Goal: Task Accomplishment & Management: Manage account settings

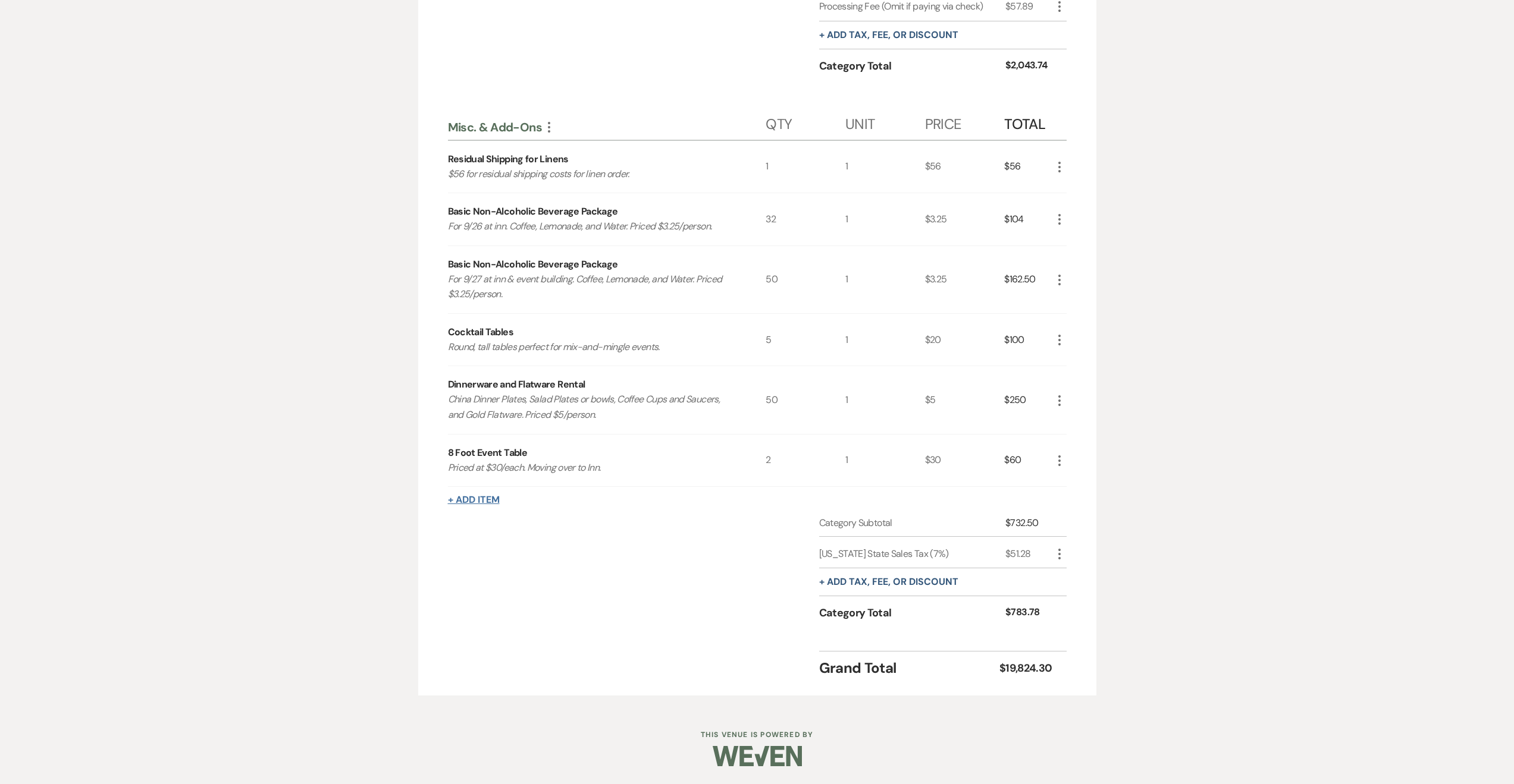
click at [476, 498] on button "+ Add Item" at bounding box center [474, 500] width 52 height 10
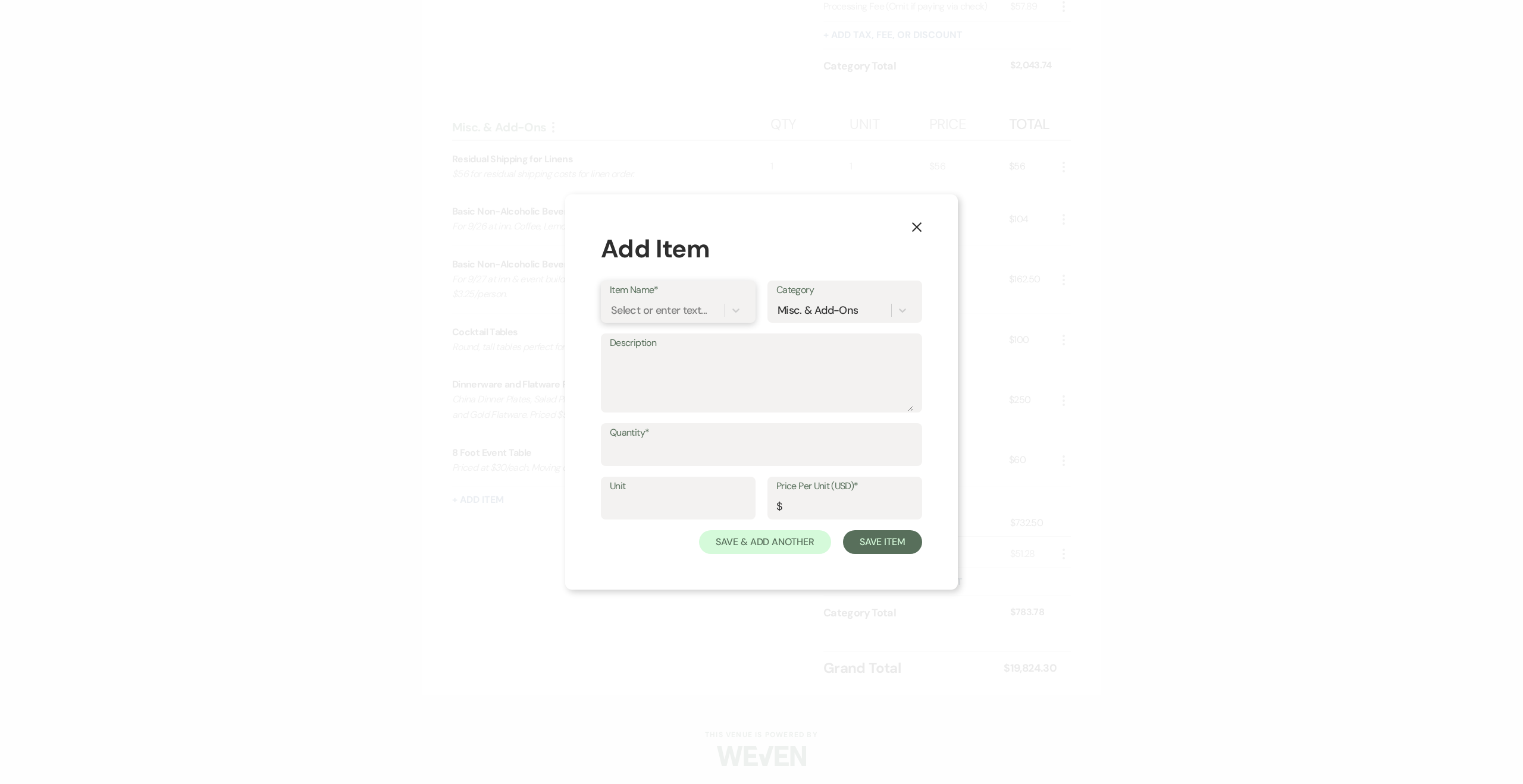
click at [690, 312] on div "Select or enter text..." at bounding box center [659, 311] width 96 height 16
type input "Moving - S. Lounge"
type textarea "Total for"
click at [792, 494] on label "Price Per Unit (USD)*" at bounding box center [845, 487] width 137 height 17
click at [792, 495] on input "Price Per Unit (USD)*" at bounding box center [845, 507] width 137 height 23
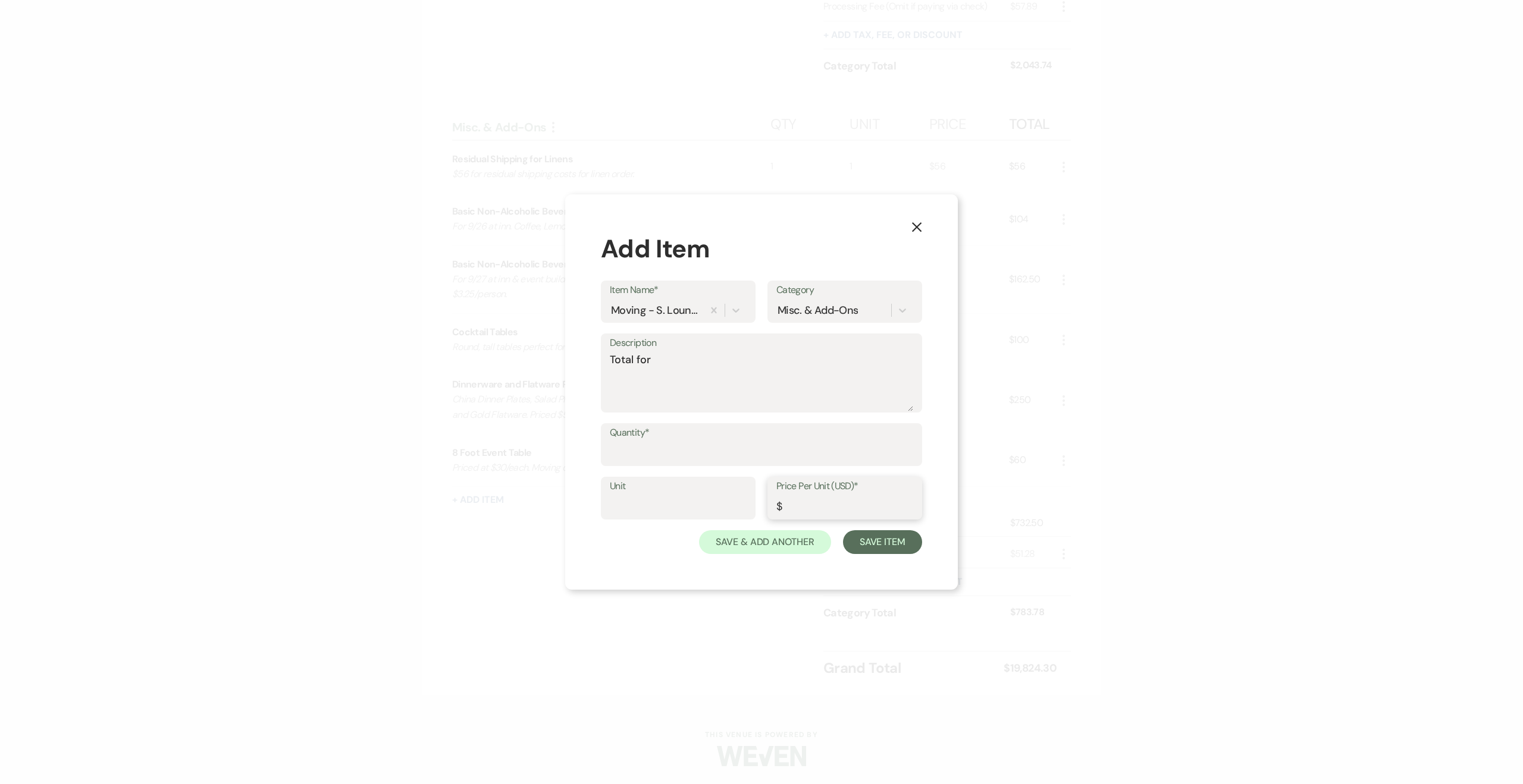
click at [801, 507] on input "Price Per Unit (USD)*" at bounding box center [845, 507] width 137 height 23
type input "800"
click at [689, 522] on div "Unit Price Per Unit (USD)* $ 800" at bounding box center [761, 504] width 321 height 54
click at [681, 506] on input "Unit" at bounding box center [678, 507] width 137 height 23
type input "1"
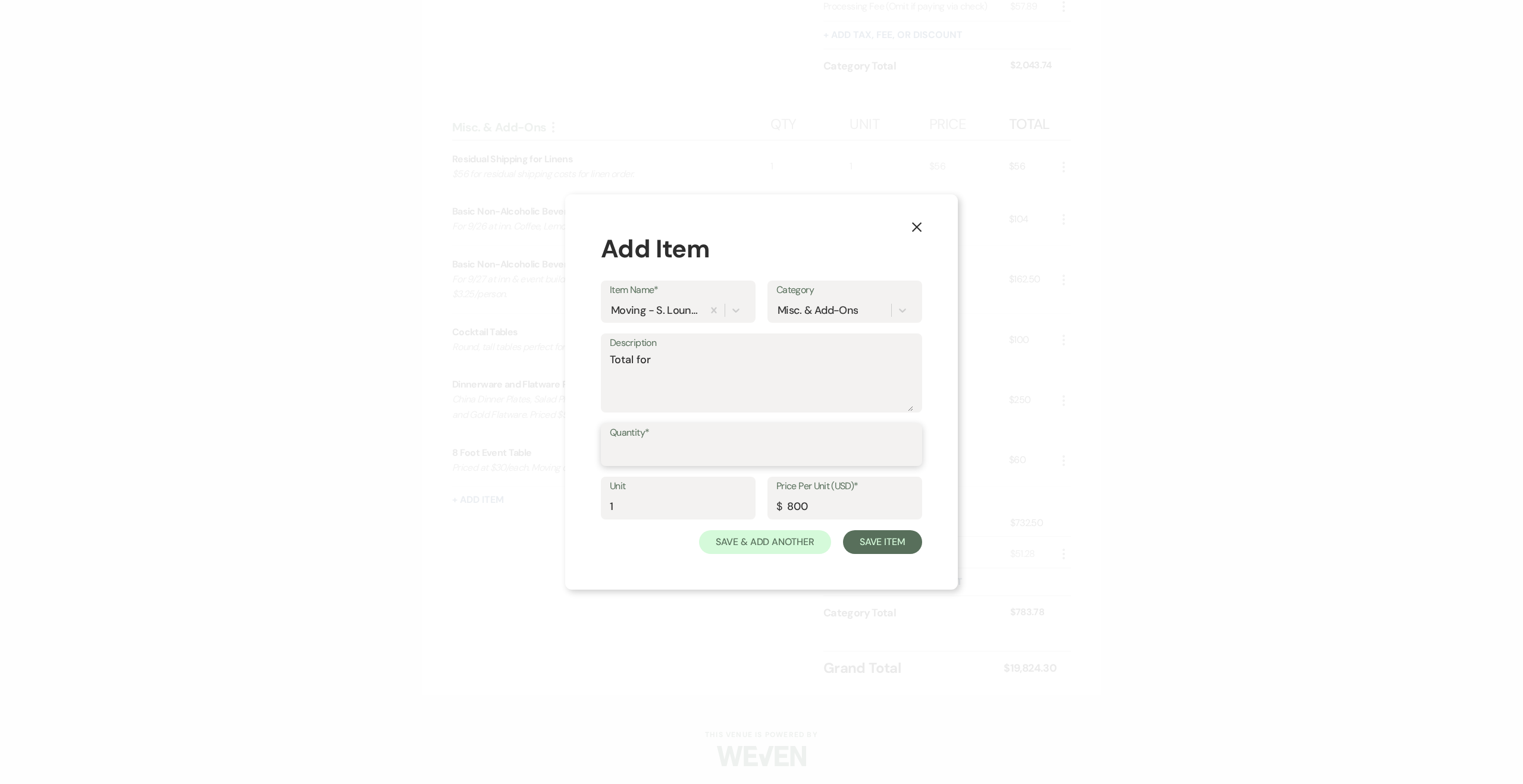
click at [661, 454] on input "Quantity*" at bounding box center [761, 453] width 303 height 23
type input "1"
click at [667, 361] on textarea "Total for" at bounding box center [761, 381] width 303 height 59
click at [671, 364] on textarea "Total for moiving all furnture from South Loung out and back" at bounding box center [761, 381] width 303 height 59
drag, startPoint x: 834, startPoint y: 360, endPoint x: 805, endPoint y: 387, distance: 39.6
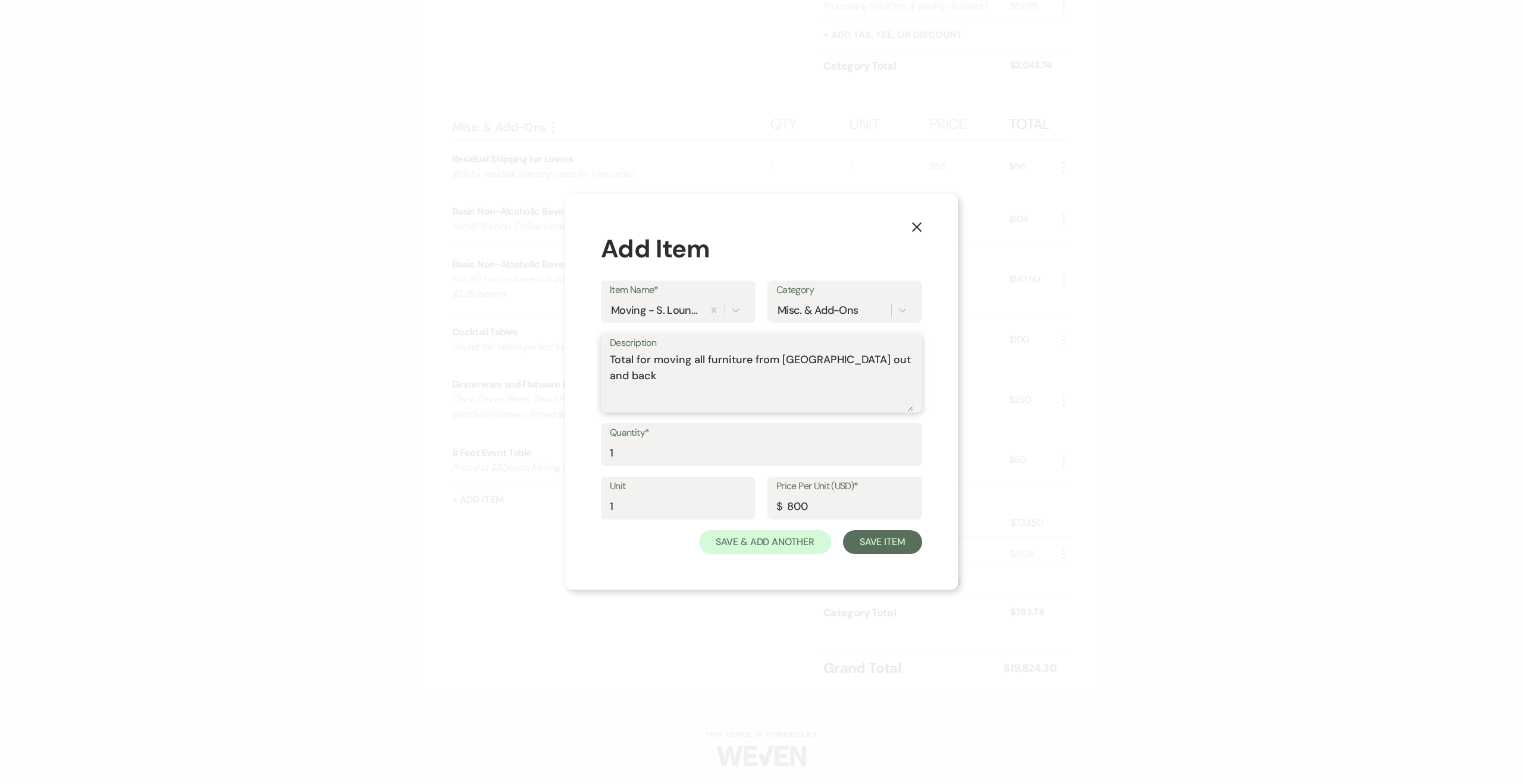
click at [798, 395] on textarea "Total for moving all furniture from South Loung out and back" at bounding box center [761, 381] width 303 height 59
click at [692, 373] on textarea "Total for moving all furniture from South Lounge out and back" at bounding box center [761, 381] width 303 height 59
click at [897, 363] on textarea "Total for moving all furniture from South Lounge out and back" at bounding box center [761, 381] width 303 height 59
click at [709, 377] on textarea "Total for moving all furniture from South Lounge out and then back" at bounding box center [761, 381] width 303 height 59
type textarea "Total for moving all furniture from South Lounge out and then back."
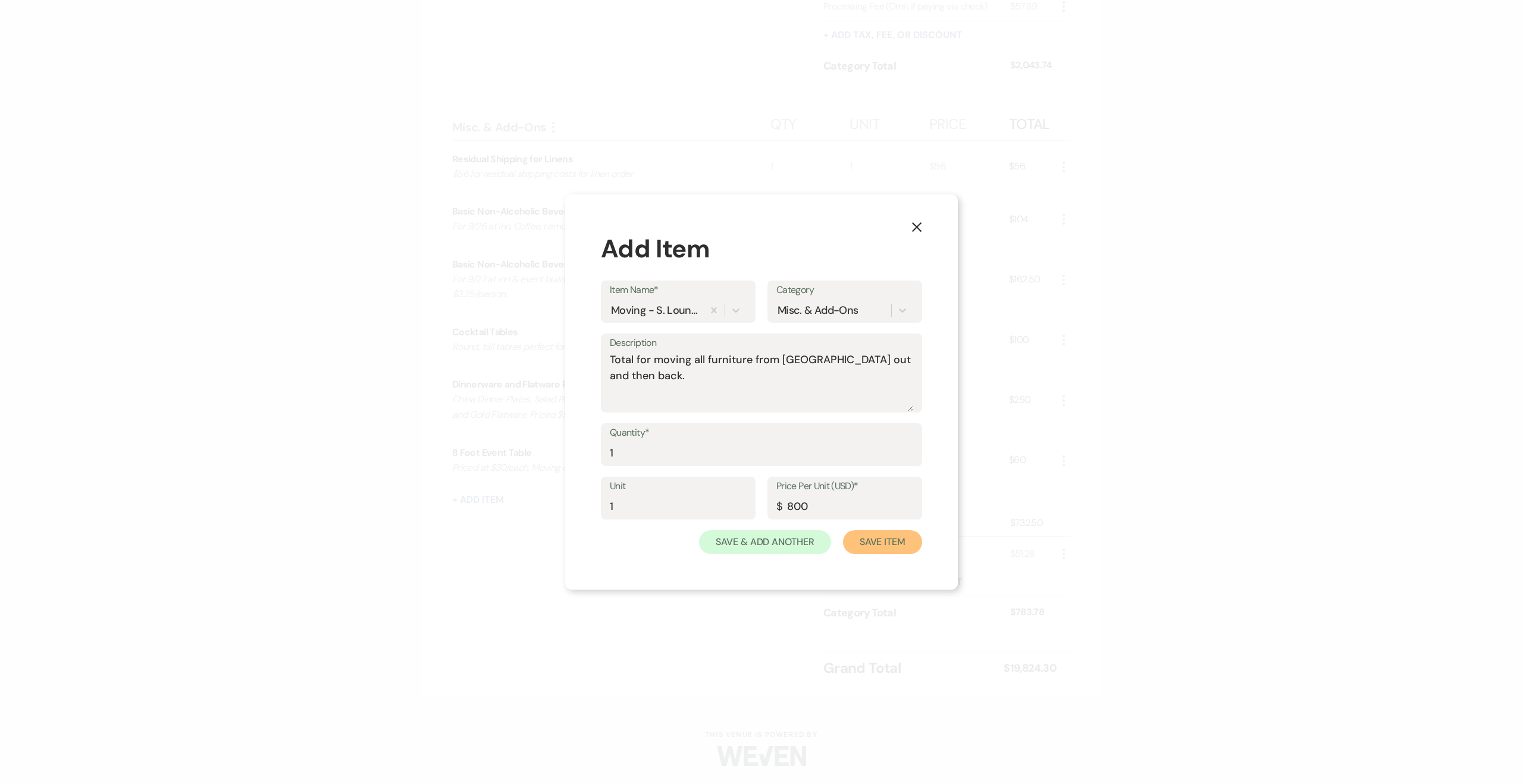
click at [884, 538] on button "Save Item" at bounding box center [883, 542] width 79 height 24
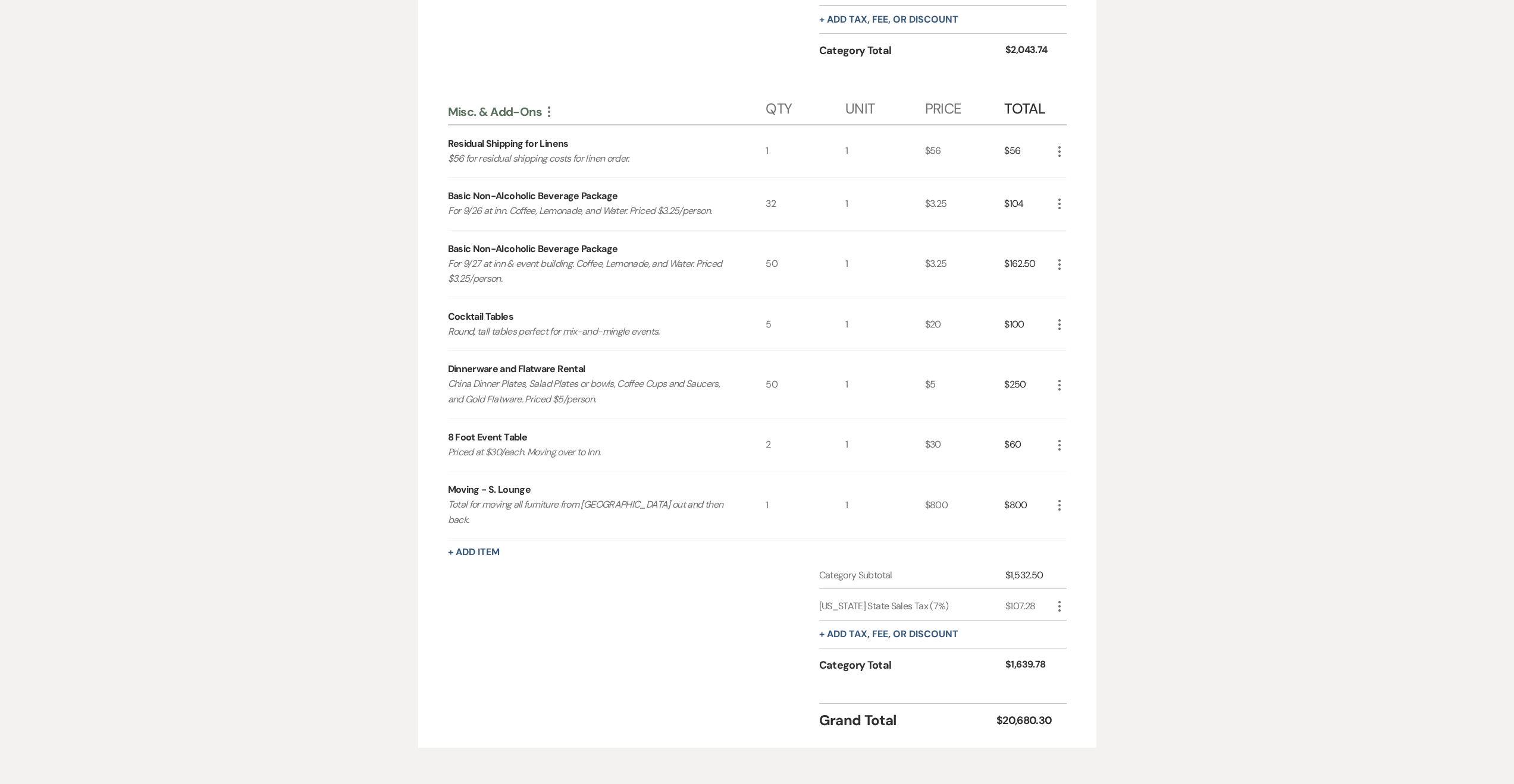
click at [1057, 511] on icon "More" at bounding box center [1059, 505] width 14 height 14
click at [925, 526] on div "$800" at bounding box center [965, 505] width 80 height 67
click at [1059, 605] on icon "More" at bounding box center [1059, 606] width 14 height 14
click at [1094, 624] on button "Pencil Edit" at bounding box center [1083, 629] width 62 height 19
select select "3"
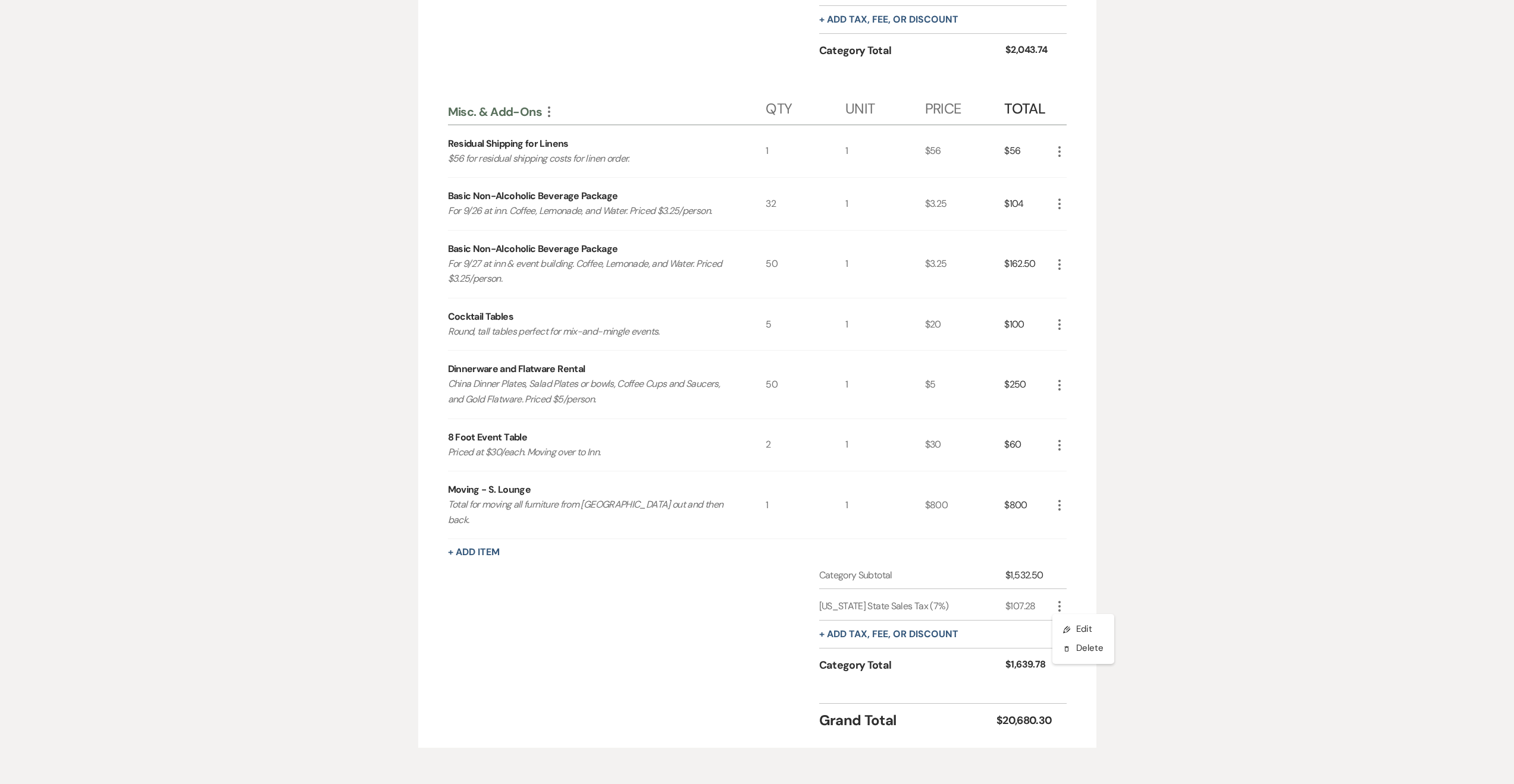
select select "false"
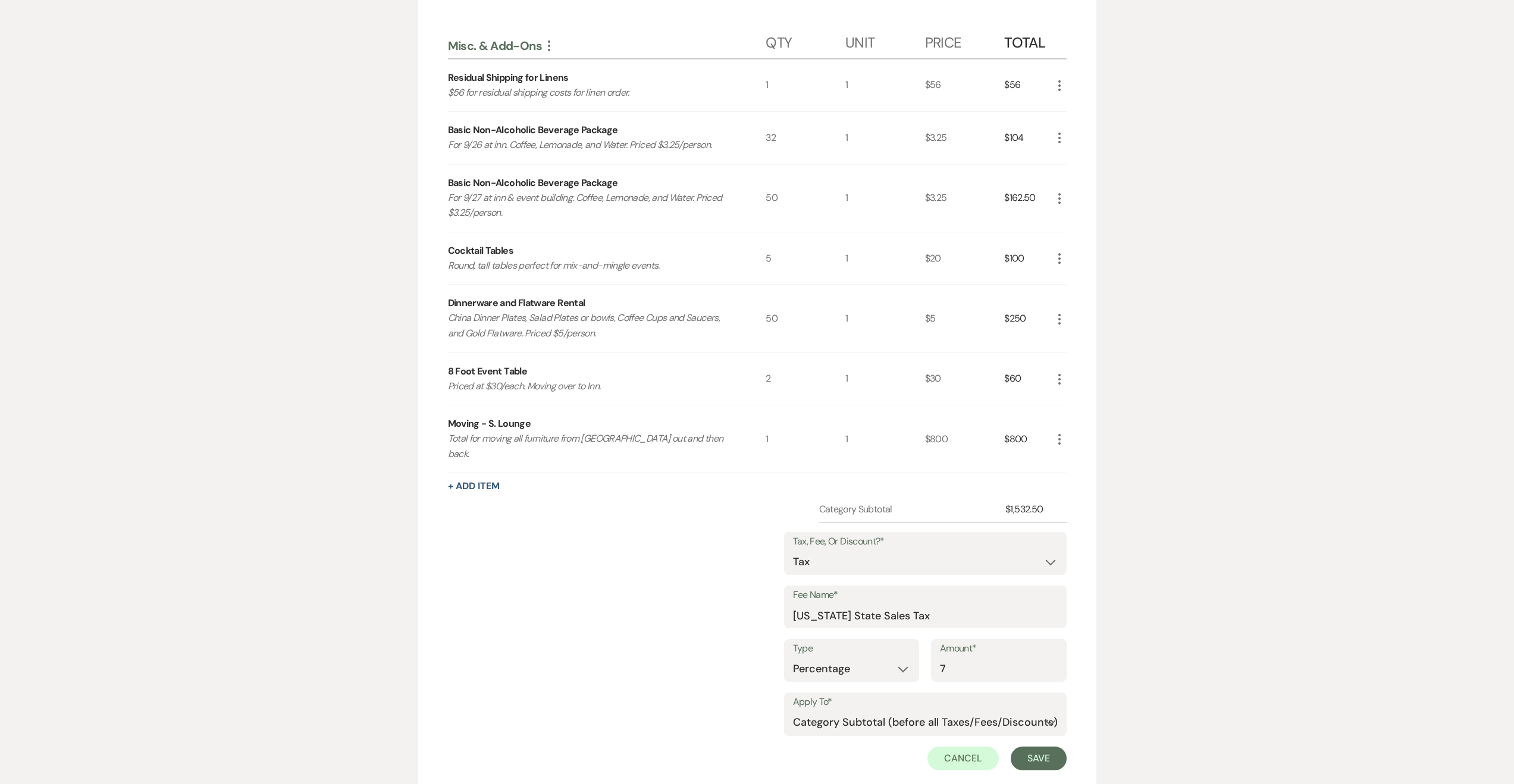
scroll to position [3479, 0]
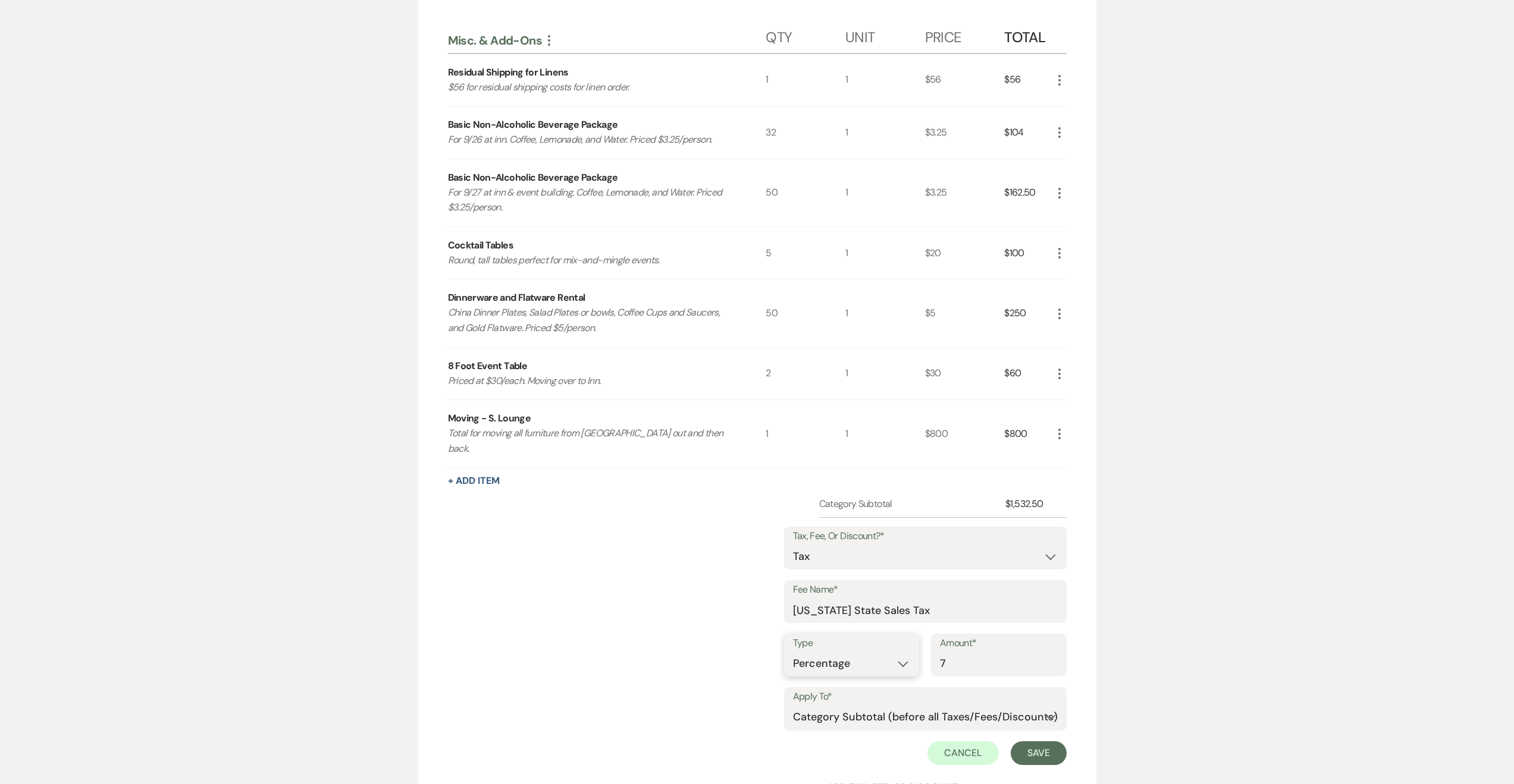
click at [870, 661] on select "Dollar Amount Percentage" at bounding box center [852, 664] width 118 height 23
select select "0"
click at [793, 706] on select "Selected Items Category Subtotal (before all Taxes/Fees/Discounts) Category Tot…" at bounding box center [925, 717] width 265 height 24
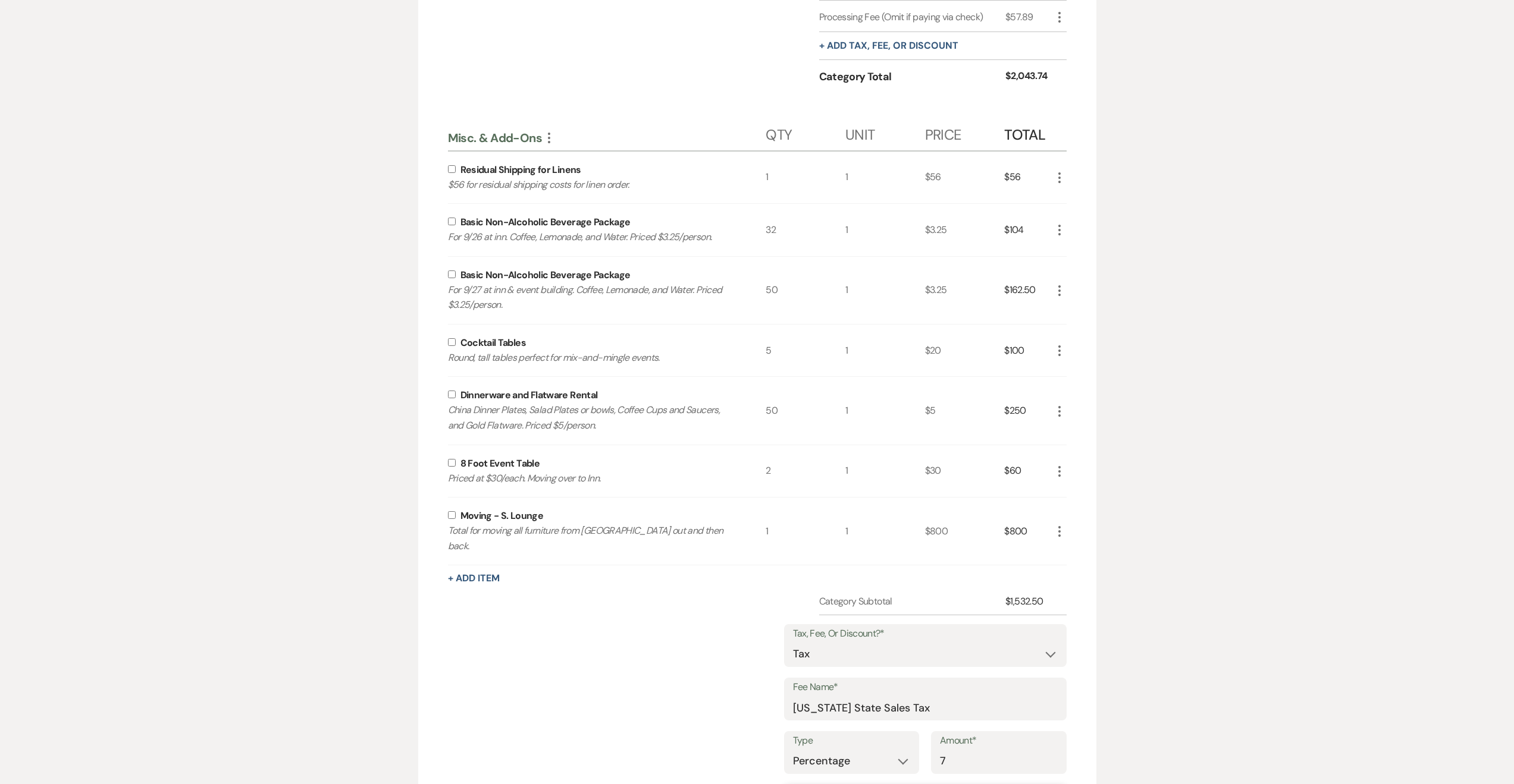
scroll to position [3336, 0]
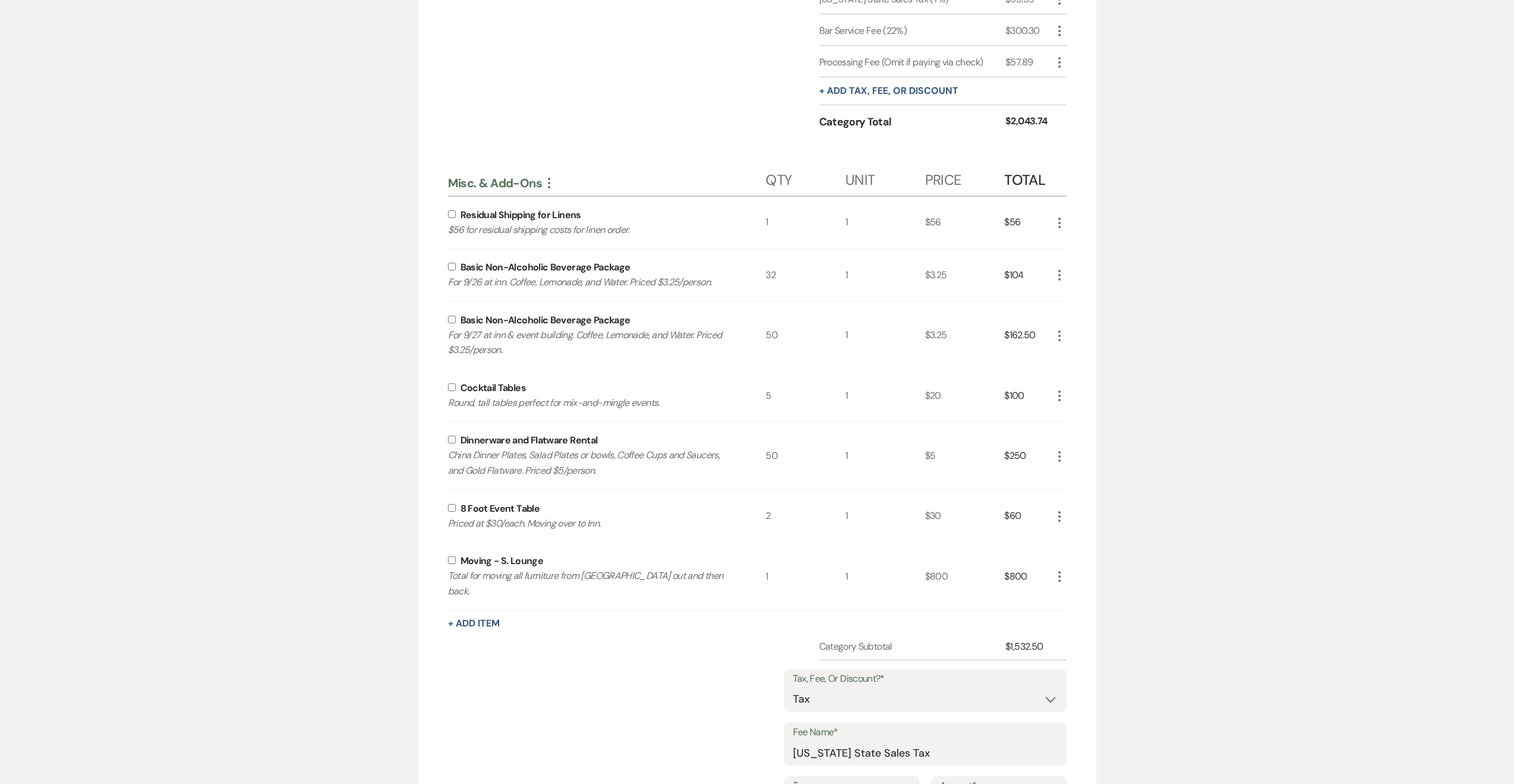
click at [452, 270] on input "checkbox" at bounding box center [452, 267] width 8 height 8
checkbox input "true"
click at [451, 323] on input "checkbox" at bounding box center [452, 319] width 8 height 8
checkbox input "true"
click at [453, 391] on input "checkbox" at bounding box center [452, 387] width 8 height 8
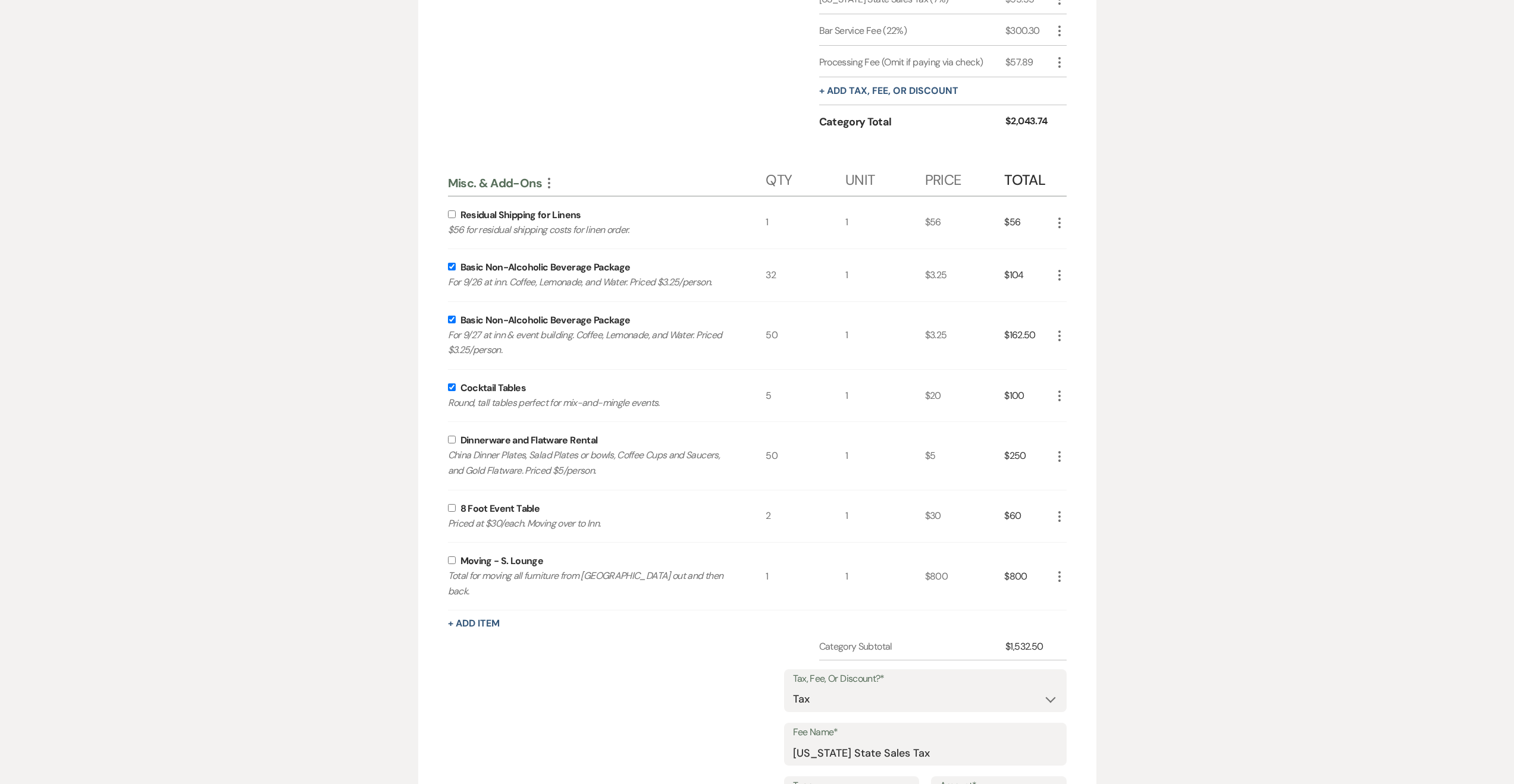
checkbox input "true"
click at [454, 519] on div "8 Foot Event Table Priced at $30/each. Moving over to Inn." at bounding box center [607, 517] width 318 height 52
click at [451, 512] on input "checkbox" at bounding box center [452, 508] width 8 height 8
checkbox input "true"
click at [451, 444] on input "checkbox" at bounding box center [452, 439] width 8 height 8
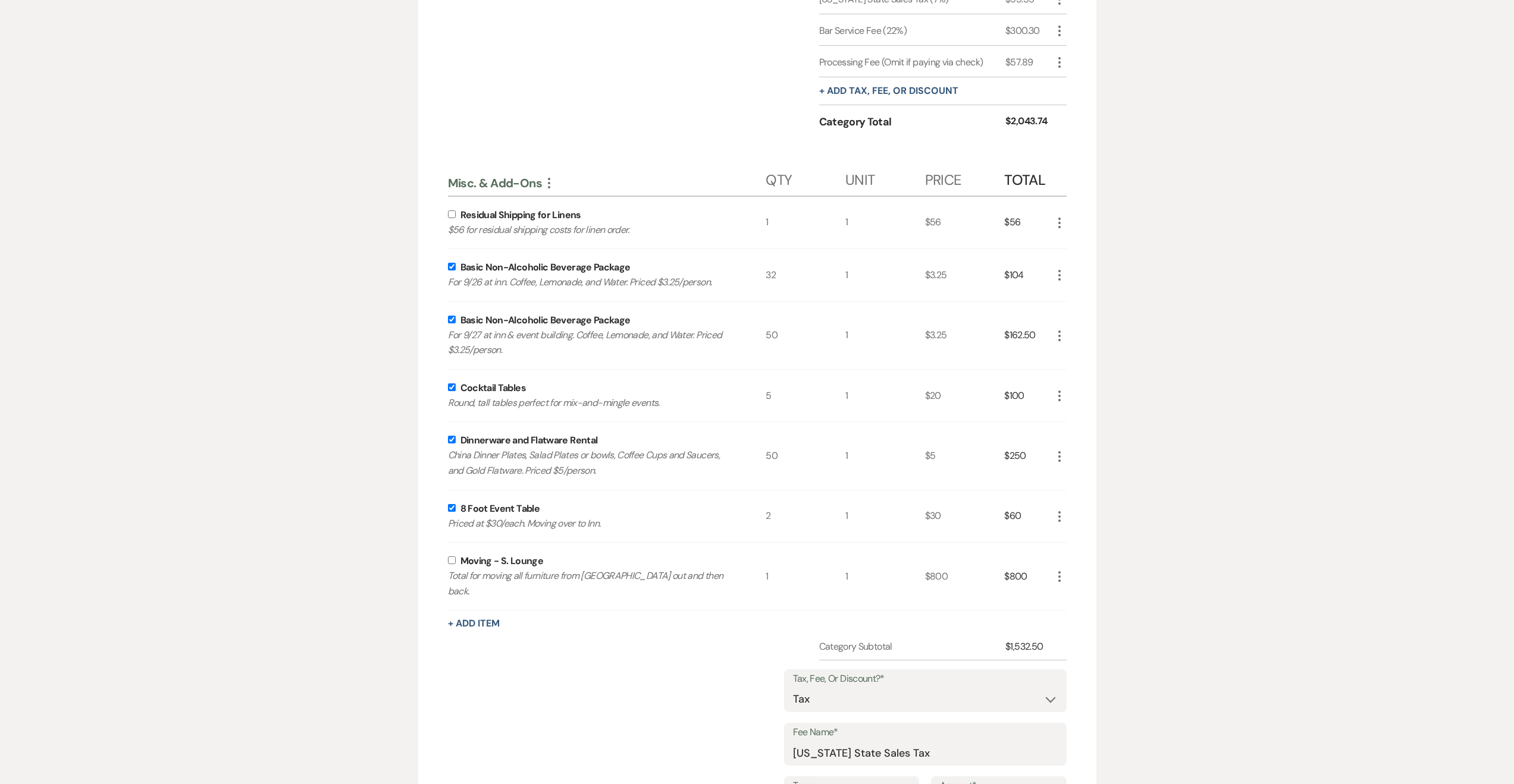
checkbox input "true"
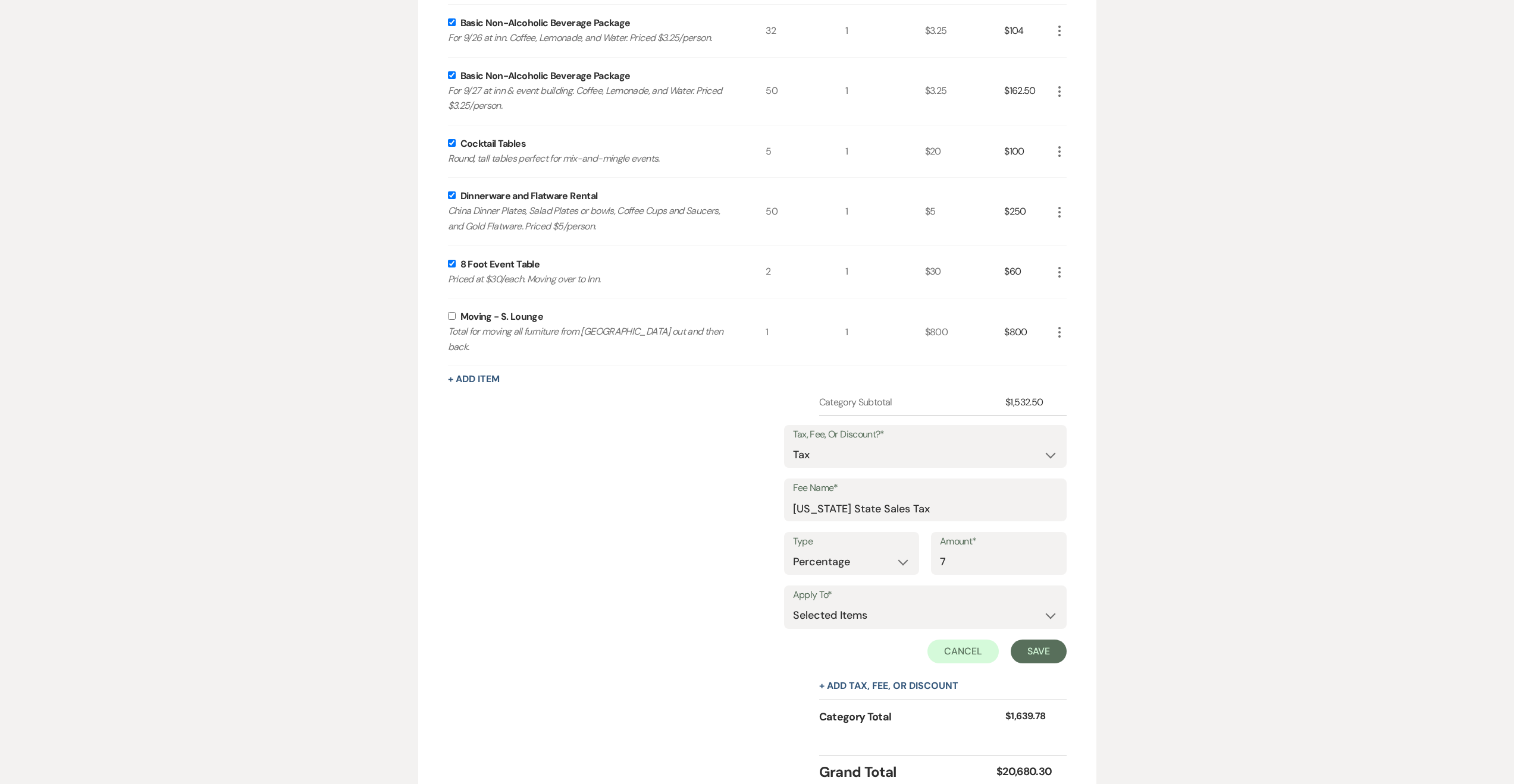
scroll to position [3684, 0]
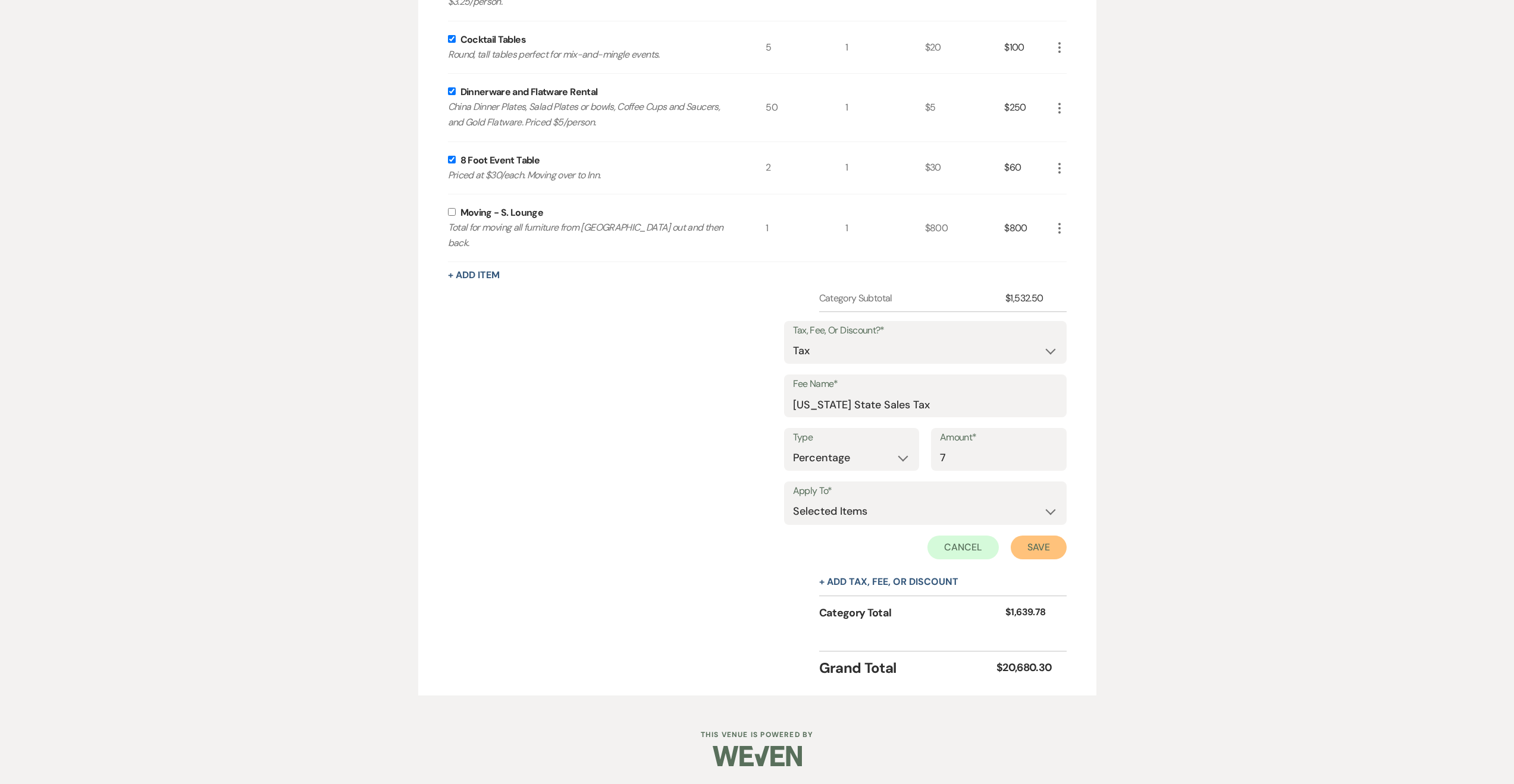
click at [1037, 547] on button "Save" at bounding box center [1039, 547] width 56 height 24
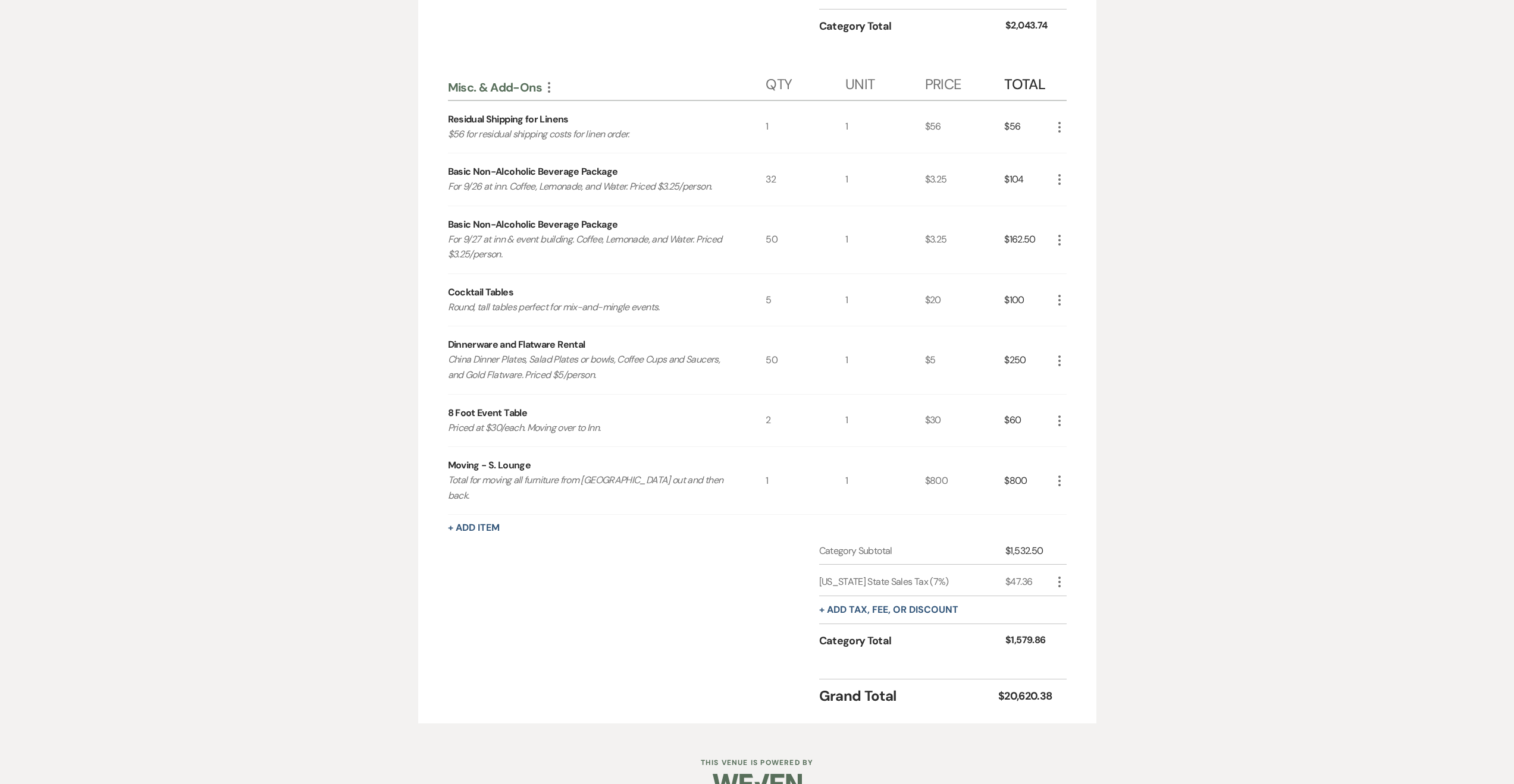
scroll to position [3460, 0]
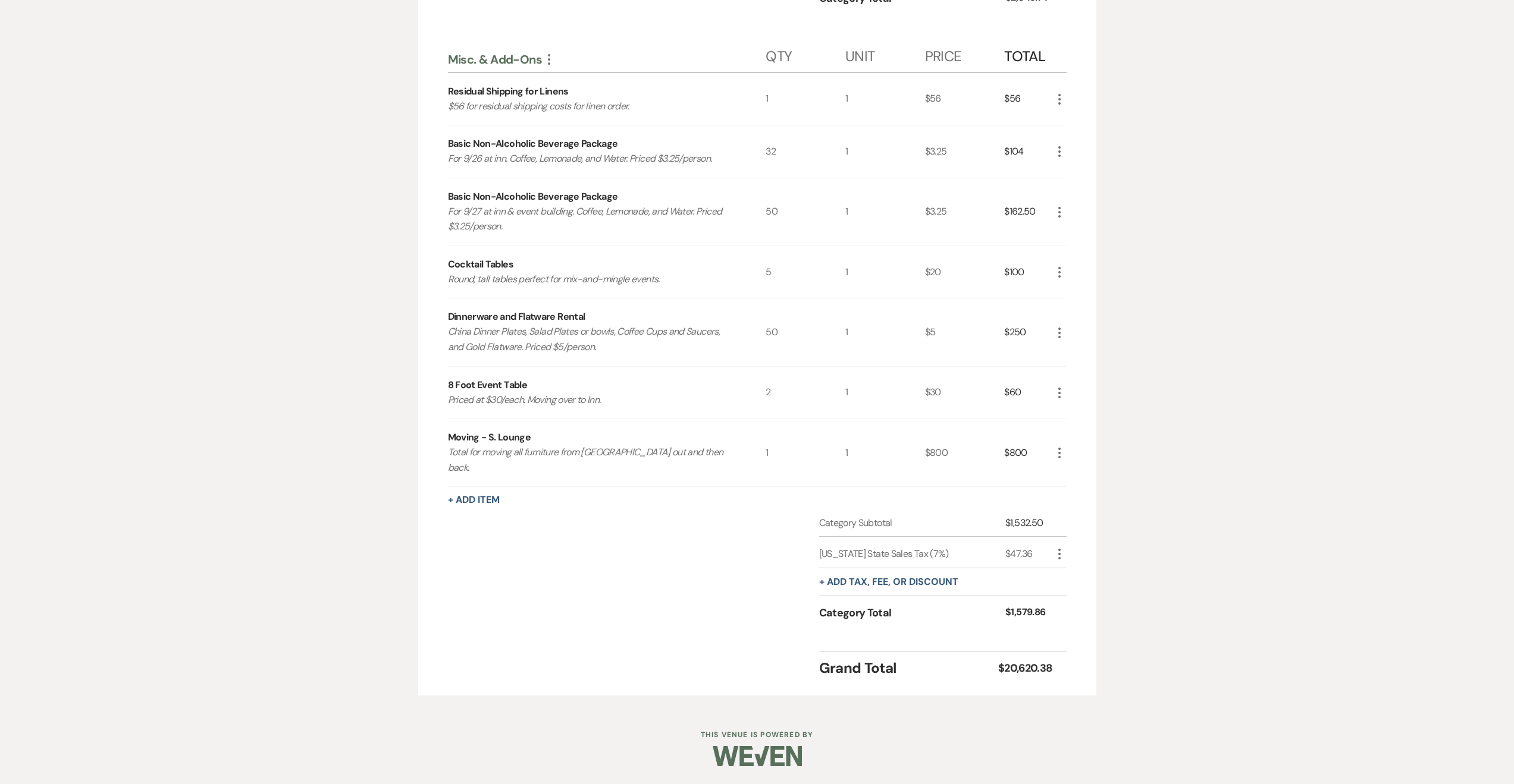
click at [1066, 555] on icon "More" at bounding box center [1059, 554] width 14 height 14
click at [1073, 578] on button "Pencil Edit" at bounding box center [1083, 577] width 62 height 19
select select "3"
select select "false"
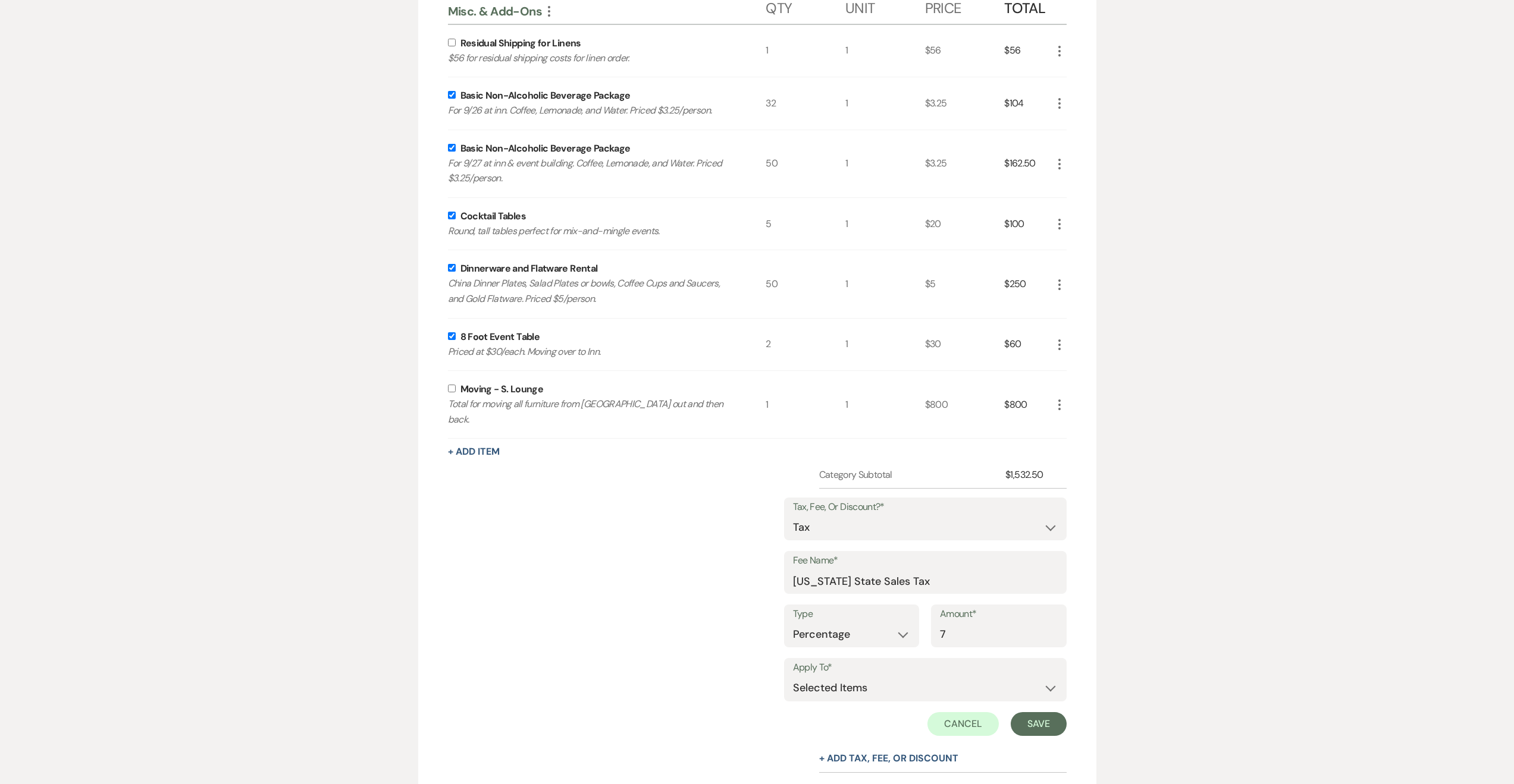
scroll to position [3531, 0]
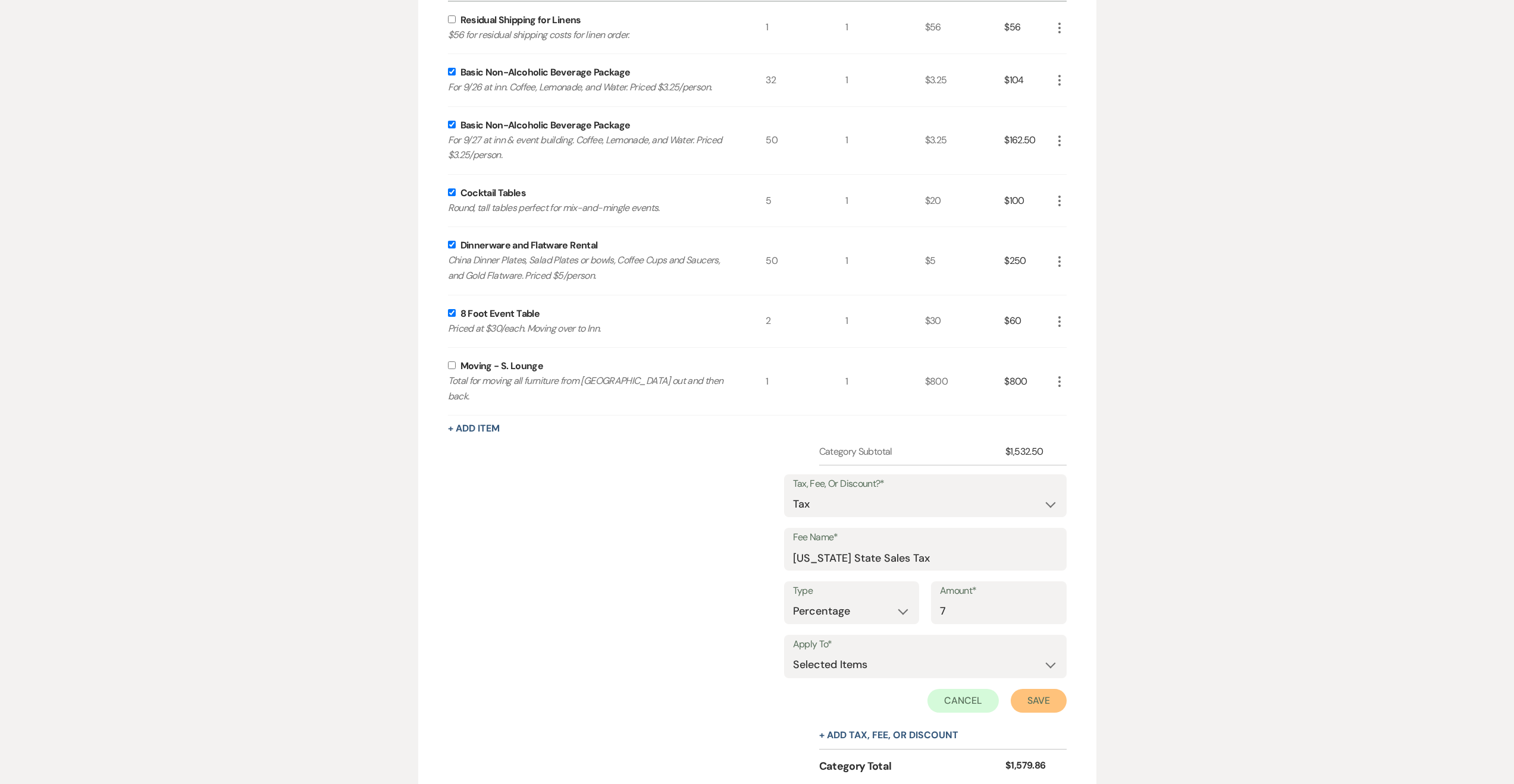
click at [1053, 698] on button "Save" at bounding box center [1039, 700] width 56 height 24
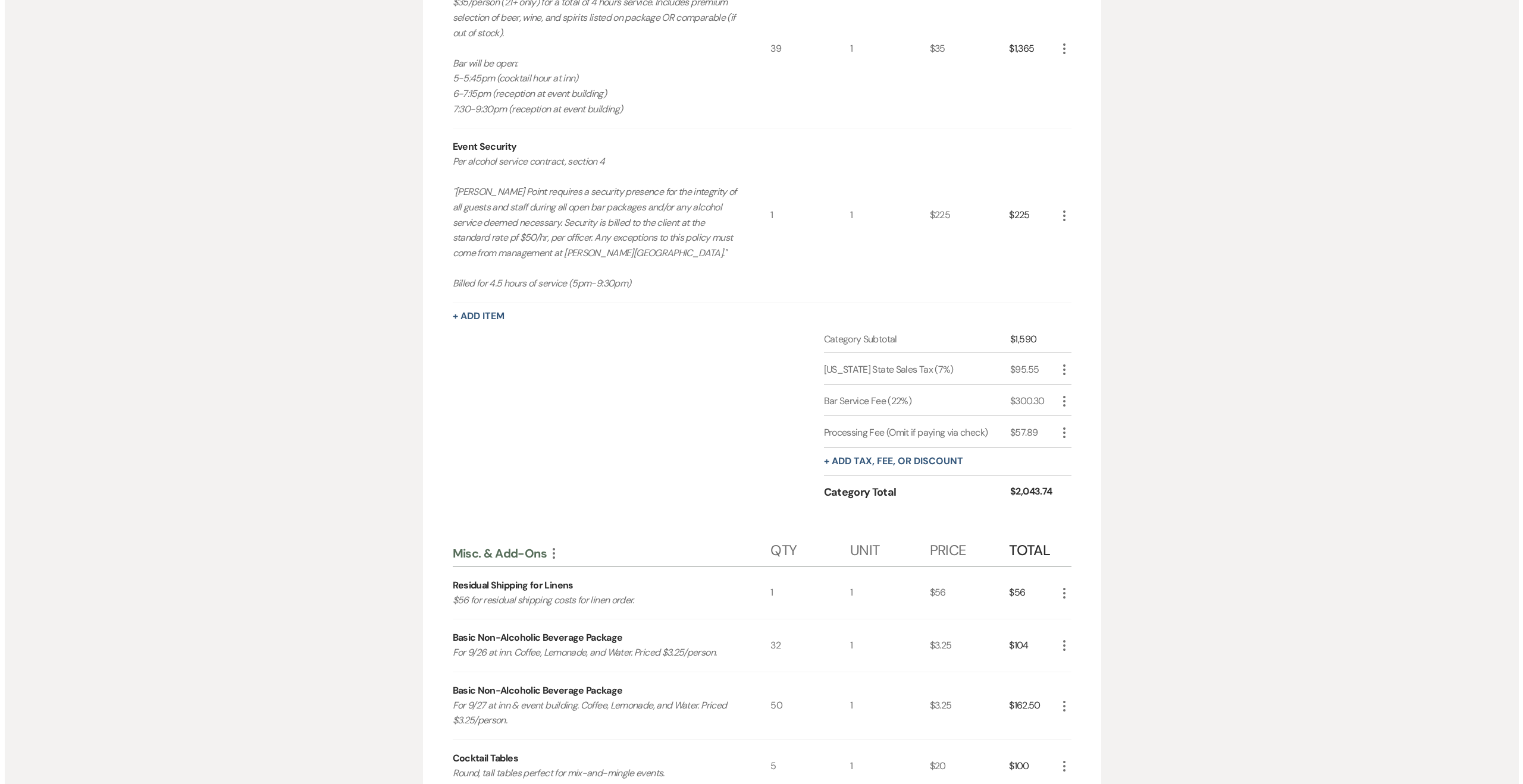
scroll to position [2818, 0]
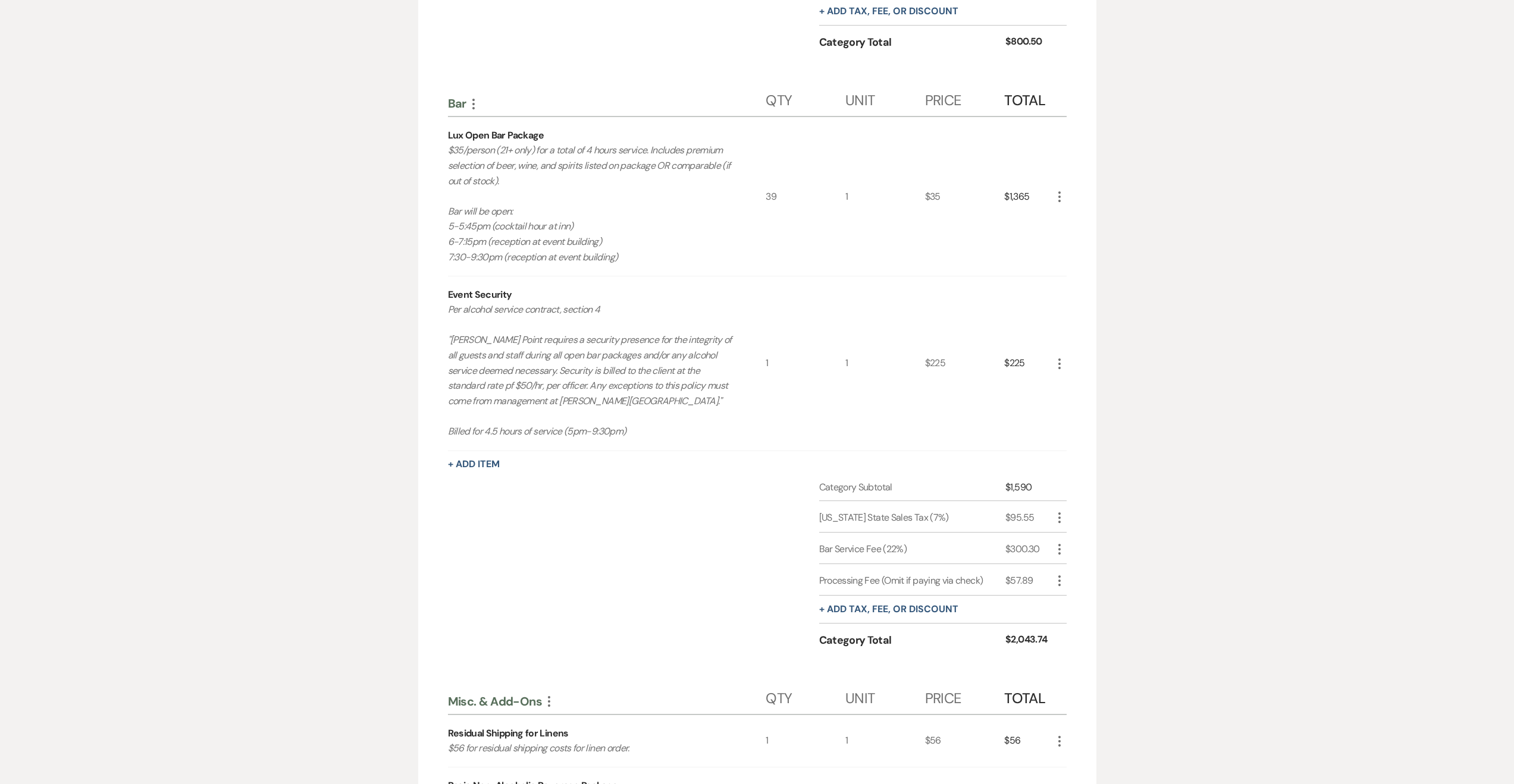
click at [1058, 371] on icon "More" at bounding box center [1059, 364] width 14 height 14
click at [1088, 396] on button "Pencil Edit" at bounding box center [1083, 387] width 62 height 19
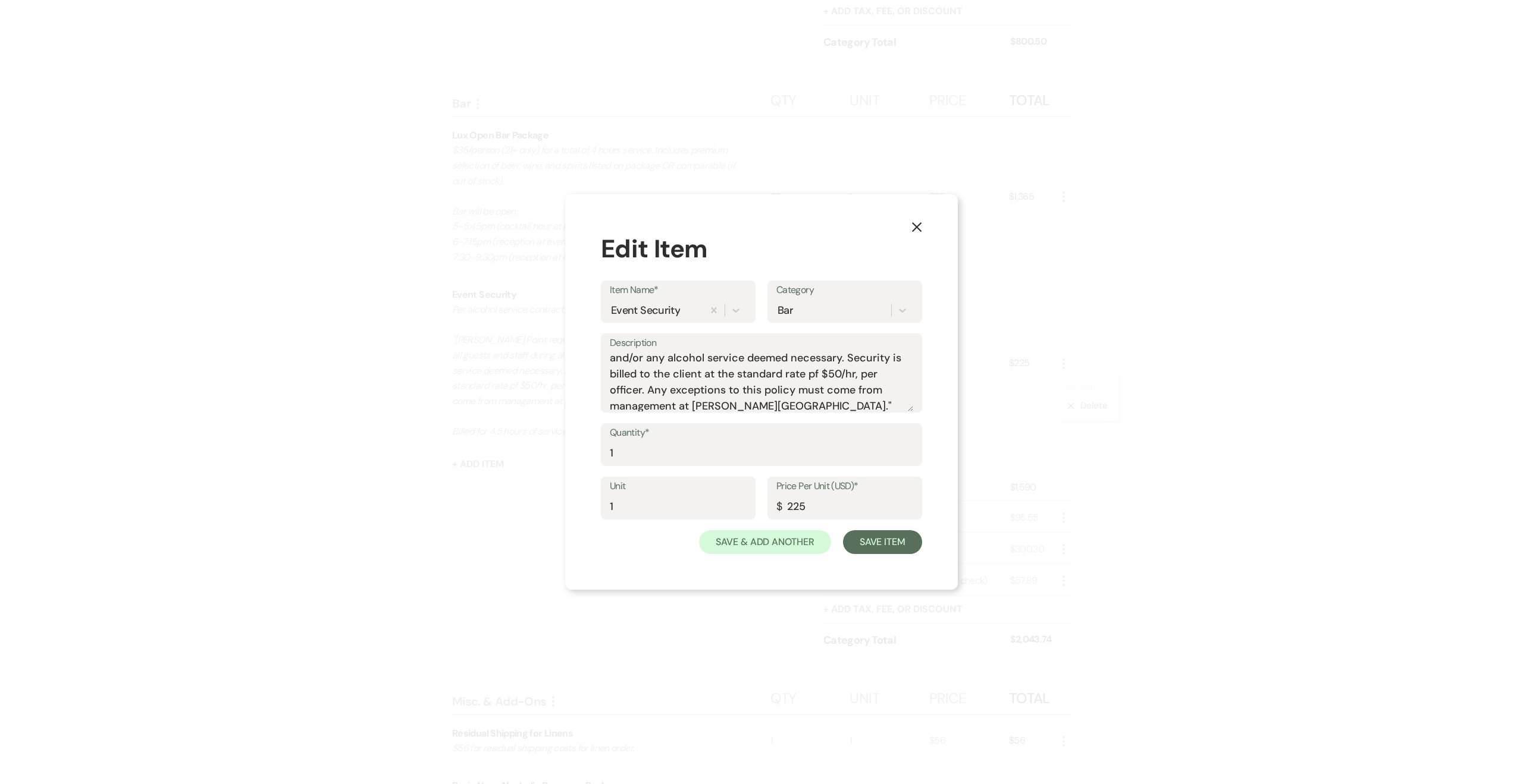
scroll to position [71, 0]
click at [783, 366] on textarea "Per alcohol service contract, section 4 "Biddle Point requires a security prese…" at bounding box center [761, 381] width 303 height 59
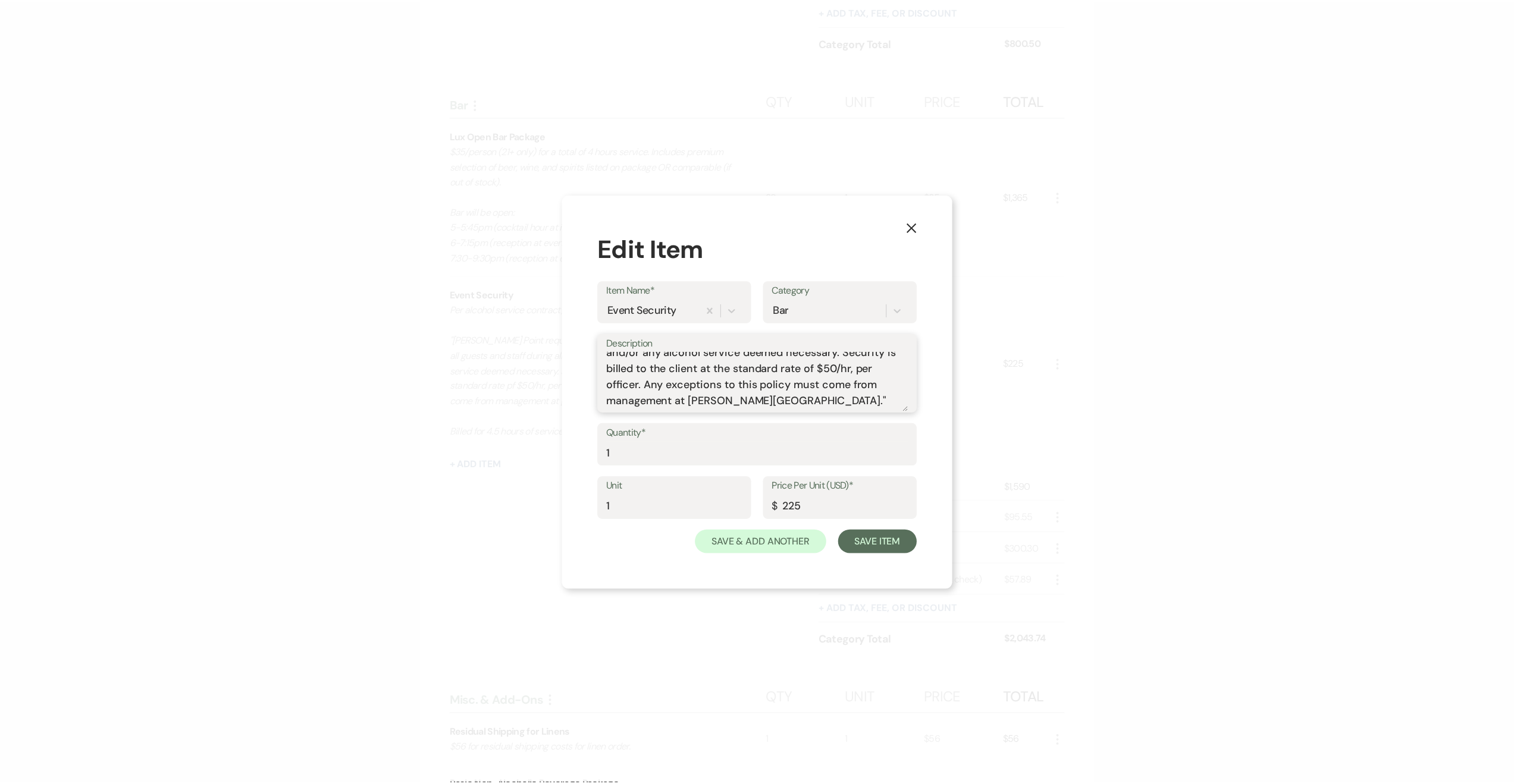
scroll to position [101, 0]
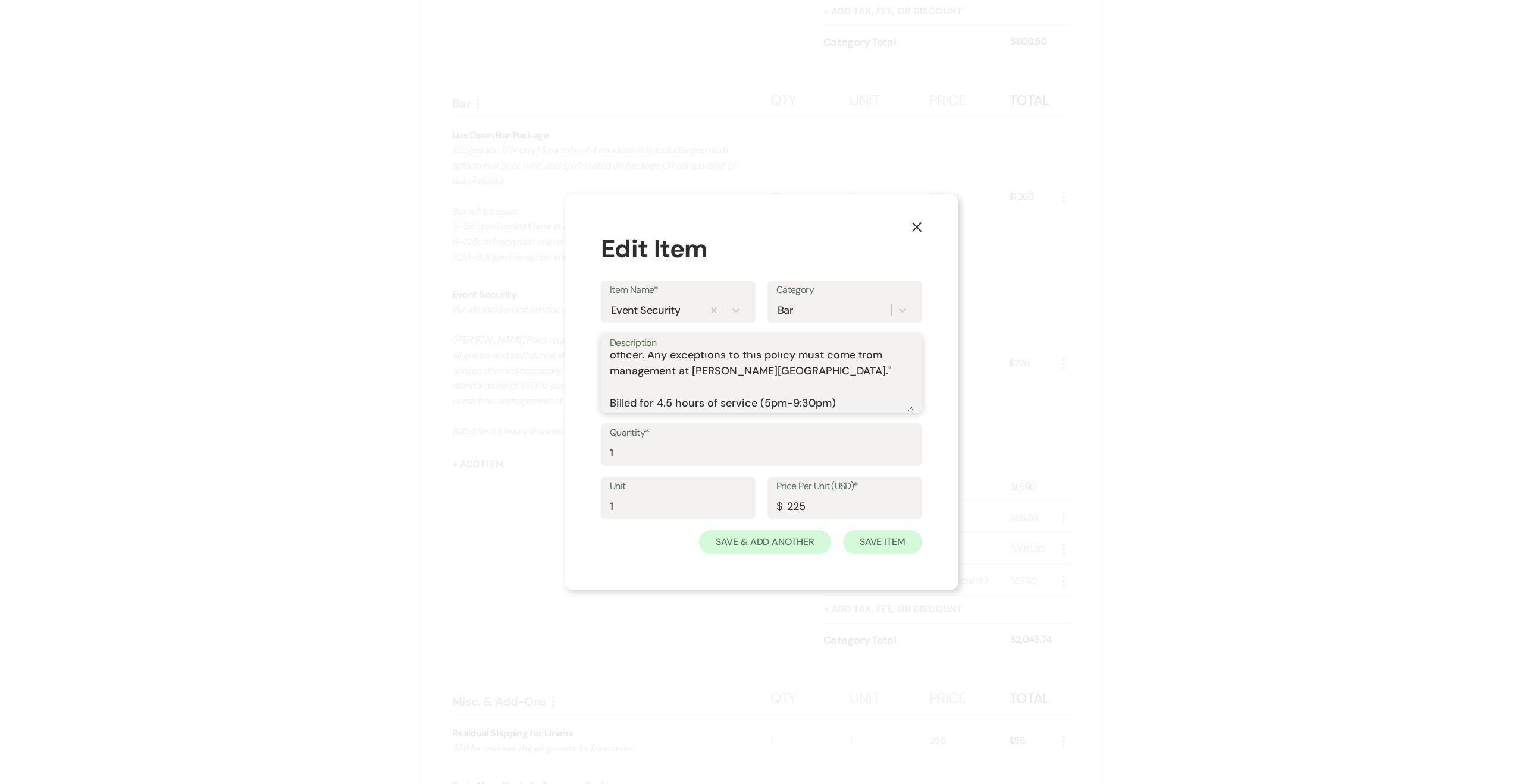
type textarea "Per alcohol service contract, section 4 "Biddle Point requires a security prese…"
click at [881, 536] on button "Save Item" at bounding box center [883, 542] width 79 height 24
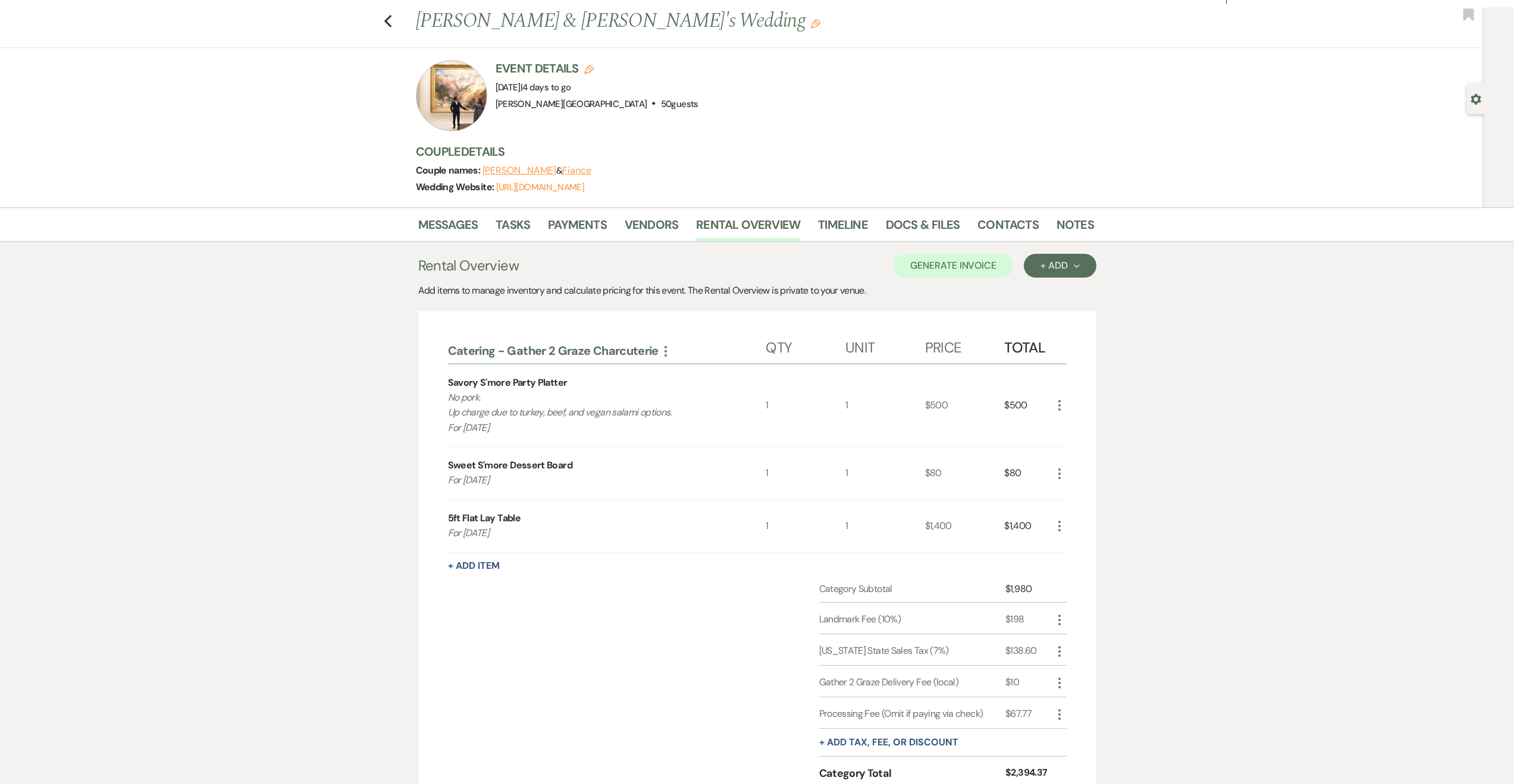
scroll to position [0, 0]
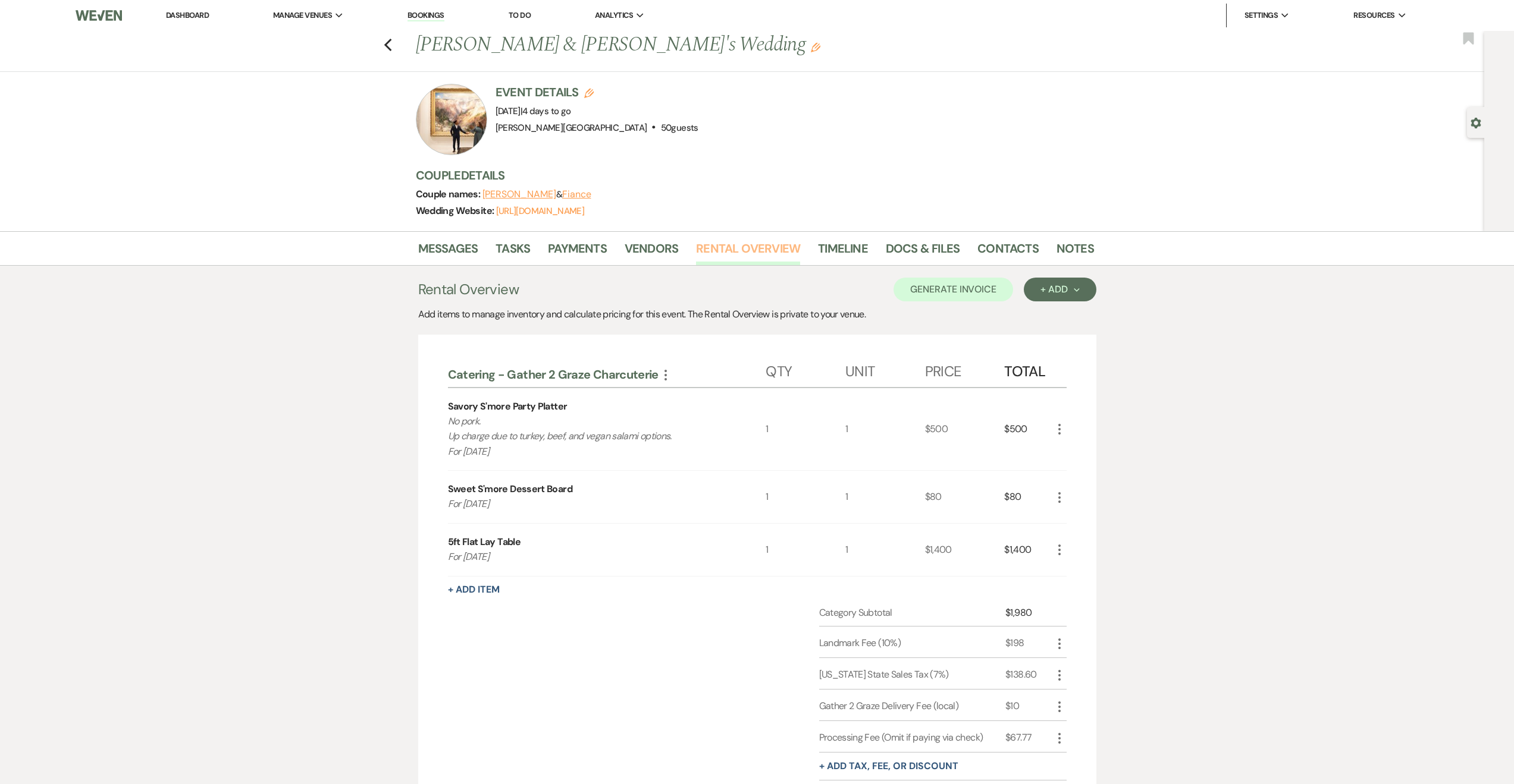
click at [755, 244] on link "Rental Overview" at bounding box center [748, 252] width 104 height 26
click at [460, 254] on link "Messages" at bounding box center [448, 252] width 60 height 26
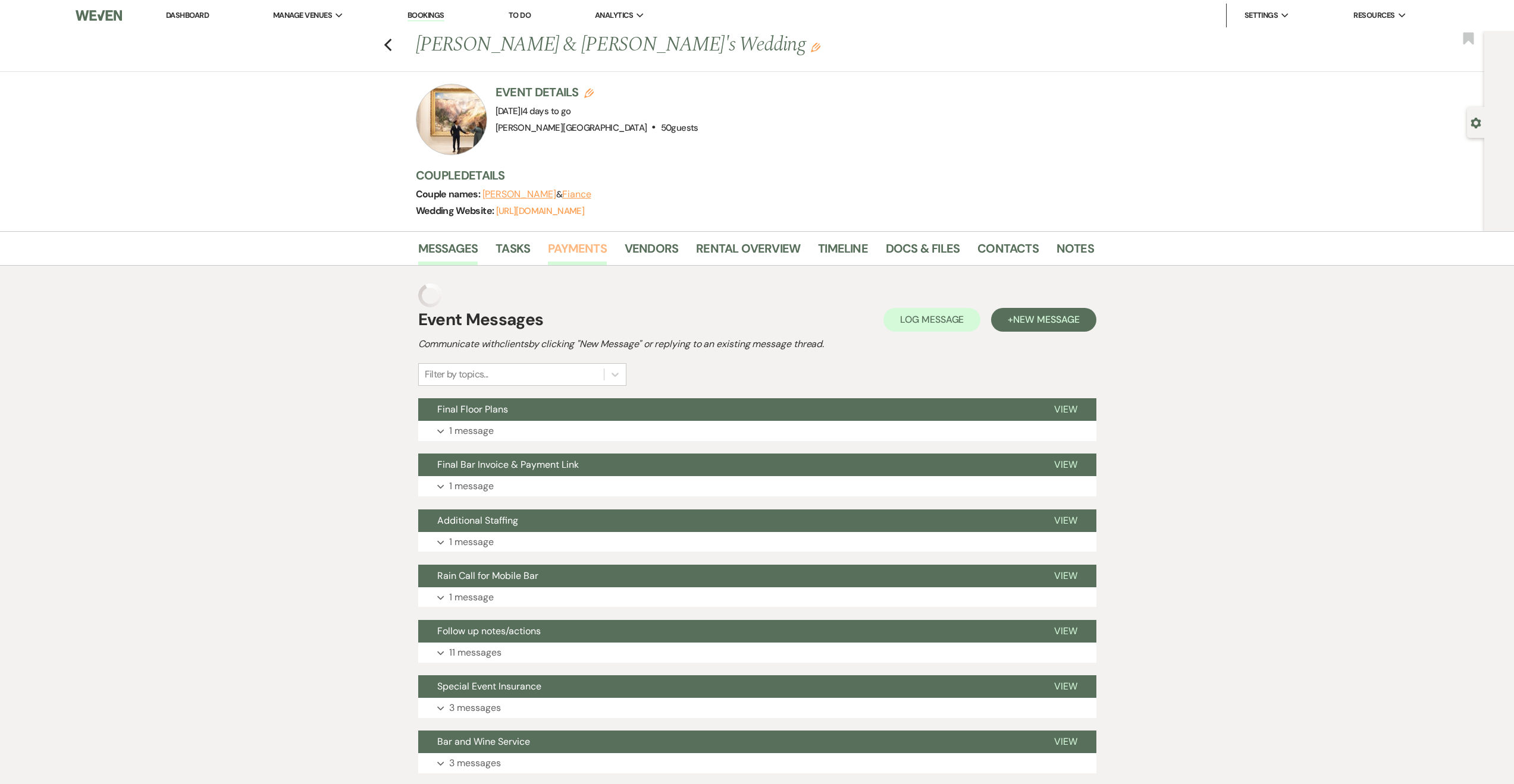
click at [574, 242] on link "Payments" at bounding box center [578, 252] width 59 height 26
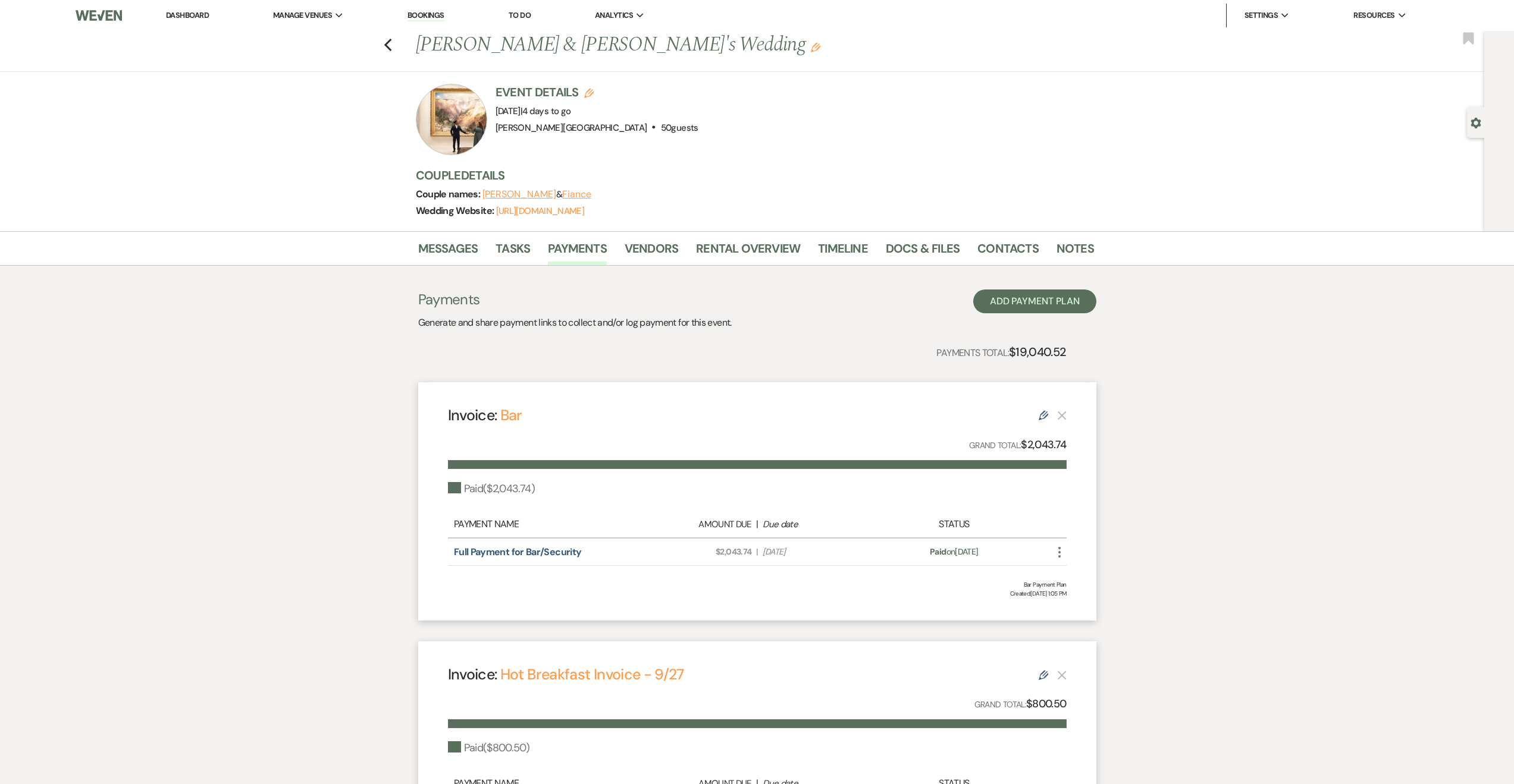
click at [103, 12] on img at bounding box center [99, 15] width 46 height 25
click at [385, 41] on div "Previous Sarah Benczik & Fiance's Wedding Edit Bookmark" at bounding box center [739, 51] width 1490 height 41
click at [419, 15] on link "Bookings" at bounding box center [426, 16] width 37 height 12
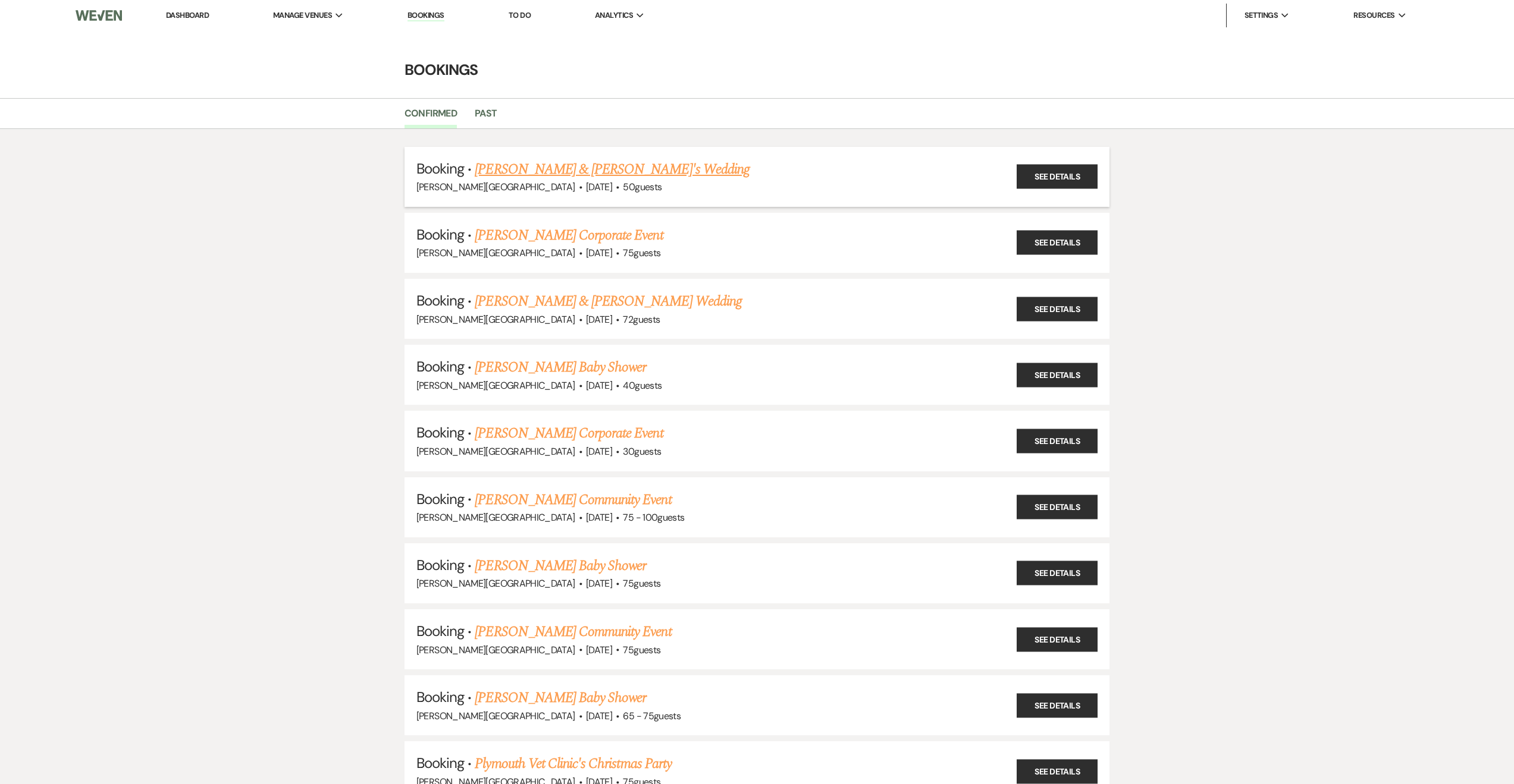
click at [550, 170] on link "Sarah Benczik & Fiance's Wedding" at bounding box center [612, 169] width 275 height 21
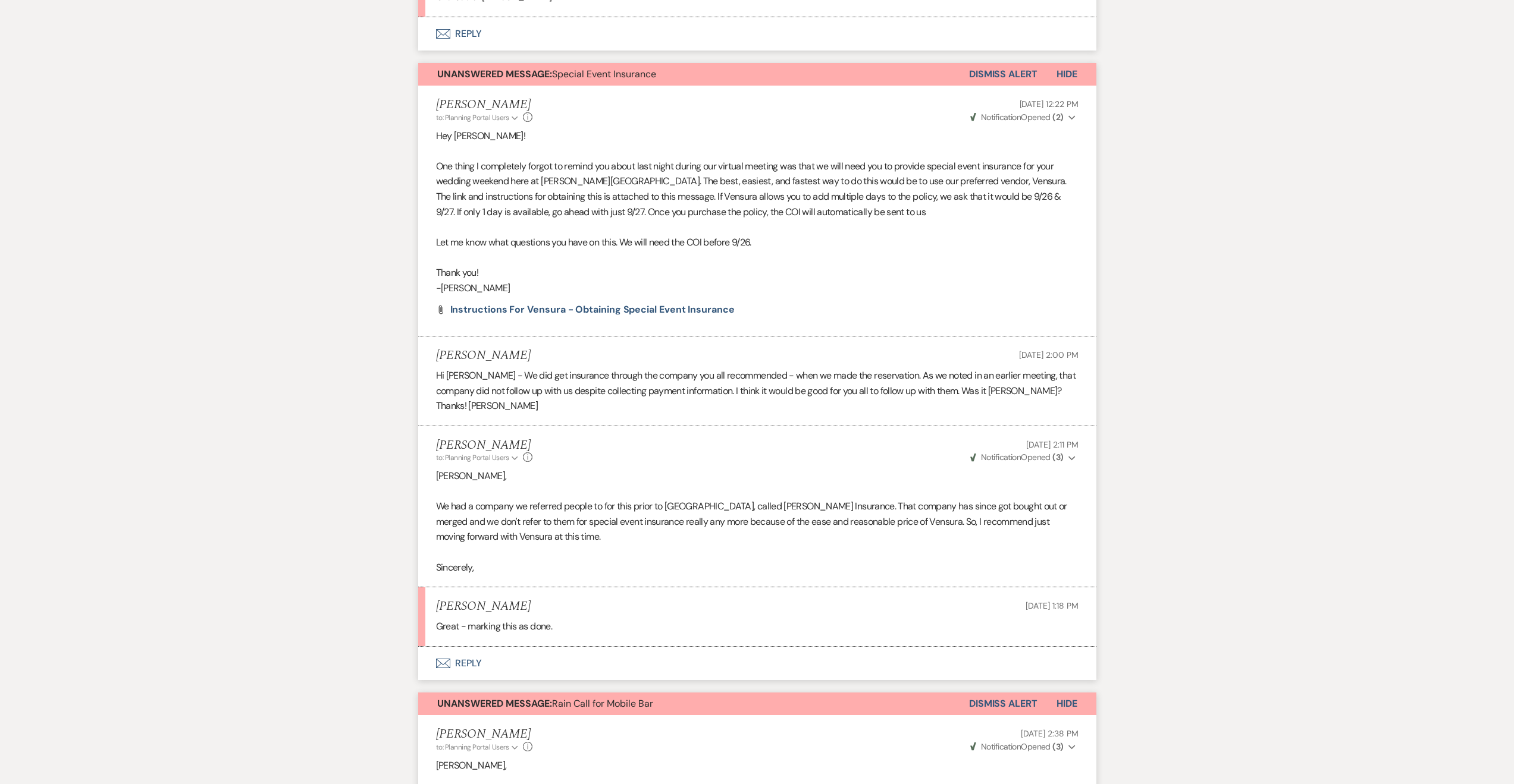
scroll to position [642, 0]
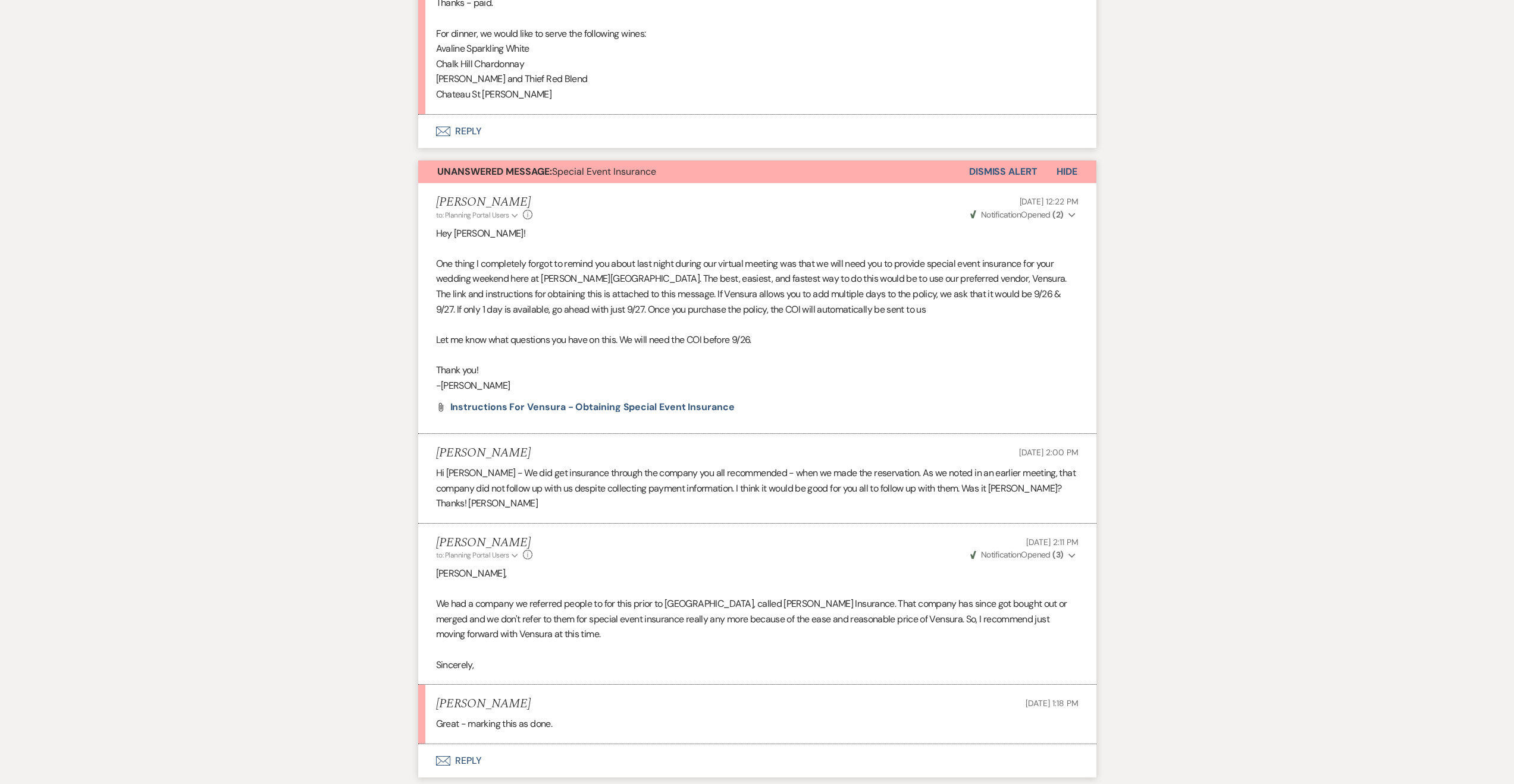
click at [1001, 168] on button "Dismiss Alert" at bounding box center [1003, 171] width 68 height 23
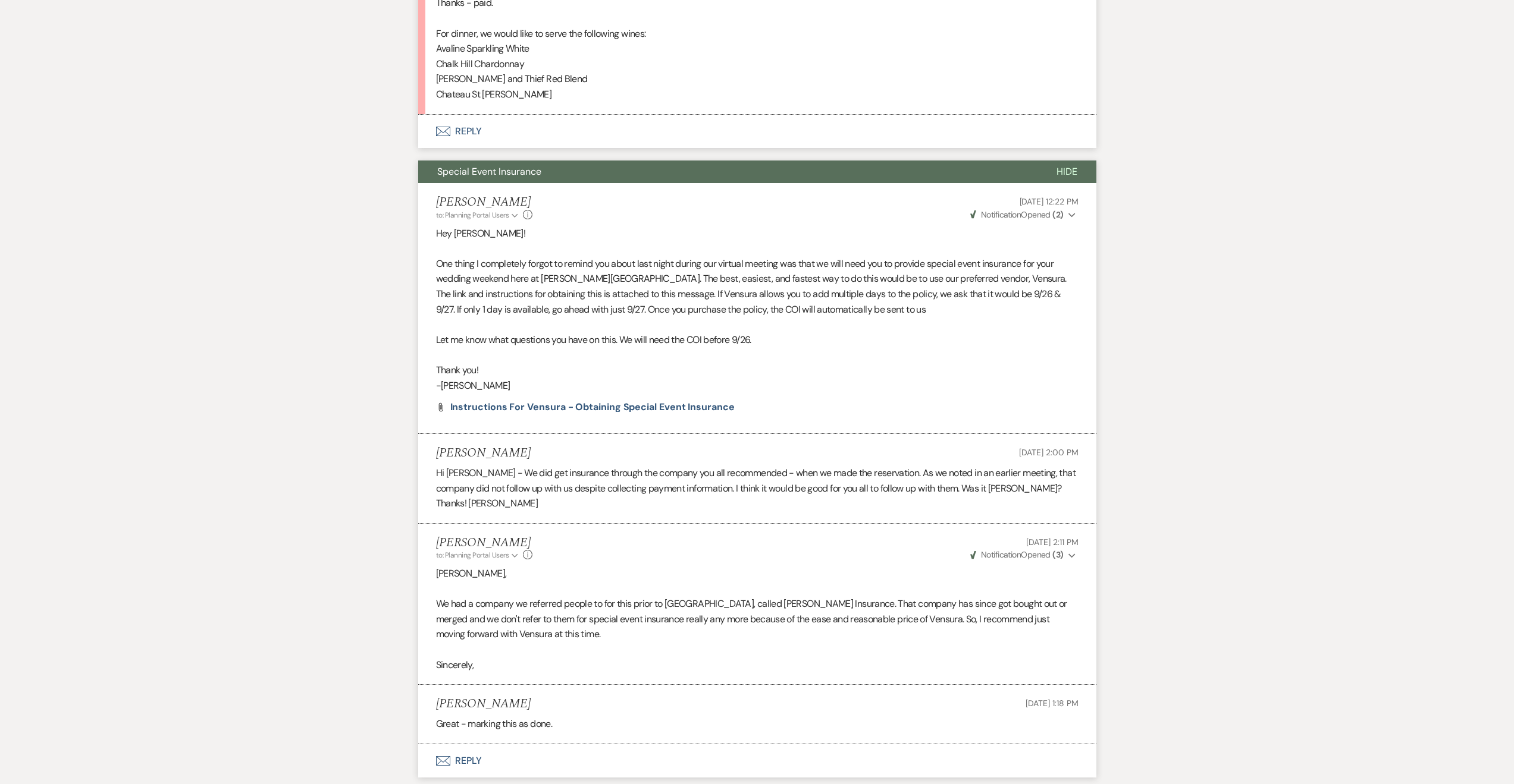
click at [730, 167] on button "Special Event Insurance" at bounding box center [728, 171] width 619 height 23
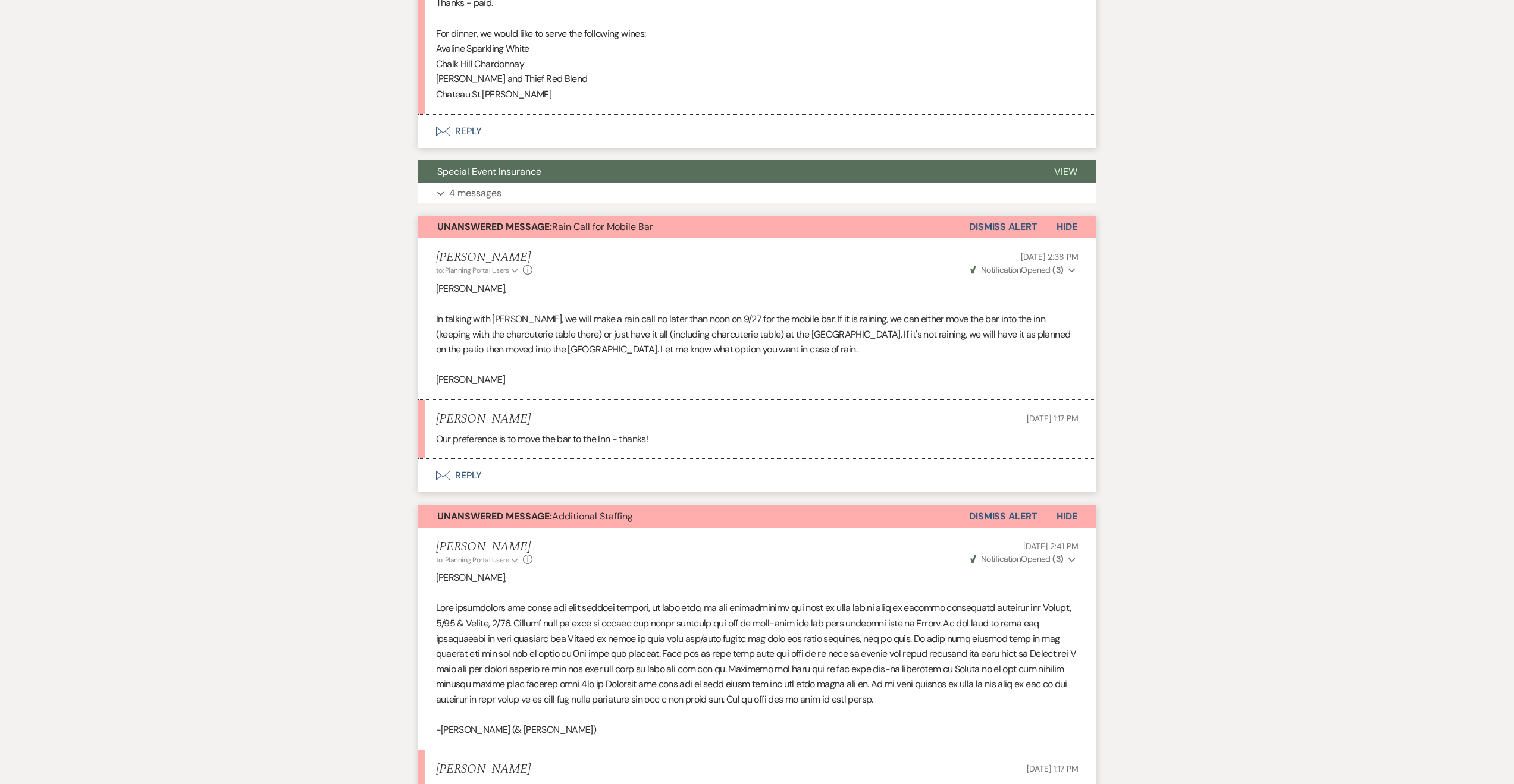
click at [697, 467] on button "Envelope Reply" at bounding box center [757, 475] width 678 height 34
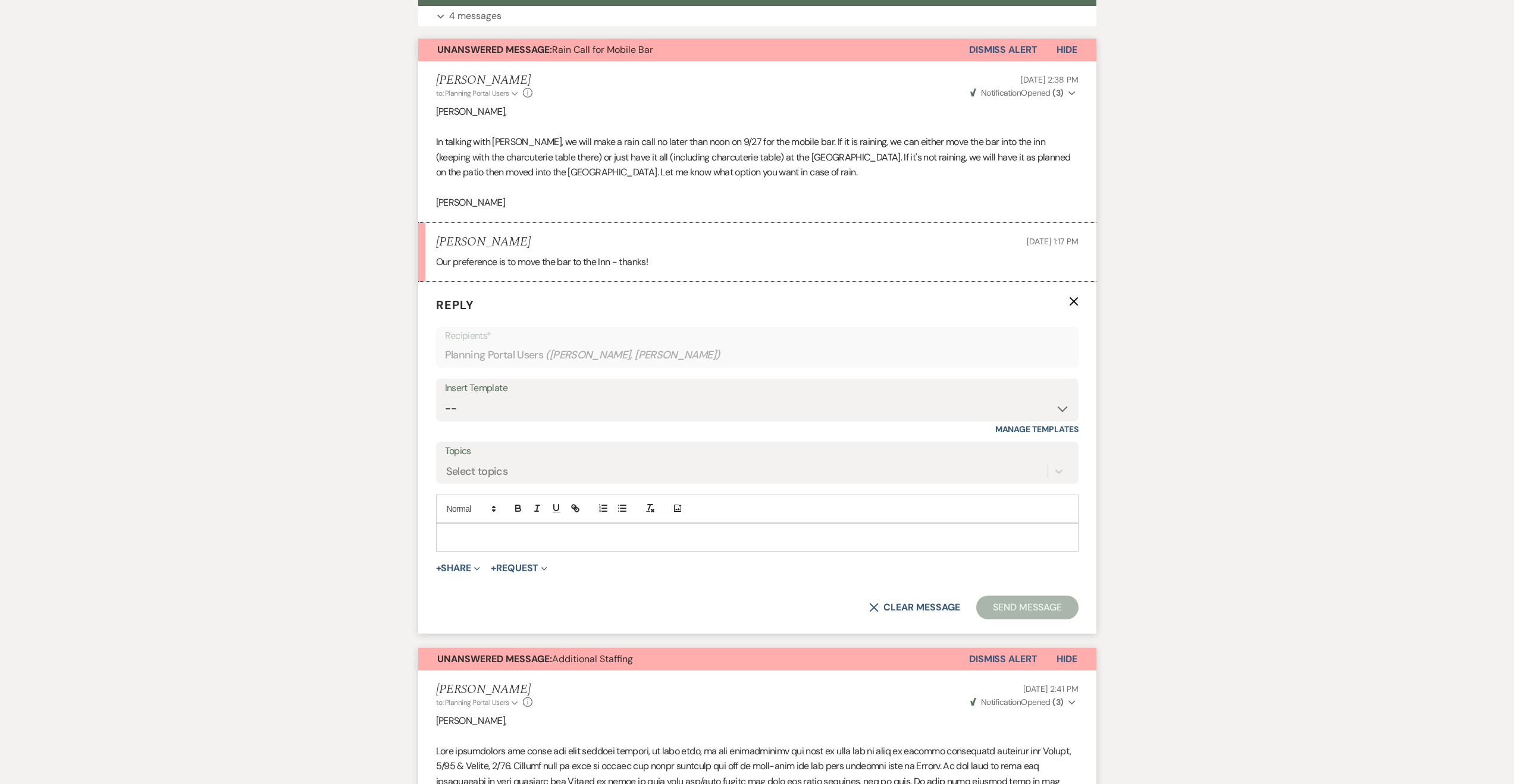
scroll to position [885, 0]
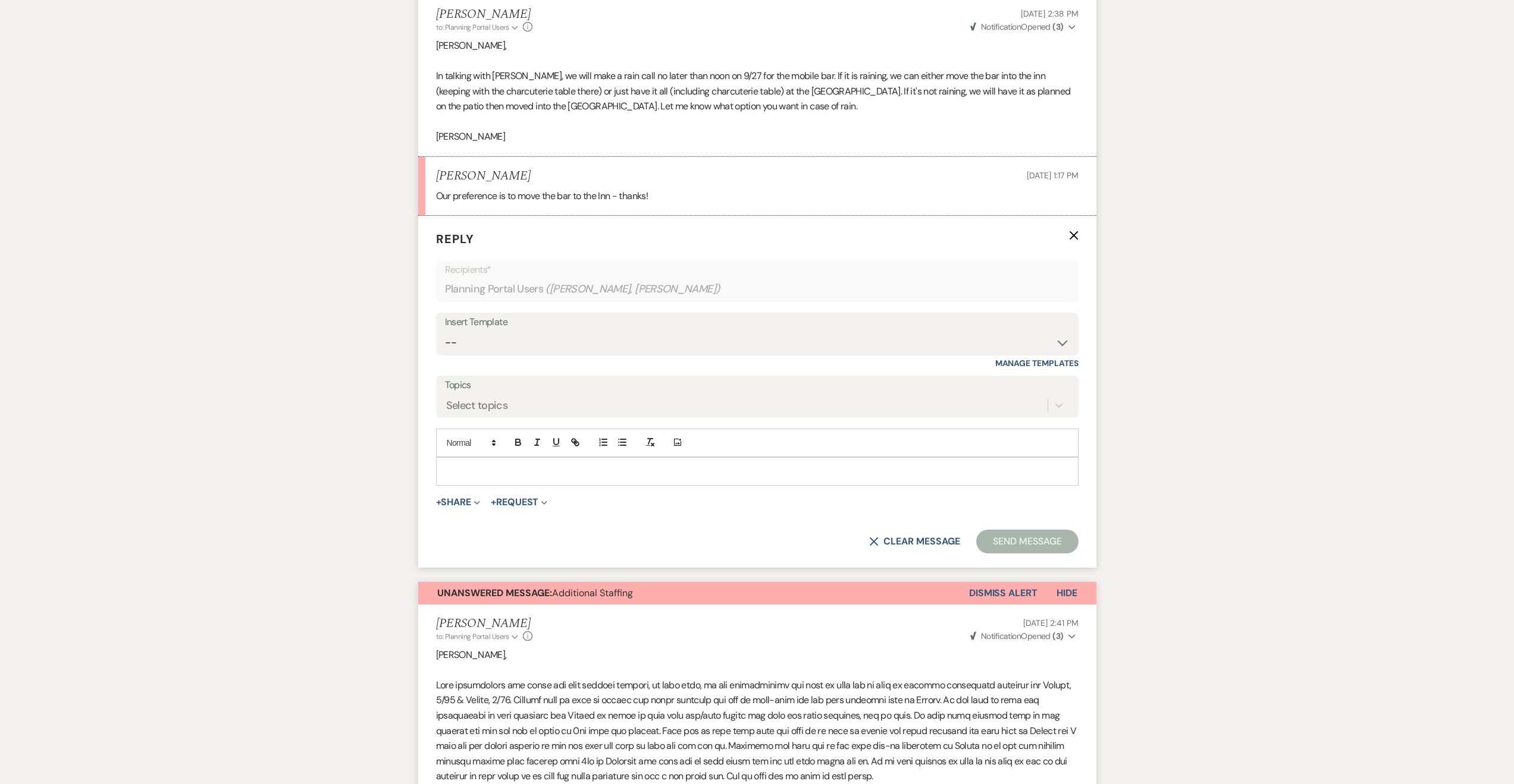
click at [678, 484] on div at bounding box center [757, 471] width 642 height 27
click at [1041, 534] on button "Send Message" at bounding box center [1027, 541] width 102 height 24
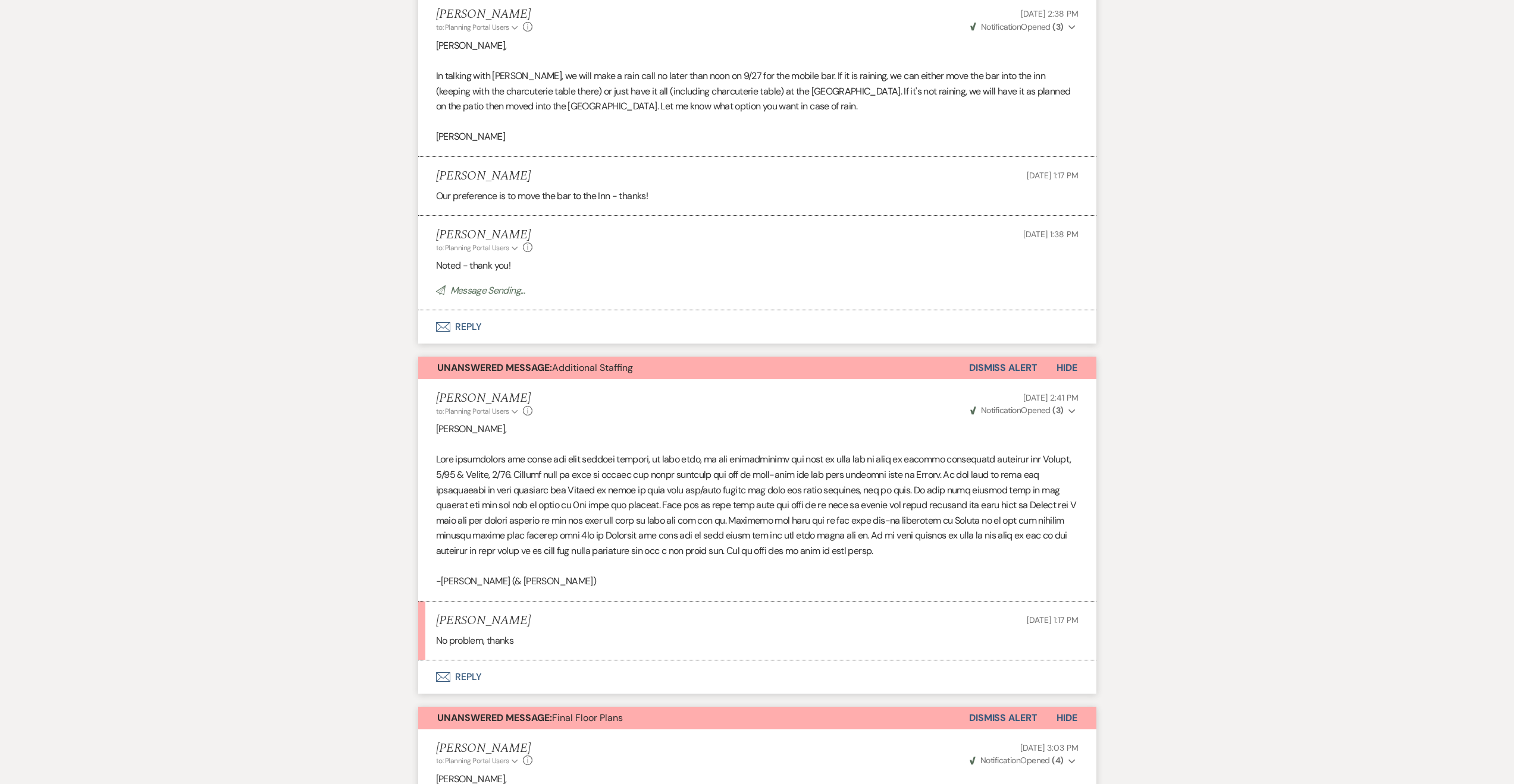
click at [988, 365] on button "Dismiss Alert" at bounding box center [1003, 368] width 68 height 23
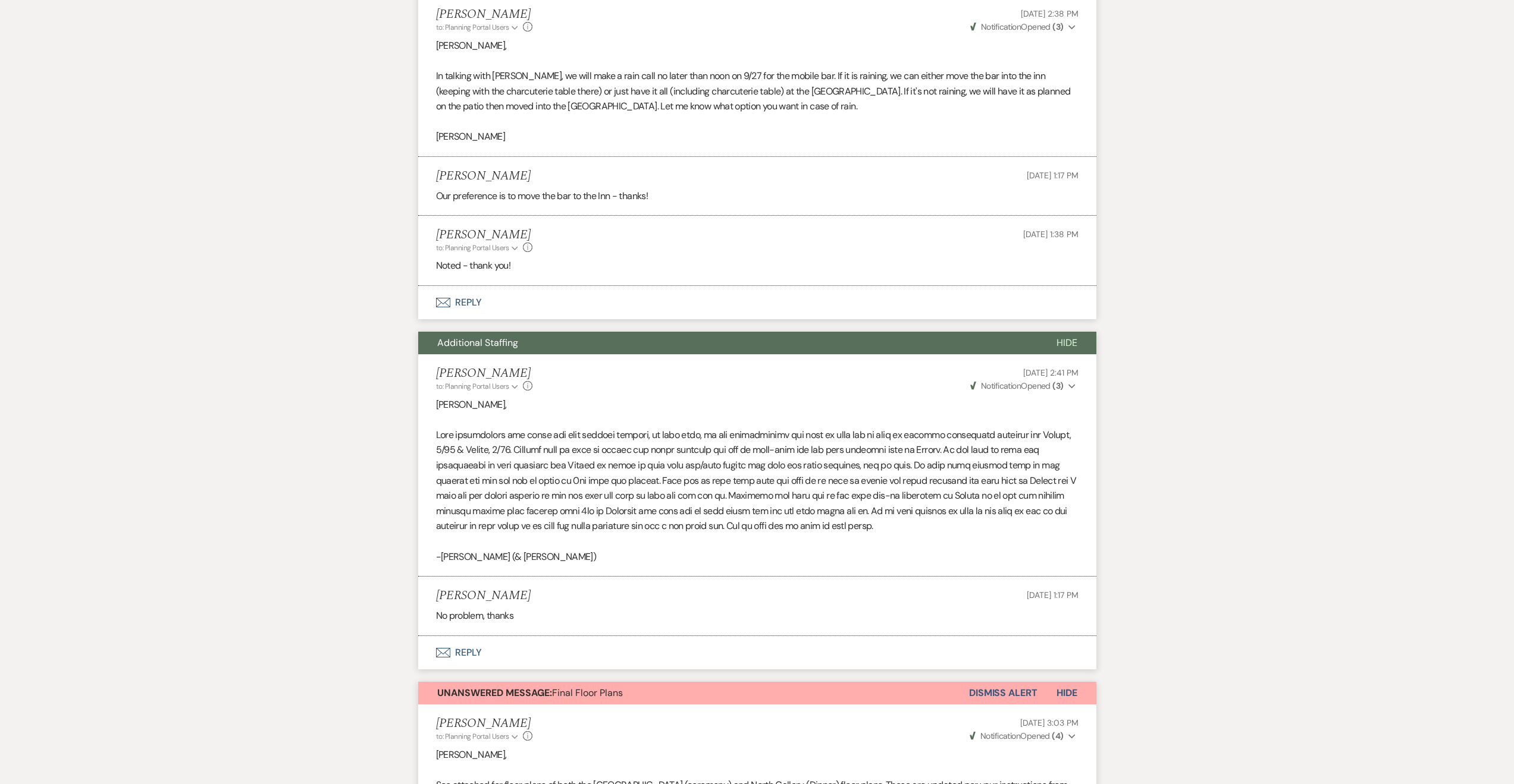
click at [808, 336] on button "Additional Staffing" at bounding box center [728, 343] width 619 height 23
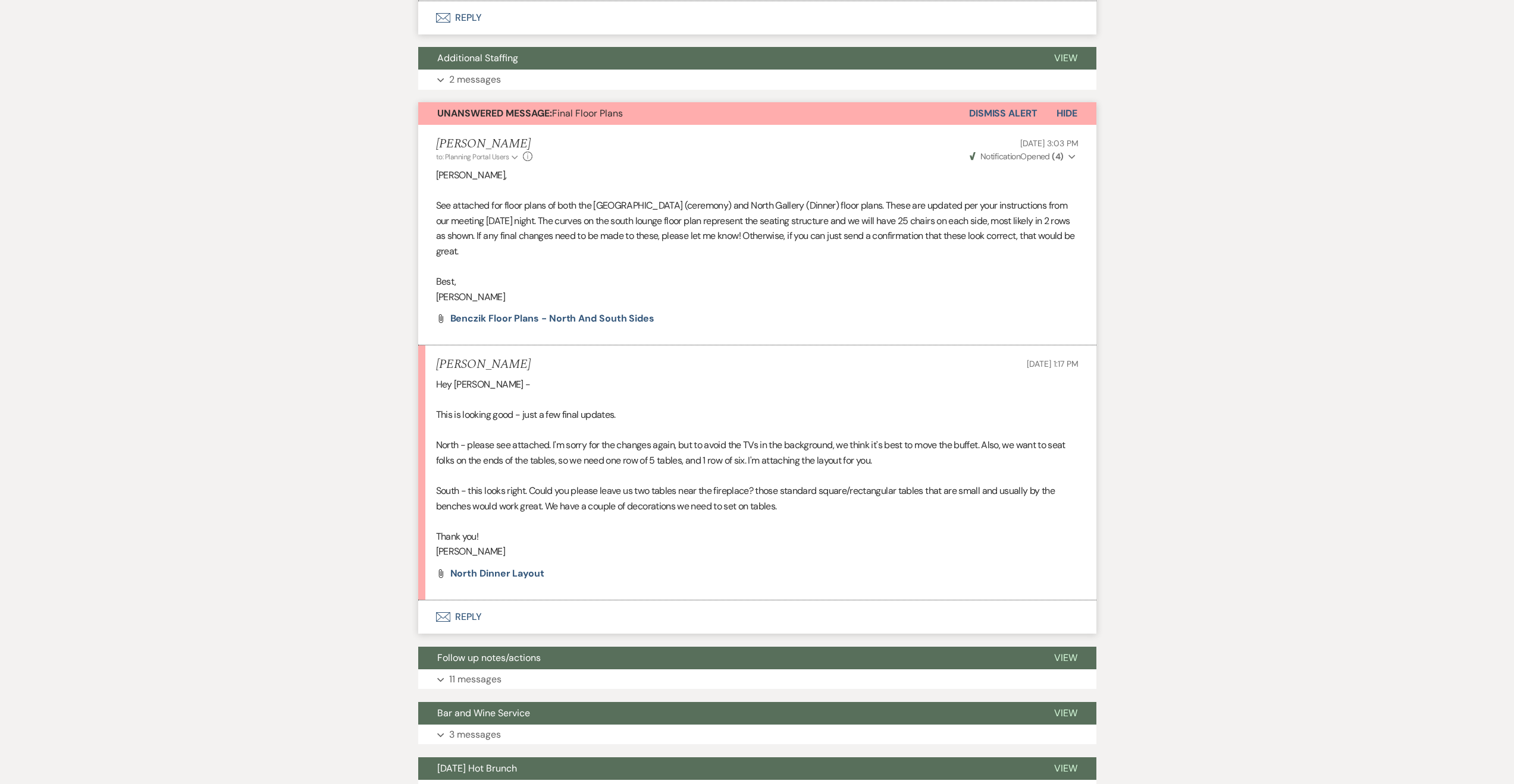
scroll to position [1171, 0]
click at [505, 572] on span "North Dinner Layout" at bounding box center [498, 573] width 94 height 12
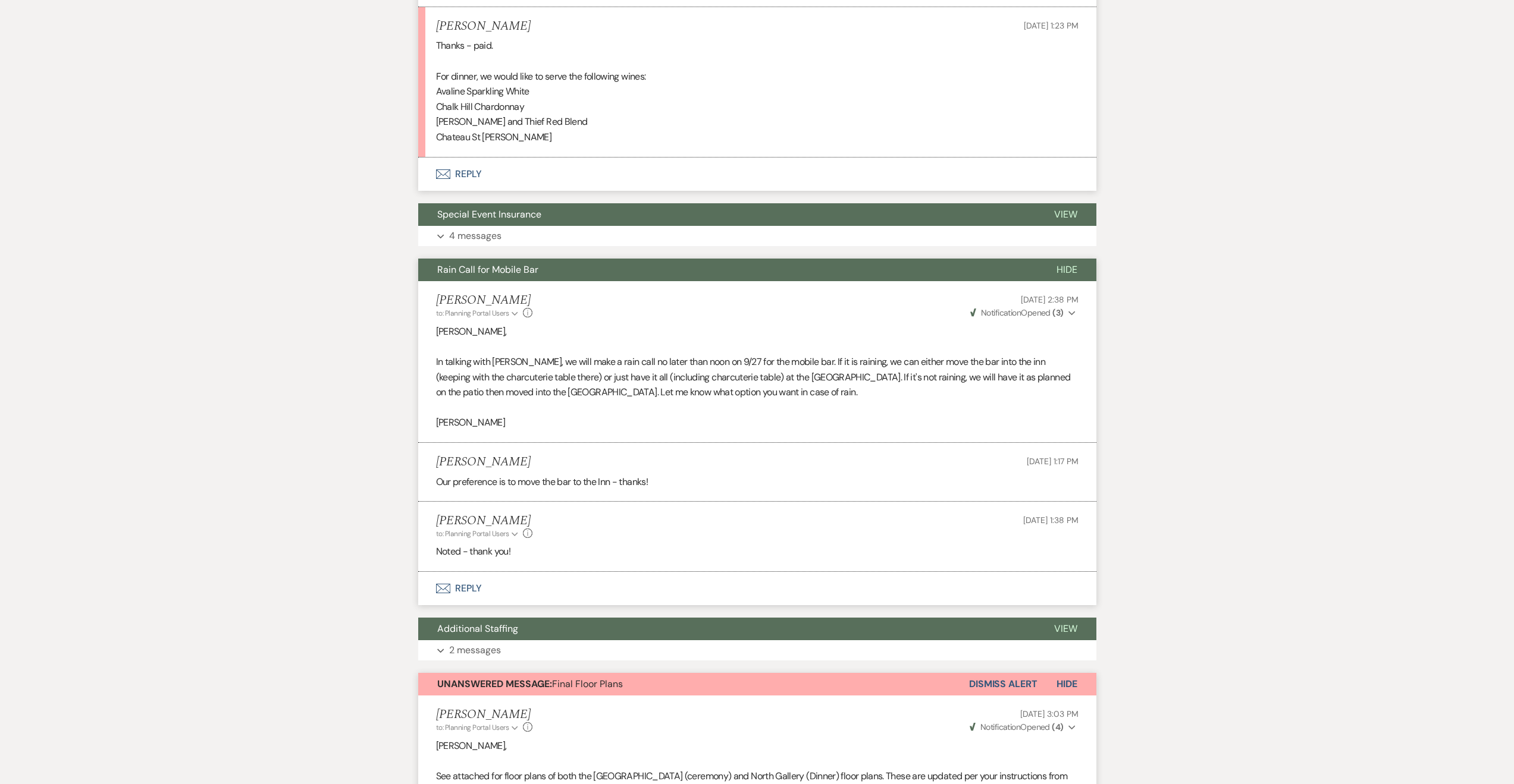
scroll to position [101, 0]
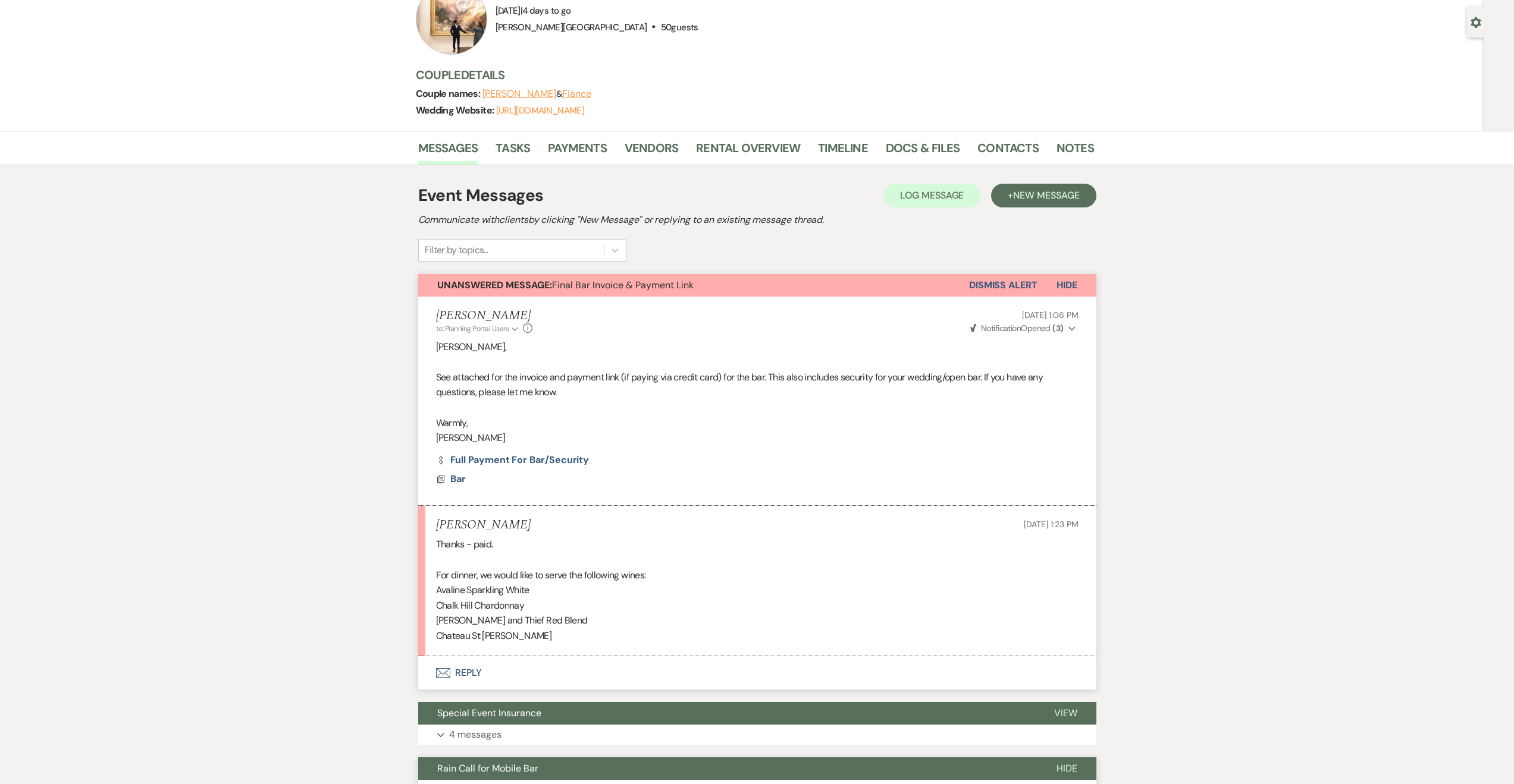
drag, startPoint x: 437, startPoint y: 590, endPoint x: 568, endPoint y: 636, distance: 138.8
click at [568, 636] on div "Thanks - paid. For dinner, we would like to serve the following wines: Avaline …" at bounding box center [757, 590] width 642 height 106
copy div "Avaline Sparkling White Chalk Hill Chardonnay Cooper and Thief Red Blend Chatea…"
click at [529, 629] on p "Chateau St Michelle Riesling" at bounding box center [757, 636] width 642 height 15
click at [579, 580] on p "For dinner, we would like to serve the following wines:" at bounding box center [757, 575] width 642 height 15
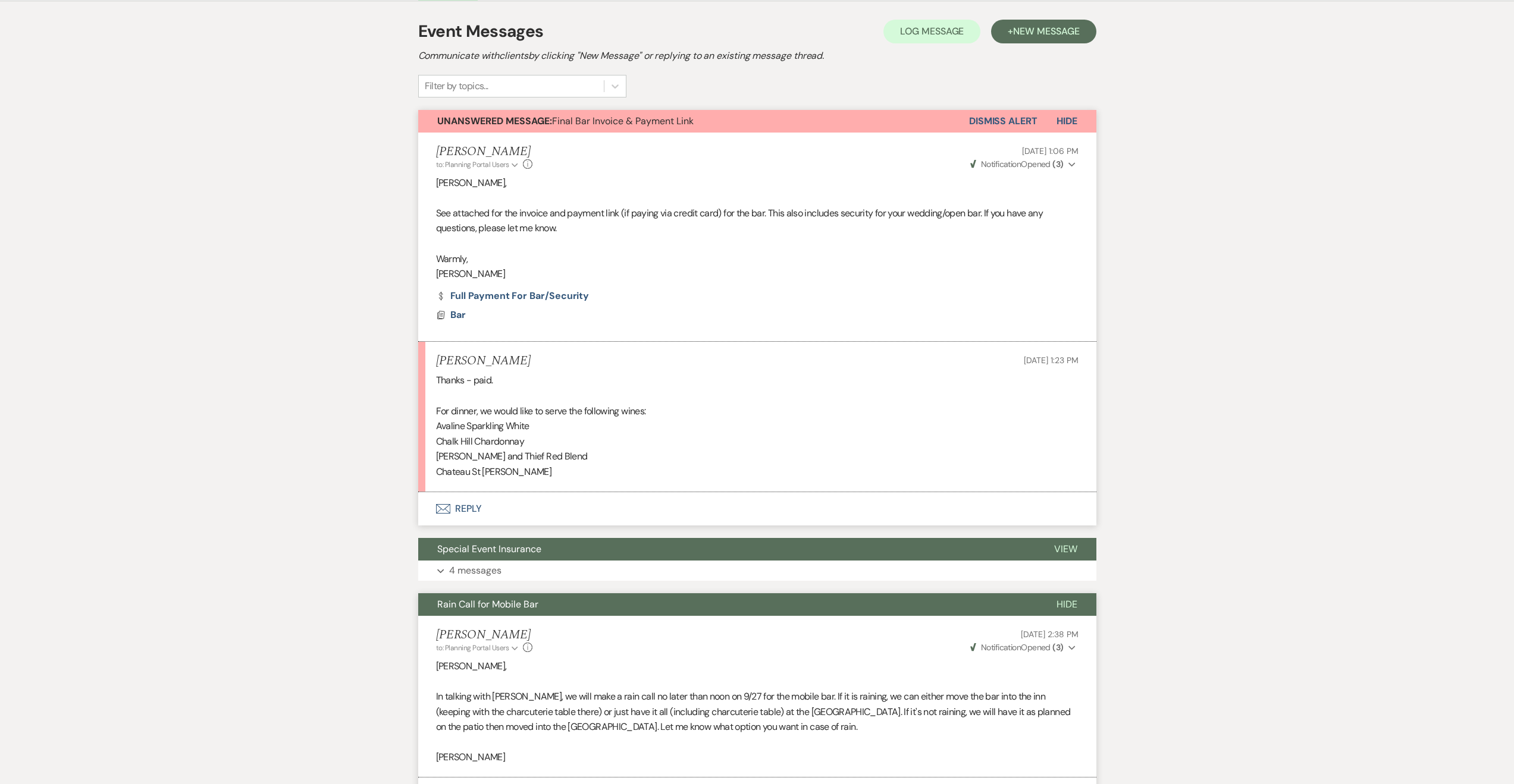
scroll to position [0, 0]
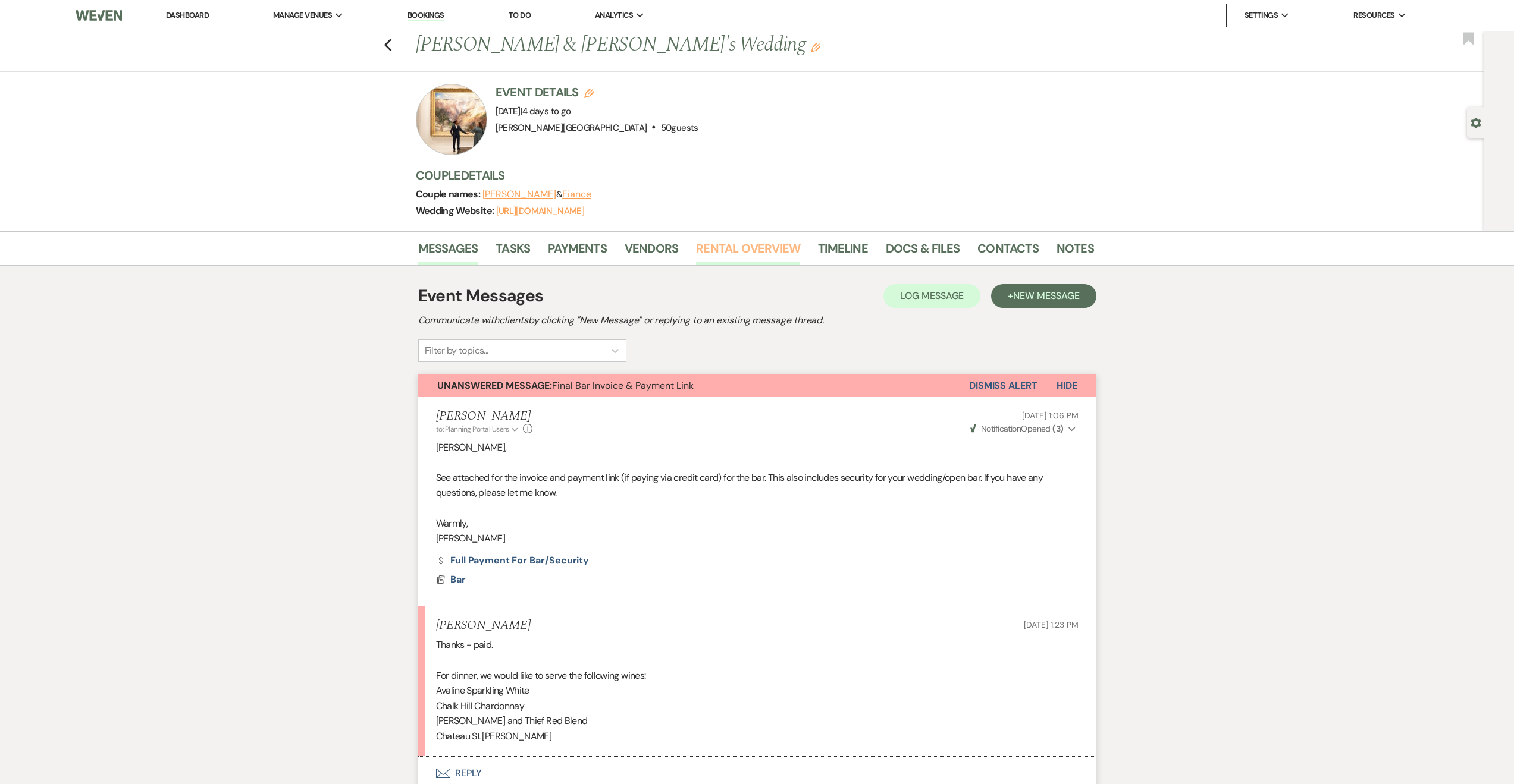
click at [761, 256] on link "Rental Overview" at bounding box center [748, 252] width 104 height 26
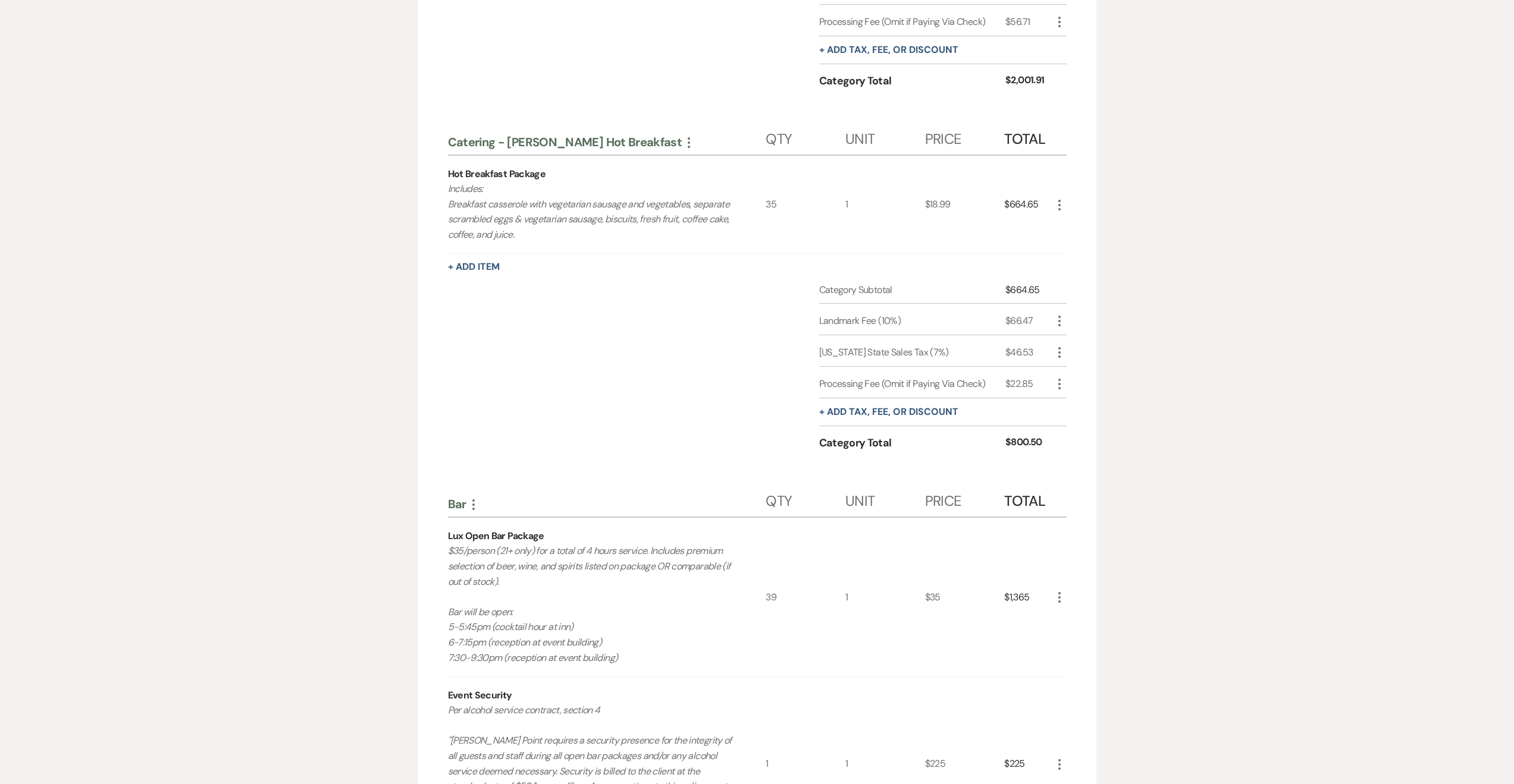
scroll to position [2497, 0]
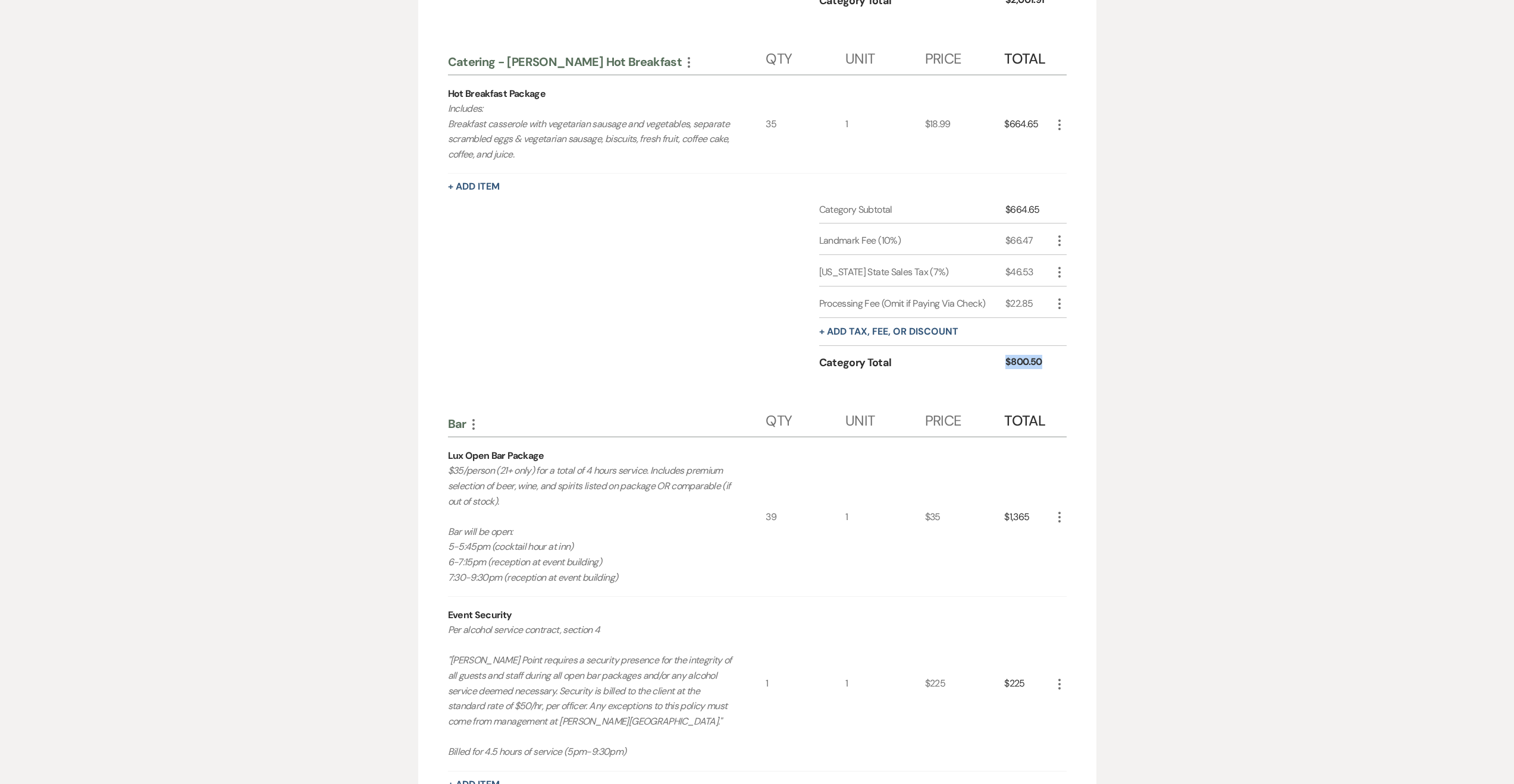
drag, startPoint x: 1048, startPoint y: 377, endPoint x: 980, endPoint y: 383, distance: 68.3
click at [980, 383] on div "Category Total $800.50" at bounding box center [943, 366] width 247 height 34
copy div "$800.50"
click at [938, 371] on div "Category Total" at bounding box center [913, 363] width 187 height 16
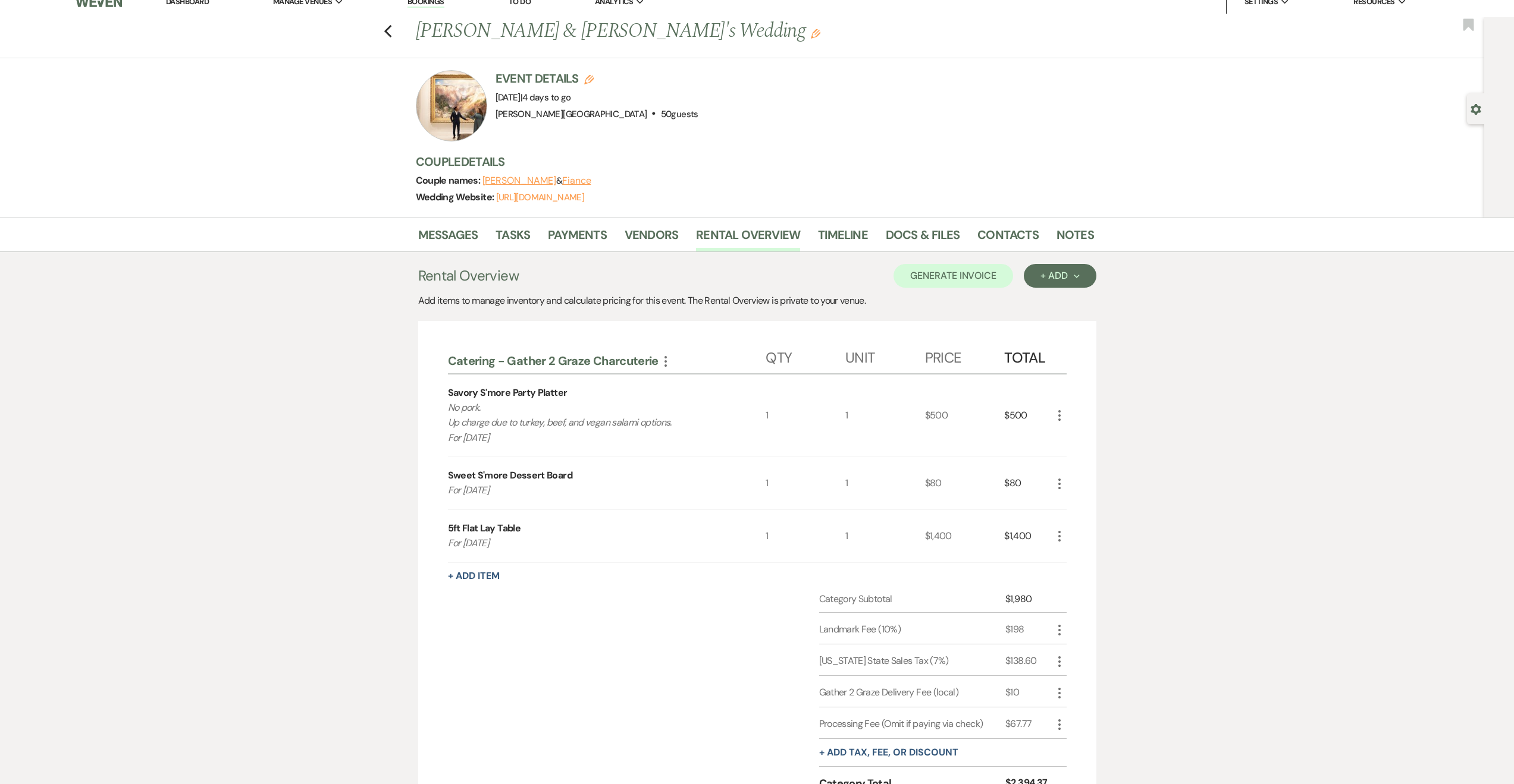
scroll to position [0, 0]
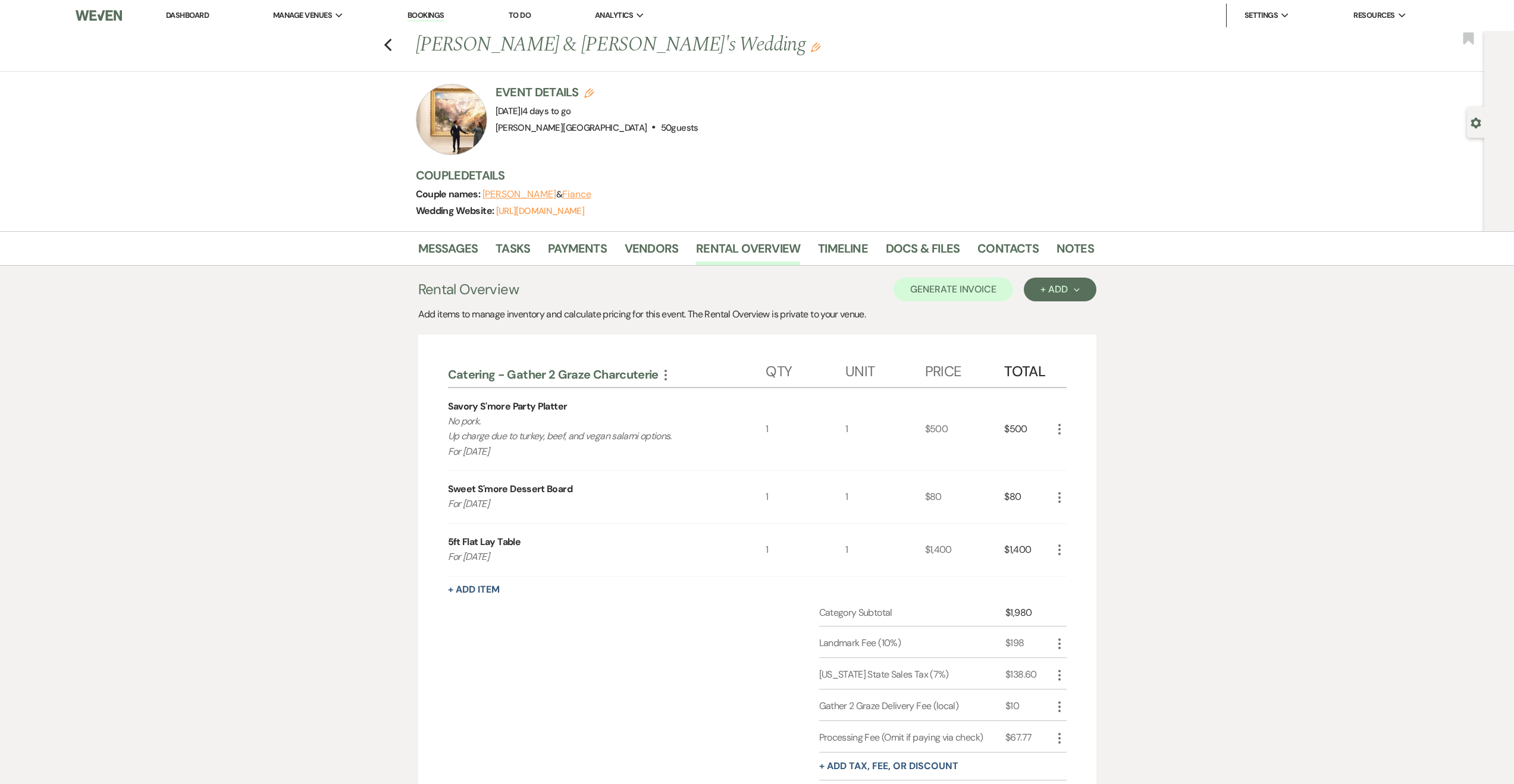
click at [422, 17] on link "Bookings" at bounding box center [426, 16] width 37 height 12
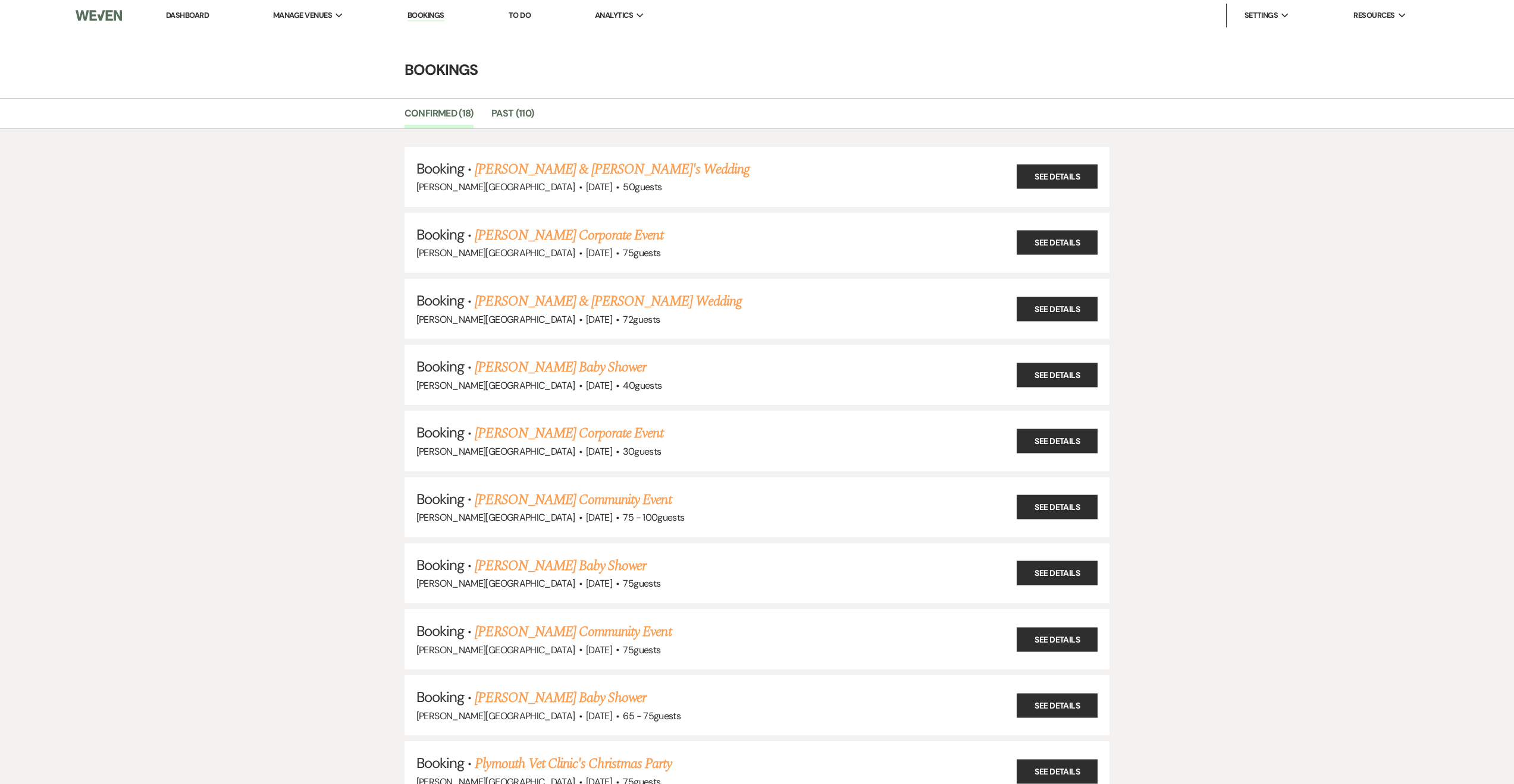
click at [187, 13] on link "Dashboard" at bounding box center [187, 15] width 43 height 10
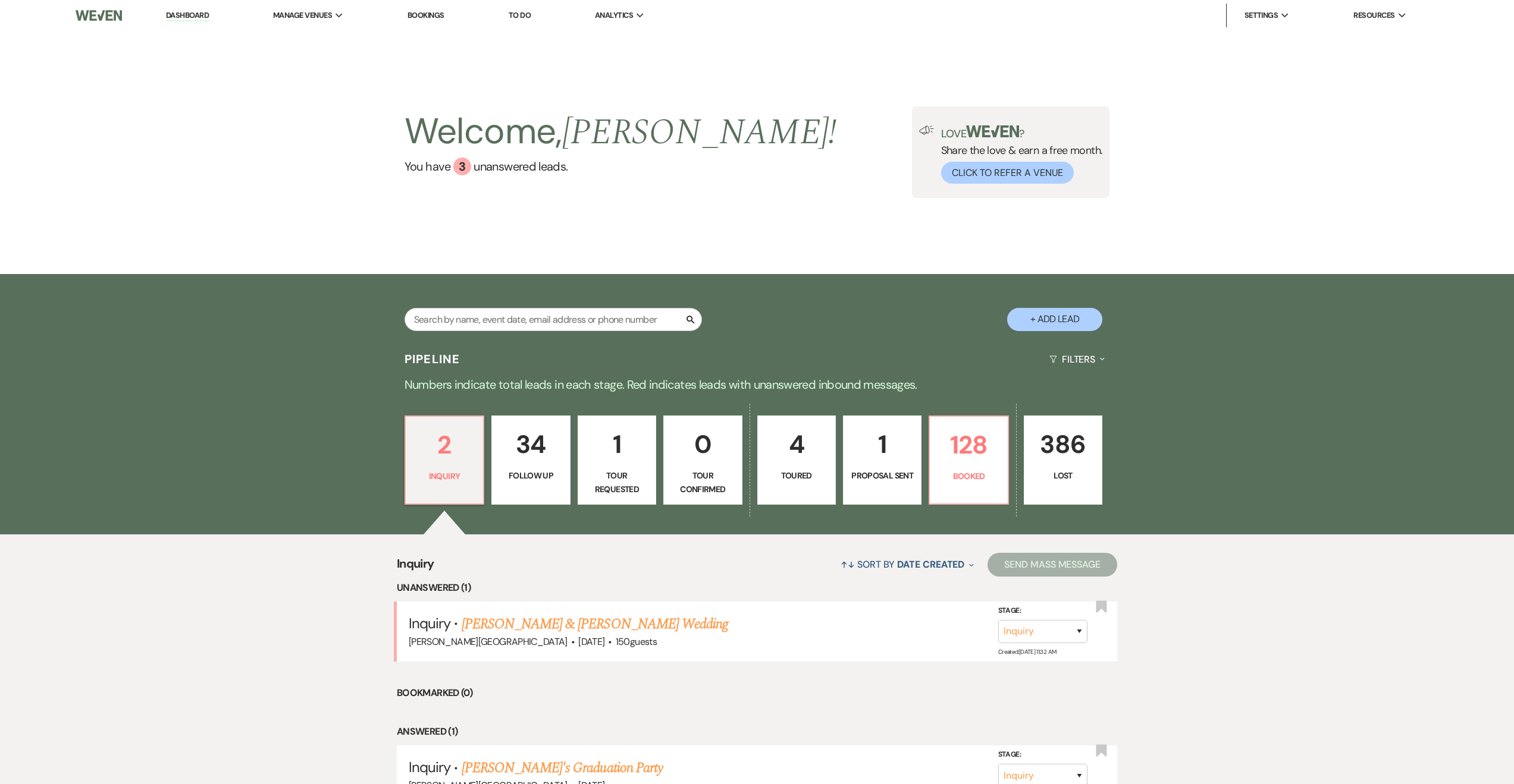
click at [796, 472] on p "Toured" at bounding box center [796, 475] width 63 height 13
select select "5"
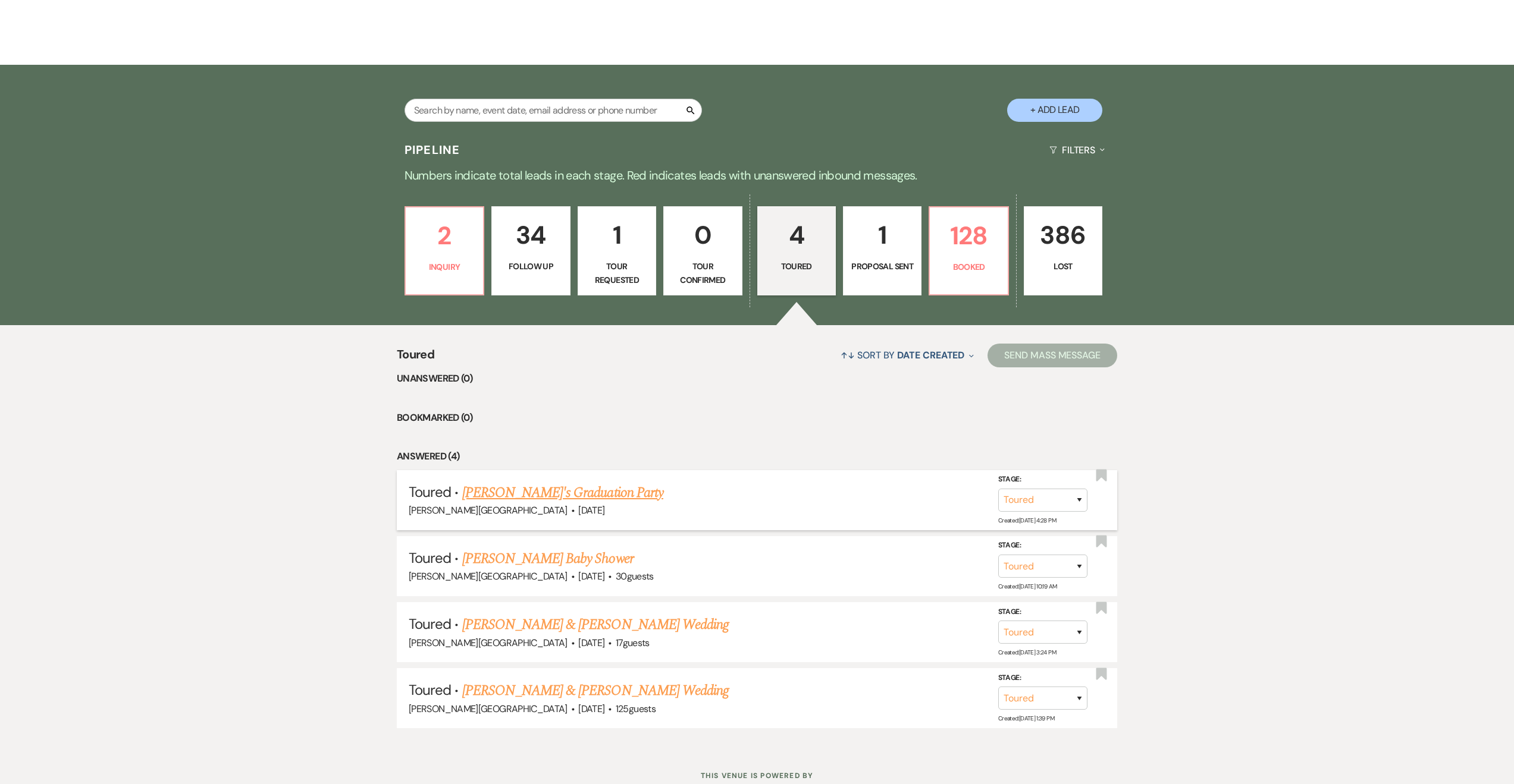
scroll to position [214, 0]
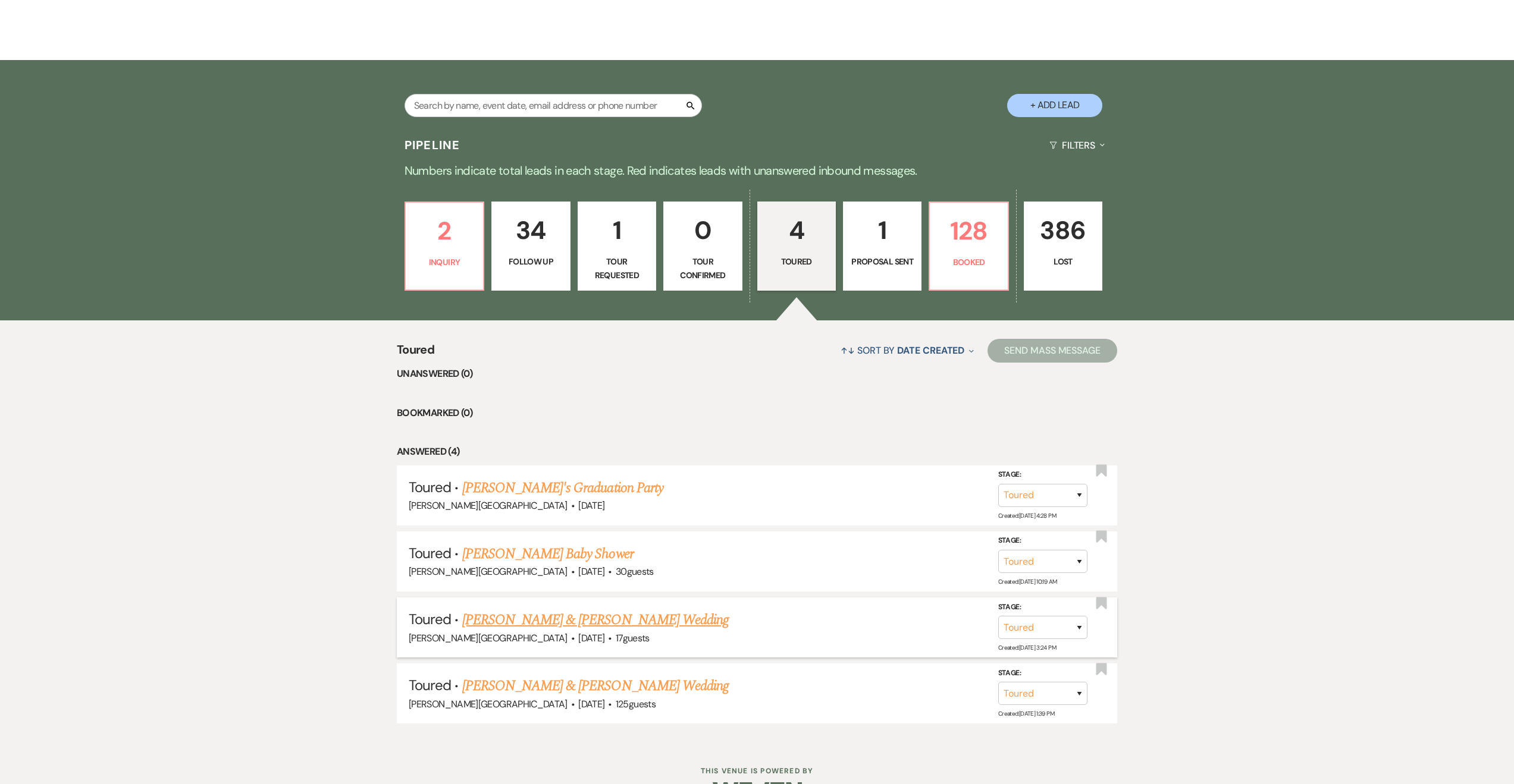
click at [555, 611] on link "Chris & Julie Bleich's Wedding" at bounding box center [595, 620] width 267 height 21
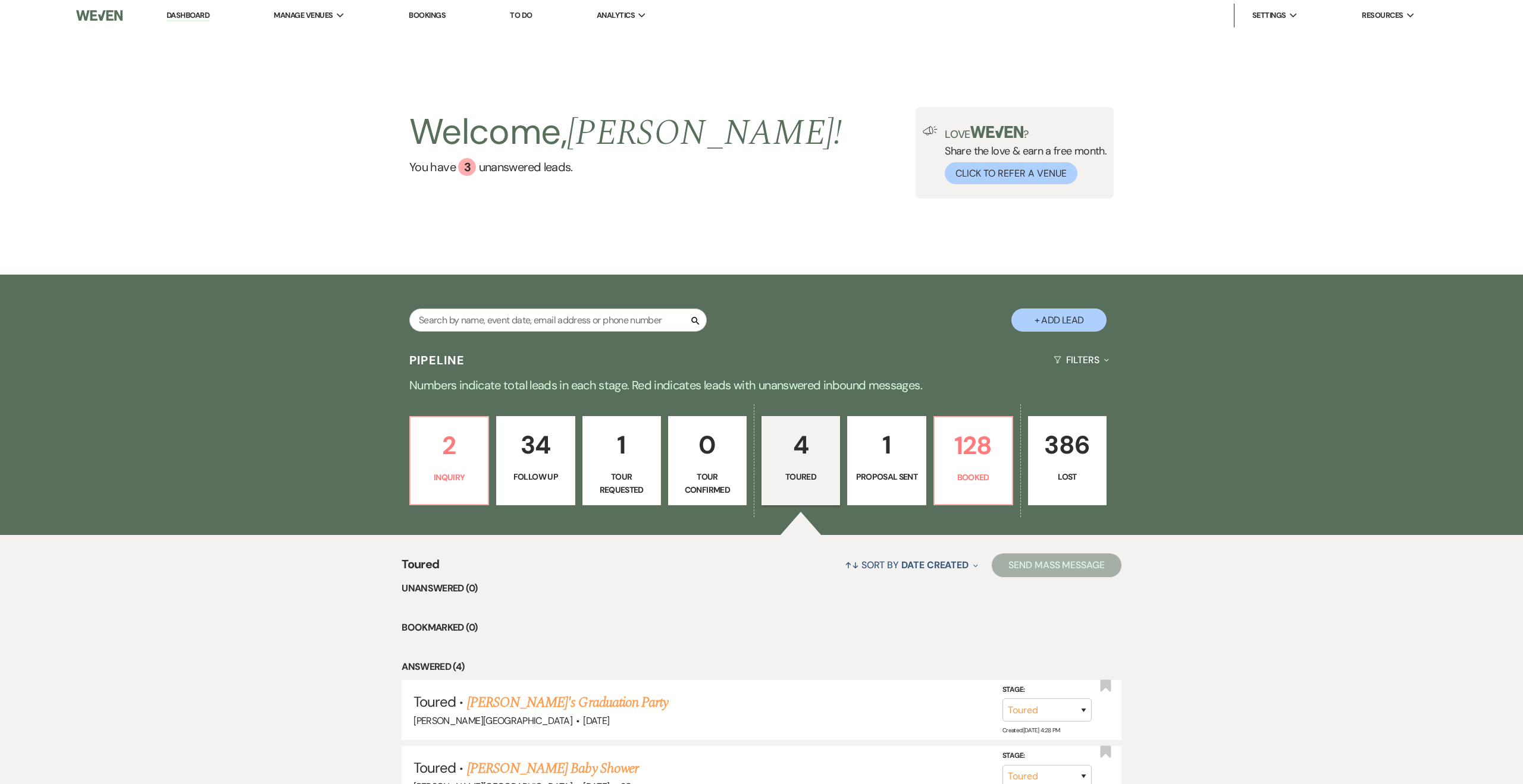
select select "5"
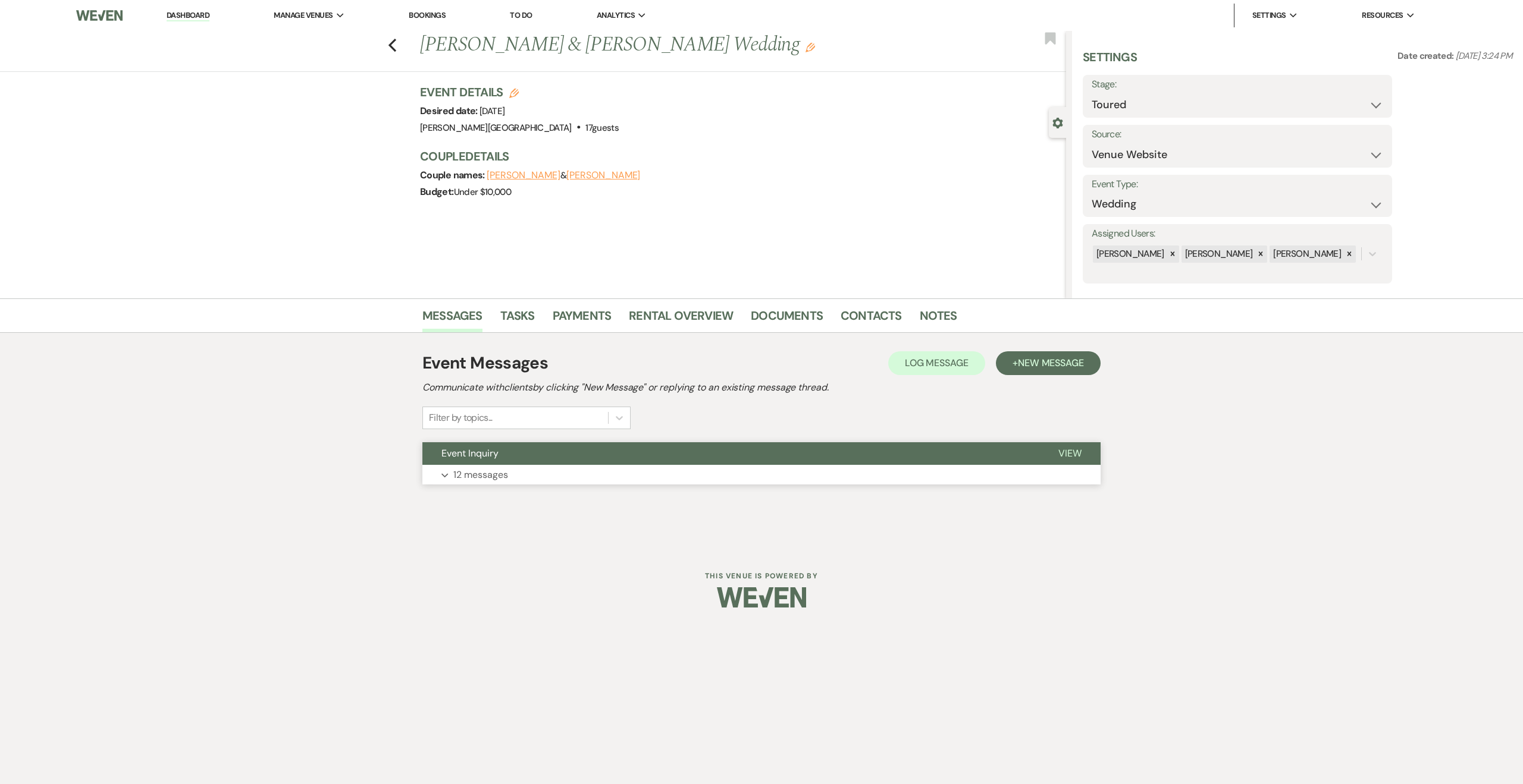
click at [775, 451] on button "Event Inquiry" at bounding box center [731, 453] width 617 height 23
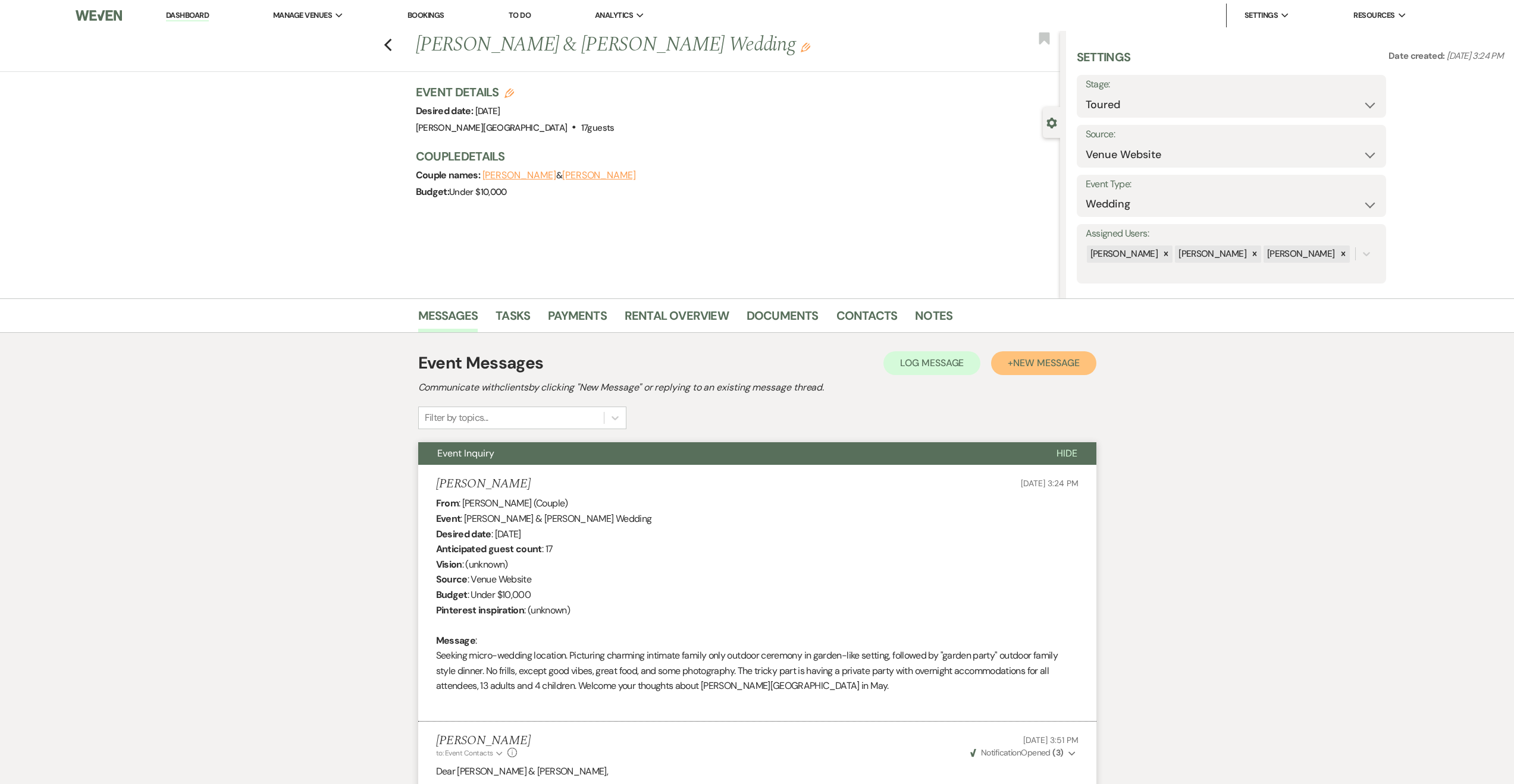
click at [1041, 362] on span "New Message" at bounding box center [1046, 363] width 66 height 12
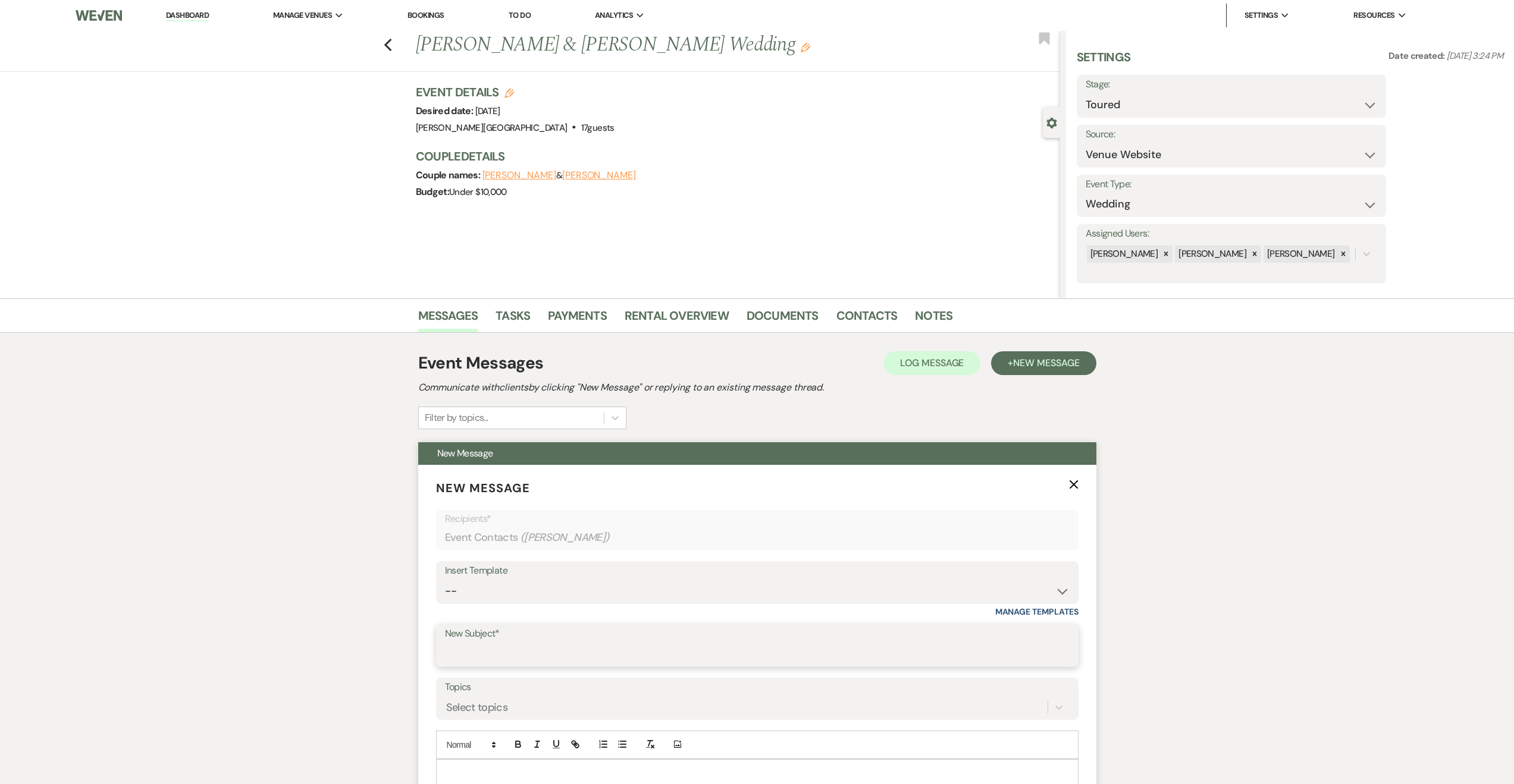
click at [565, 663] on input "New Subject*" at bounding box center [757, 654] width 625 height 23
drag, startPoint x: 497, startPoint y: 653, endPoint x: 521, endPoint y: 639, distance: 27.8
click at [498, 653] on input "Post-Touyr Follow Up" at bounding box center [757, 654] width 625 height 23
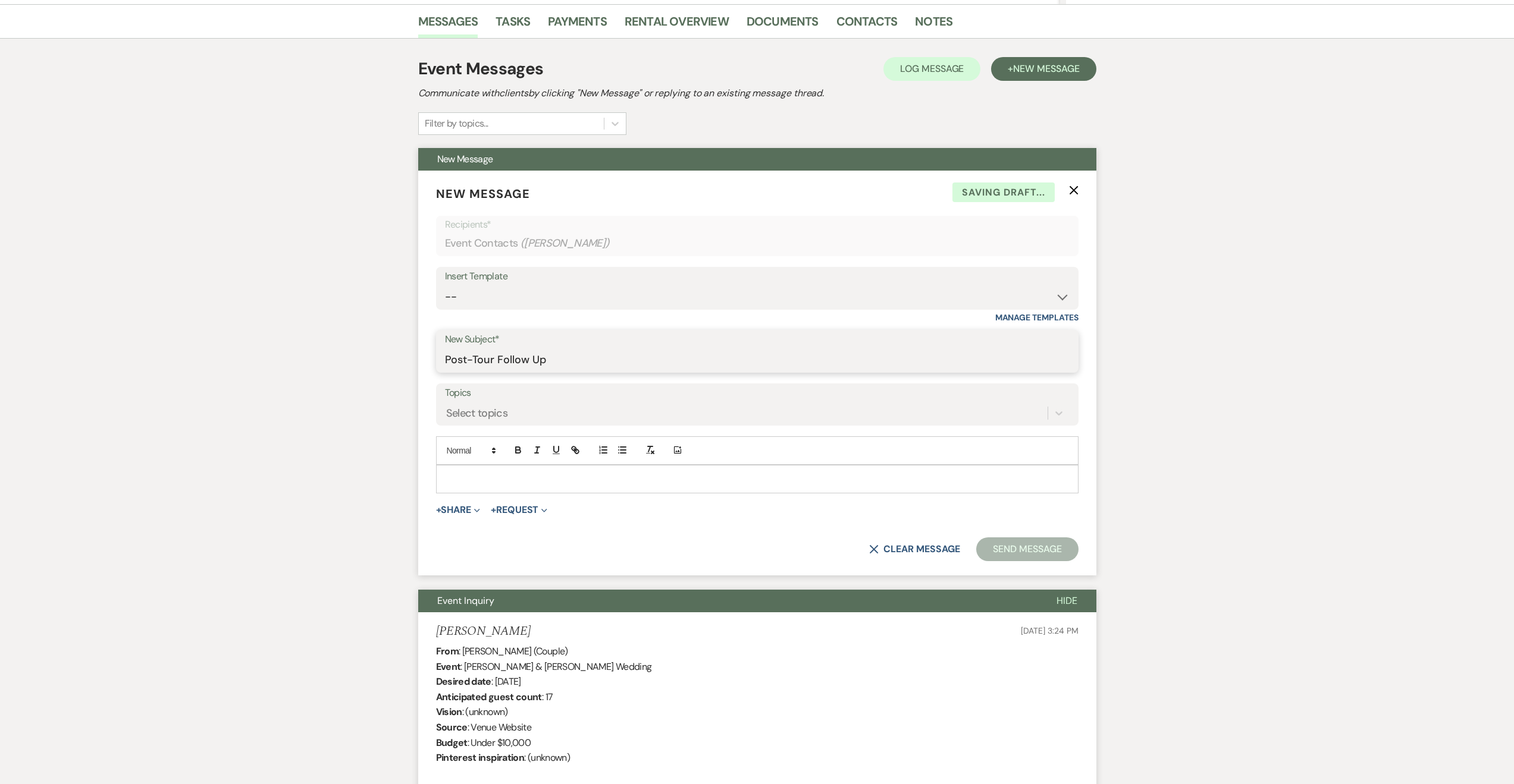
scroll to position [357, 0]
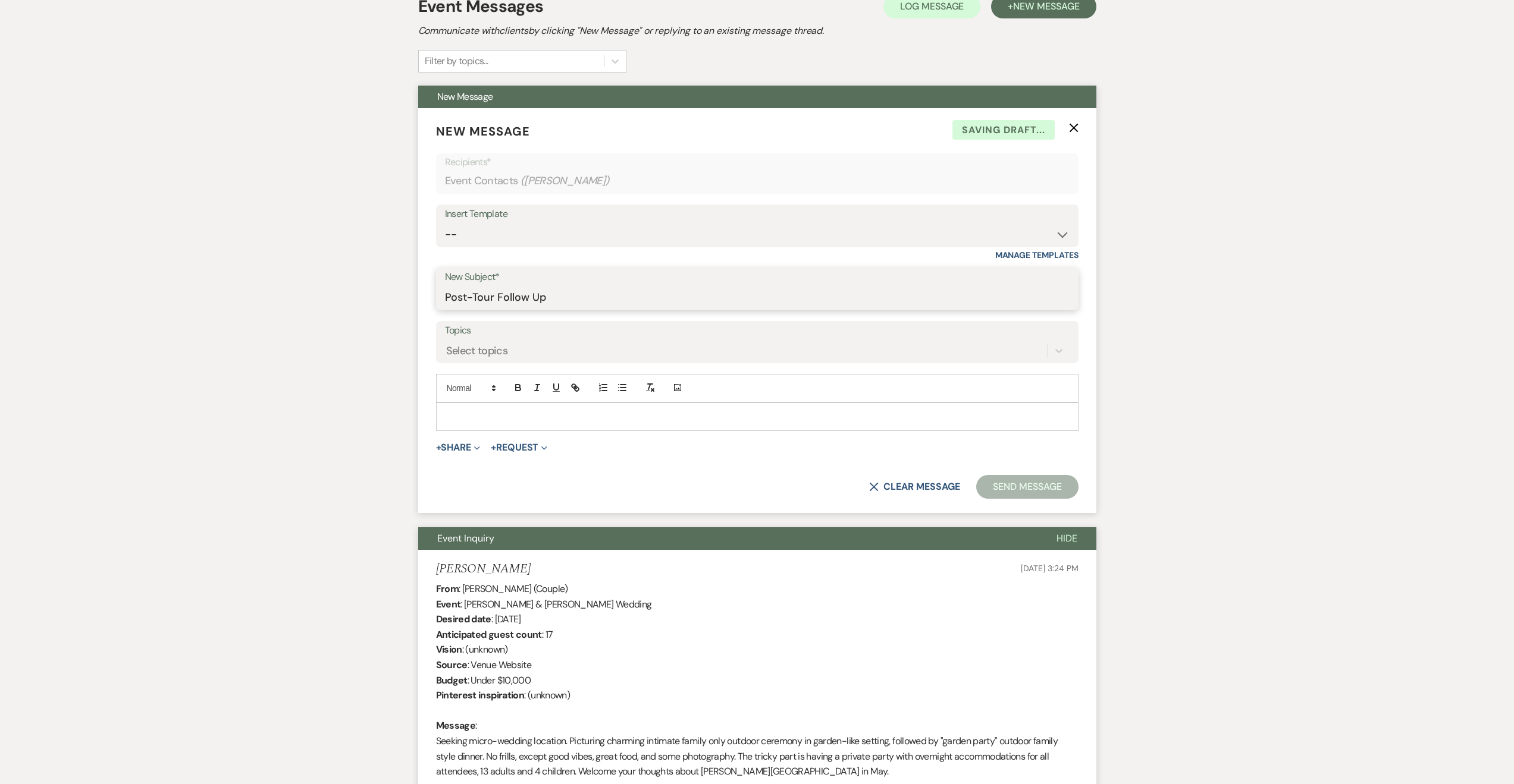
type input "Post-Tour Follow Up"
click at [559, 411] on p at bounding box center [757, 416] width 623 height 13
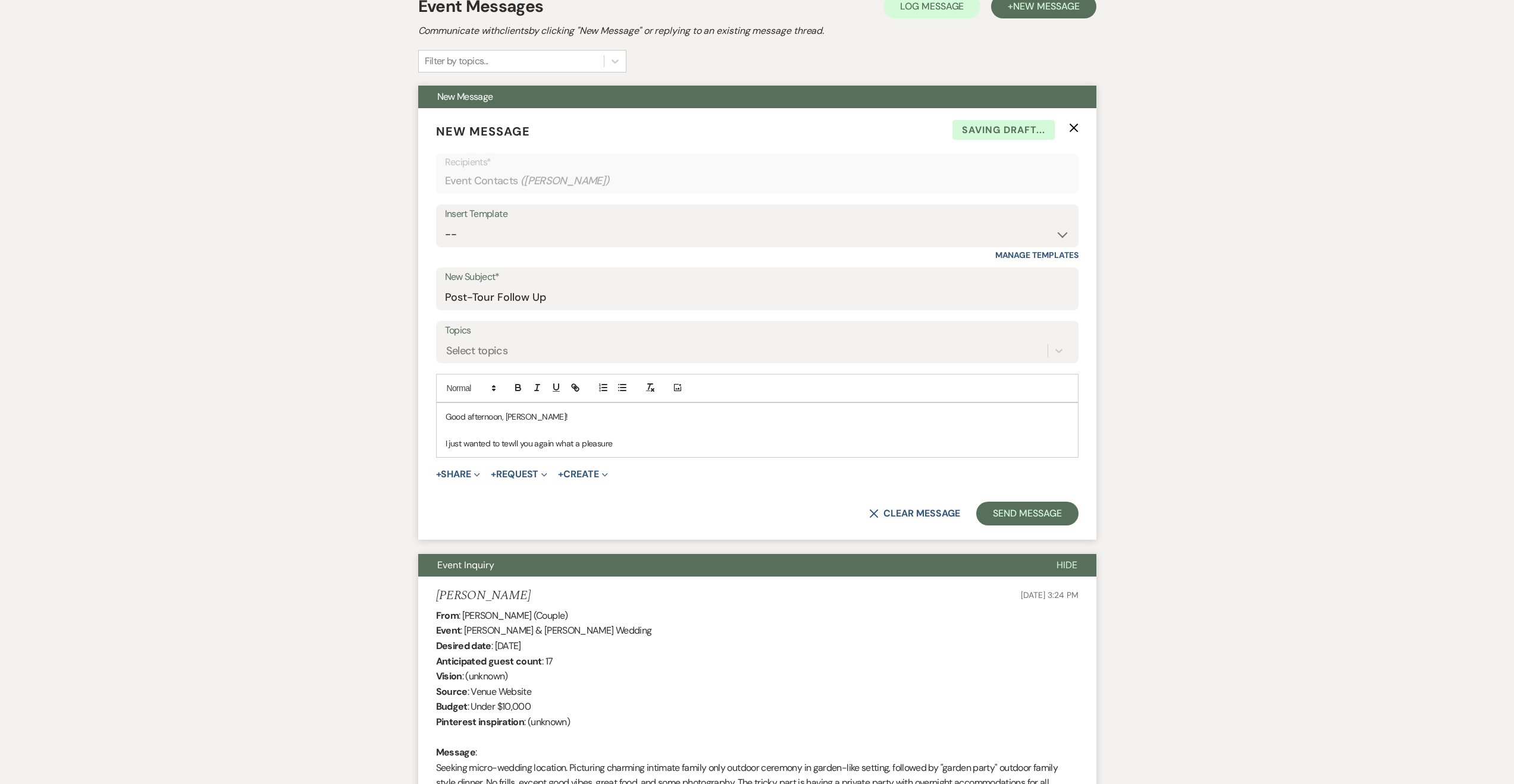
click at [512, 438] on p "I just wanted to tewll you again what a pleasure" at bounding box center [757, 443] width 623 height 13
click at [615, 447] on p "I just wanted to tell you again what a pleasure" at bounding box center [757, 443] width 623 height 13
click at [853, 437] on p "I just wanted to tell you again what a pleasure it was to welcome you and your …" at bounding box center [757, 443] width 623 height 13
click at [852, 446] on p "I just wanted to tell you again what a pleasure it was to welcome you and your …" at bounding box center [757, 443] width 623 height 13
click at [952, 448] on p "I just wanted to tell you again what a pleasure it was to welcome you and your …" at bounding box center [757, 443] width 623 height 13
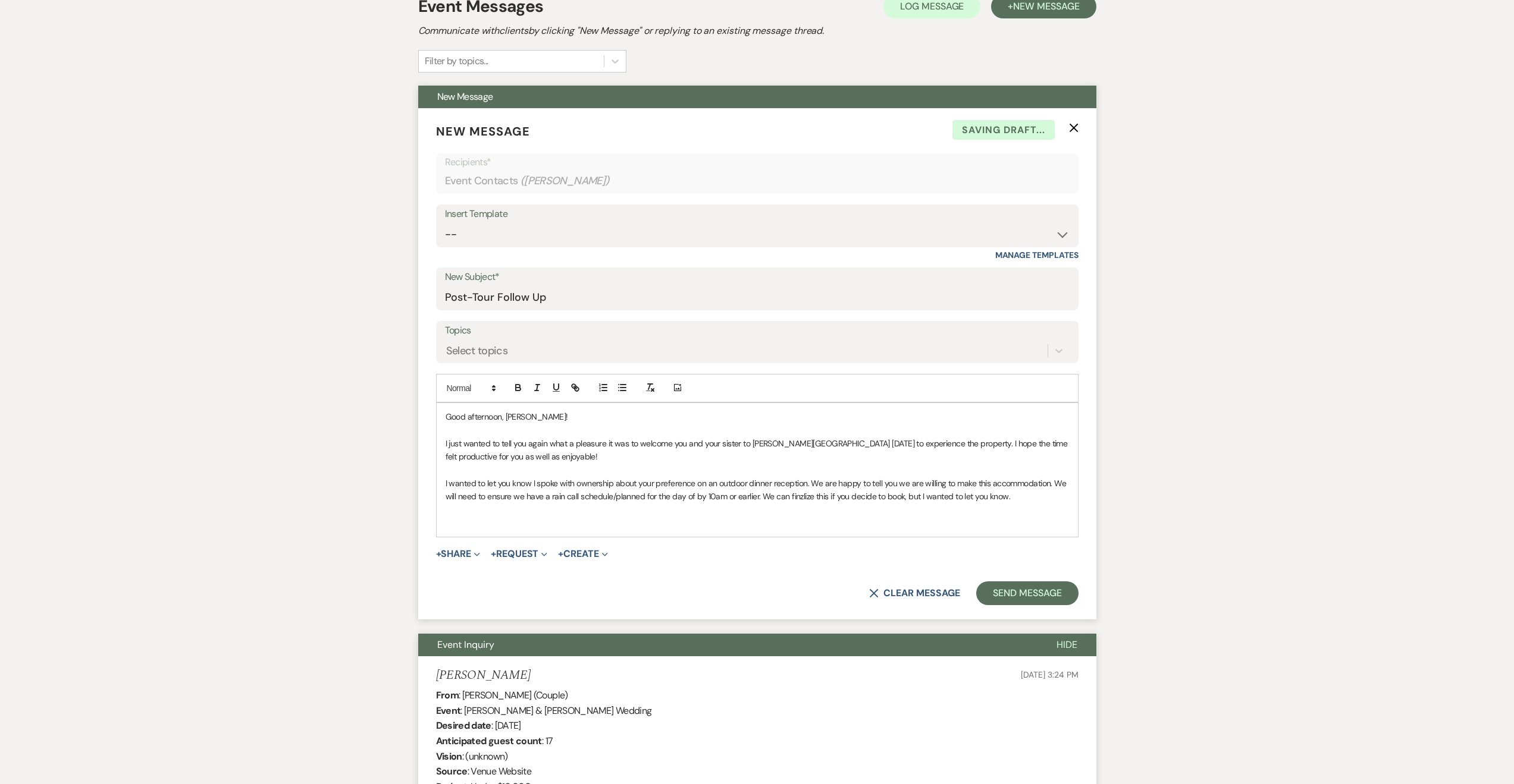
click at [794, 498] on p "I wanted to let you know I spoke with ownership about your preference on an out…" at bounding box center [757, 491] width 623 height 27
click at [701, 526] on p at bounding box center [757, 523] width 623 height 13
click at [1052, 481] on p "I wanted to let you know I spoke with ownership about your preference on an out…" at bounding box center [757, 491] width 623 height 27
click at [759, 498] on p "I wanted to let you know I spoke with ownership about your preference on an out…" at bounding box center [757, 491] width 623 height 27
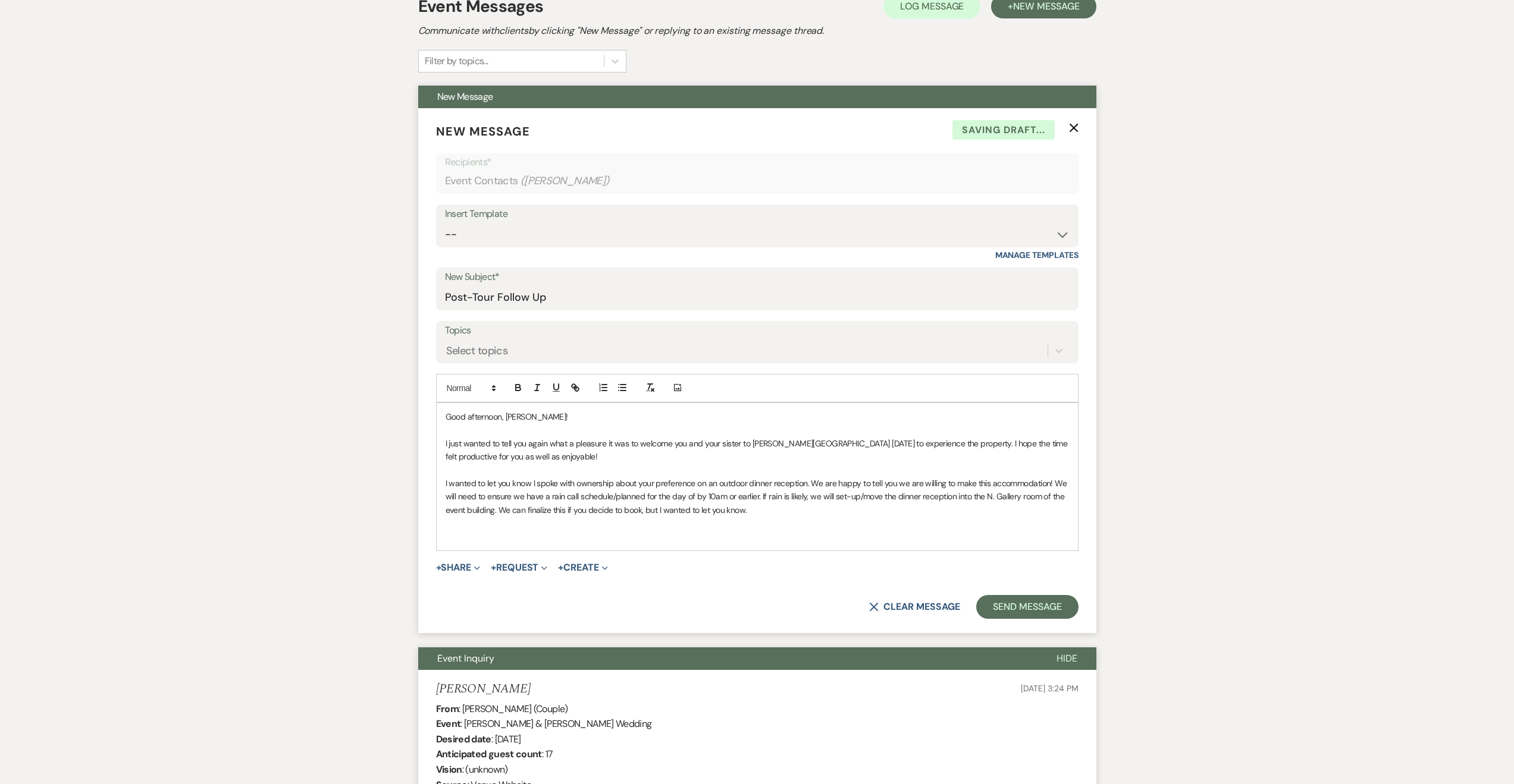
click at [658, 541] on p at bounding box center [757, 536] width 623 height 13
click at [572, 509] on p "I wanted to let you know I spoke with ownership about your preference on an out…" at bounding box center [757, 497] width 623 height 40
click at [759, 508] on p "I wanted to let you know I spoke with ownership about your preference on an out…" at bounding box center [757, 497] width 623 height 40
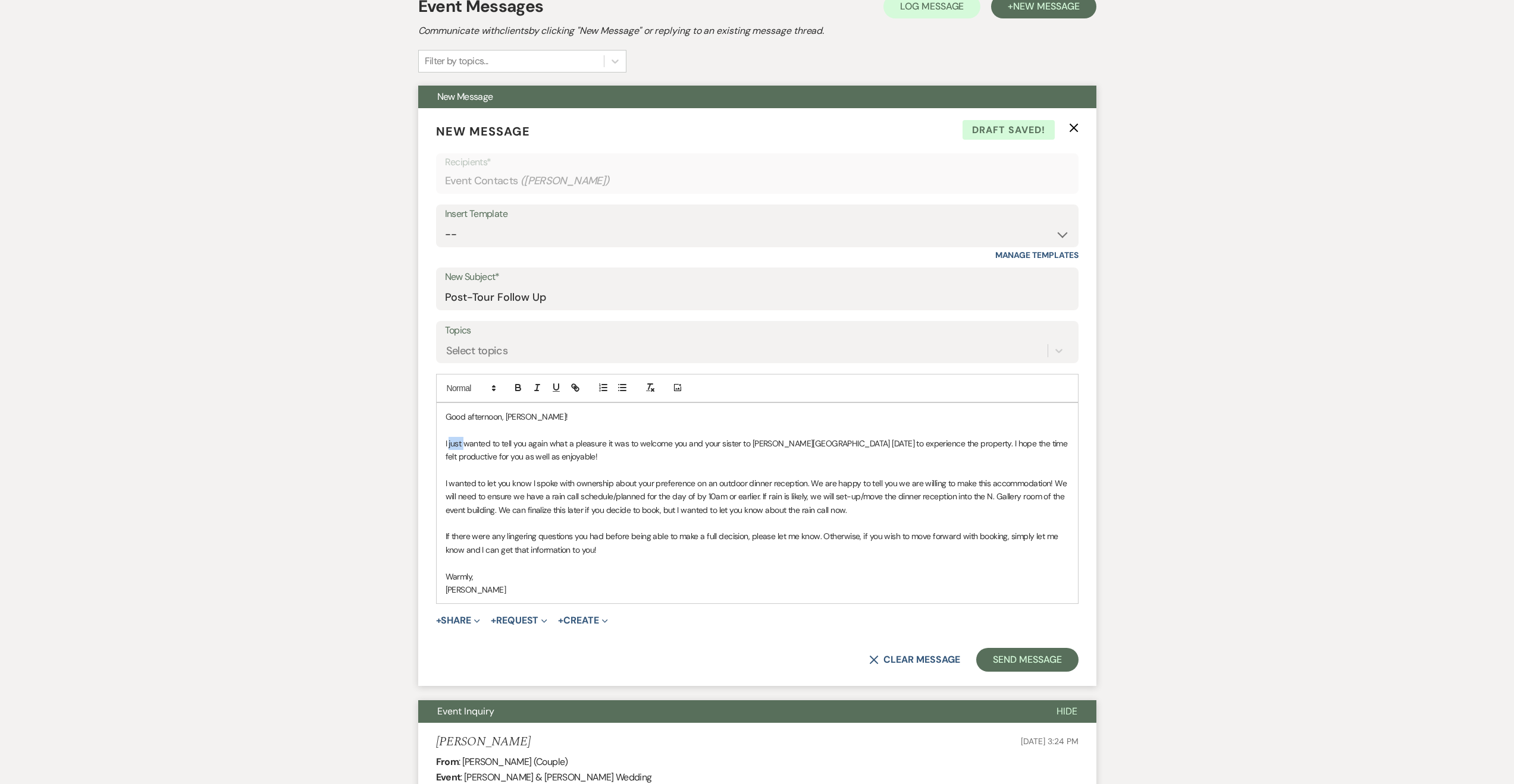
drag, startPoint x: 464, startPoint y: 442, endPoint x: 448, endPoint y: 442, distance: 16.0
click at [448, 442] on p "I just wanted to tell you again what a pleasure it was to welcome you and your …" at bounding box center [757, 450] width 623 height 27
click at [1020, 653] on button "Send Message" at bounding box center [1027, 660] width 102 height 24
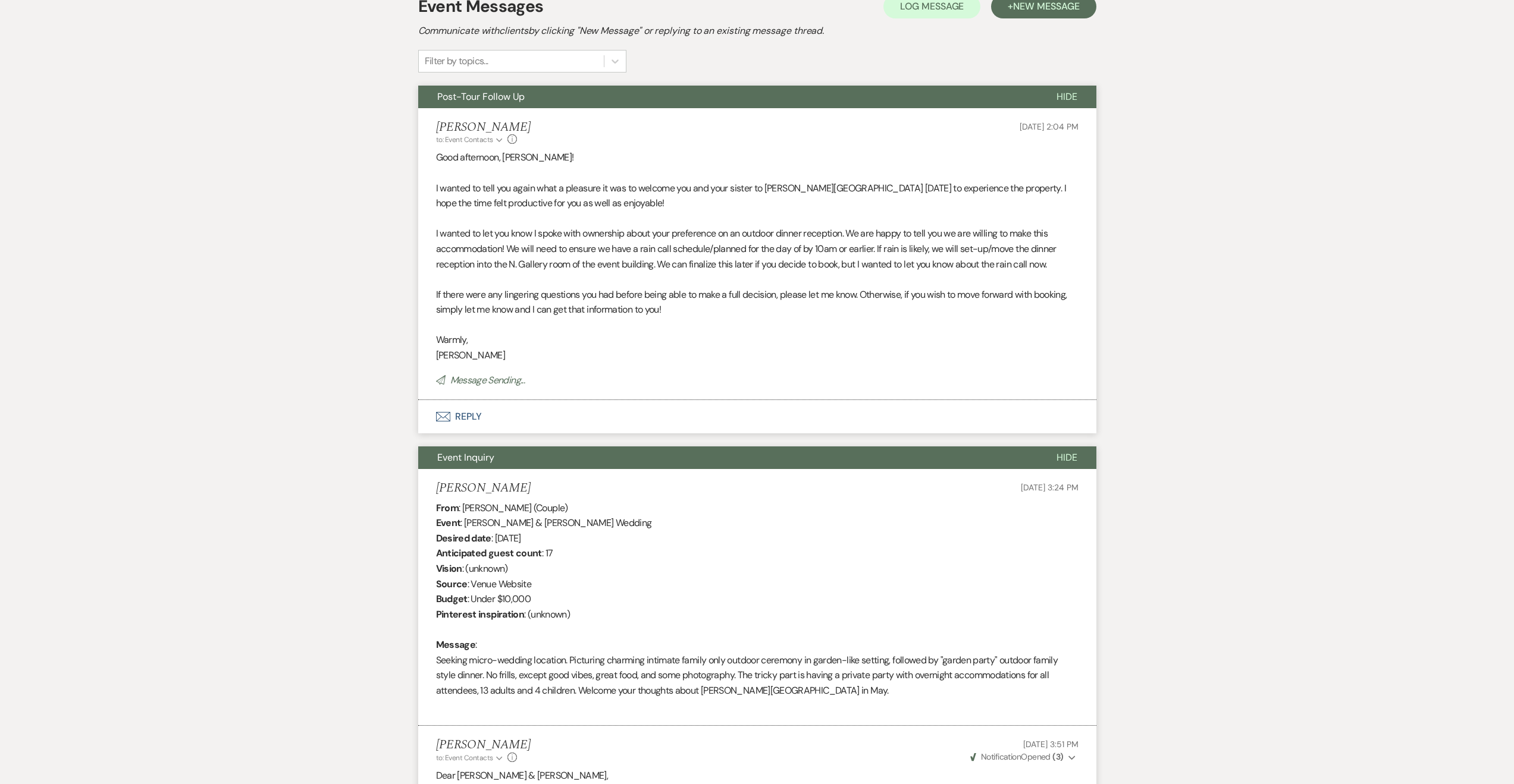
scroll to position [0, 0]
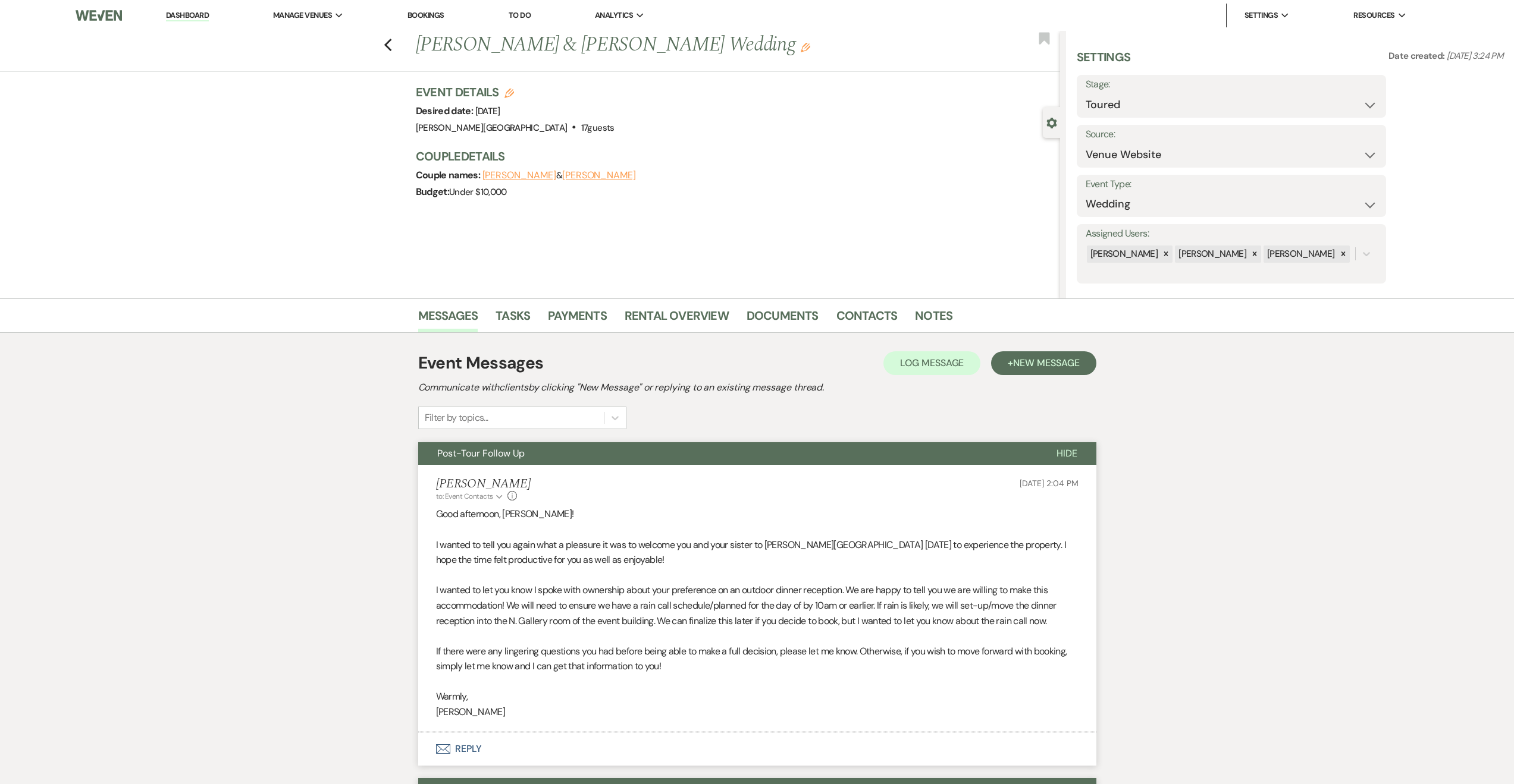
click at [421, 11] on link "Bookings" at bounding box center [426, 15] width 37 height 10
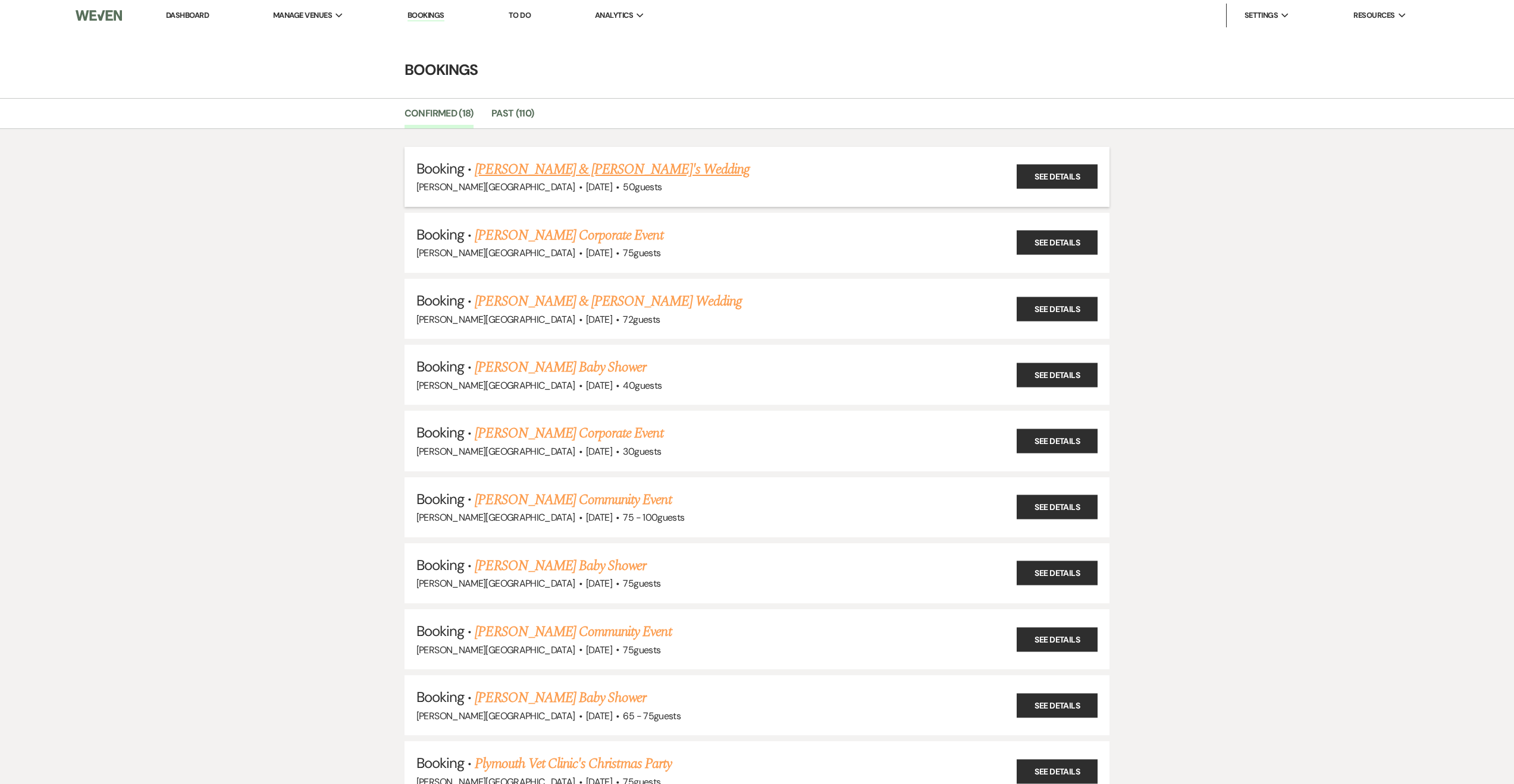
click at [575, 169] on link "Sarah Benczik & Fiance's Wedding" at bounding box center [612, 169] width 275 height 21
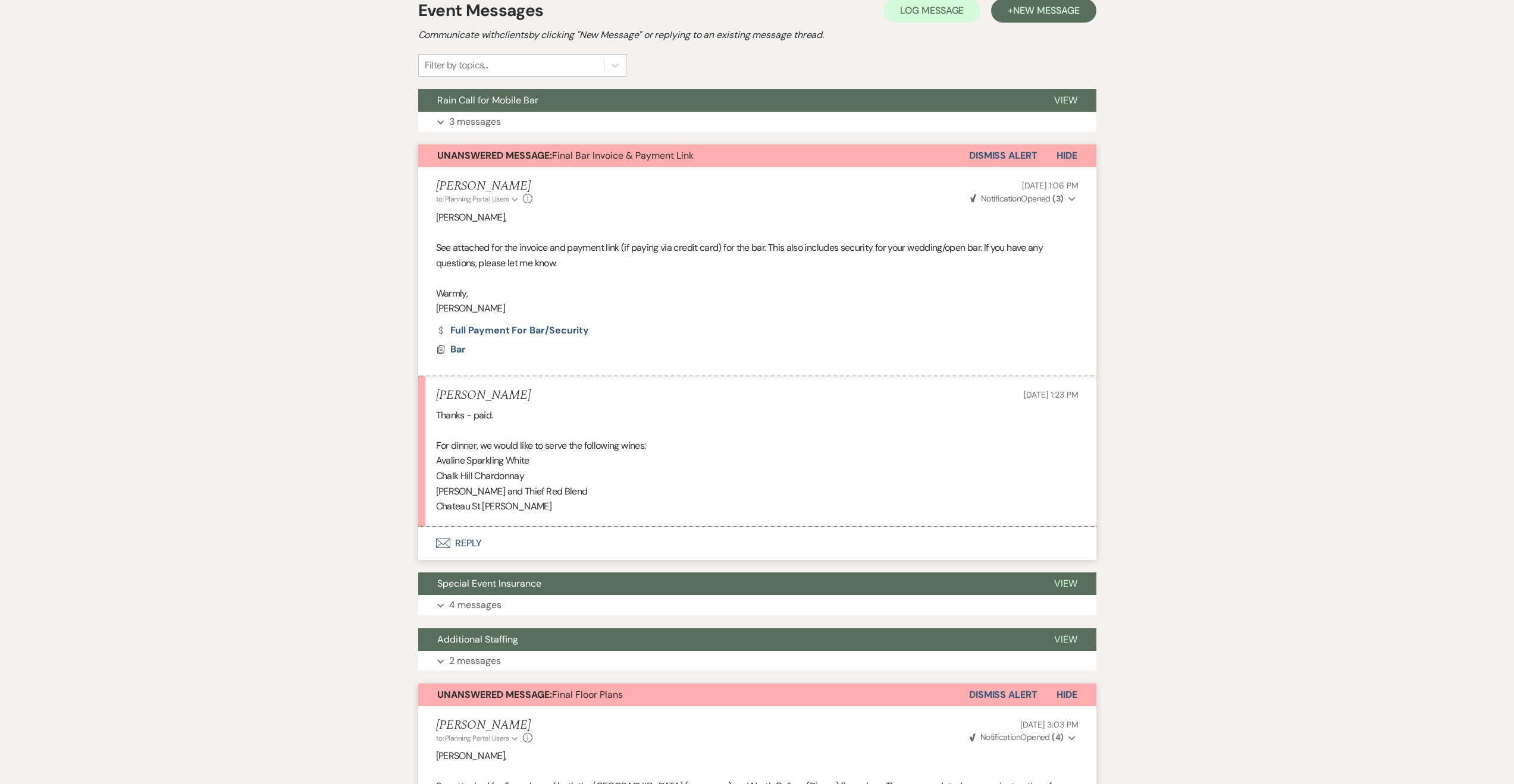
click at [551, 535] on button "Envelope Reply" at bounding box center [757, 543] width 678 height 34
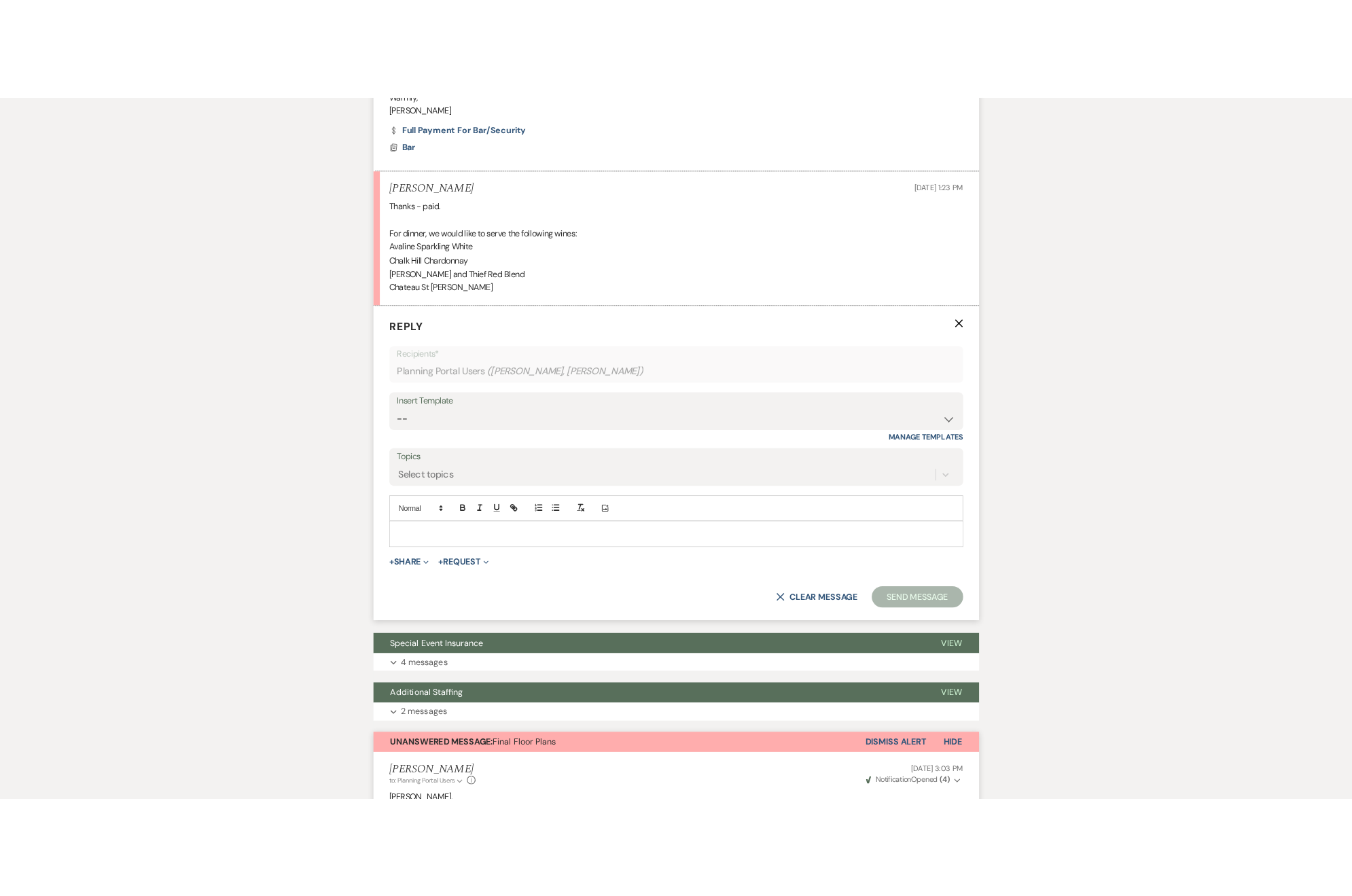
scroll to position [681, 0]
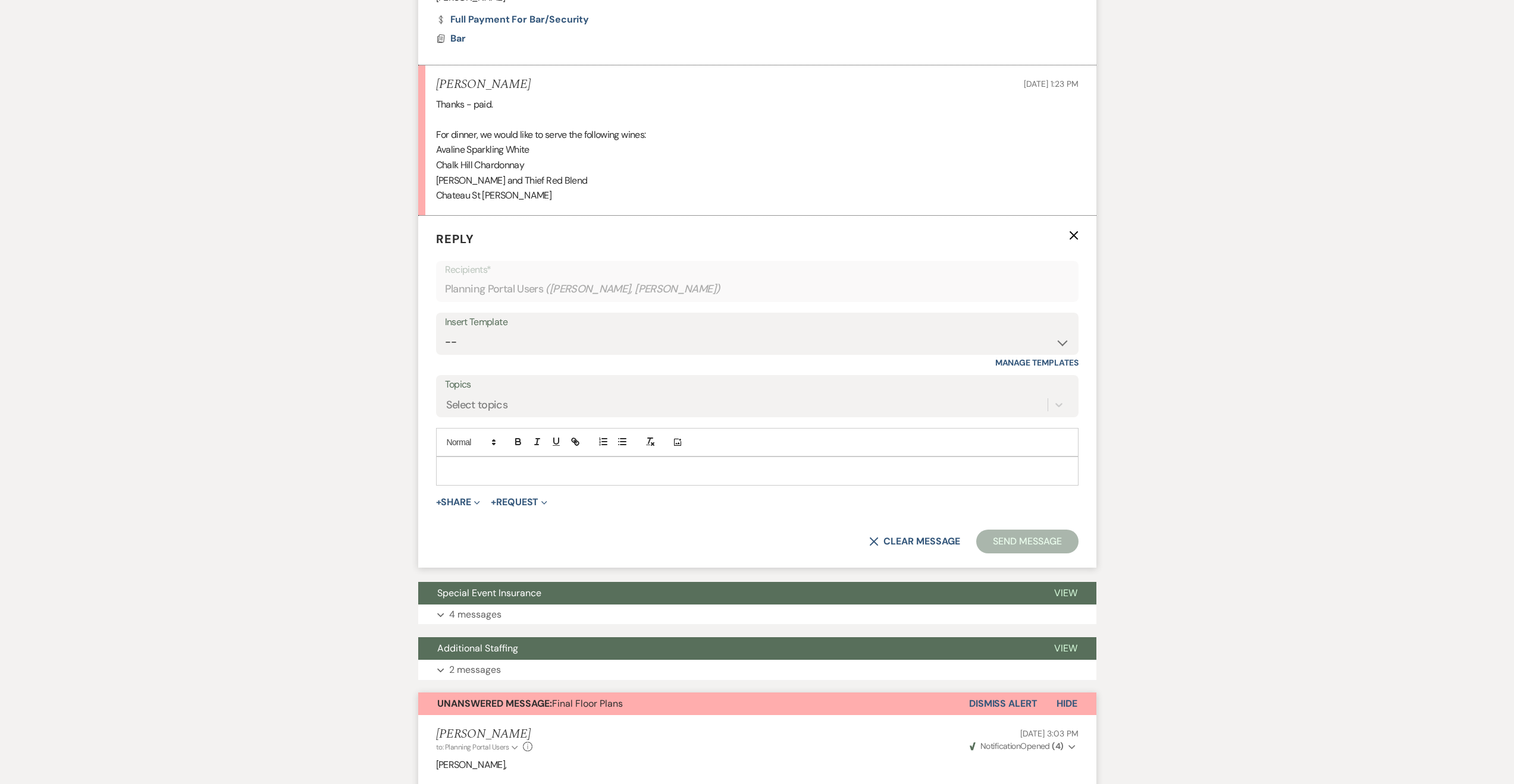
click at [623, 472] on p at bounding box center [757, 470] width 623 height 13
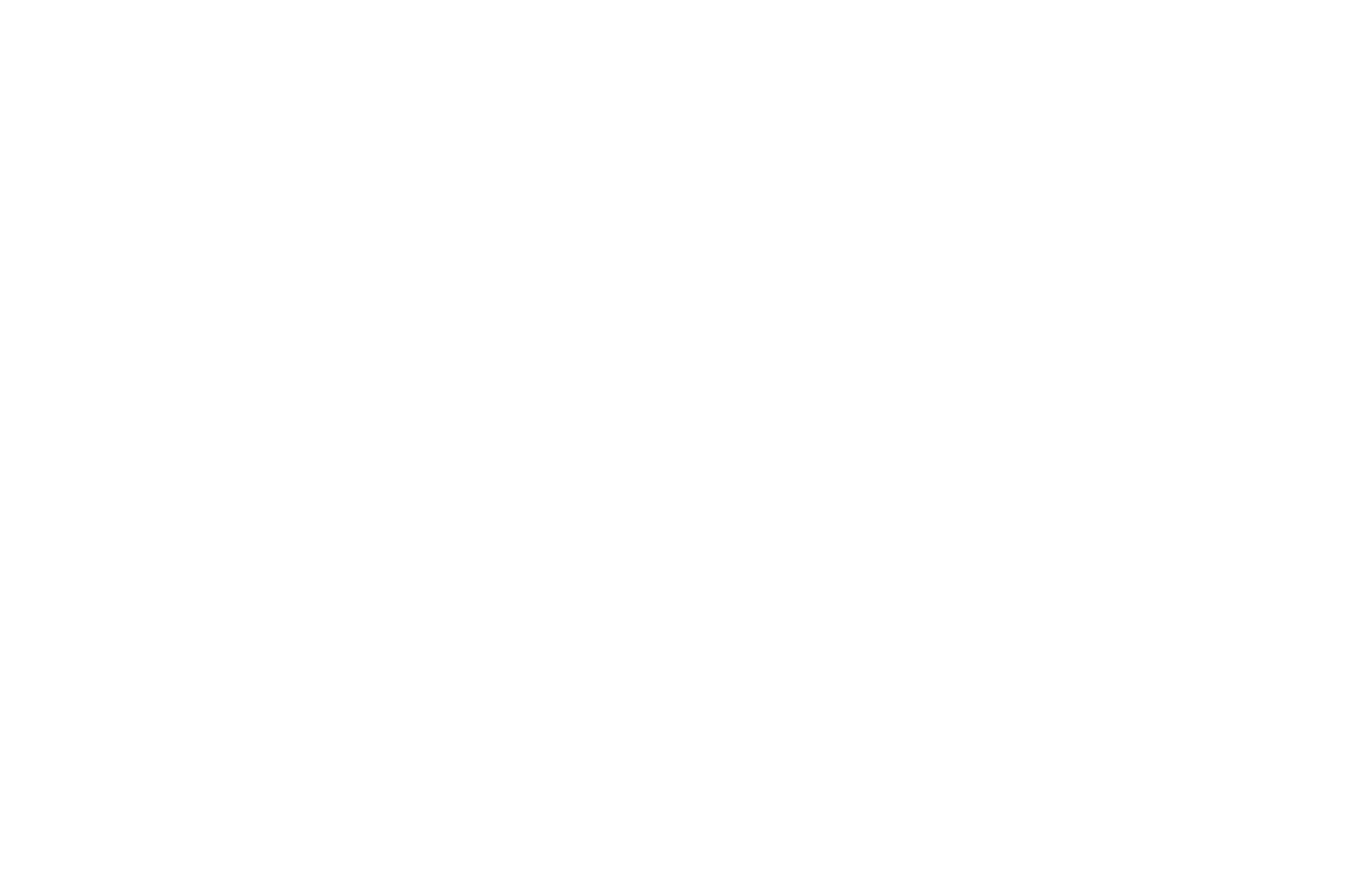
scroll to position [0, 0]
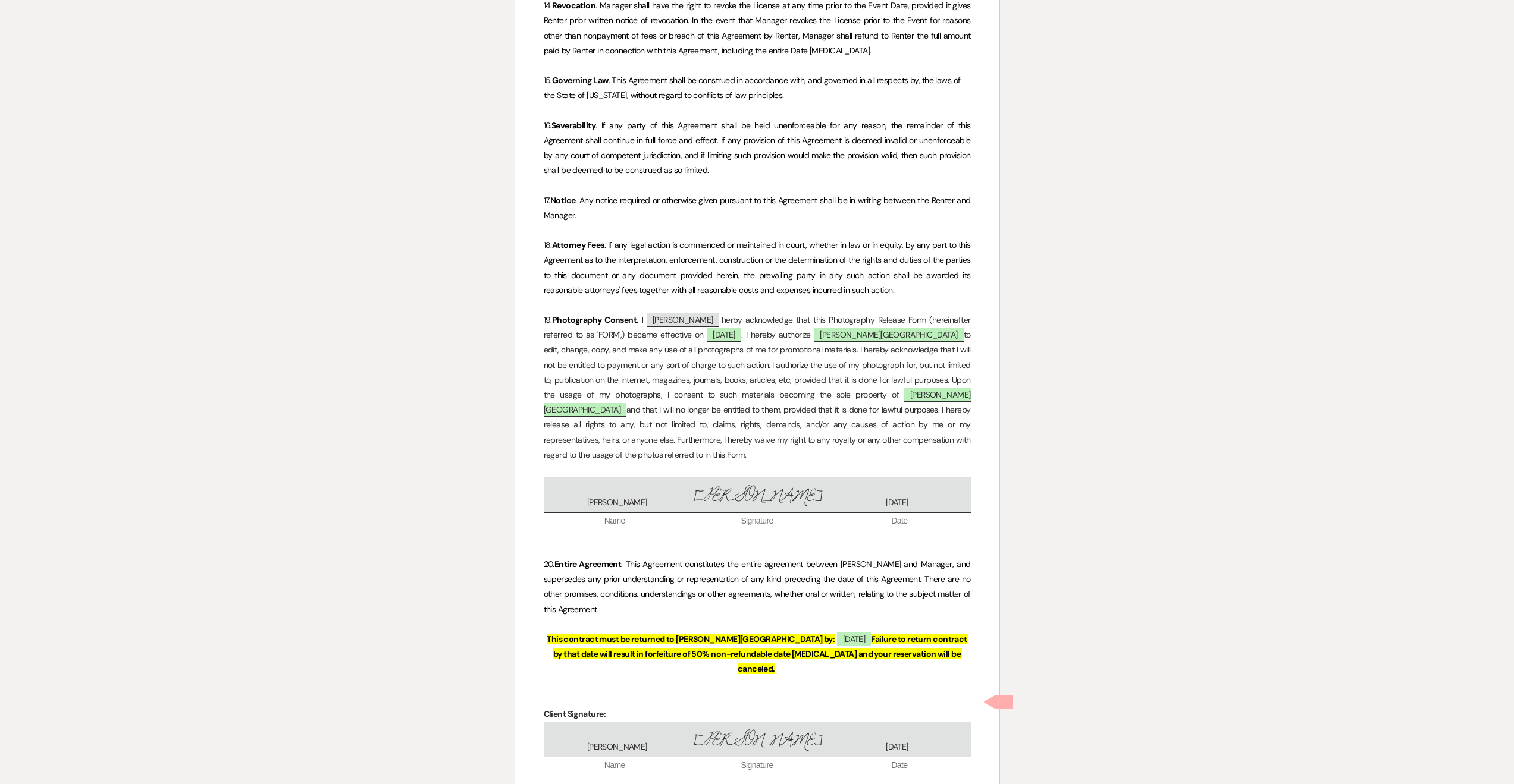
scroll to position [3081, 0]
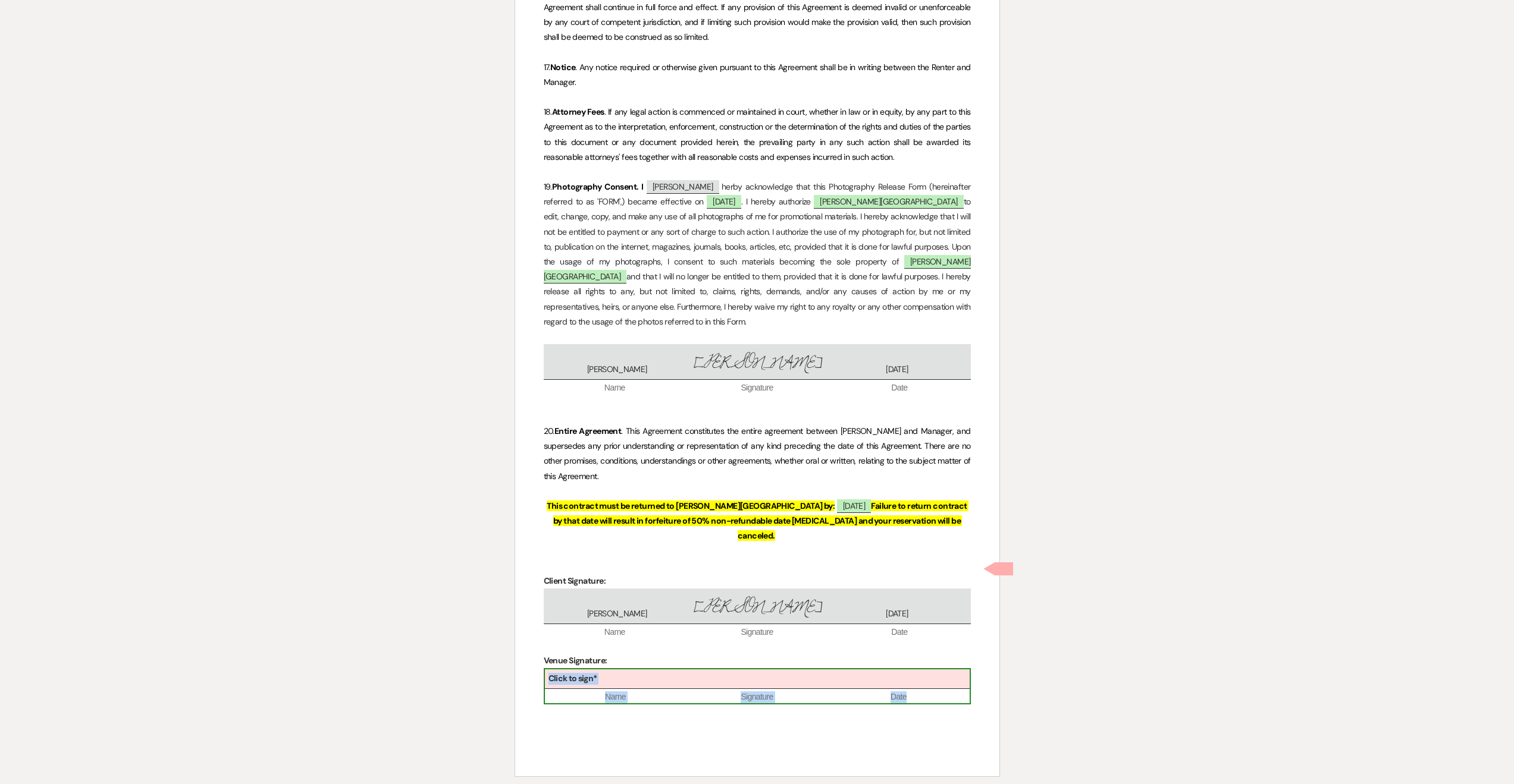
click at [754, 669] on div "Click to sign*" at bounding box center [758, 679] width 425 height 20
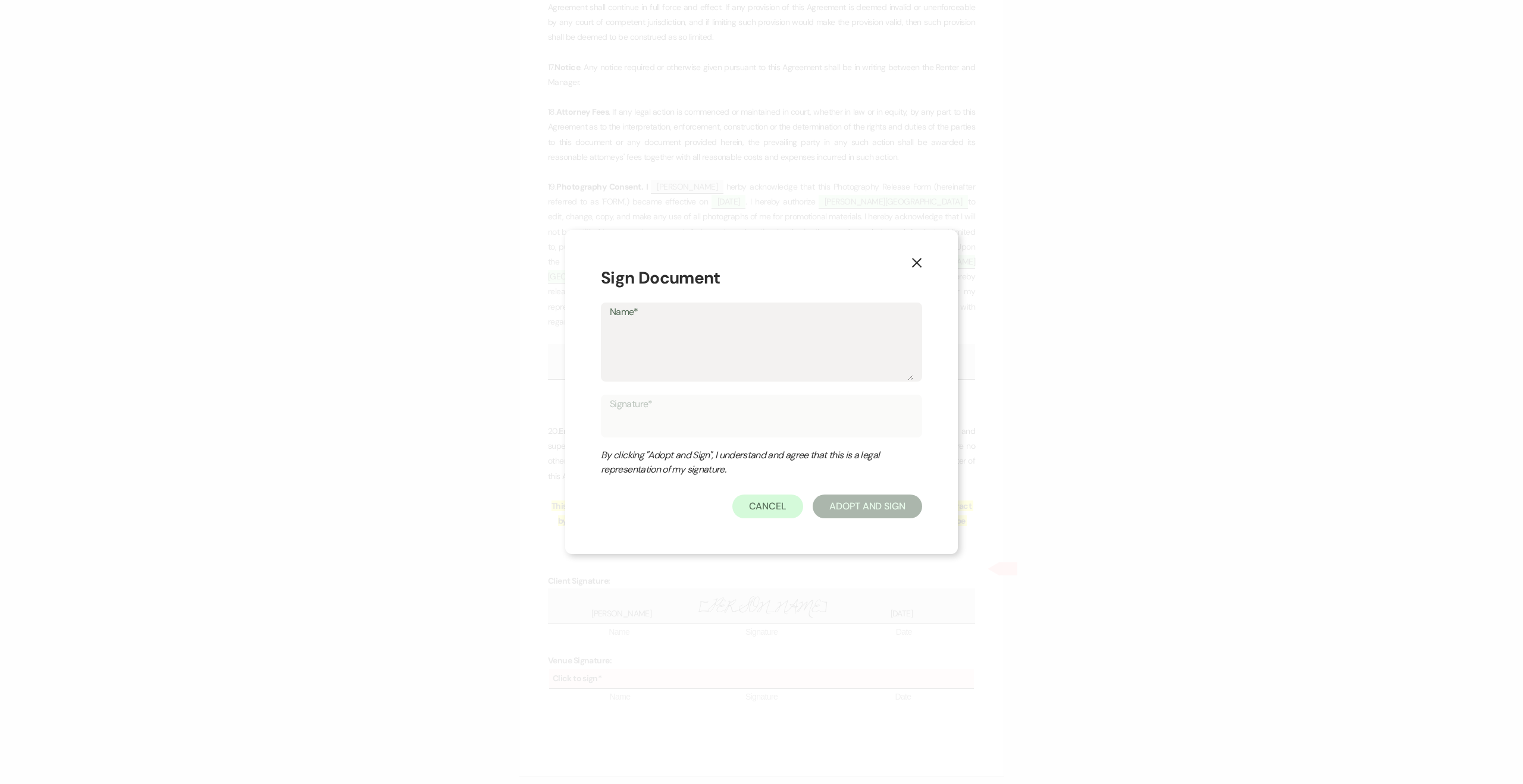
type textarea "N"
type input "N"
type textarea "Na"
type input "Na"
type textarea "Nat"
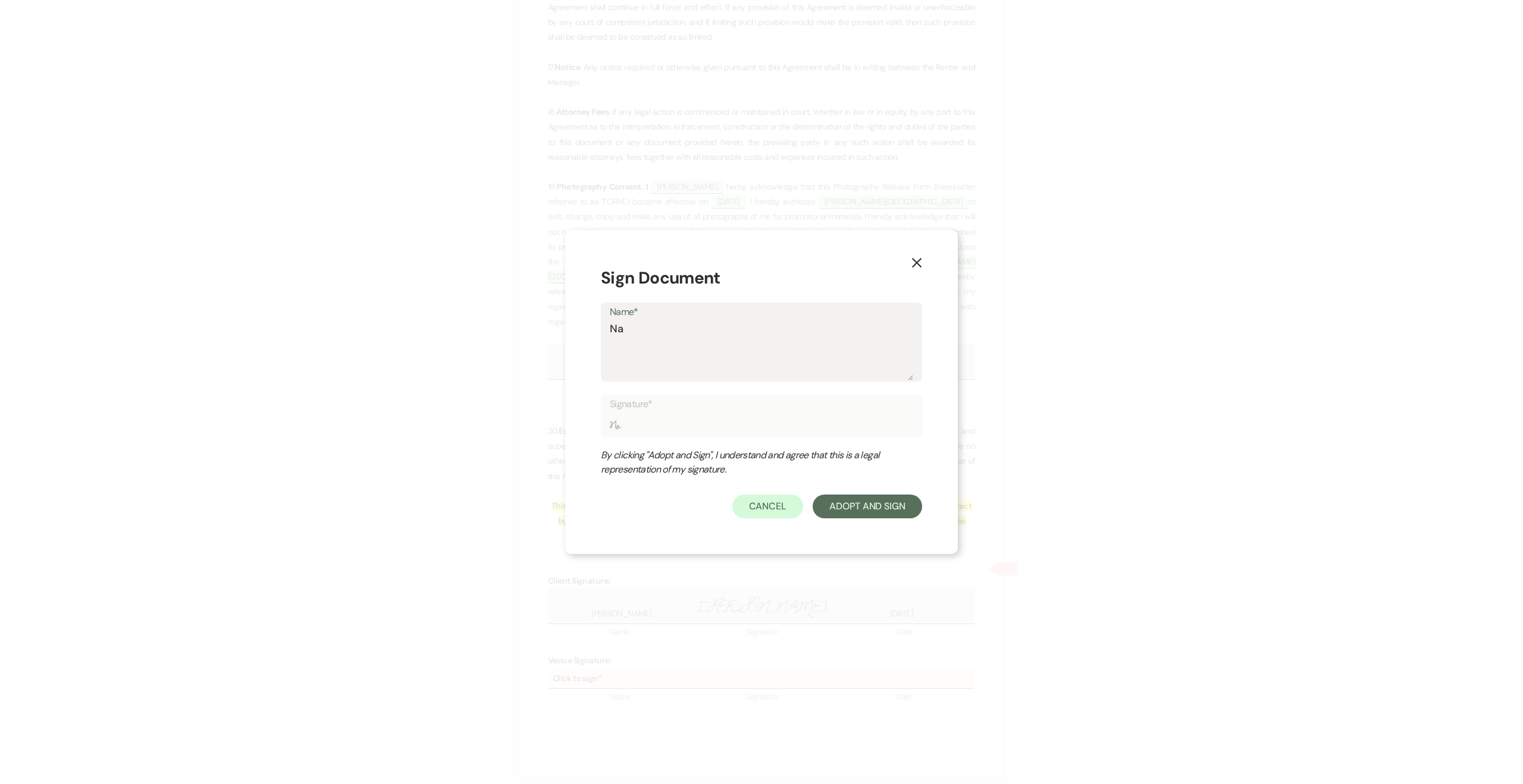
type input "Nat"
type textarea "Nata"
type input "Nata"
type textarea "[DATE]"
type input "[DATE]"
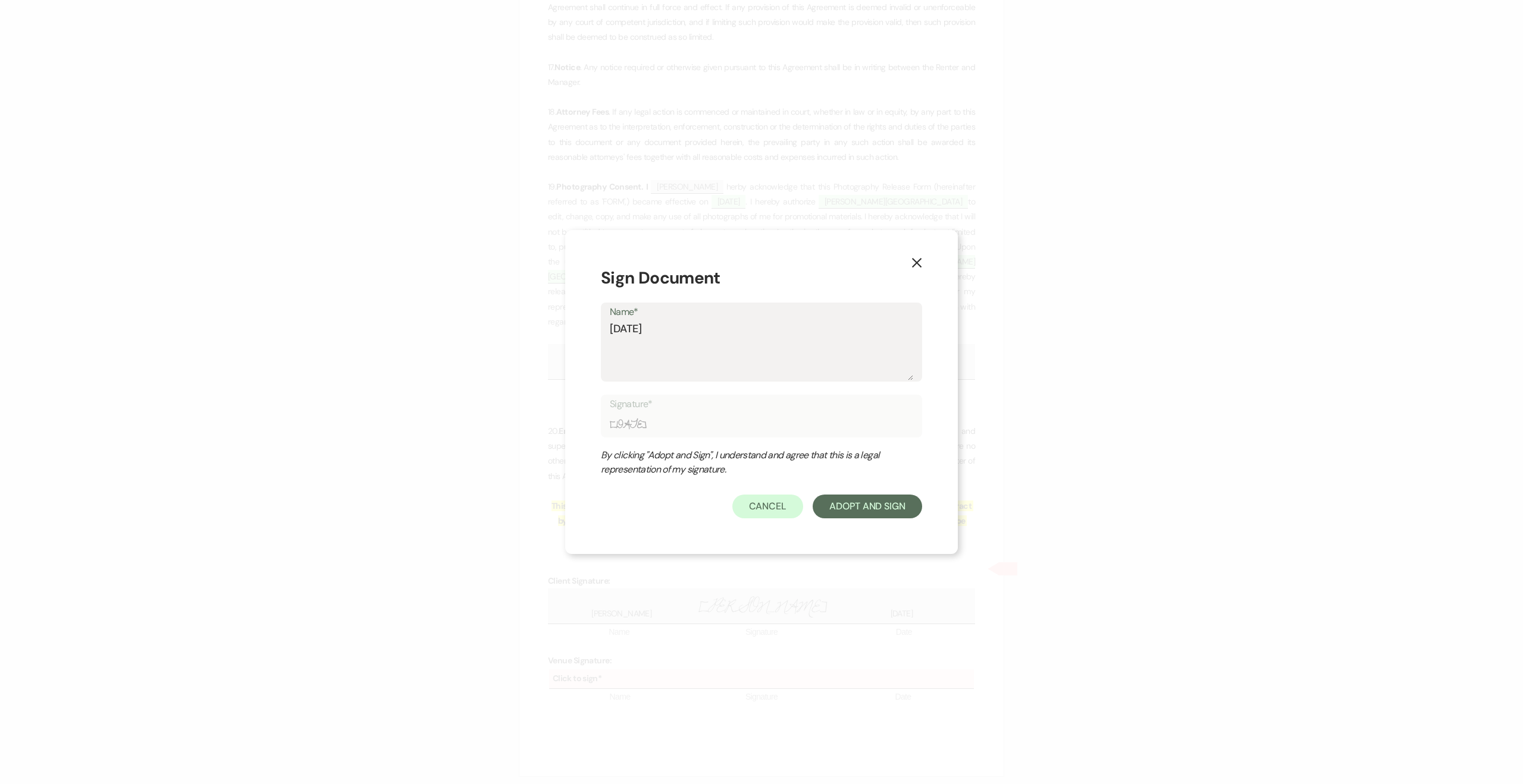
type textarea "Natali"
type input "Natali"
type textarea "[PERSON_NAME]"
type input "[PERSON_NAME]"
type textarea "[PERSON_NAME]"
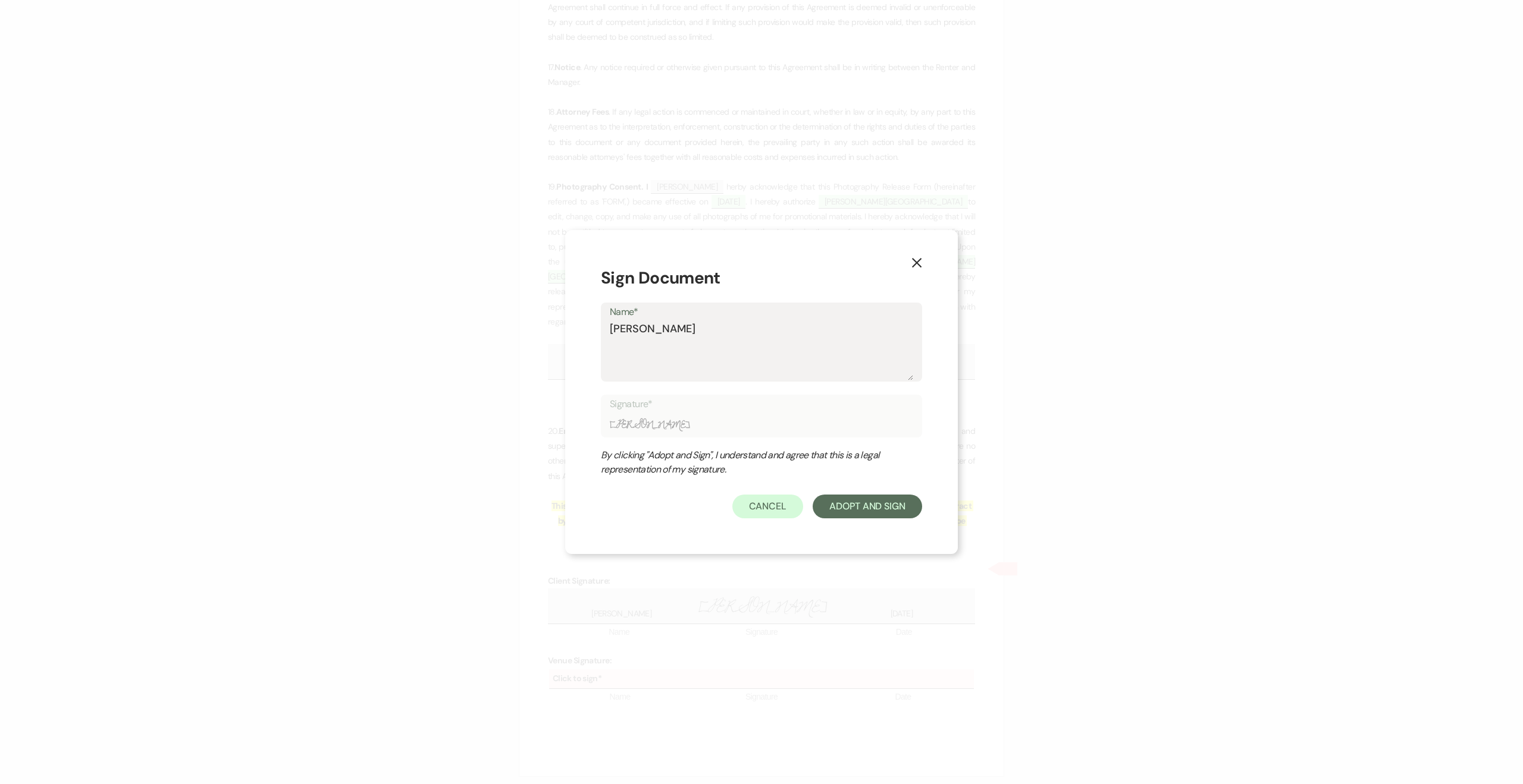
type input "[PERSON_NAME]"
type textarea "[PERSON_NAME]"
type input "[PERSON_NAME]"
type textarea "[PERSON_NAME]"
type input "[PERSON_NAME]"
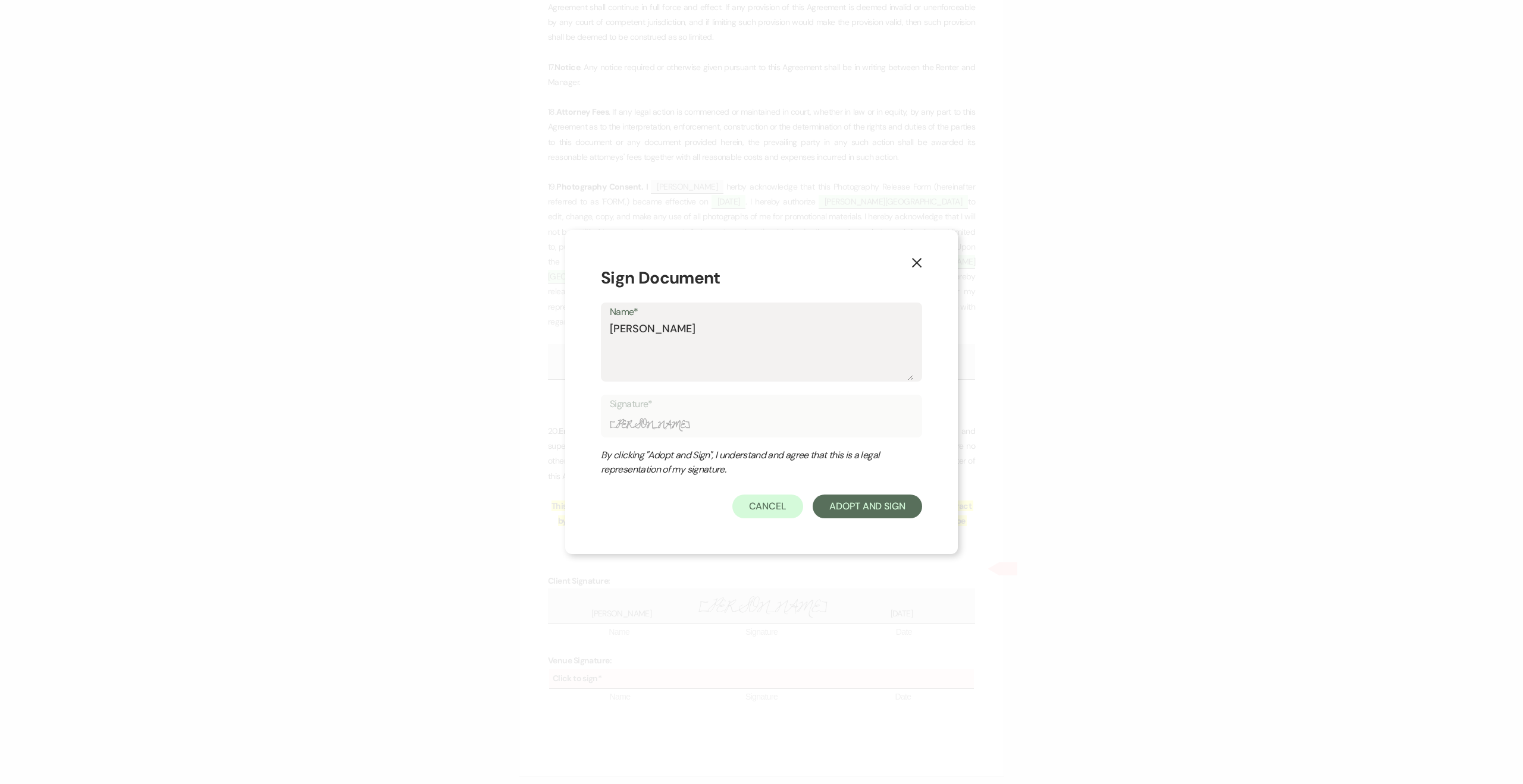
type textarea "[PERSON_NAME]"
type input "[PERSON_NAME]"
type textarea "[PERSON_NAME]"
type input "[PERSON_NAME]"
type textarea "[PERSON_NAME]"
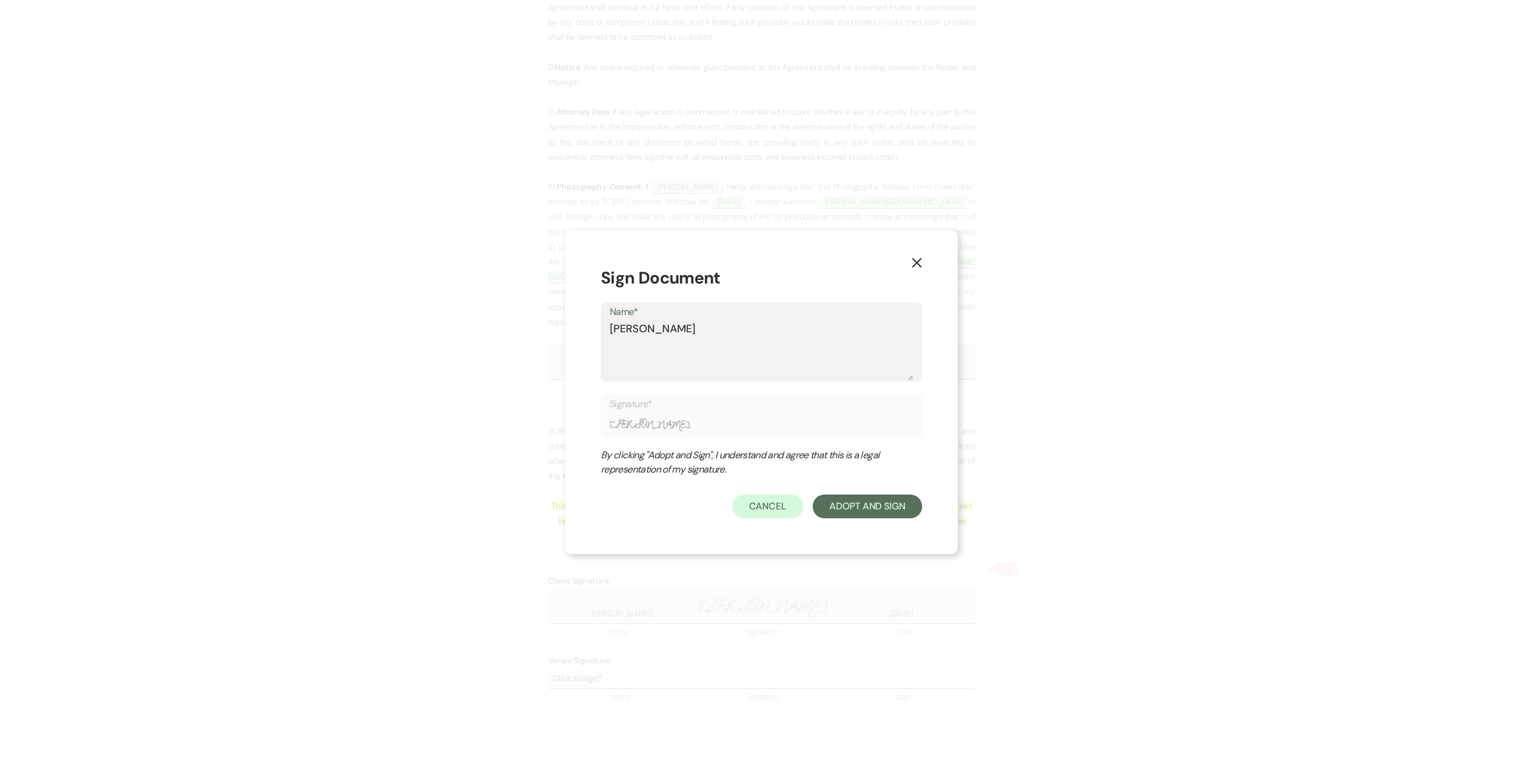
type input "[PERSON_NAME]"
type textarea "[PERSON_NAME]"
type input "[PERSON_NAME]"
type textarea "[PERSON_NAME]"
type input "[PERSON_NAME]"
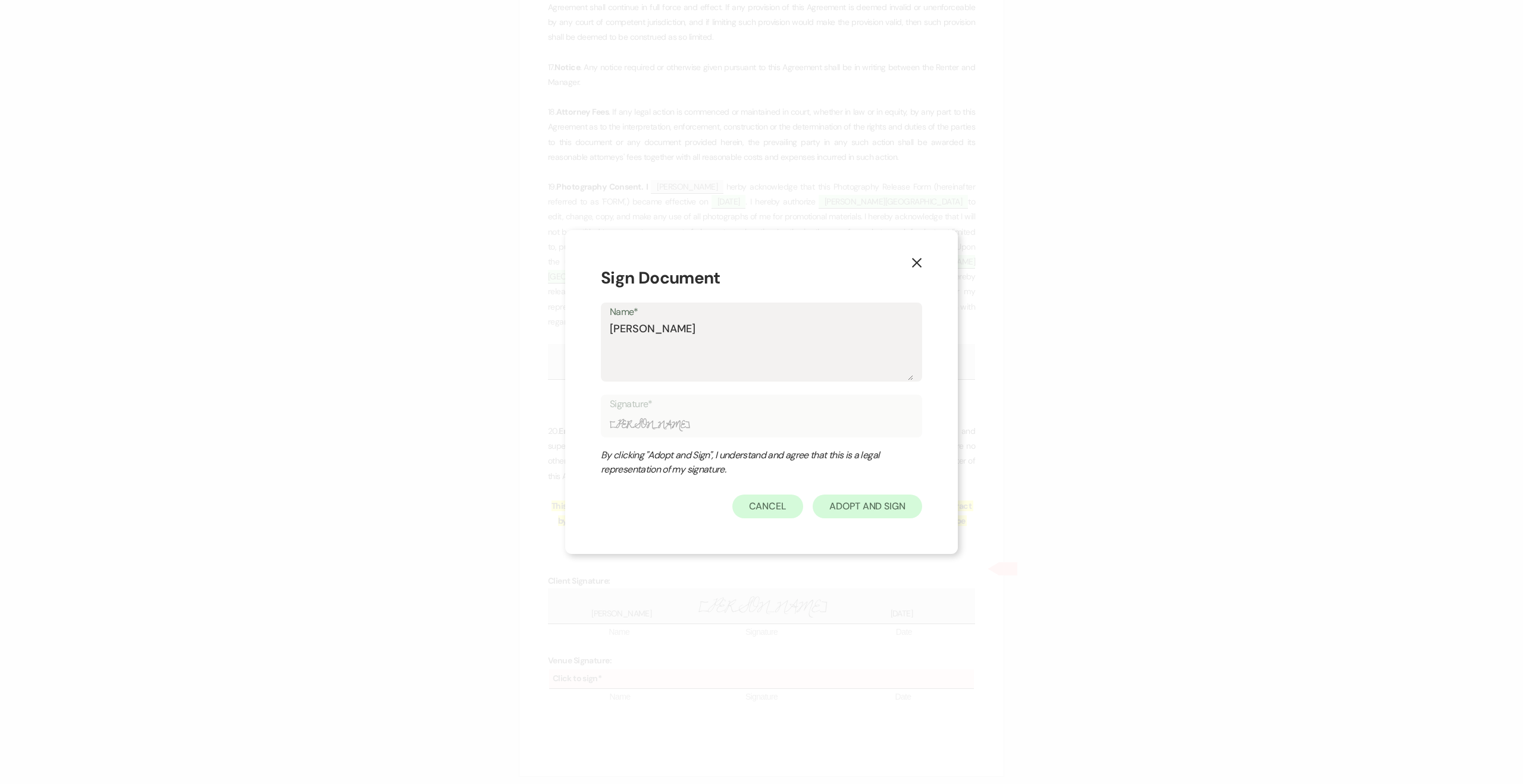
type textarea "[PERSON_NAME]"
click at [839, 499] on button "Adopt And Sign" at bounding box center [867, 506] width 109 height 24
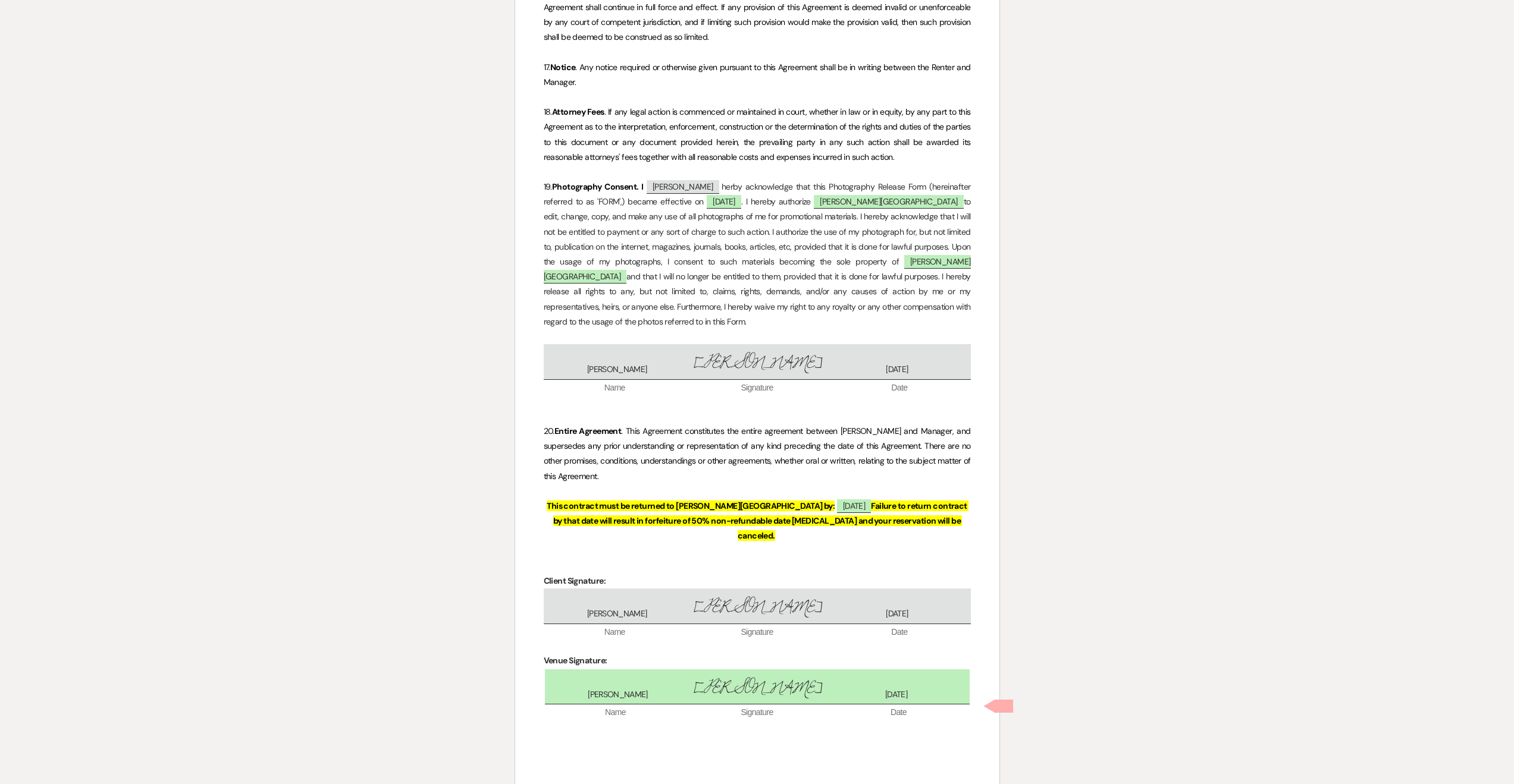
scroll to position [3132, 0]
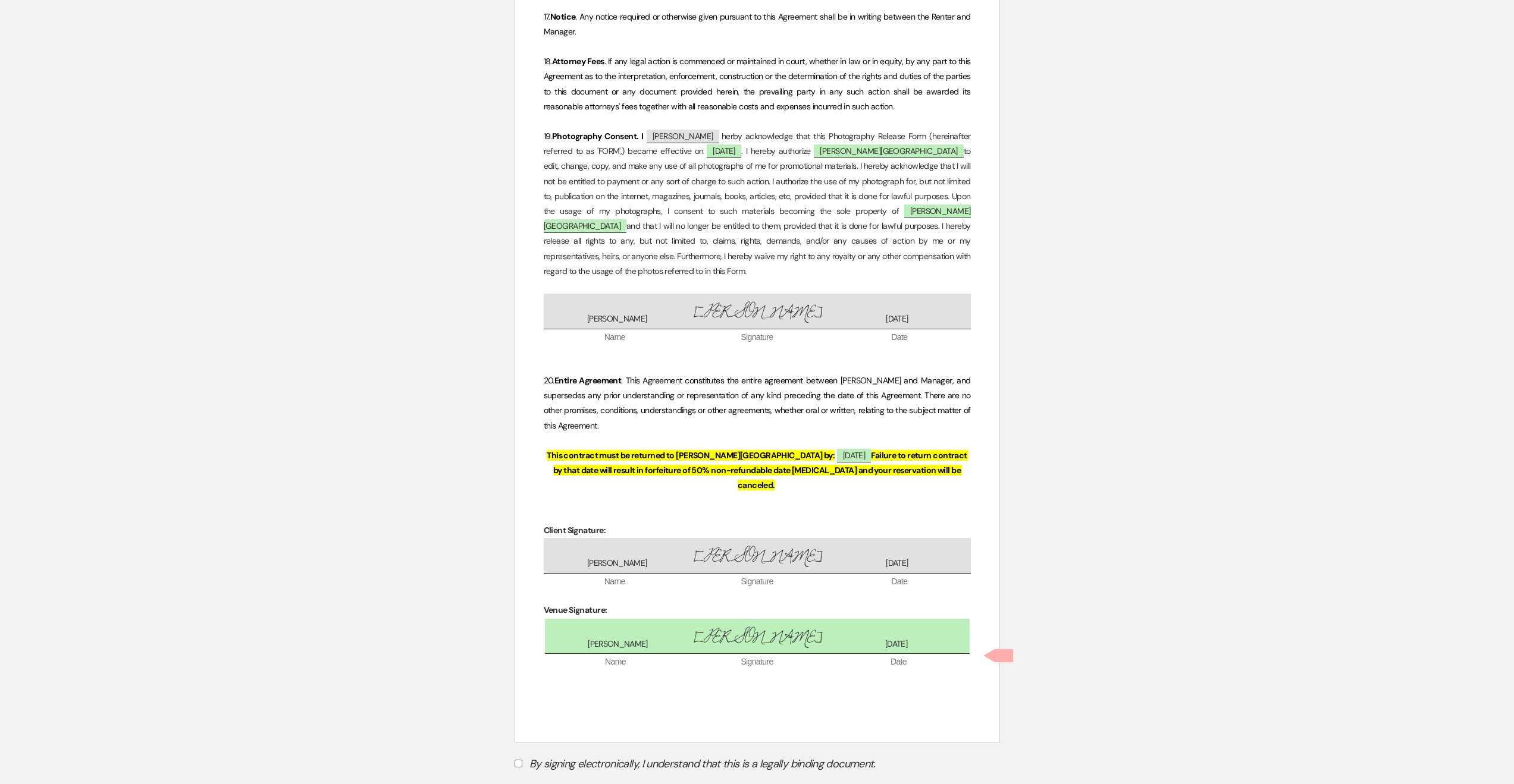
click at [556, 755] on label "By signing electronically, I understand that this is a legally binding document." at bounding box center [757, 766] width 485 height 23
click at [523, 760] on input "By signing electronically, I understand that this is a legally binding document." at bounding box center [518, 763] width 8 height 8
checkbox input "true"
click at [560, 783] on button "Submit" at bounding box center [556, 793] width 83 height 21
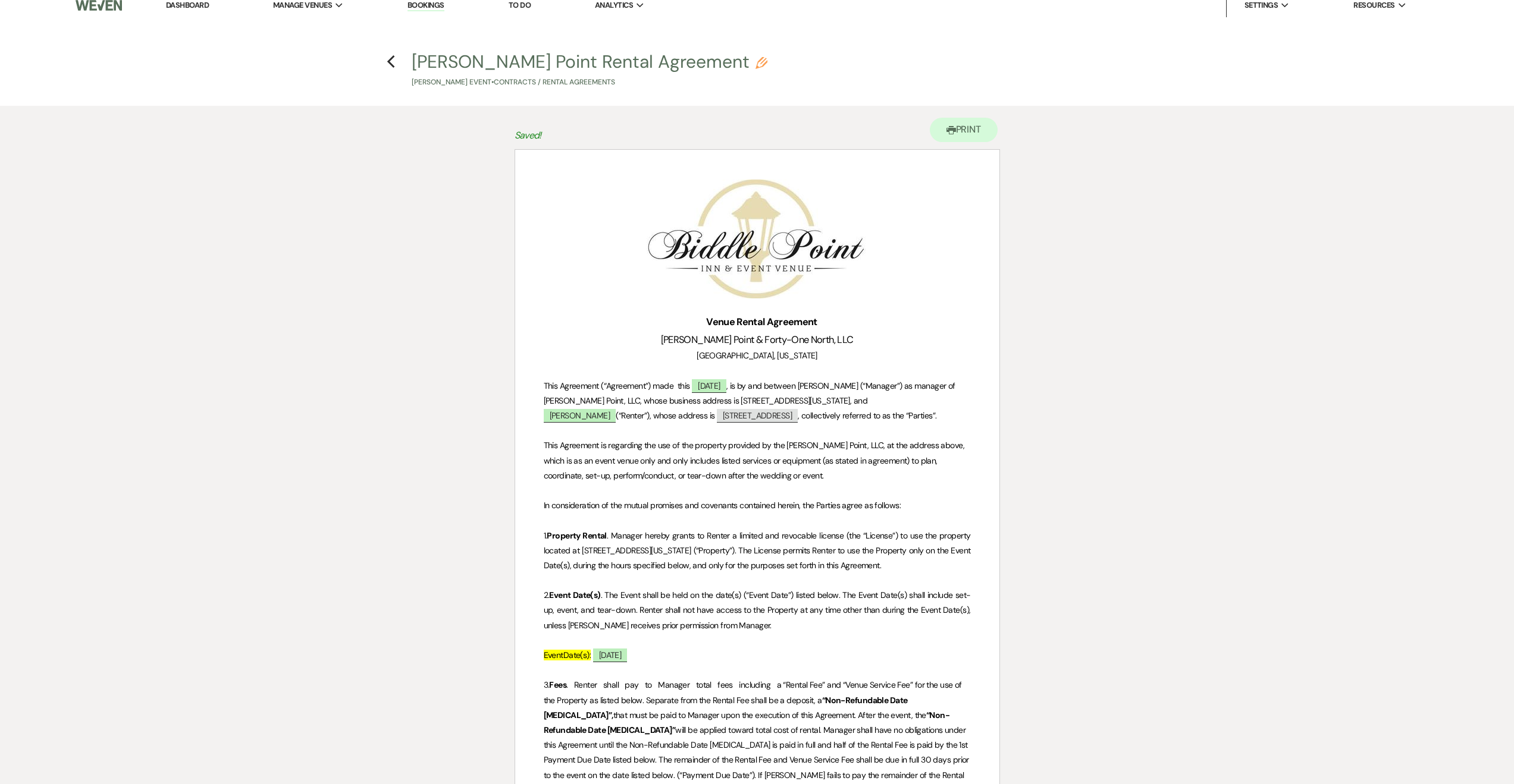
scroll to position [0, 0]
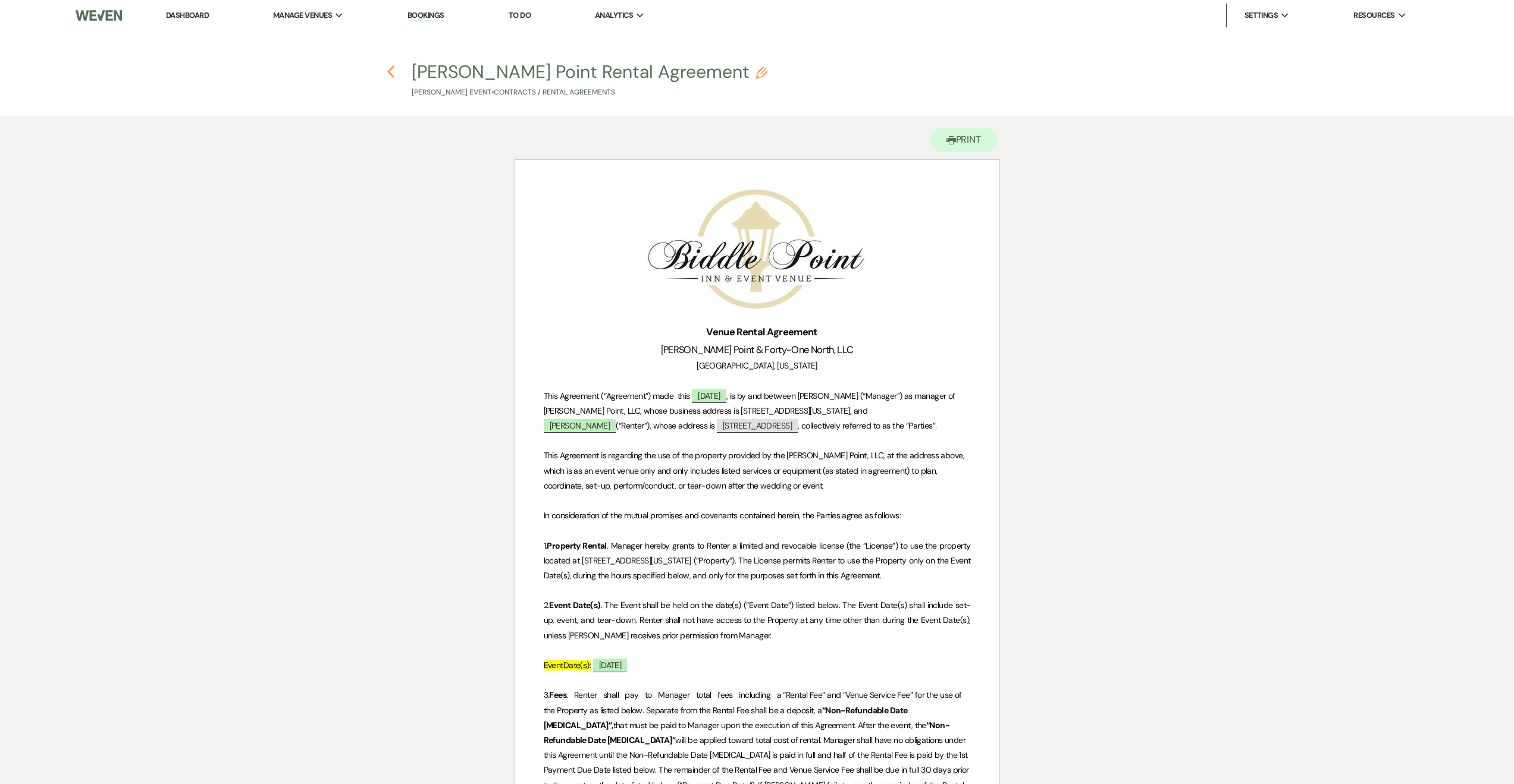
click at [391, 69] on use "button" at bounding box center [391, 71] width 8 height 13
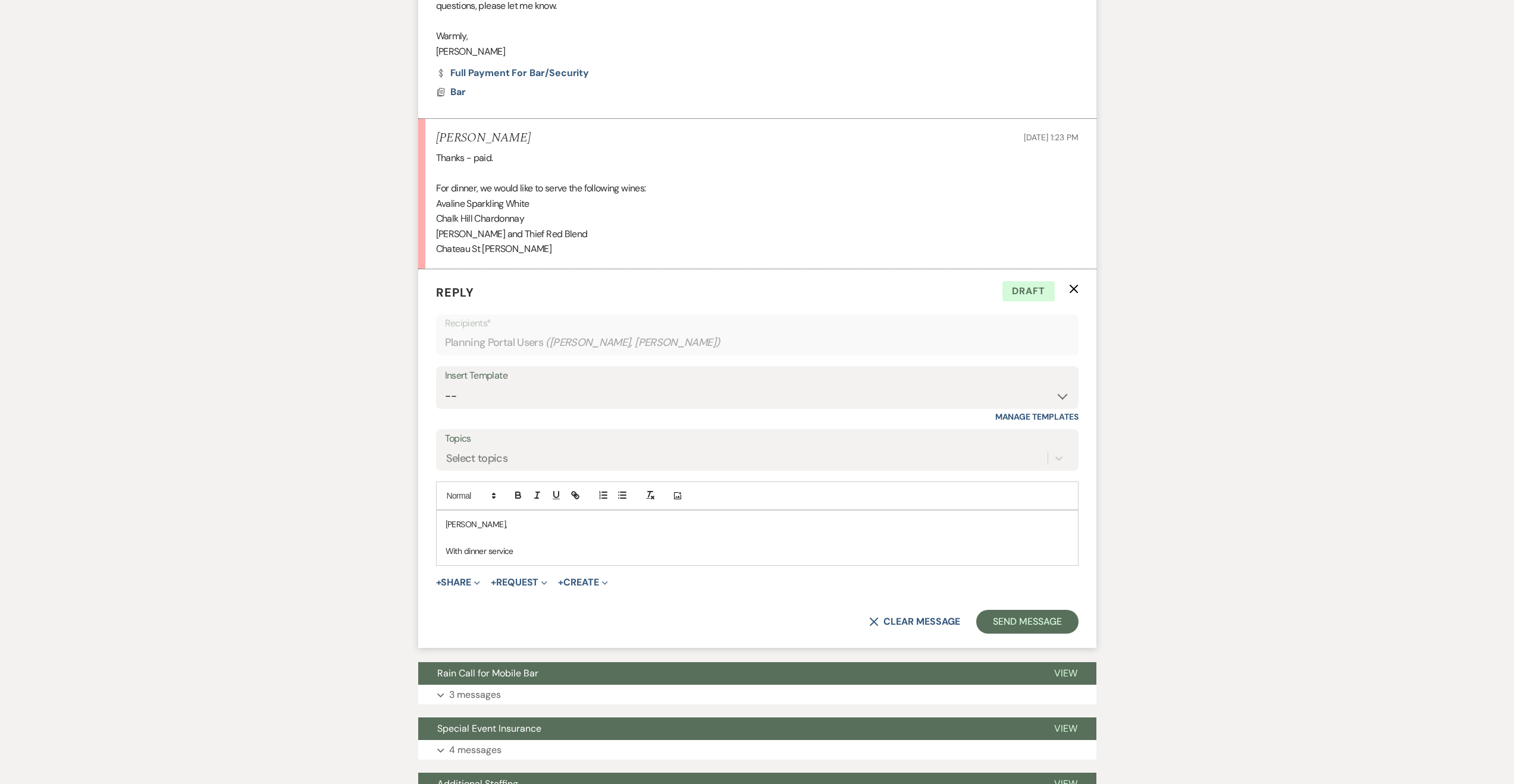
scroll to position [487, 0]
drag, startPoint x: 526, startPoint y: 550, endPoint x: 409, endPoint y: 531, distance: 118.5
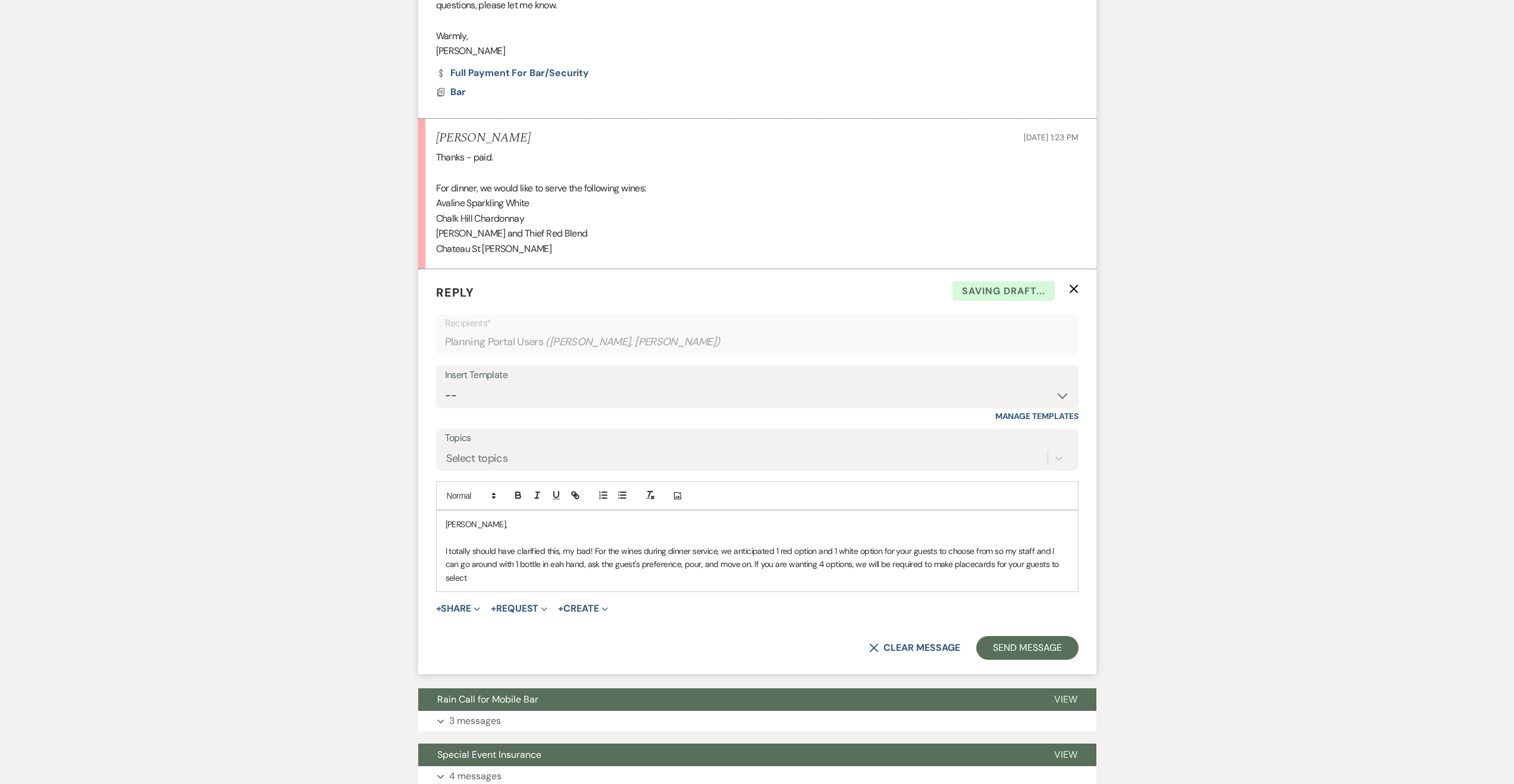
click at [953, 570] on p "I totally should have clarified this, my bad! For the wines during dinner servi…" at bounding box center [757, 564] width 623 height 40
click at [1063, 563] on p "I totally should have clarified this, my bad! For the wines during dinner servi…" at bounding box center [757, 564] width 623 height 40
click at [544, 566] on p "I totally should have clarified this, my bad! For the wines during dinner servi…" at bounding box center [757, 564] width 623 height 40
click at [540, 561] on p "I totally should have clarified this, my bad! For the wines during dinner servi…" at bounding box center [757, 564] width 623 height 40
click at [637, 576] on p "I totally should have clarified this, my bad! For the wines during dinner servi…" at bounding box center [757, 564] width 623 height 40
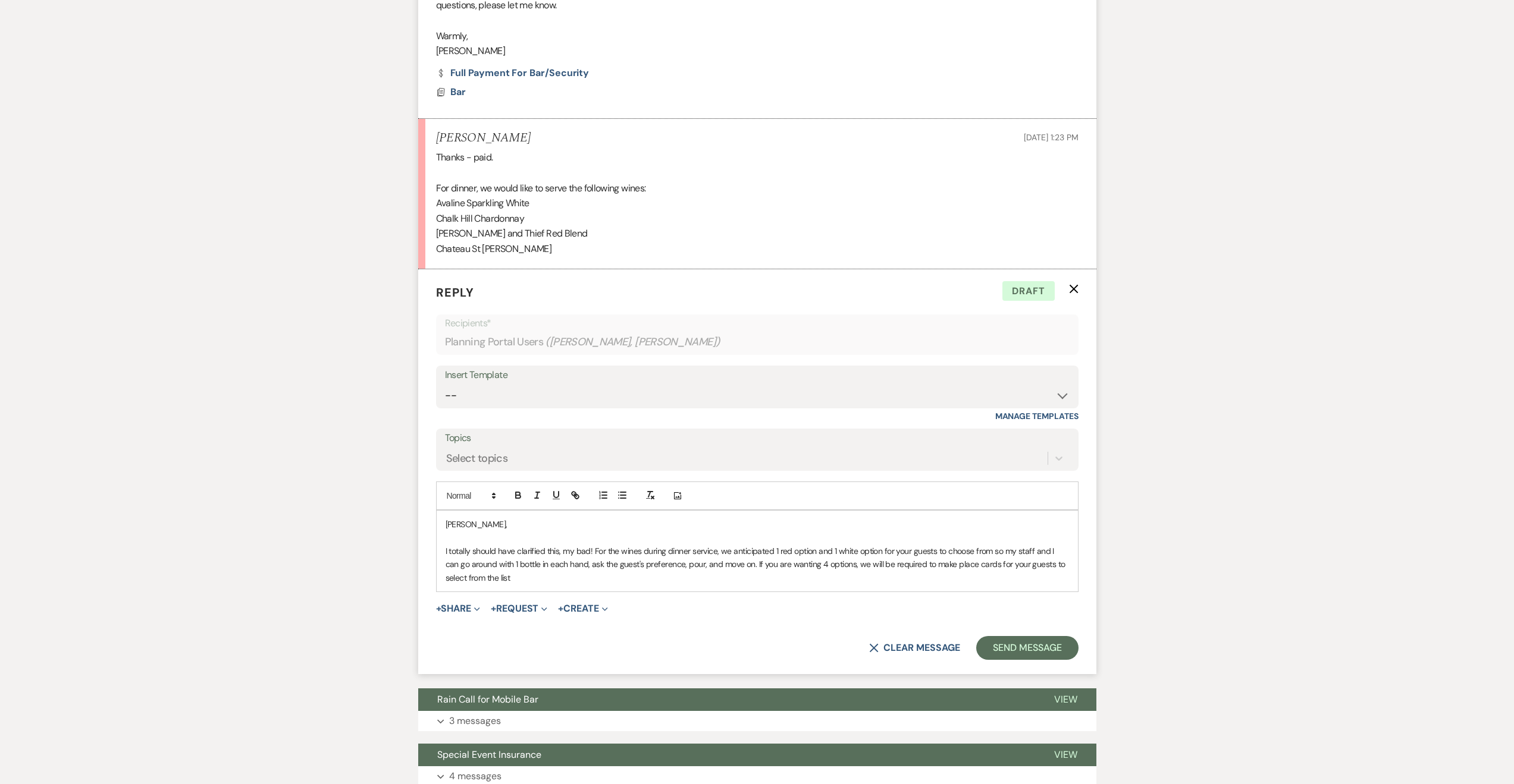
click at [927, 564] on p "I totally should have clarified this, my bad! For the wines during dinner servi…" at bounding box center [757, 564] width 623 height 40
click at [546, 580] on p "I totally should have clarified this, my bad! For the wines during dinner servi…" at bounding box center [757, 564] width 623 height 40
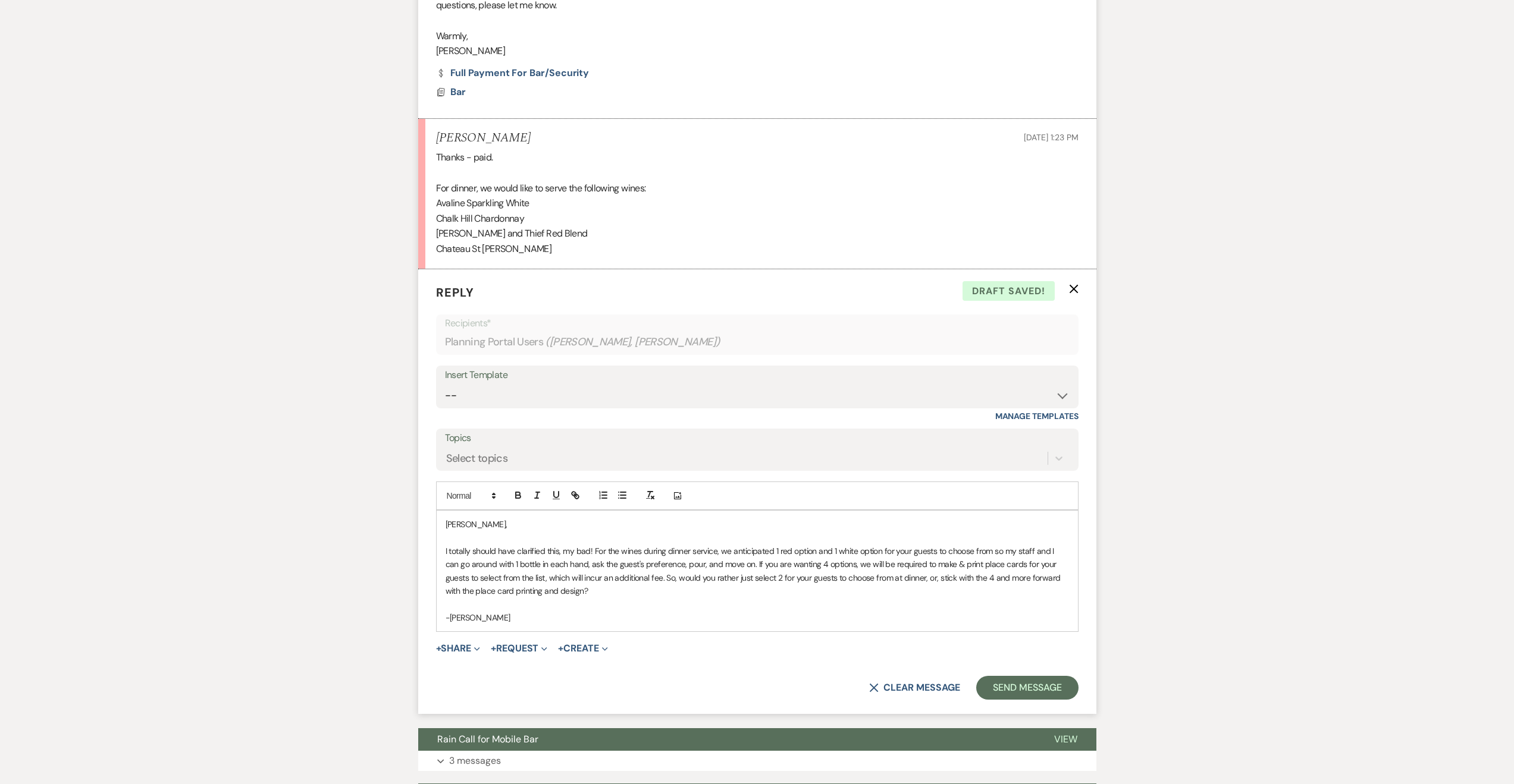
click at [777, 552] on p "I totally should have clarified this, my bad! For the wines during dinner servi…" at bounding box center [757, 572] width 623 height 54
click at [1027, 688] on button "Send Message" at bounding box center [1027, 688] width 102 height 24
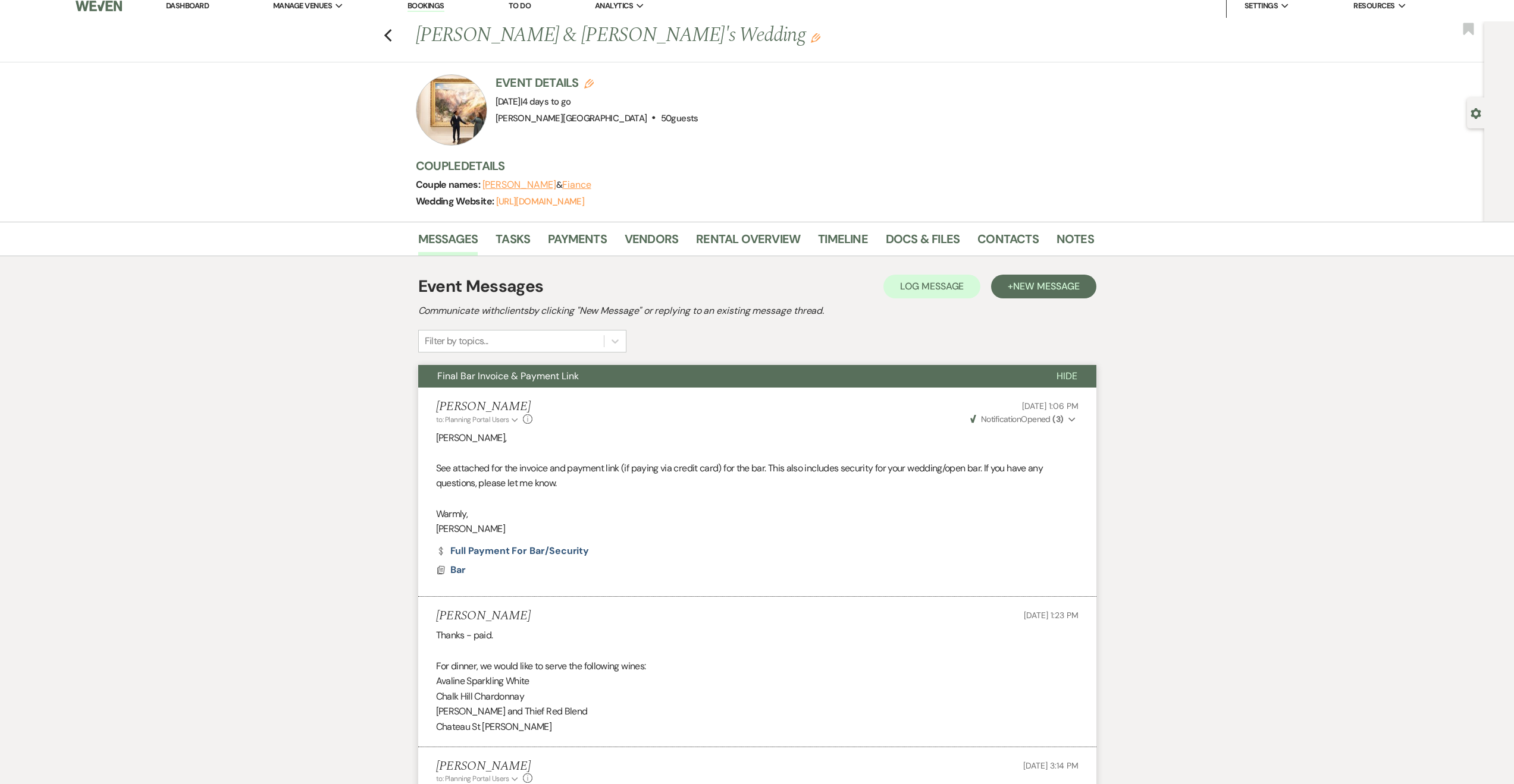
scroll to position [0, 0]
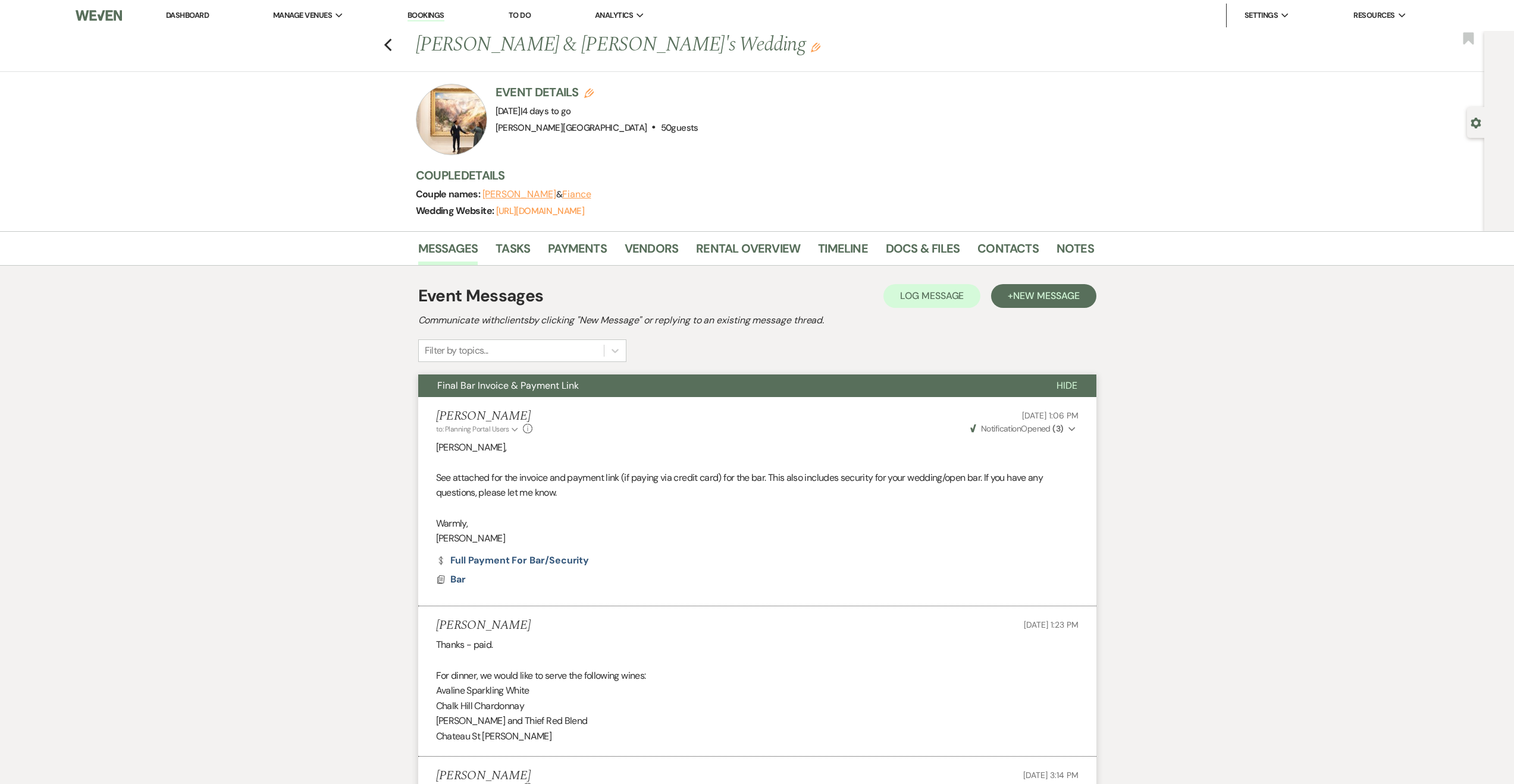
click at [712, 389] on button "Final Bar Invoice & Payment Link" at bounding box center [728, 386] width 619 height 23
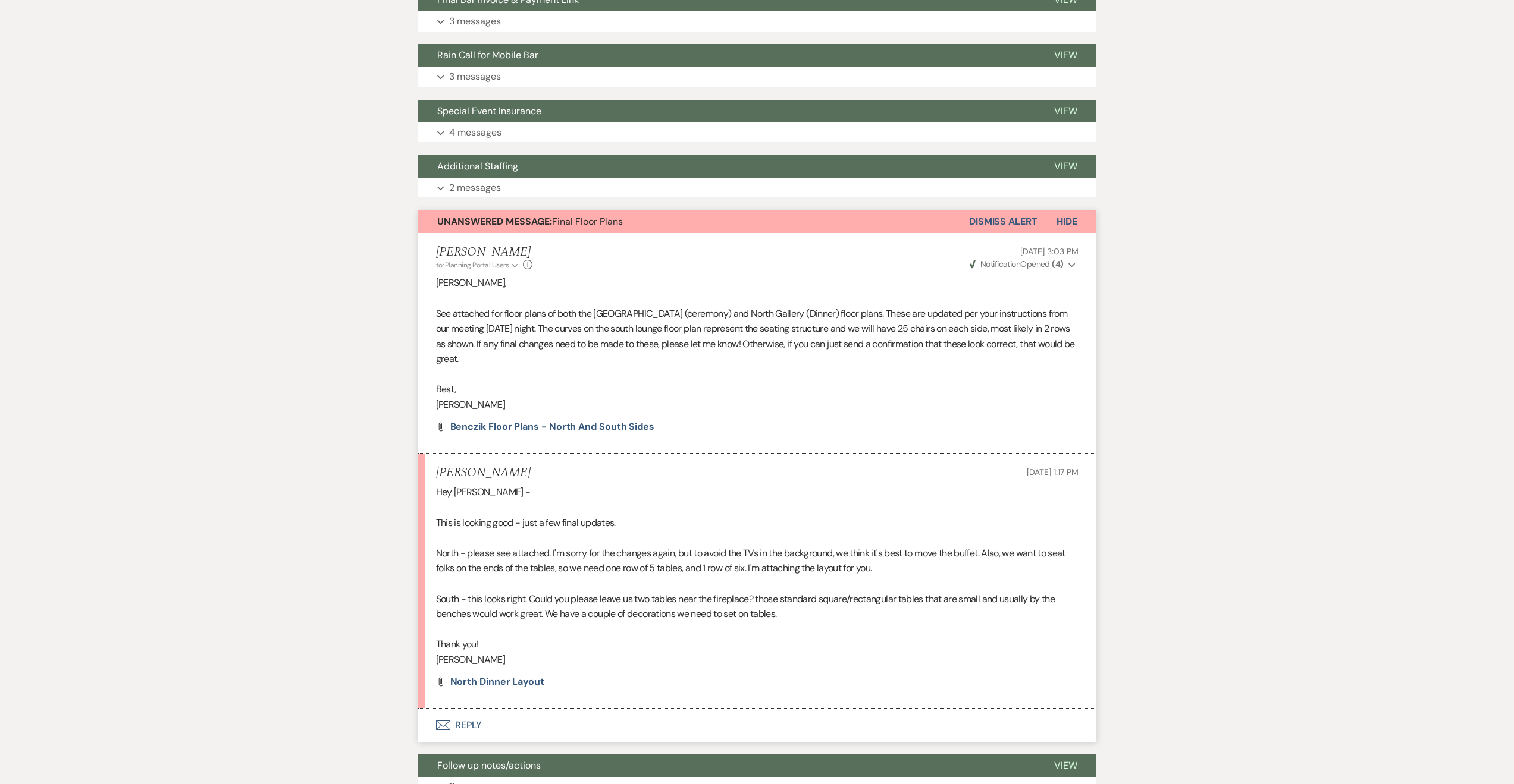
scroll to position [428, 0]
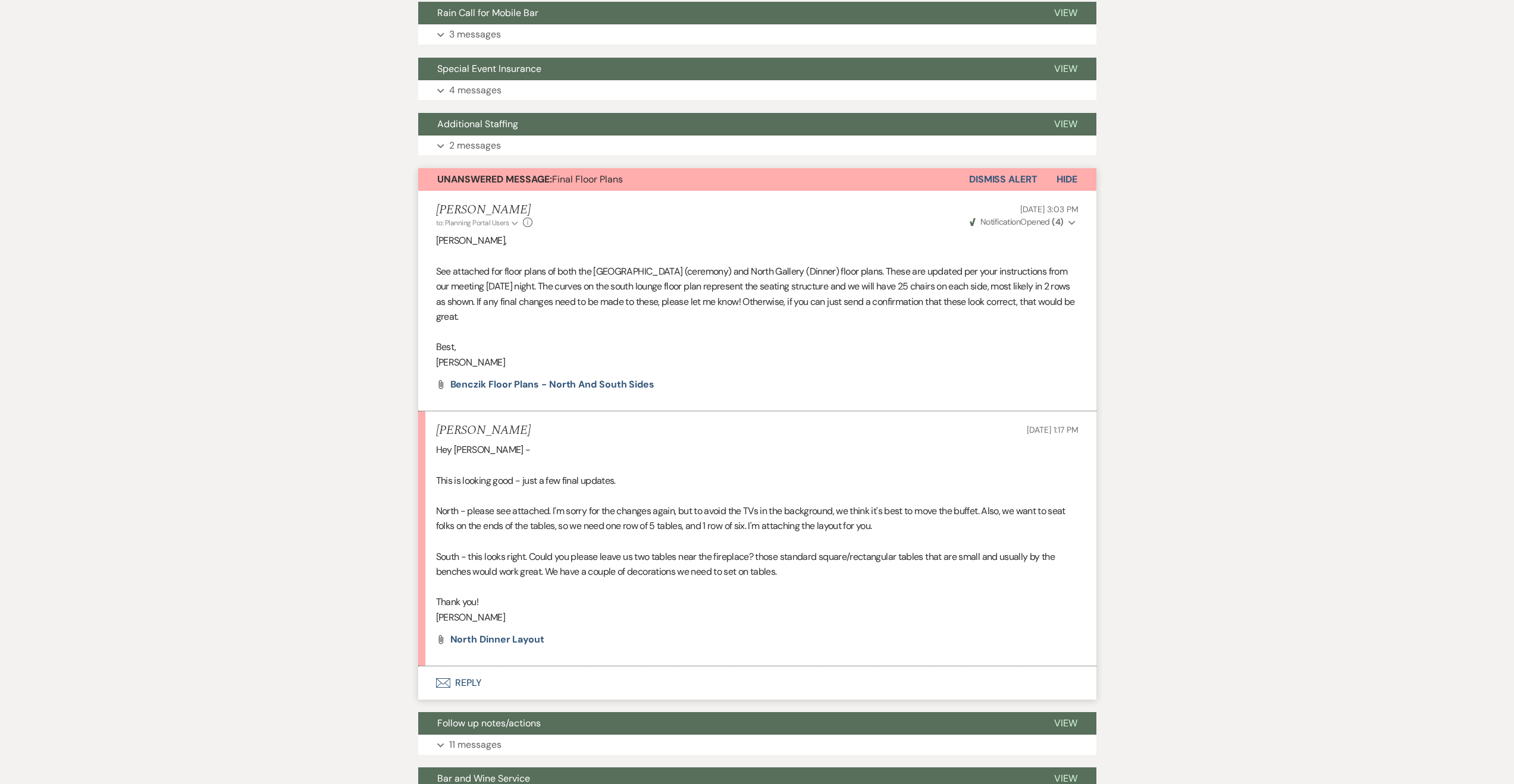
click at [768, 684] on button "Envelope Reply" at bounding box center [757, 683] width 678 height 34
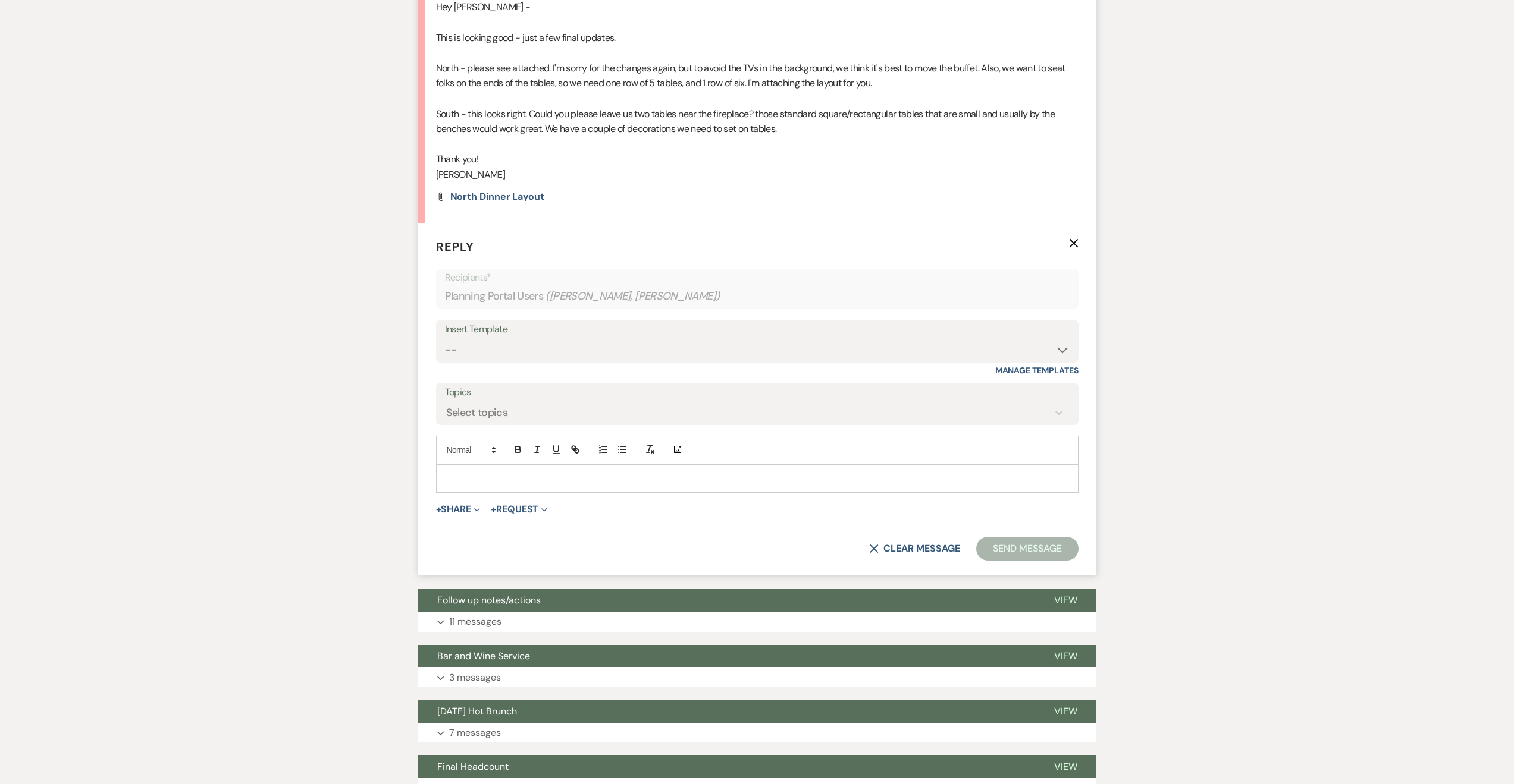
scroll to position [878, 0]
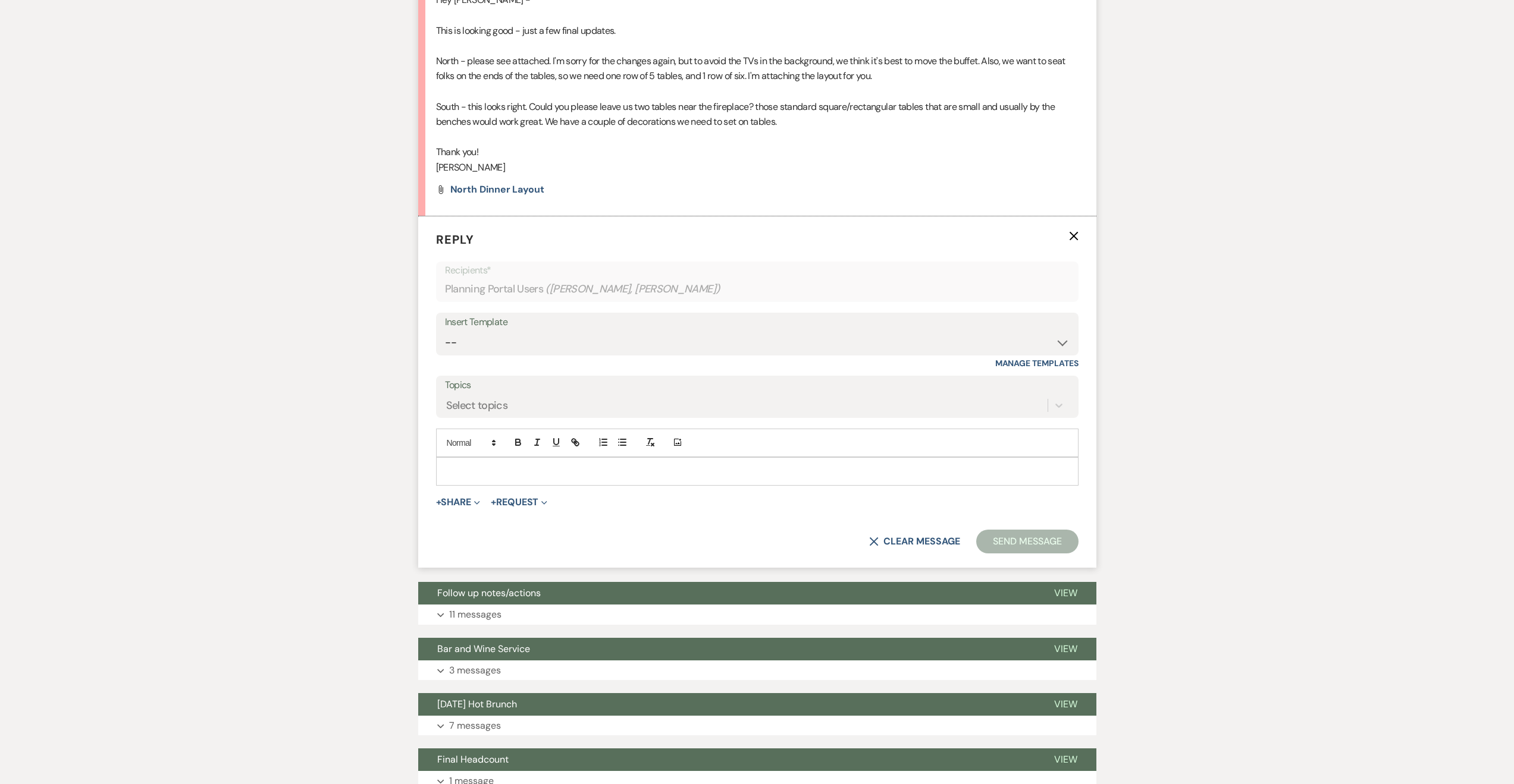
click at [541, 470] on p at bounding box center [757, 471] width 623 height 13
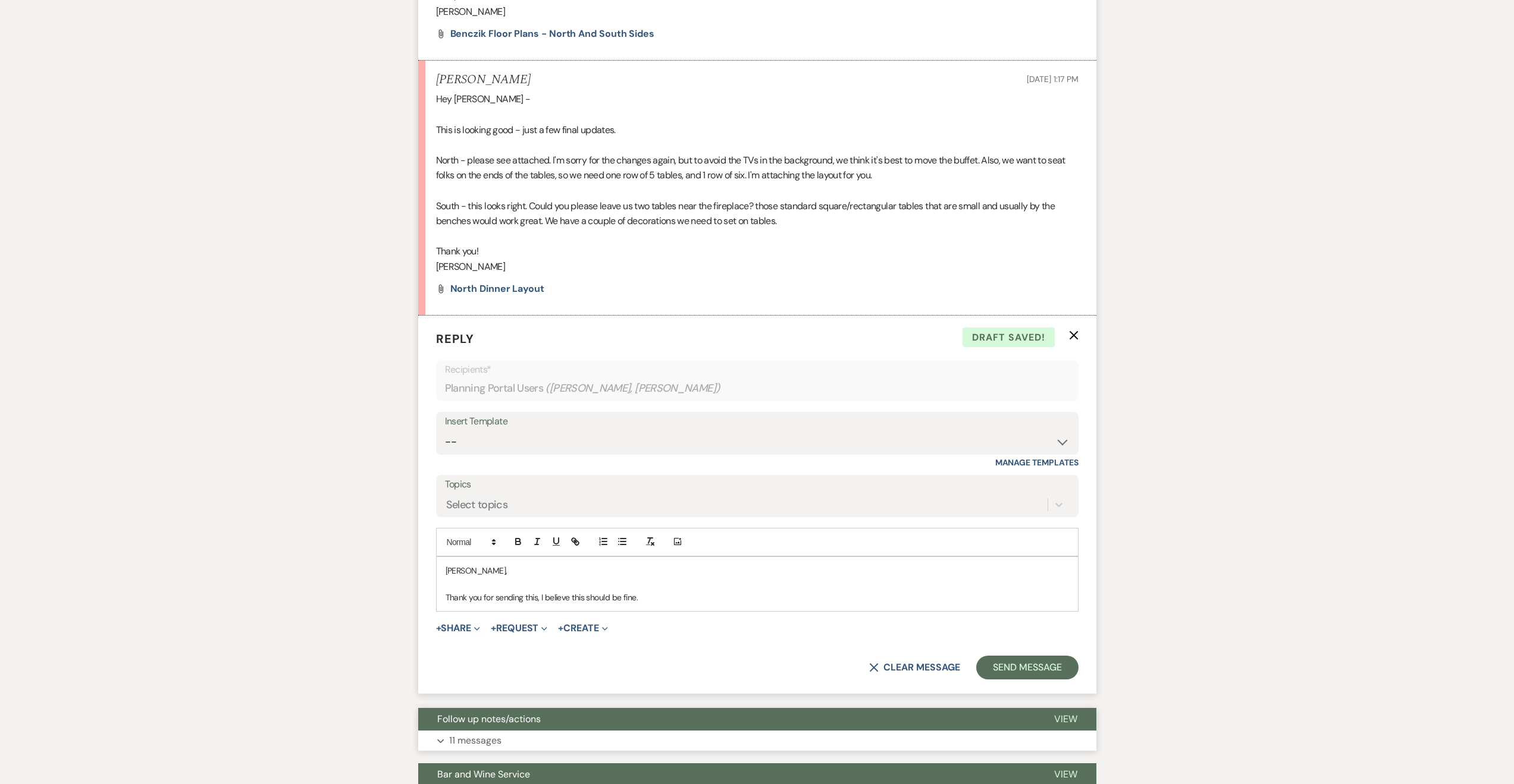
scroll to position [807, 0]
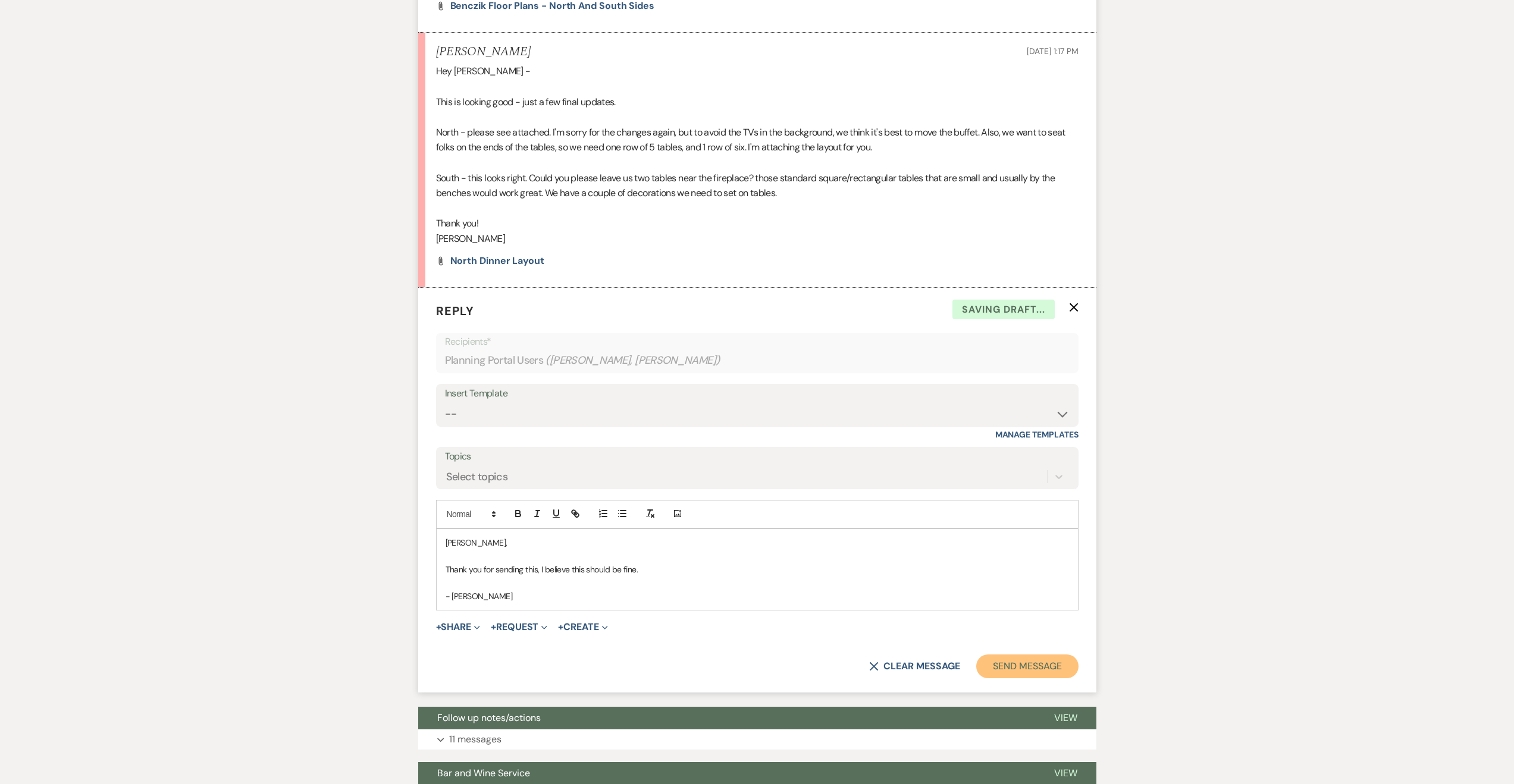
click at [1012, 665] on button "Send Message" at bounding box center [1027, 666] width 102 height 24
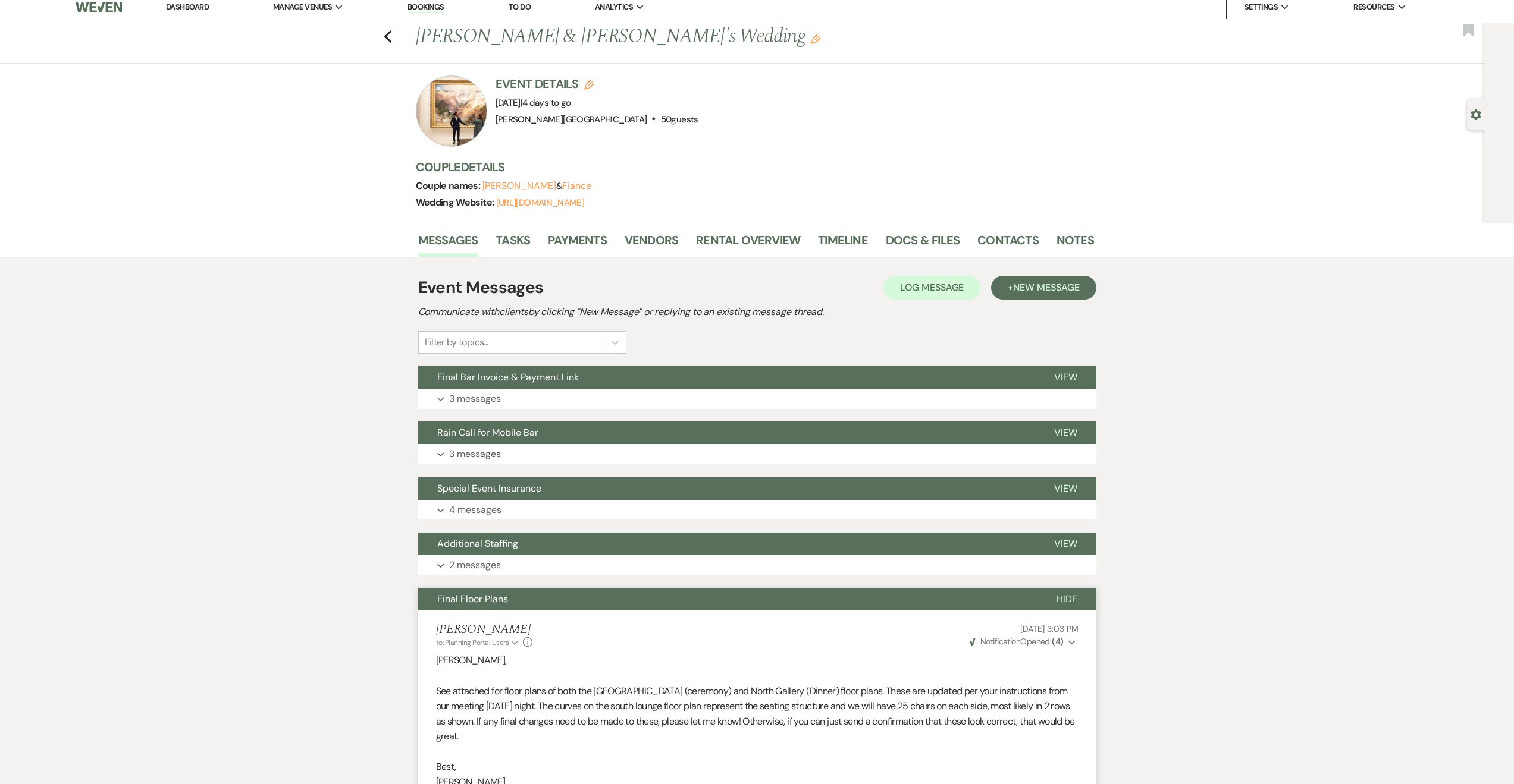
scroll to position [0, 0]
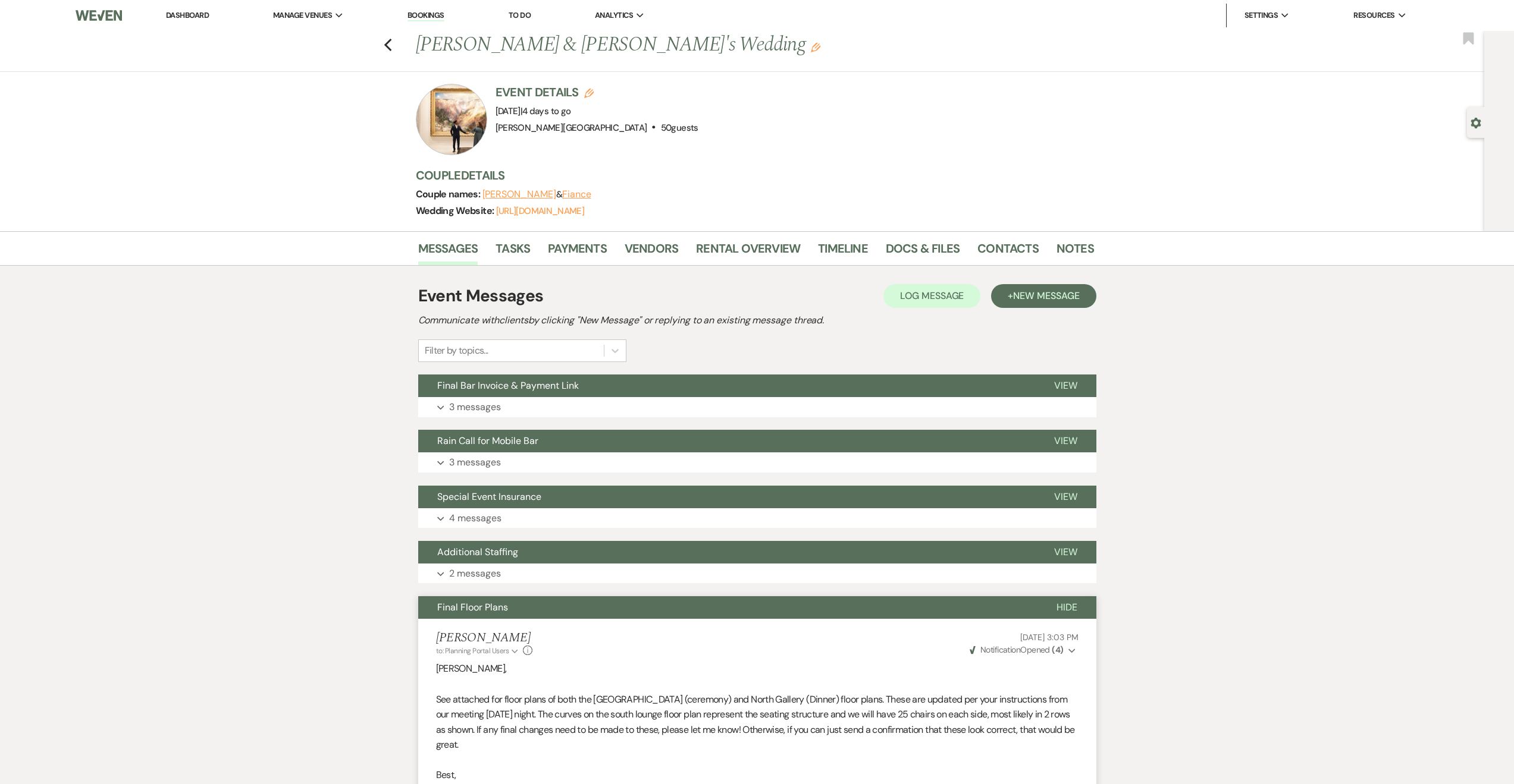
click at [749, 608] on button "Final Floor Plans" at bounding box center [728, 607] width 619 height 23
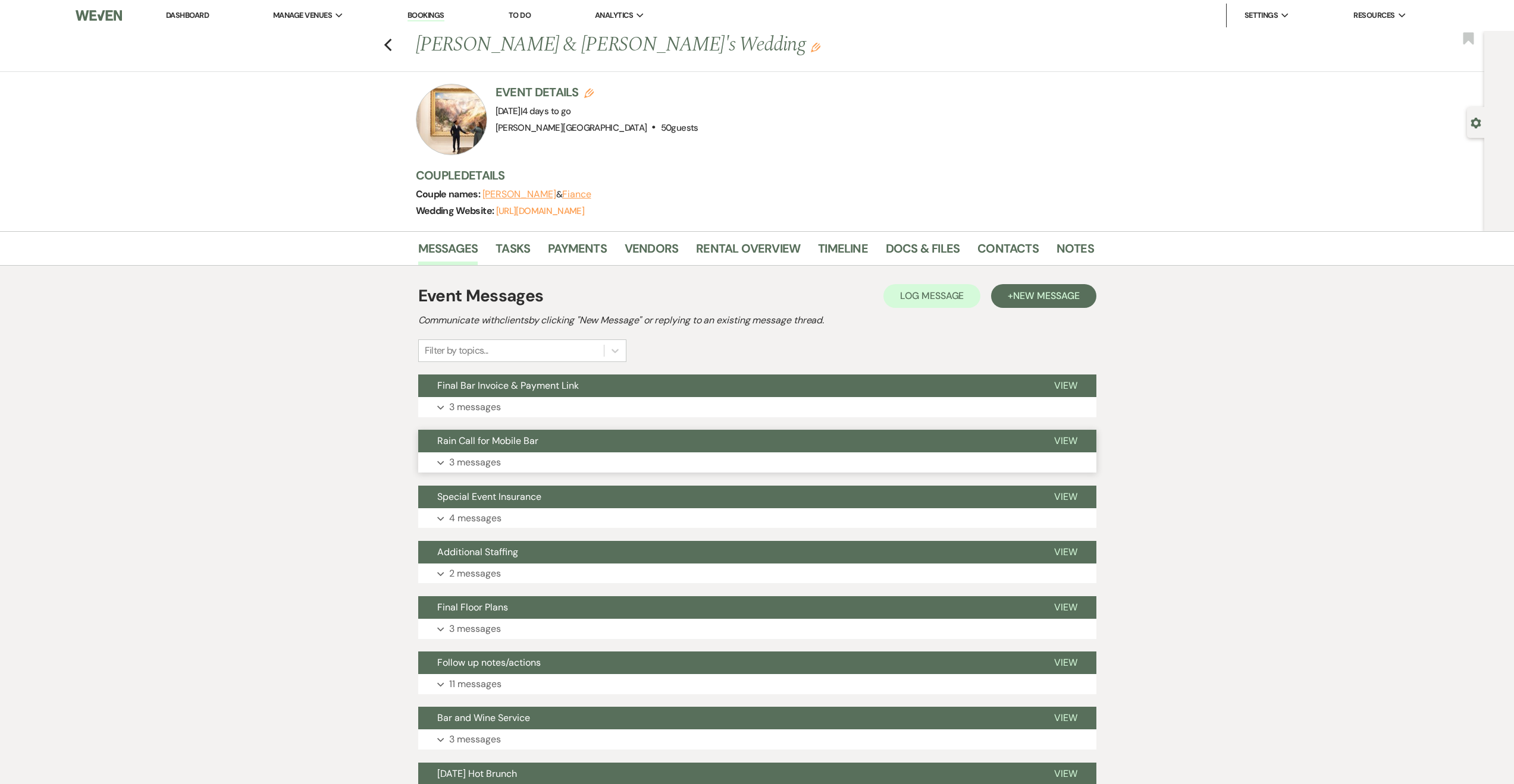
click at [617, 436] on button "Rain Call for Mobile Bar" at bounding box center [726, 441] width 617 height 23
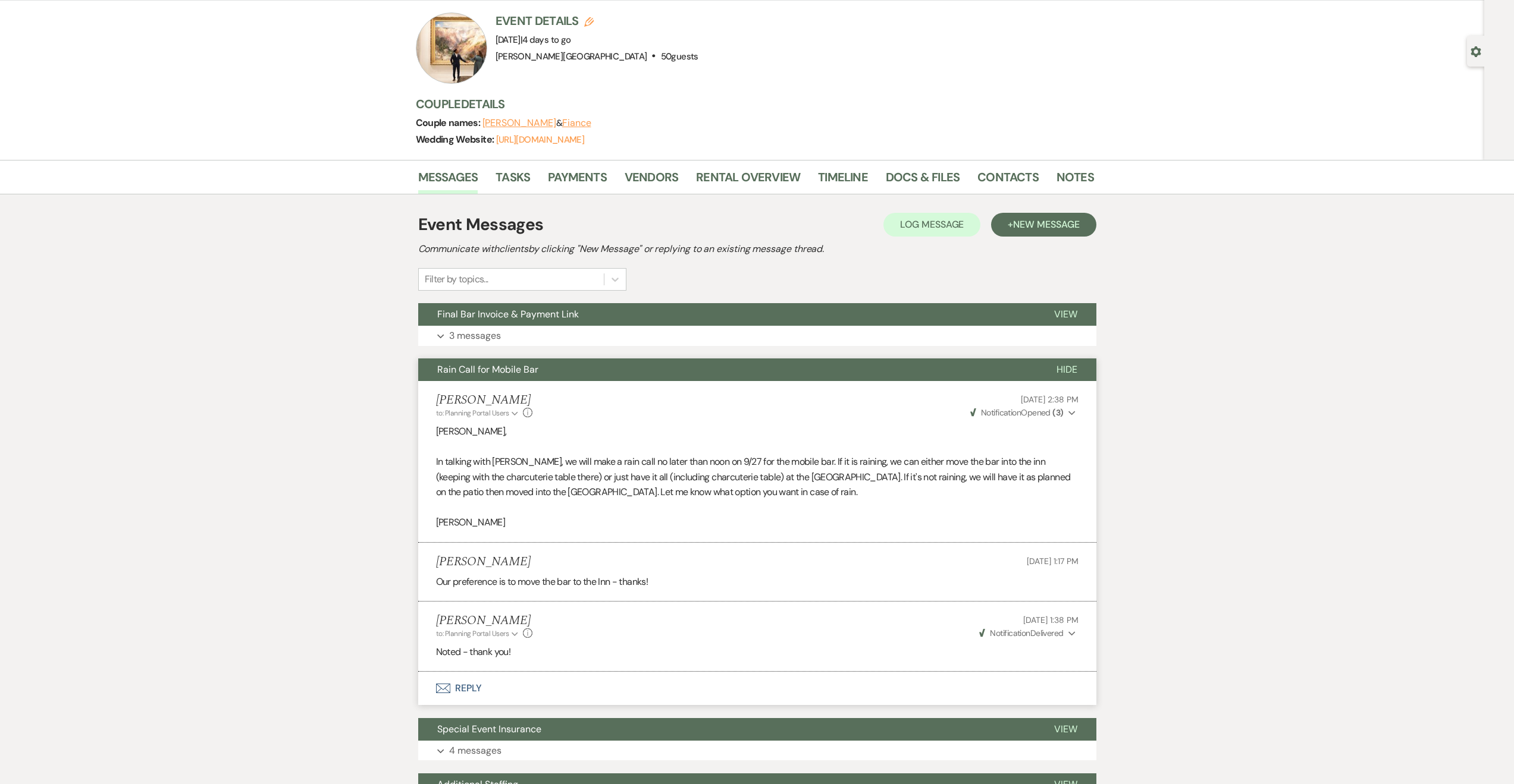
scroll to position [143, 0]
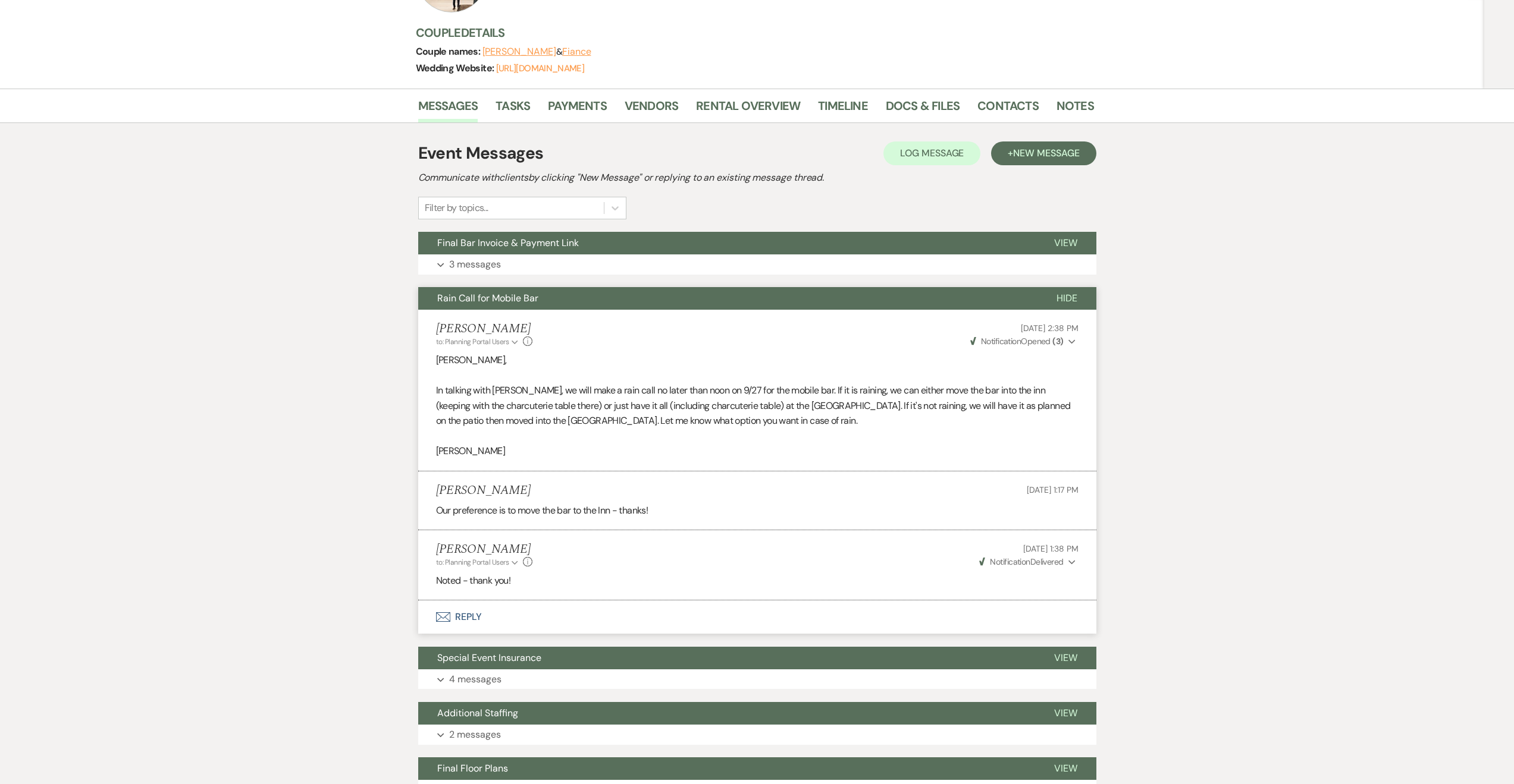
click at [722, 301] on button "Rain Call for Mobile Bar" at bounding box center [728, 298] width 619 height 23
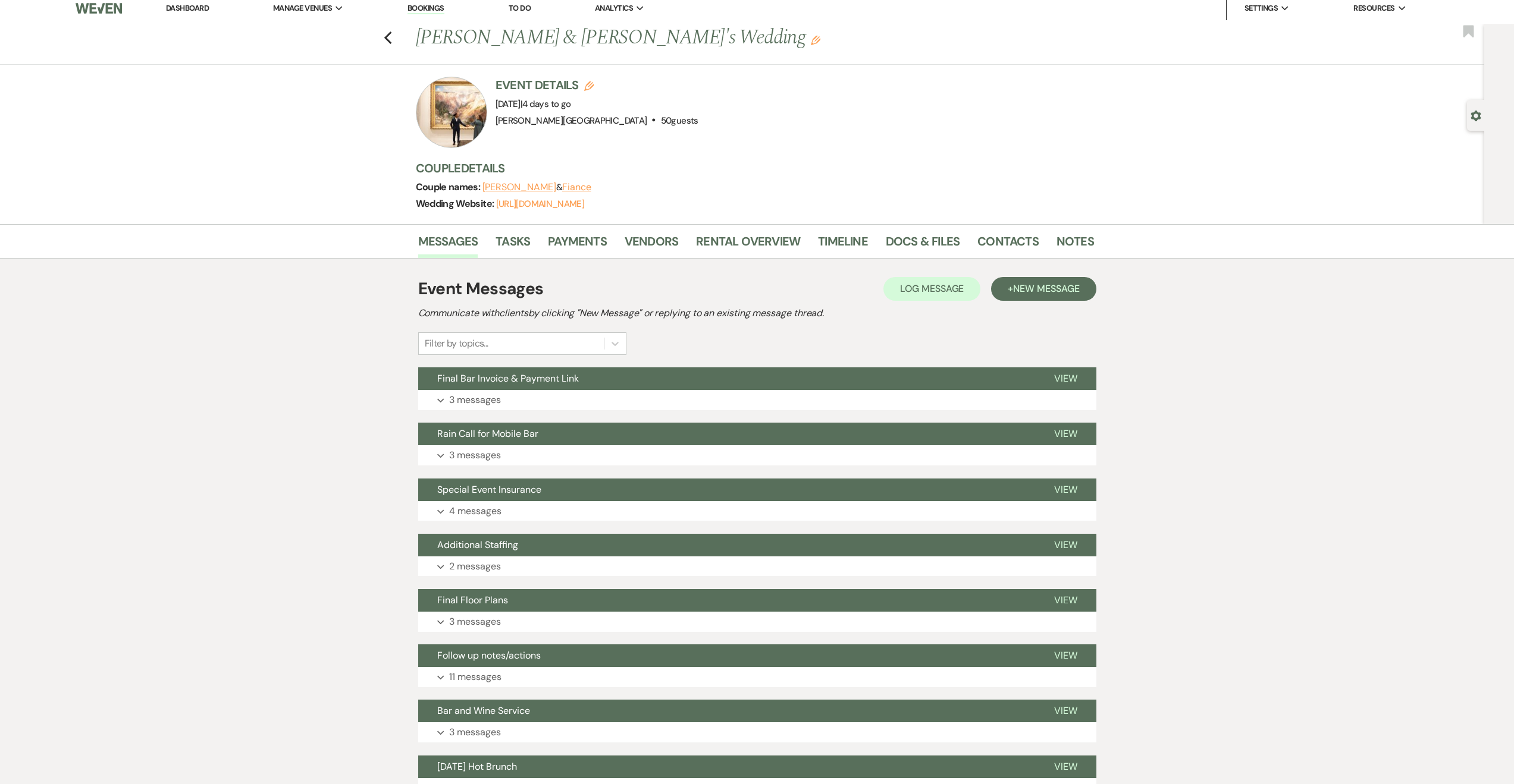
scroll to position [0, 0]
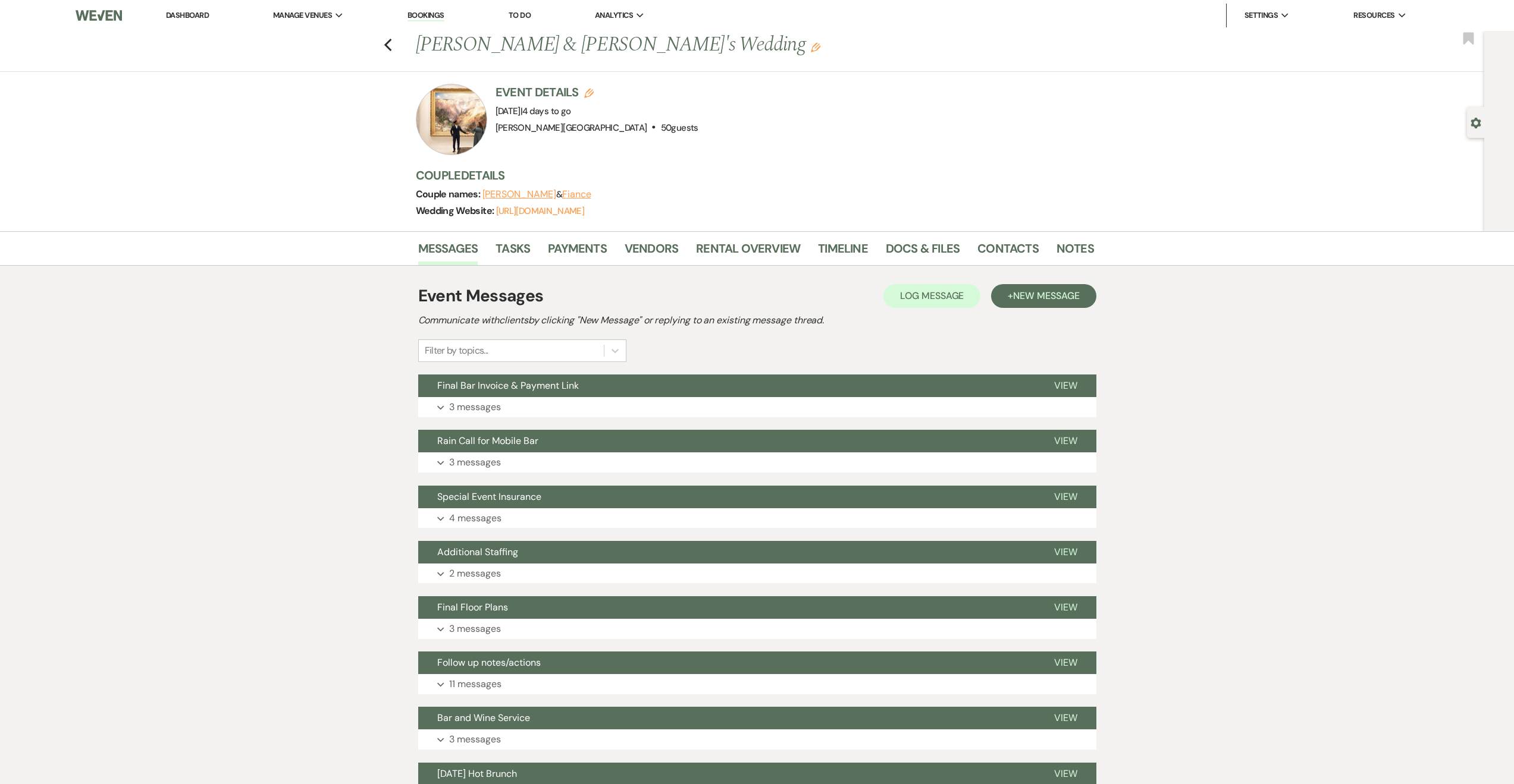
click at [421, 12] on link "Bookings" at bounding box center [426, 16] width 37 height 12
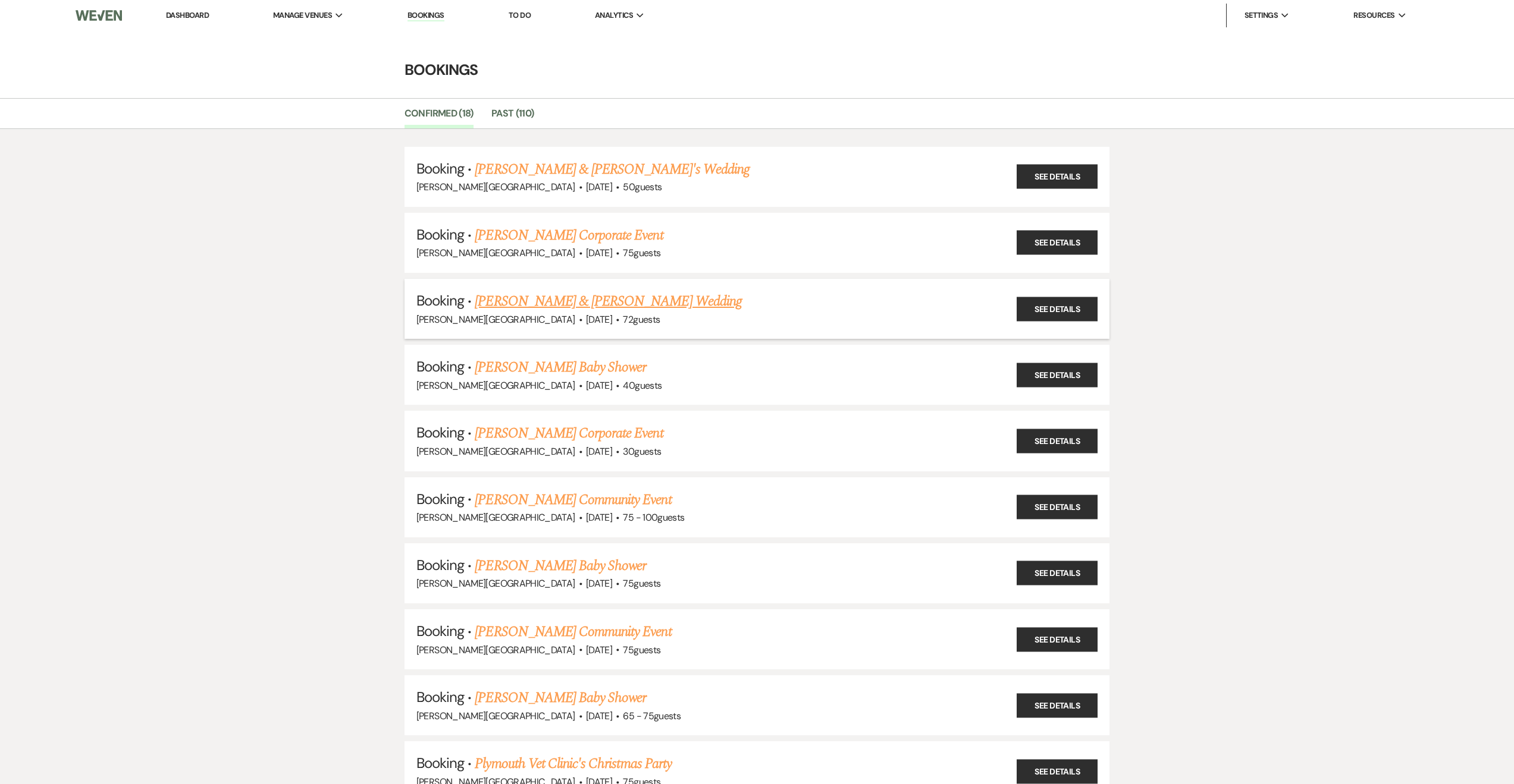
click at [621, 298] on link "Macie McMichael & Will Nestel's Wedding" at bounding box center [608, 301] width 267 height 21
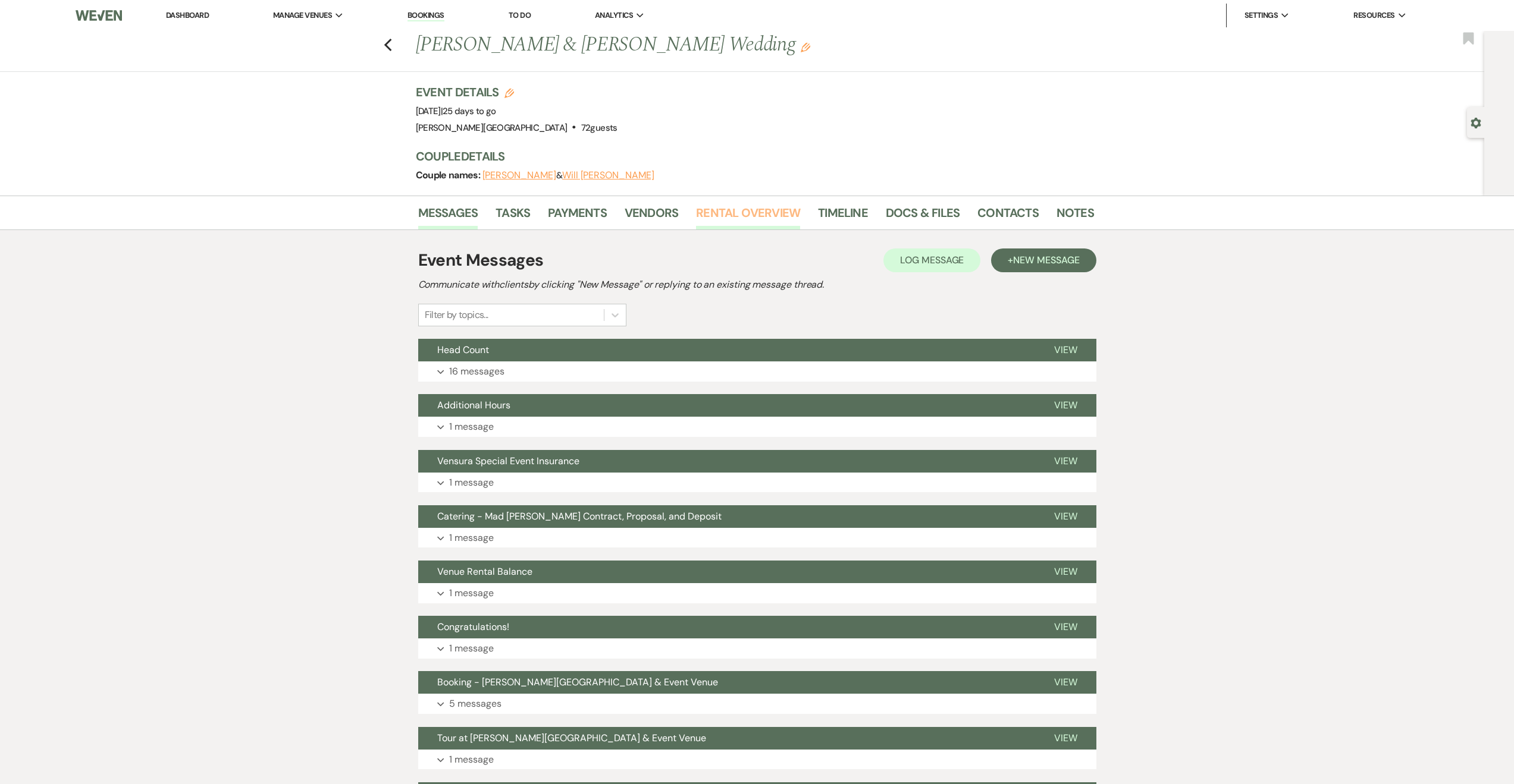
click at [742, 211] on link "Rental Overview" at bounding box center [748, 216] width 104 height 26
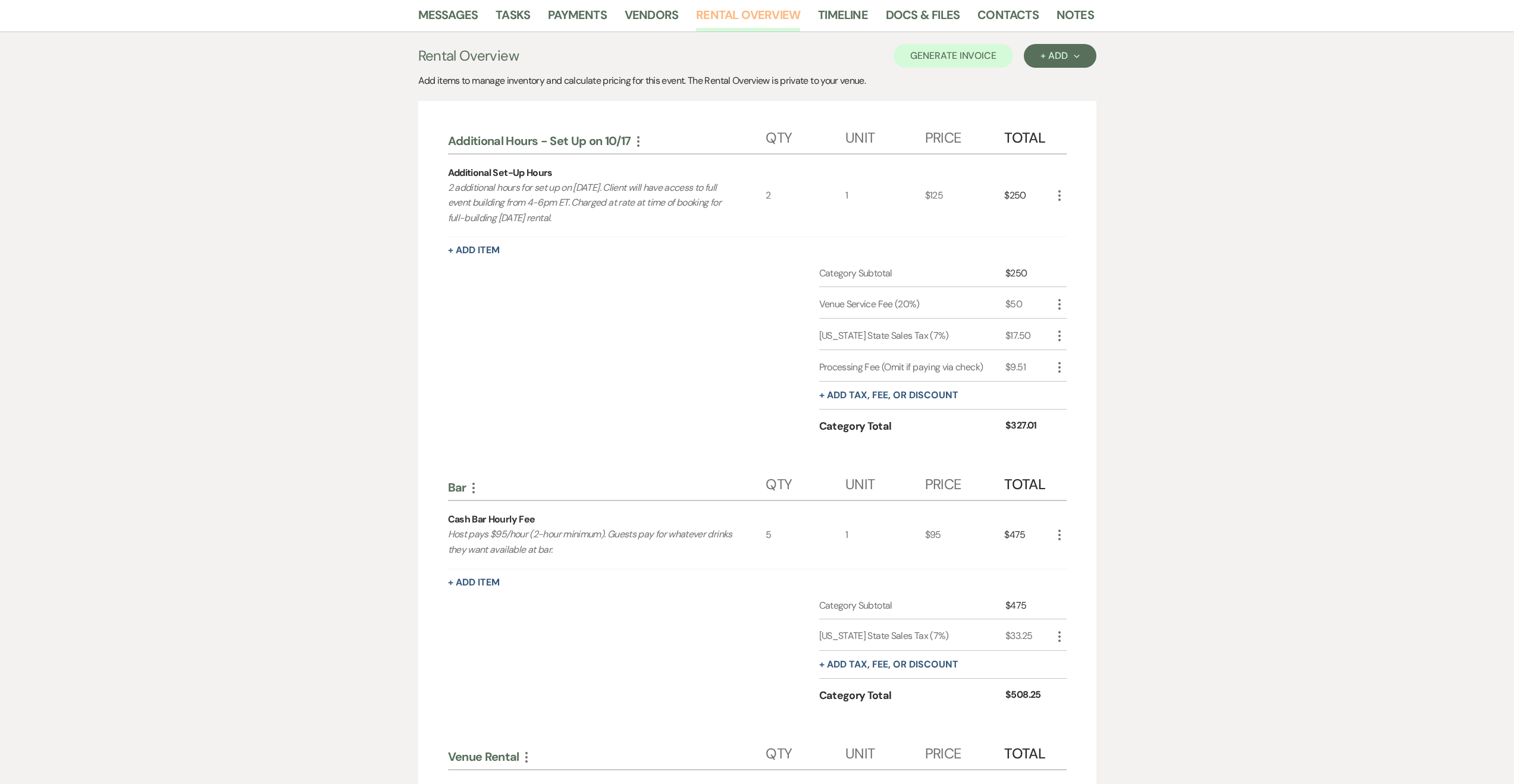
scroll to position [286, 0]
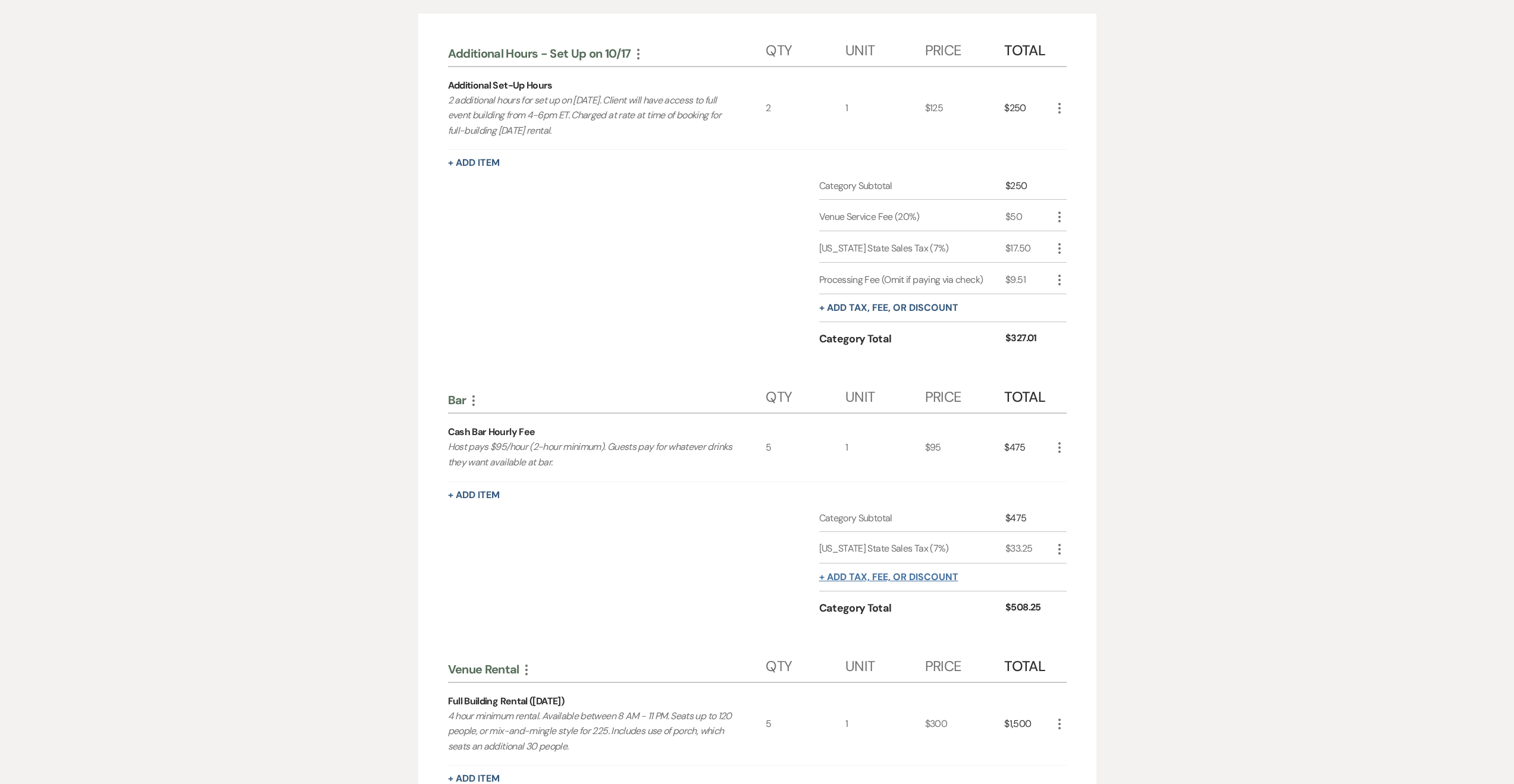
click at [925, 572] on button "+ Add tax, fee, or discount" at bounding box center [889, 577] width 139 height 10
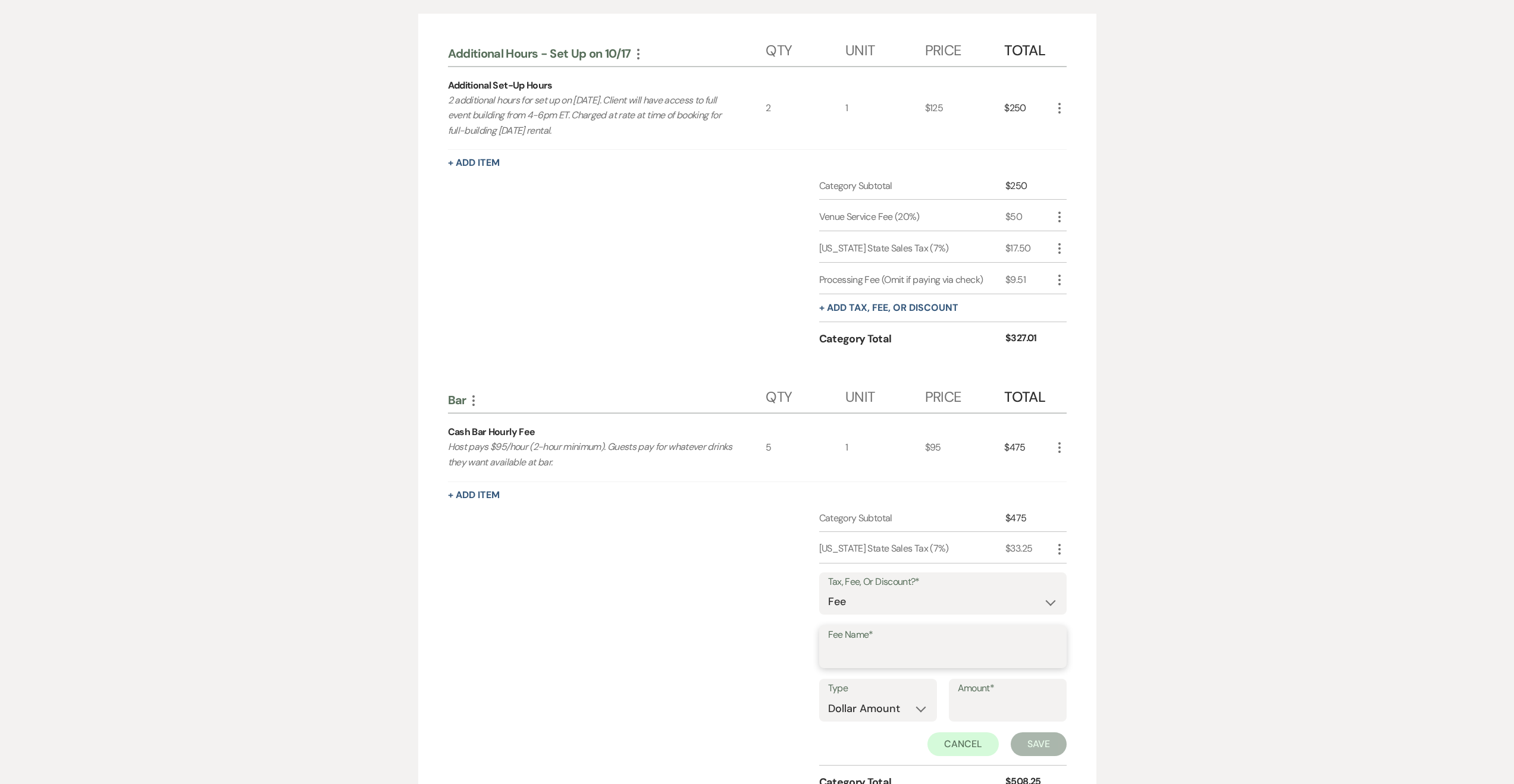
click at [863, 655] on input "Fee Name*" at bounding box center [943, 655] width 230 height 23
type input "Processing Fee"
click at [800, 747] on div "Category Subtotal $475 Indiana State Sales Tax (7%) $33.25 More Tax, Fee, Or Di…" at bounding box center [757, 661] width 618 height 301
click at [828, 697] on select "Dollar Amount Percentage" at bounding box center [878, 709] width 100 height 23
click at [963, 708] on input "Amount*" at bounding box center [1008, 709] width 100 height 23
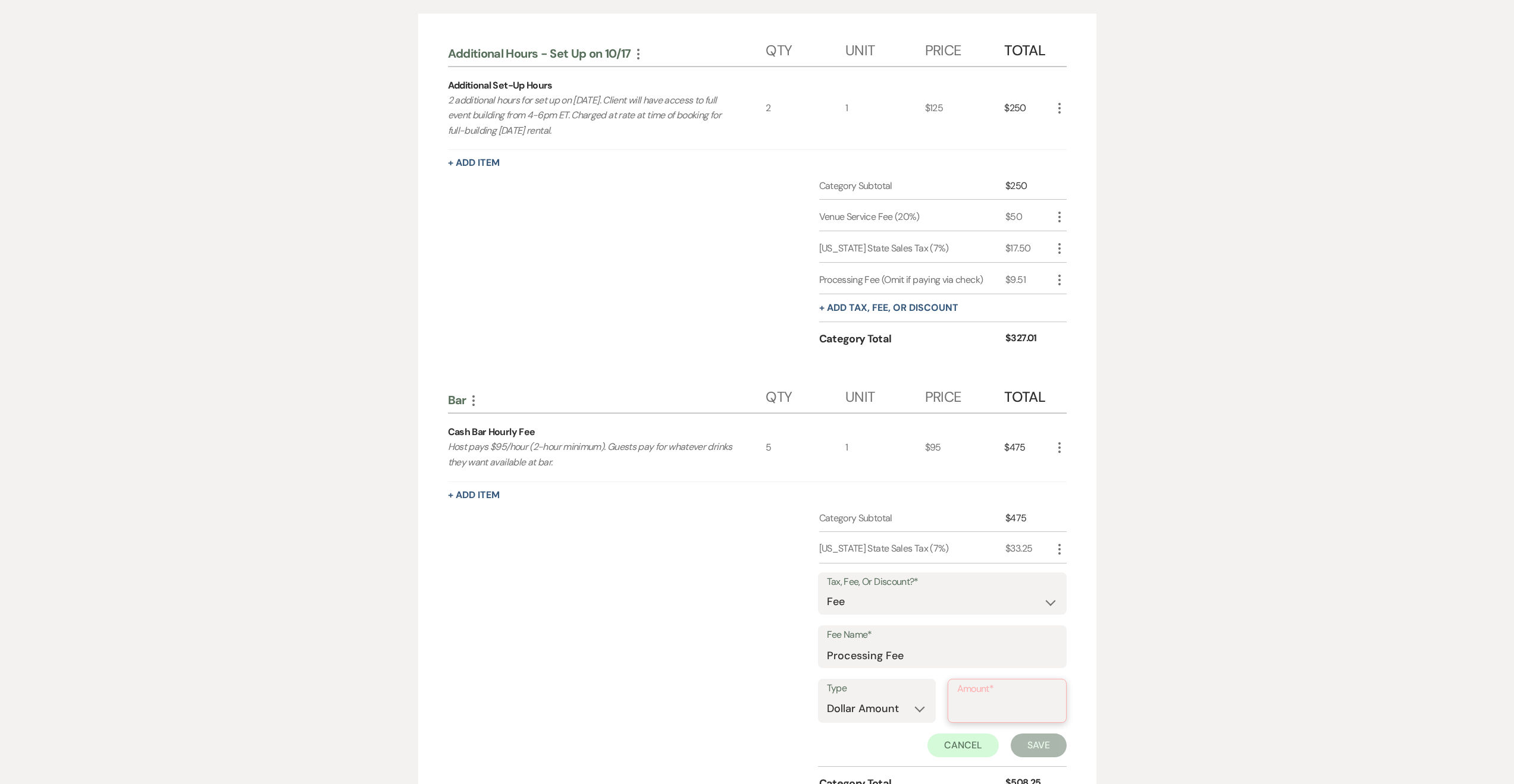
click at [990, 711] on input "Amount*" at bounding box center [1007, 710] width 100 height 23
type input "15.04"
click at [1038, 748] on button "Save" at bounding box center [1039, 744] width 56 height 24
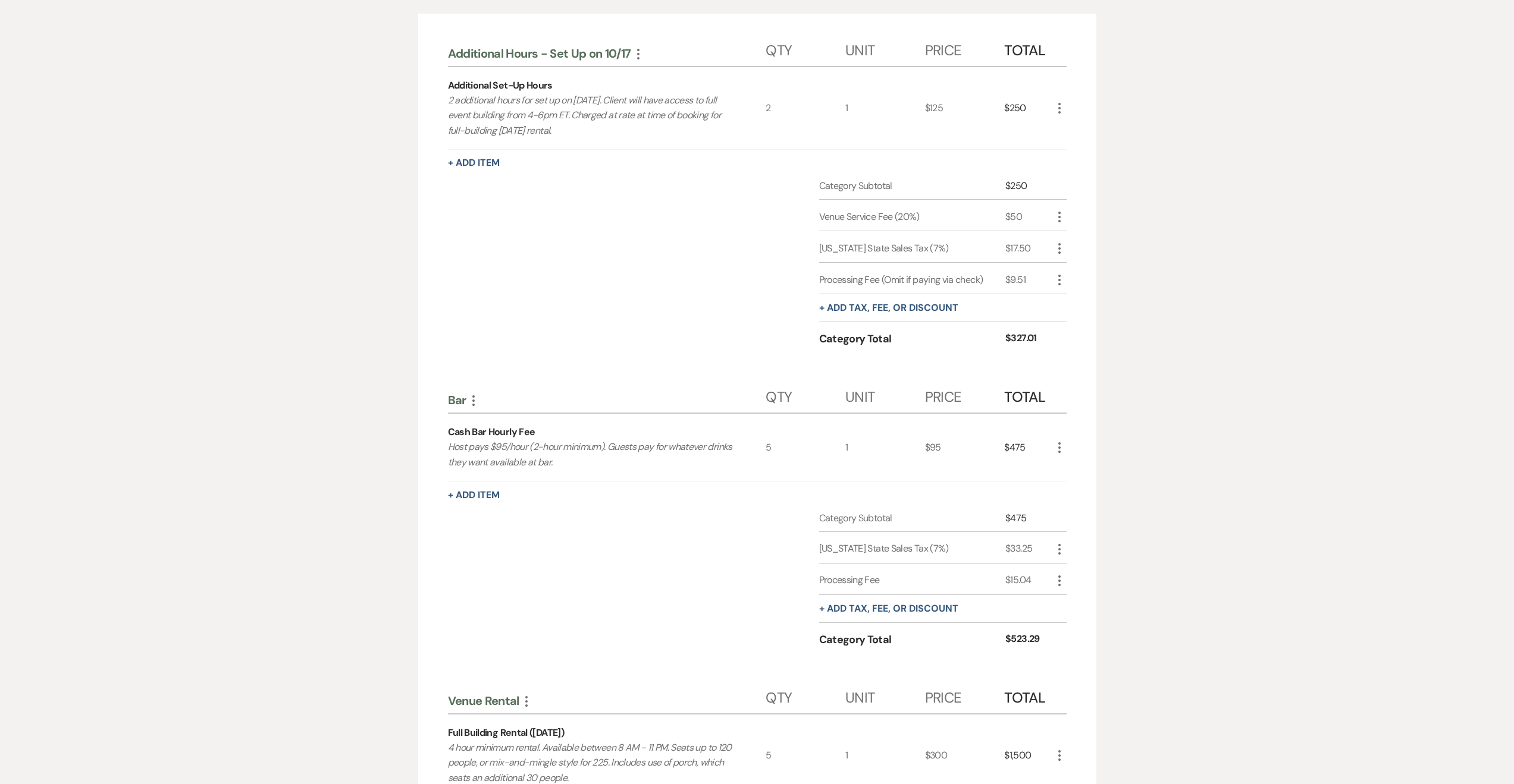
click at [1063, 580] on icon "More" at bounding box center [1059, 580] width 14 height 14
click at [1068, 603] on icon "Pencil" at bounding box center [1069, 603] width 7 height 9
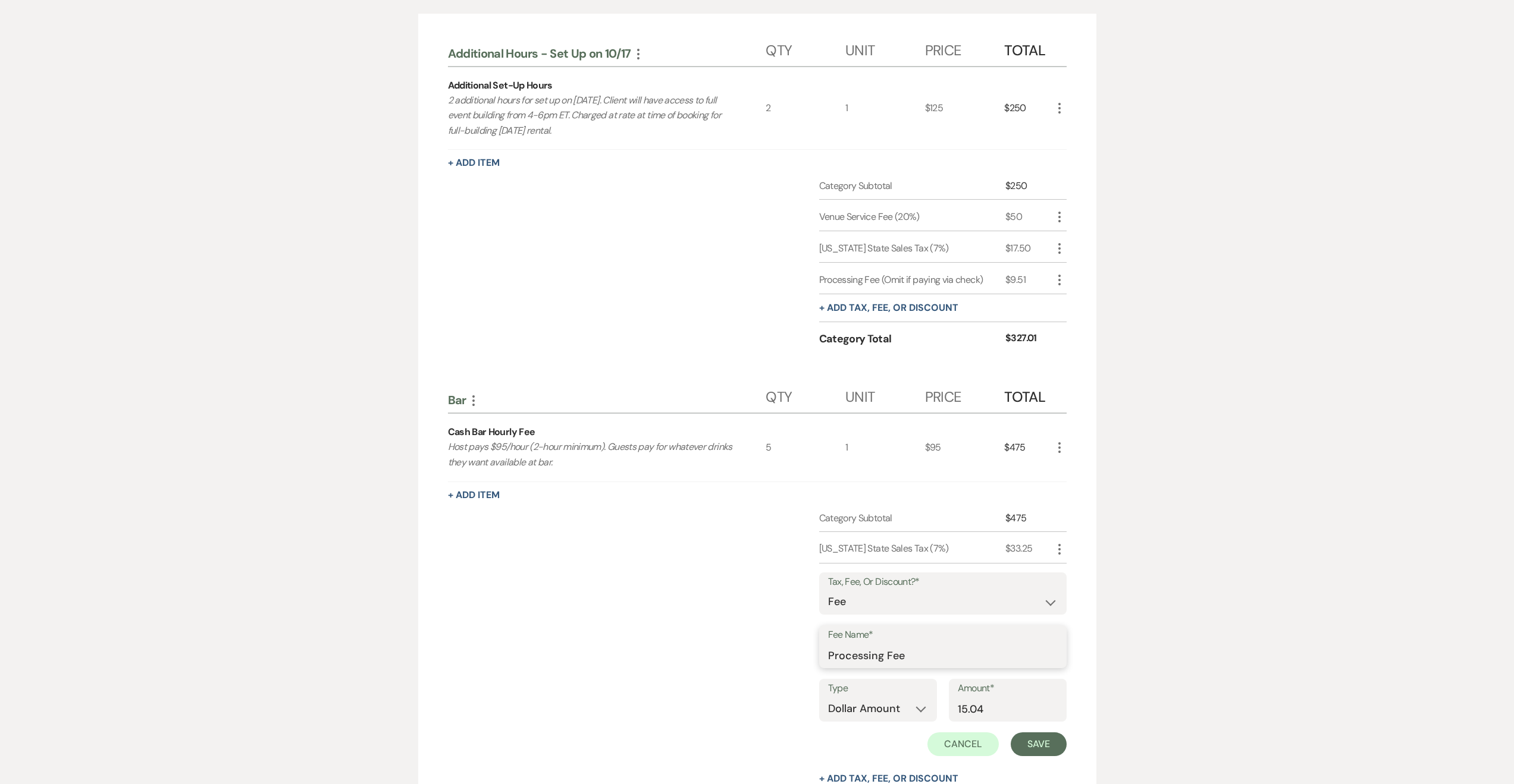
click at [942, 655] on input "Processing Fee" at bounding box center [943, 655] width 230 height 23
type input "Processing Fee (Omit if paying via check)"
click at [1048, 755] on button "Save" at bounding box center [1039, 744] width 56 height 24
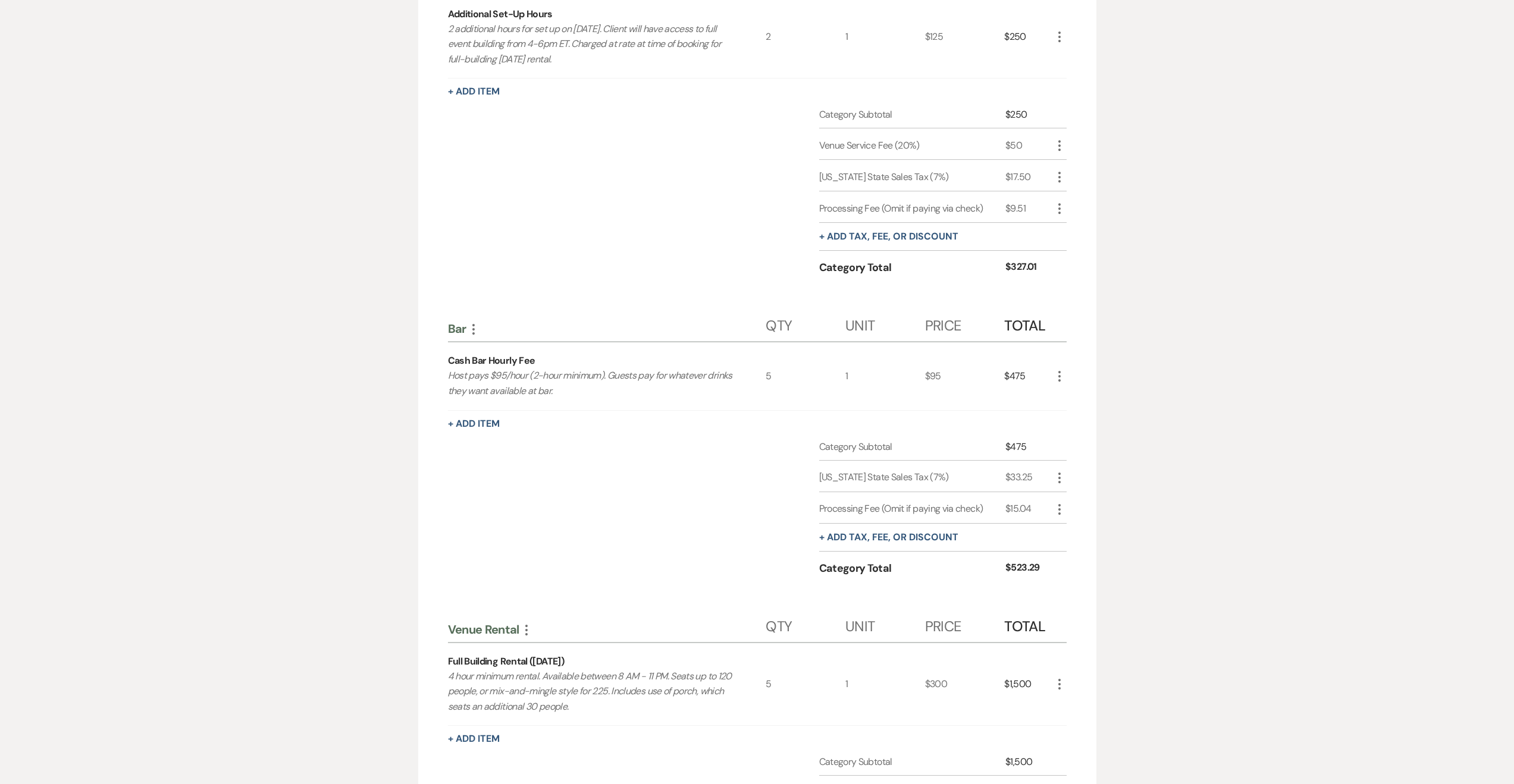
scroll to position [0, 0]
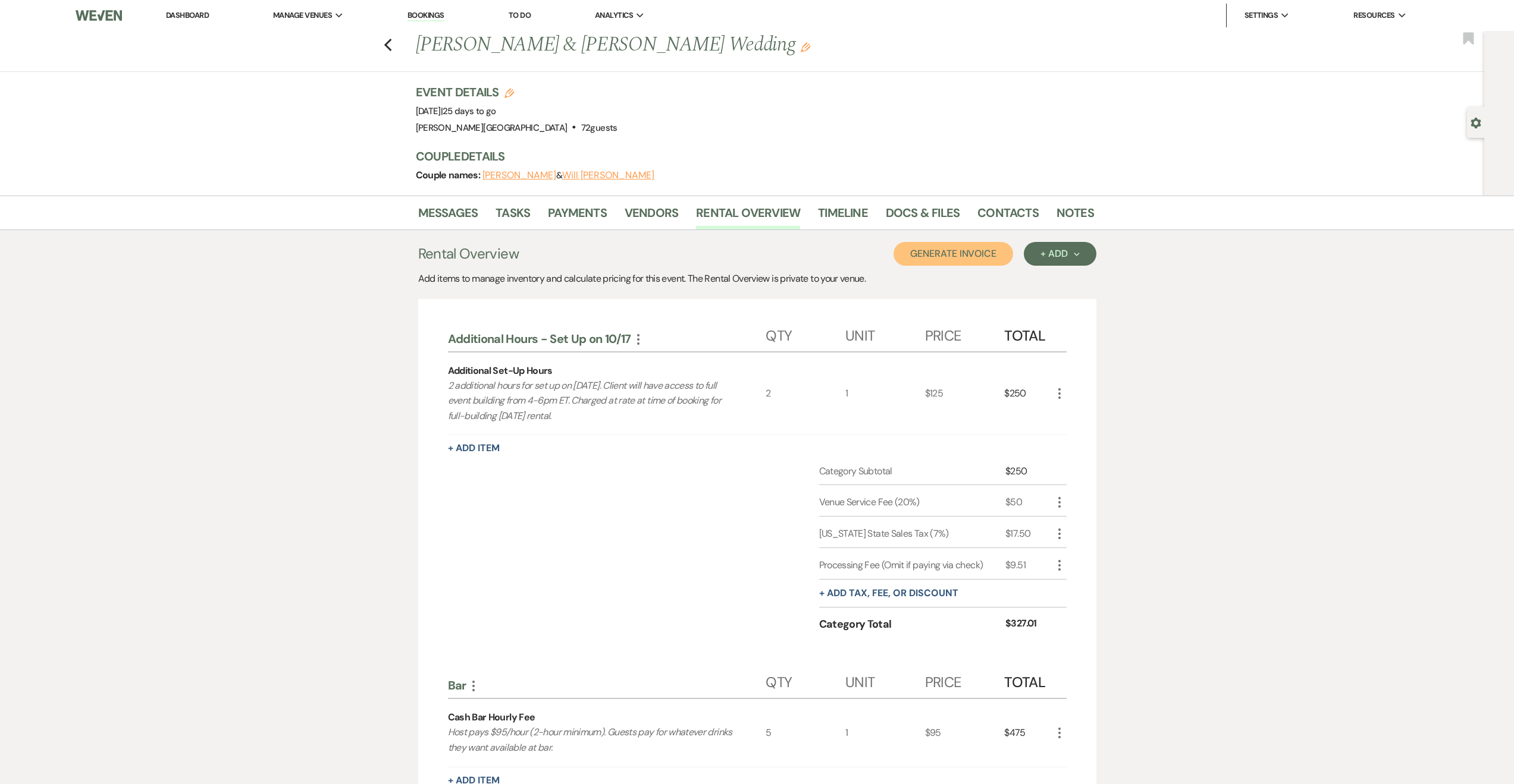
click at [916, 249] on button "Generate Invoice" at bounding box center [954, 254] width 120 height 24
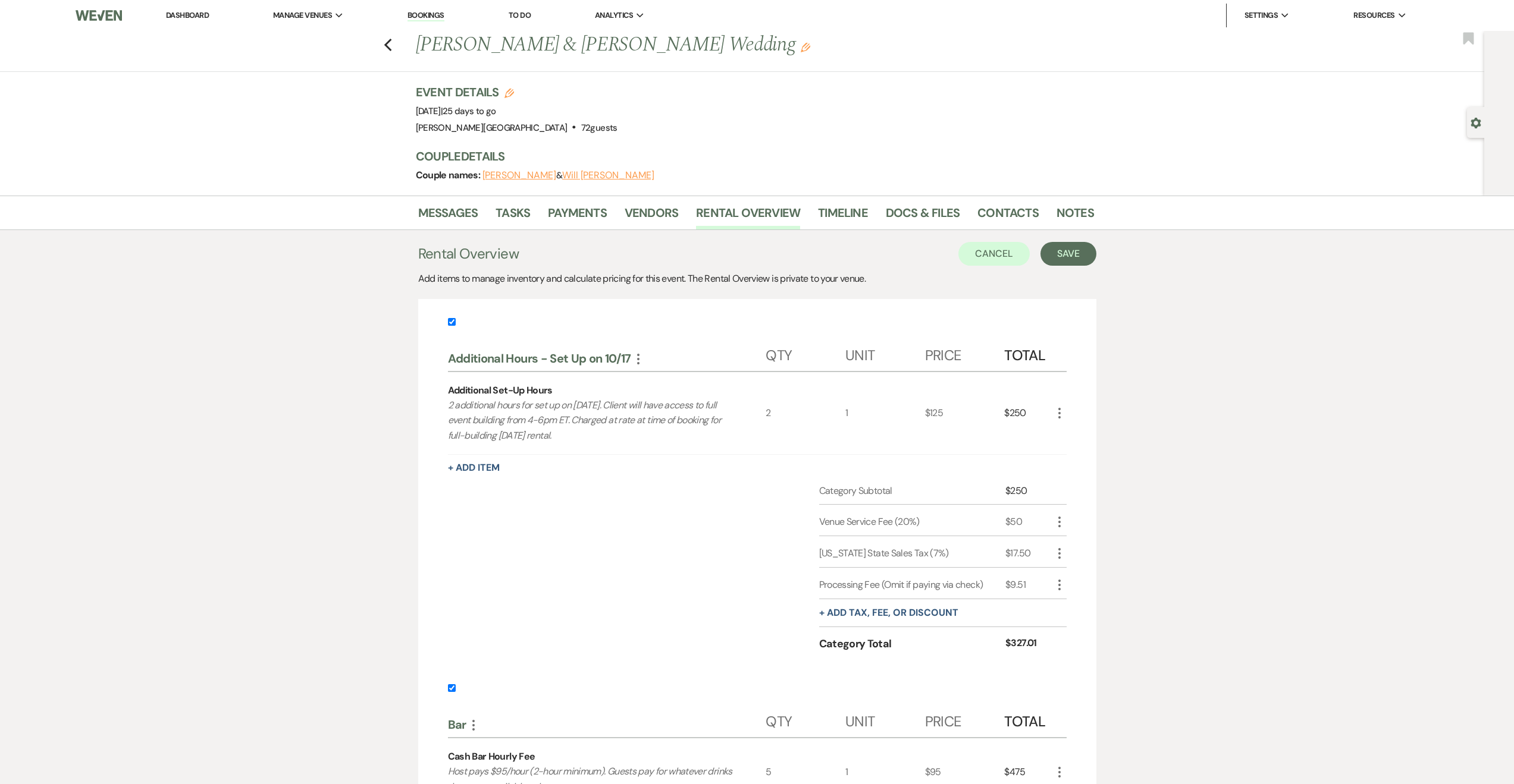
click at [454, 322] on input "checkbox" at bounding box center [452, 322] width 8 height 8
checkbox input "false"
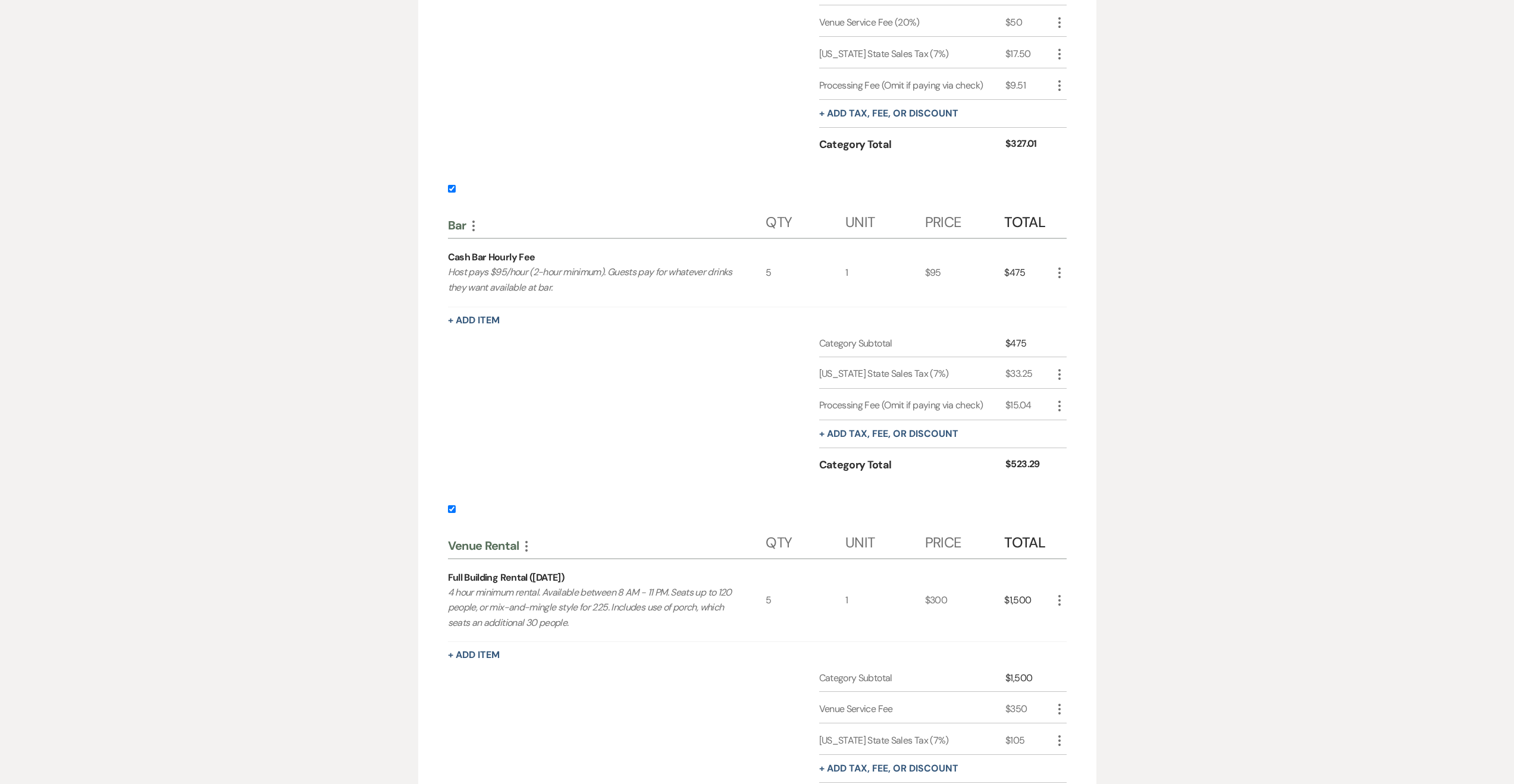
click at [454, 506] on input "checkbox" at bounding box center [452, 509] width 8 height 8
checkbox input "false"
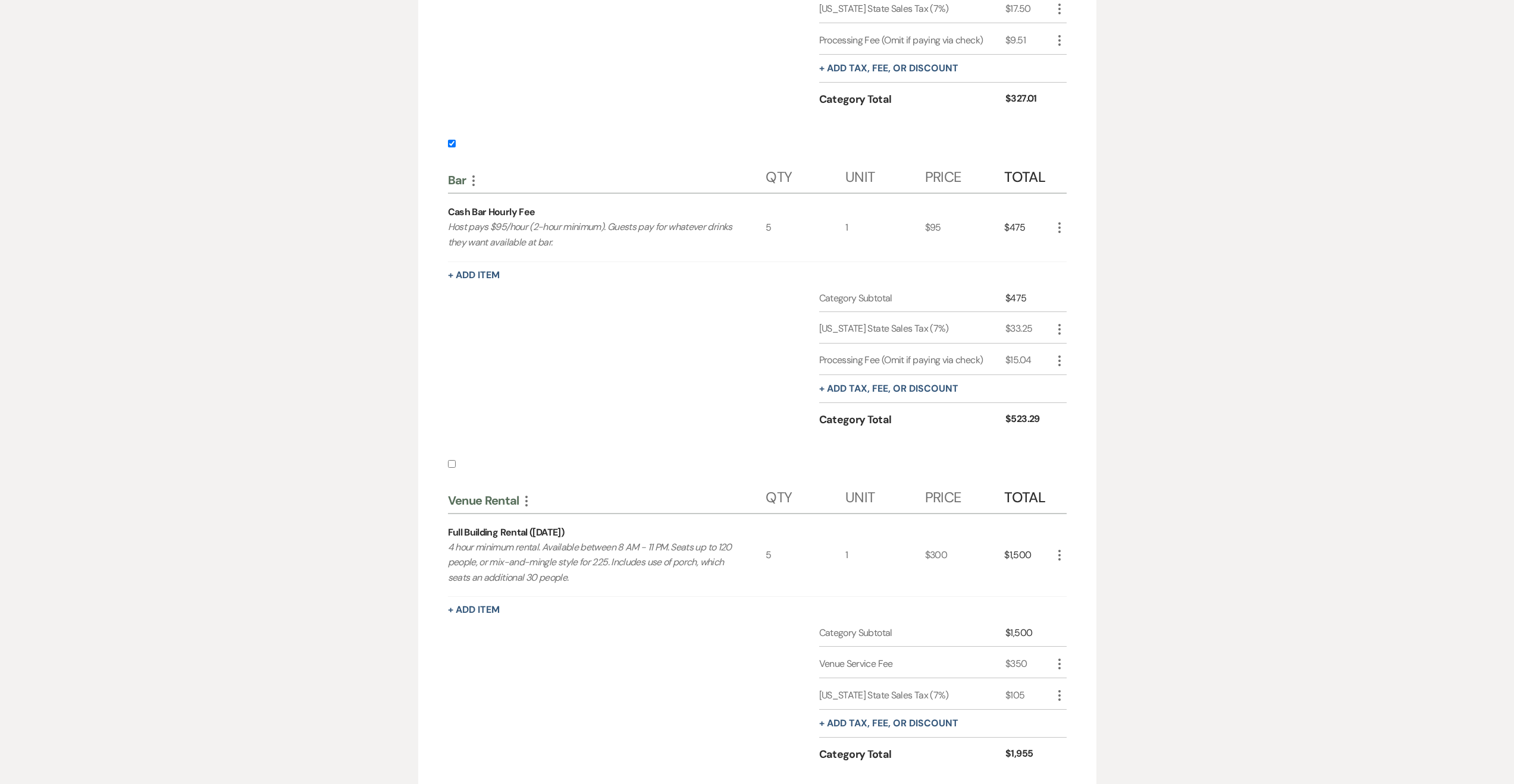
scroll to position [713, 0]
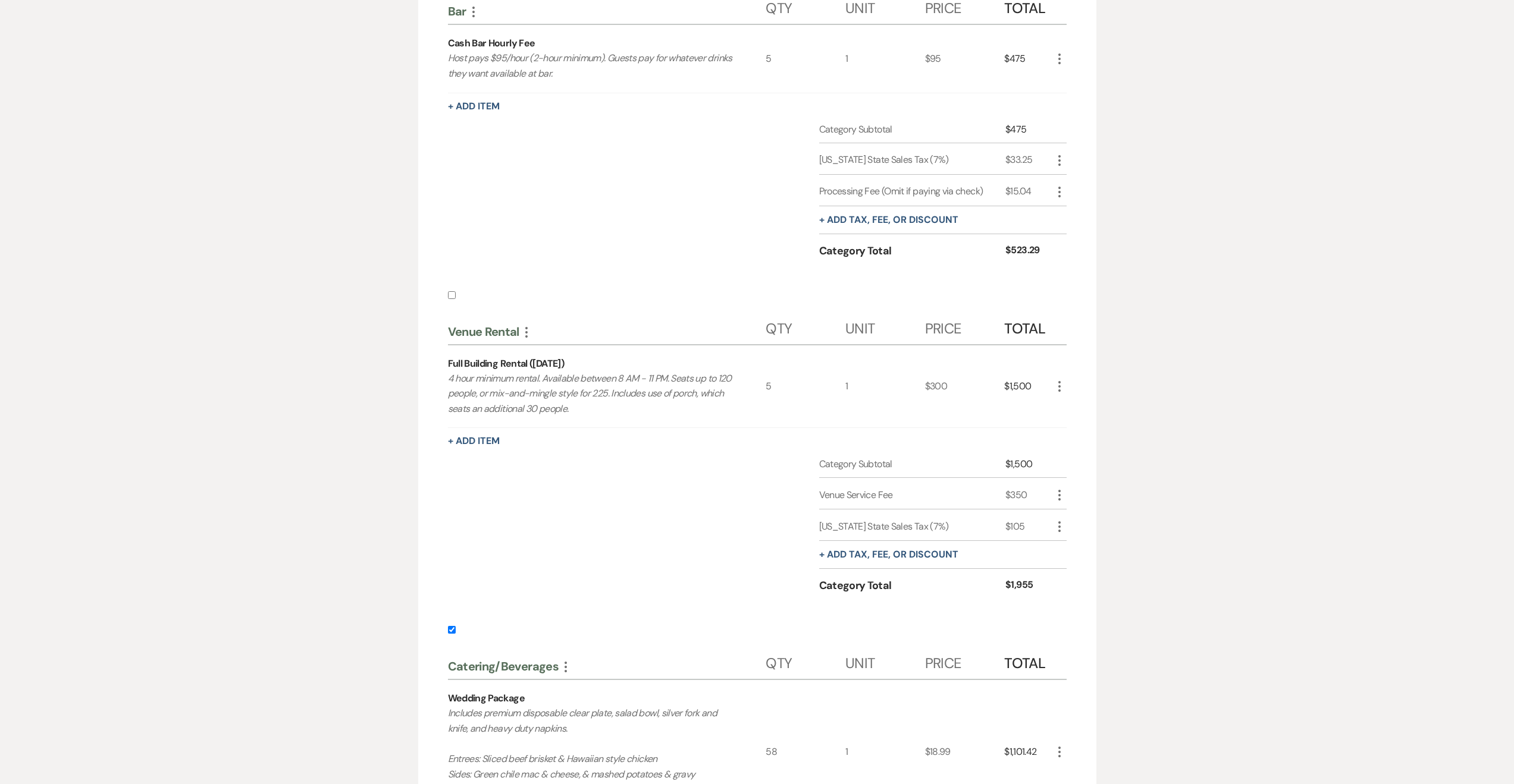
click at [452, 625] on label at bounding box center [757, 633] width 618 height 20
click at [452, 626] on input "checkbox" at bounding box center [452, 630] width 8 height 8
checkbox input "false"
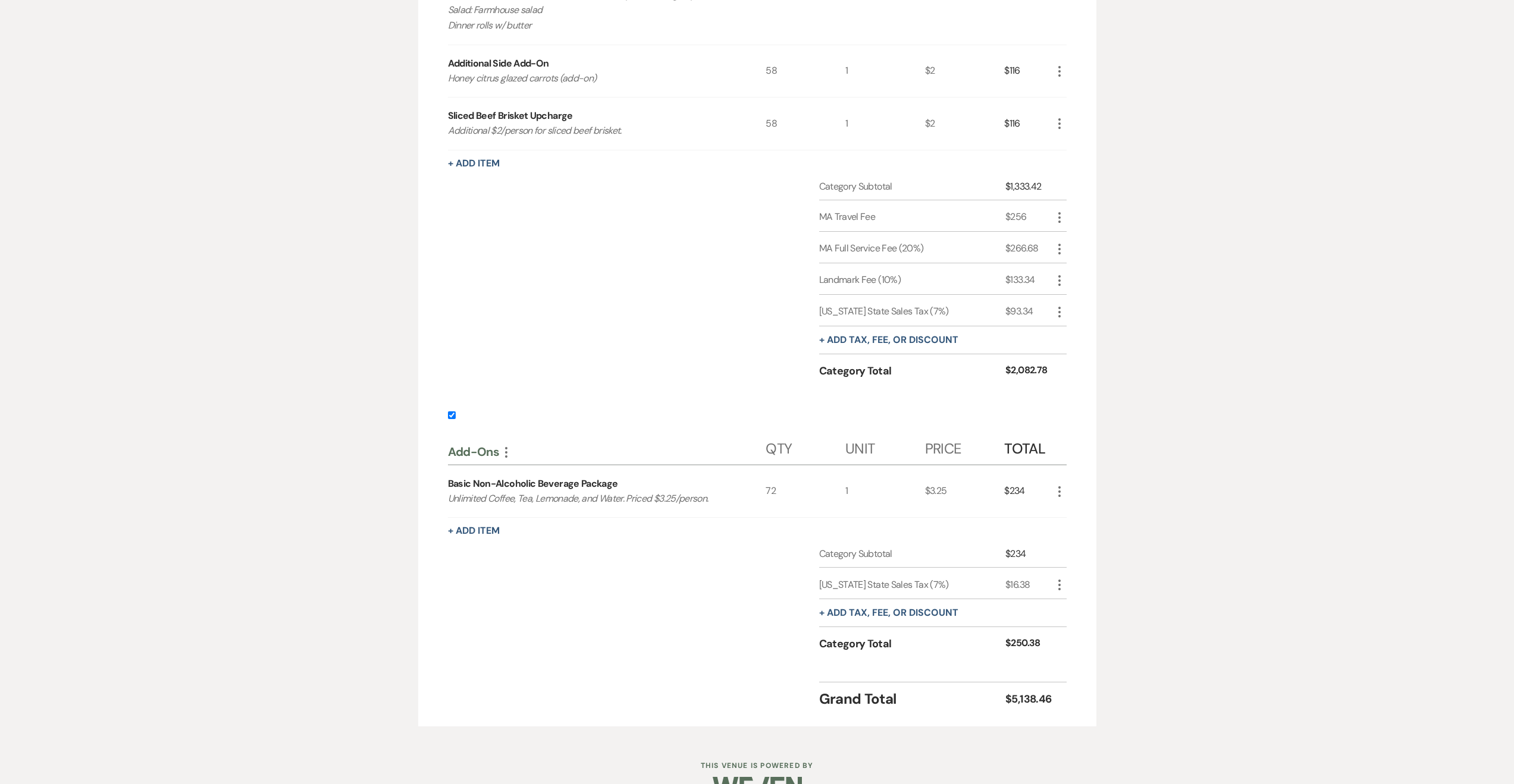
scroll to position [1498, 0]
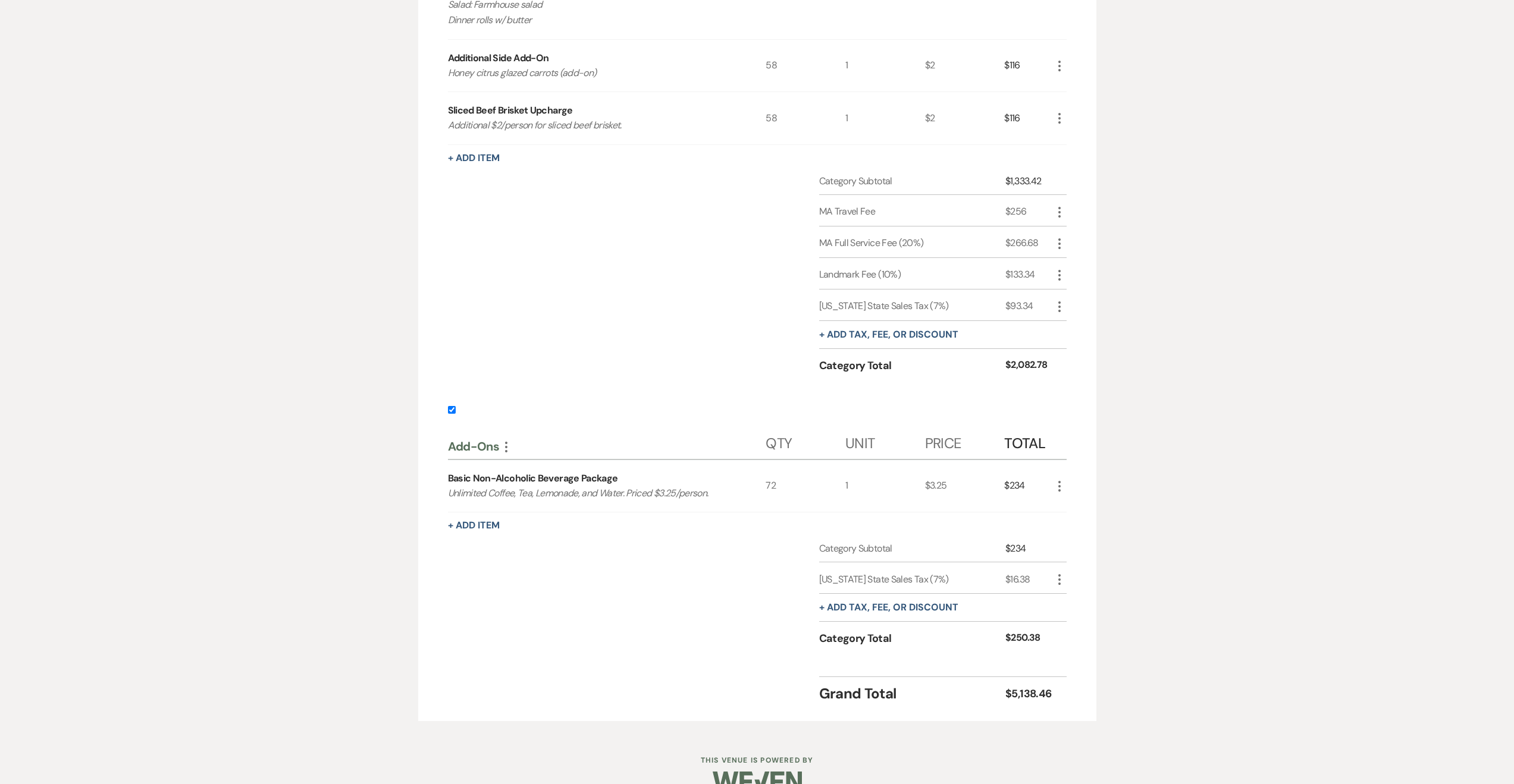
click at [455, 409] on input "checkbox" at bounding box center [452, 410] width 8 height 8
checkbox input "false"
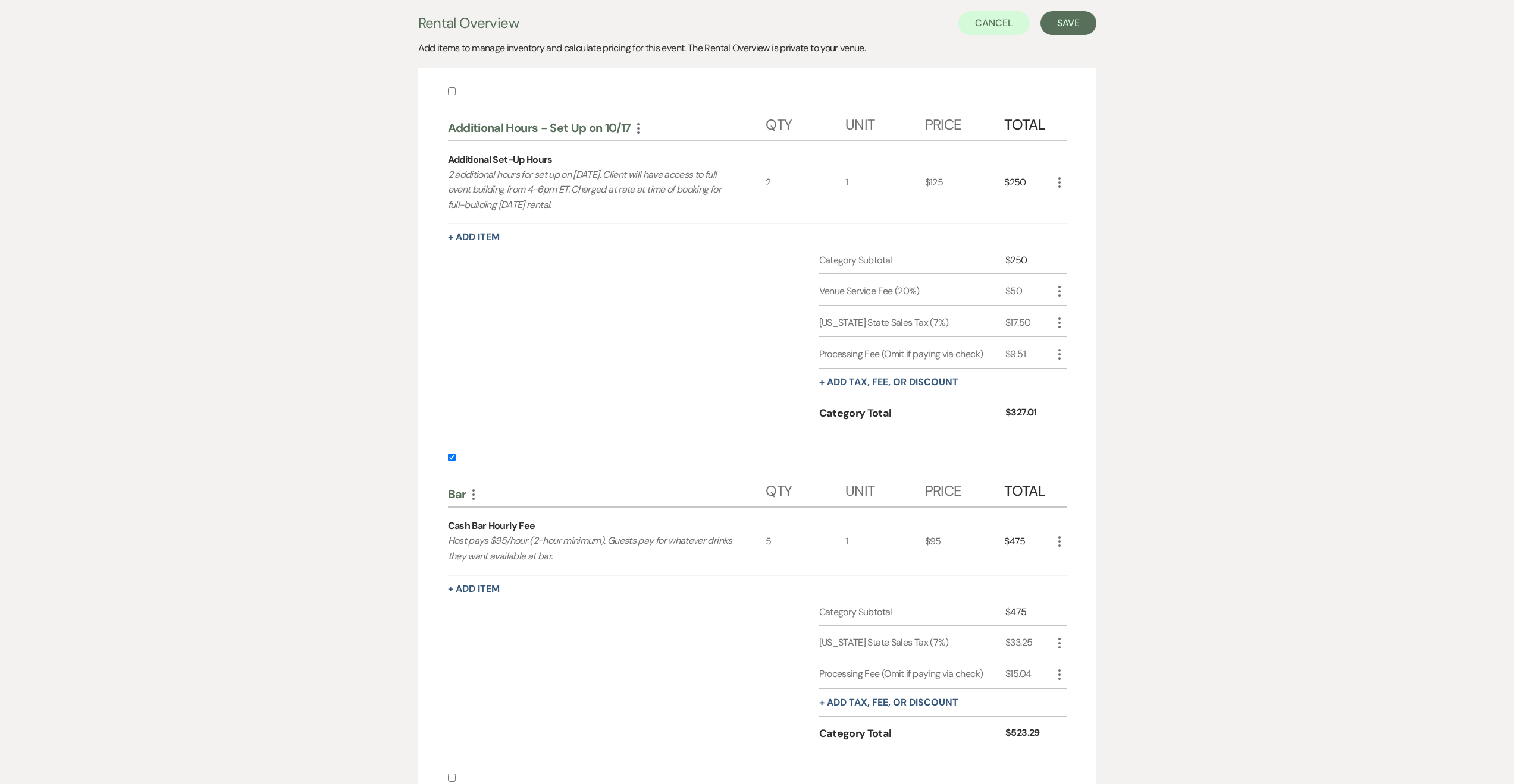
scroll to position [0, 0]
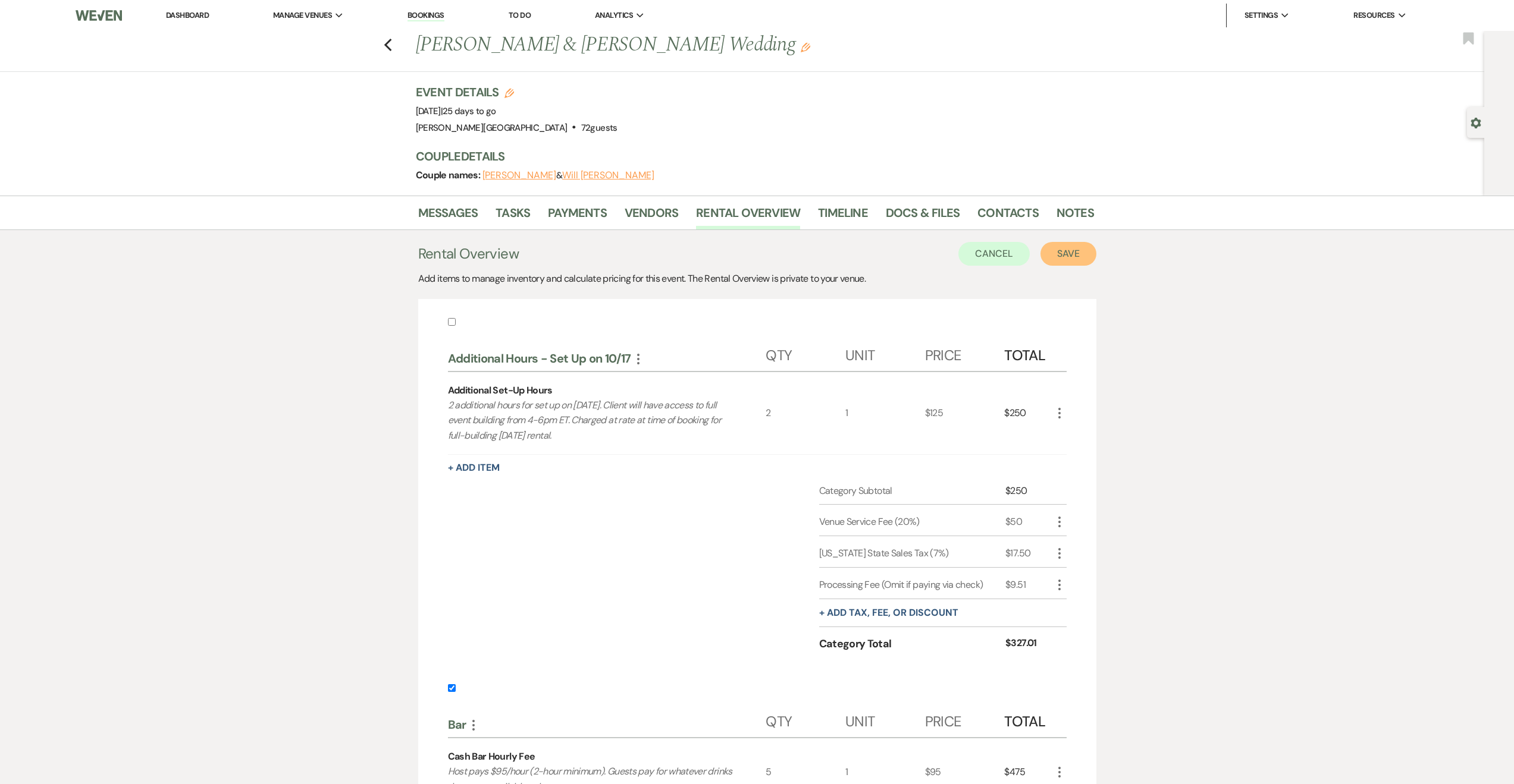
click at [1077, 247] on button "Save" at bounding box center [1068, 254] width 56 height 24
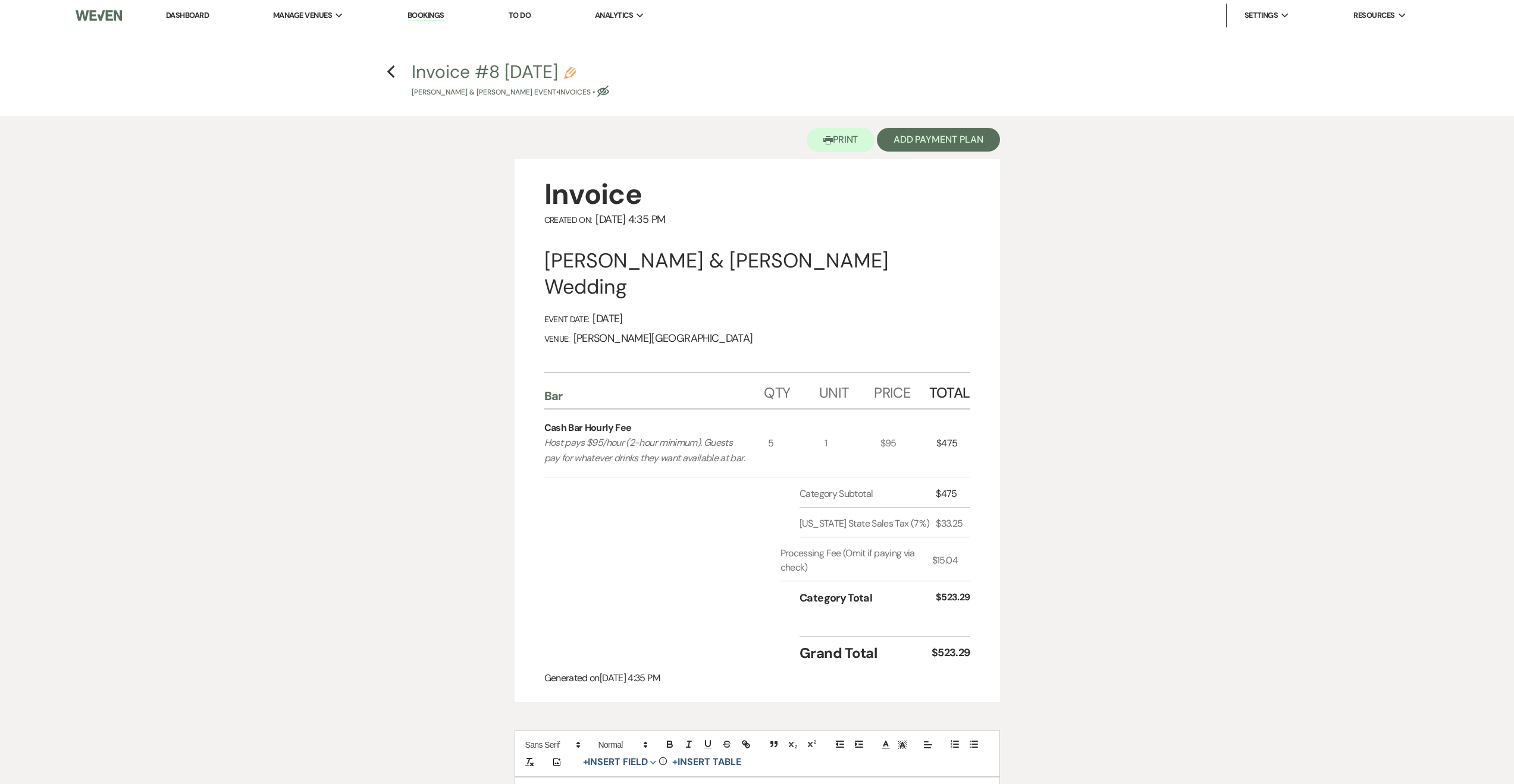
click at [560, 64] on button "Invoice #8 9-22-2025 Pencil Macie McMichael & Will Nestel's Event • Invoices • …" at bounding box center [510, 80] width 198 height 35
select select "22"
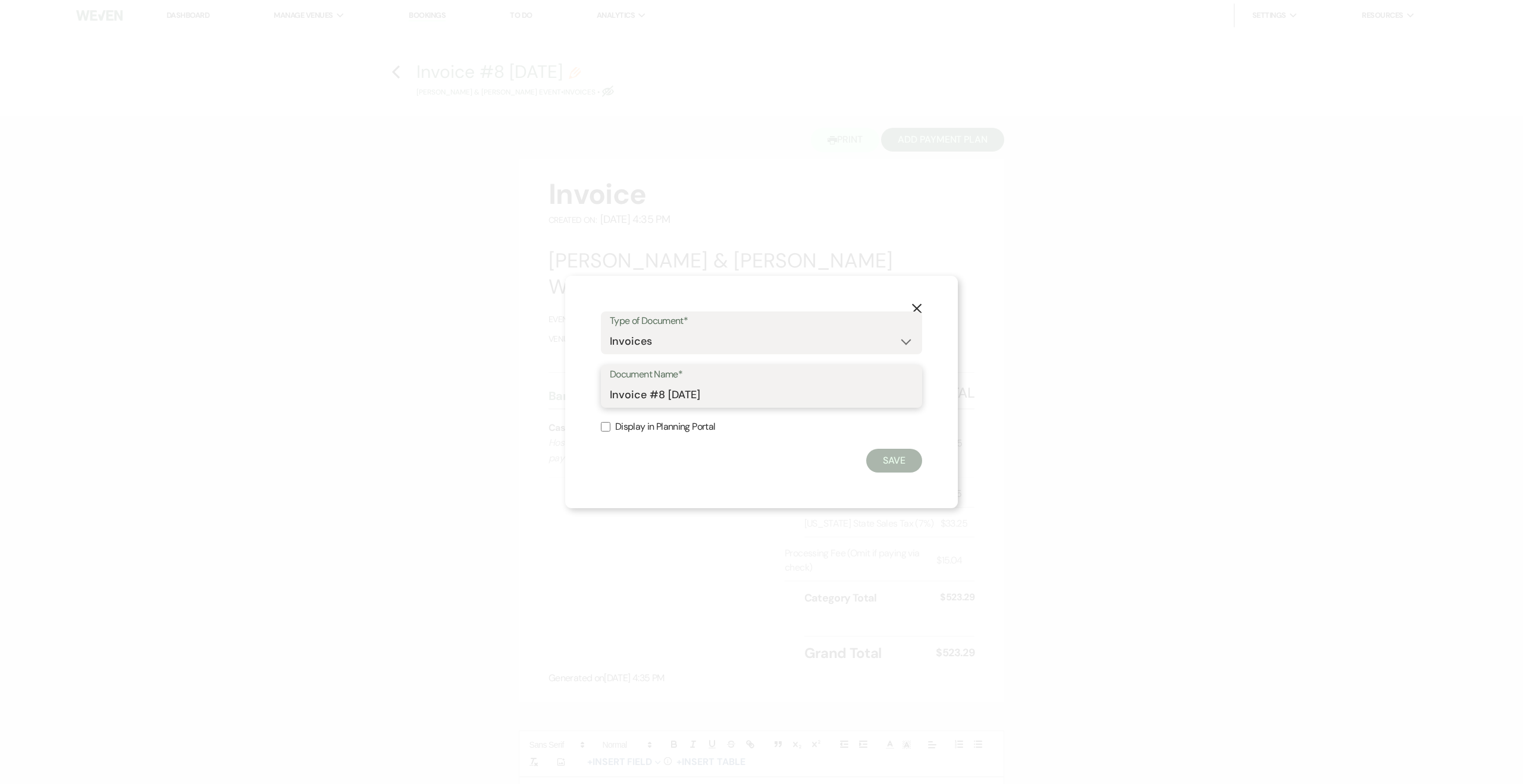
click at [689, 395] on input "Invoice #8 9-22-2025" at bounding box center [761, 395] width 303 height 23
type input "Cash Bar Invoice"
click at [641, 424] on label "Display in Planning Portal" at bounding box center [761, 427] width 321 height 17
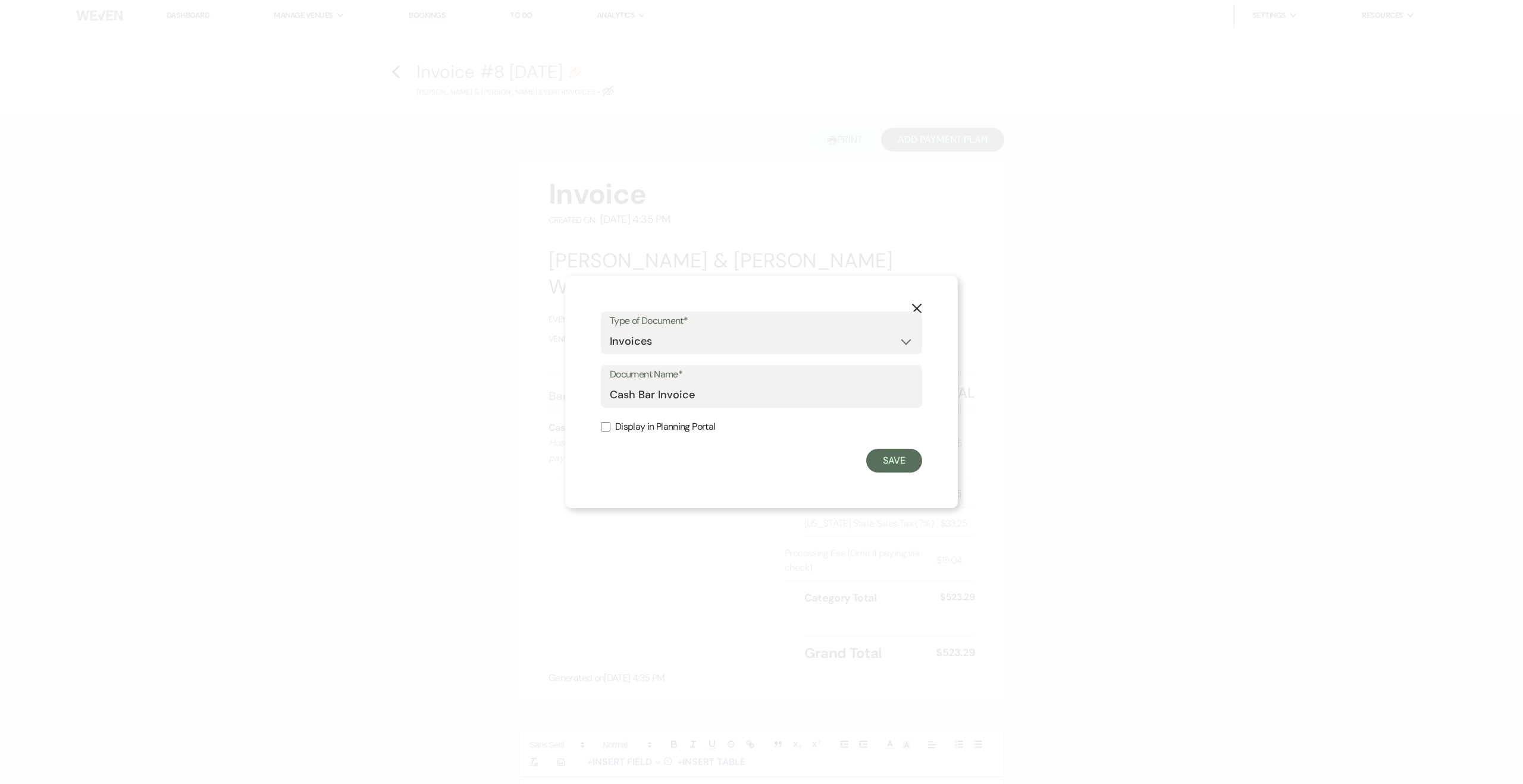
click at [610, 424] on input "Display in Planning Portal" at bounding box center [606, 427] width 10 height 10
checkbox input "true"
click at [887, 461] on button "Save" at bounding box center [894, 461] width 56 height 24
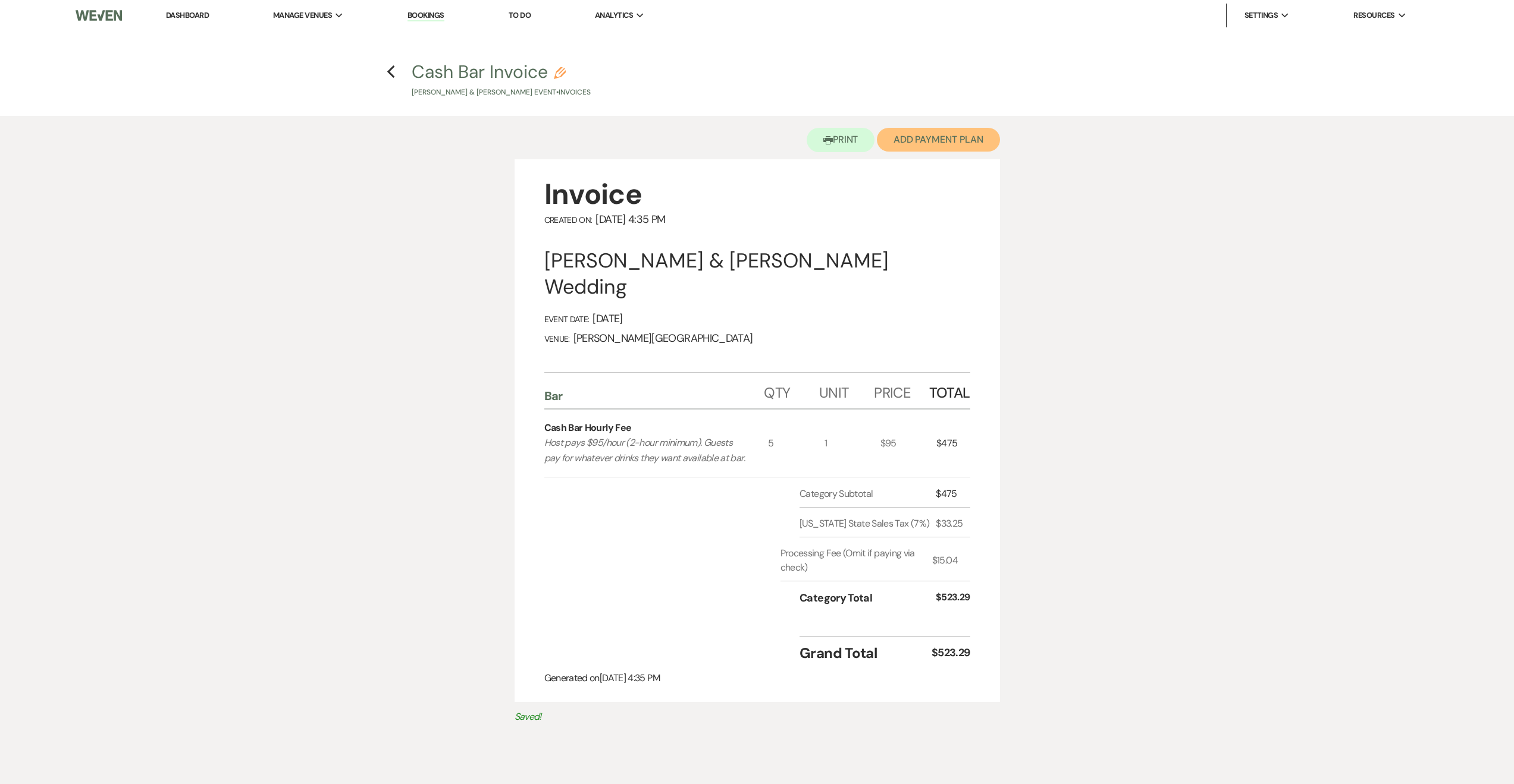
click at [921, 136] on button "Add Payment Plan" at bounding box center [938, 140] width 123 height 24
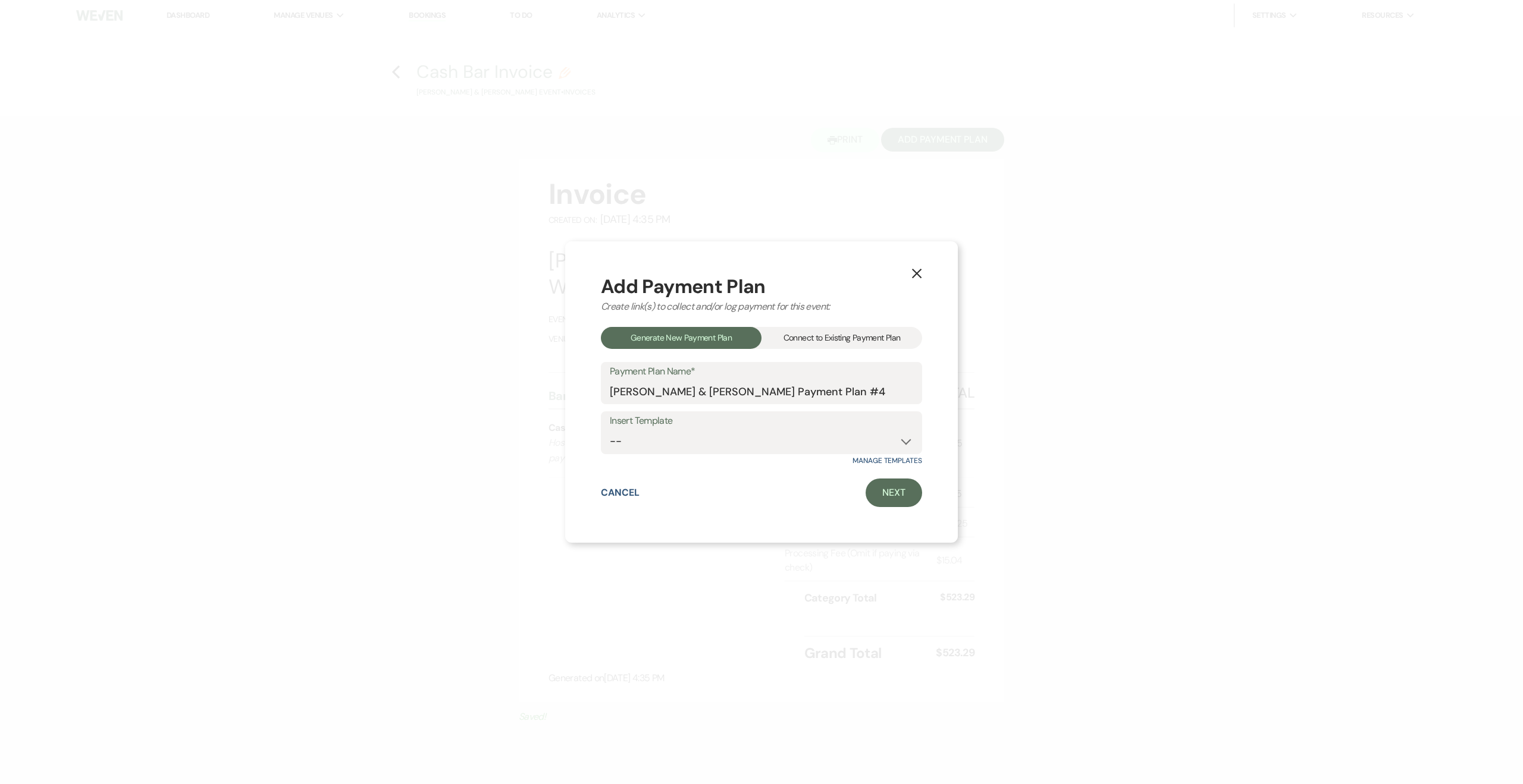
click at [850, 342] on div "Connect to Existing Payment Plan" at bounding box center [841, 338] width 161 height 22
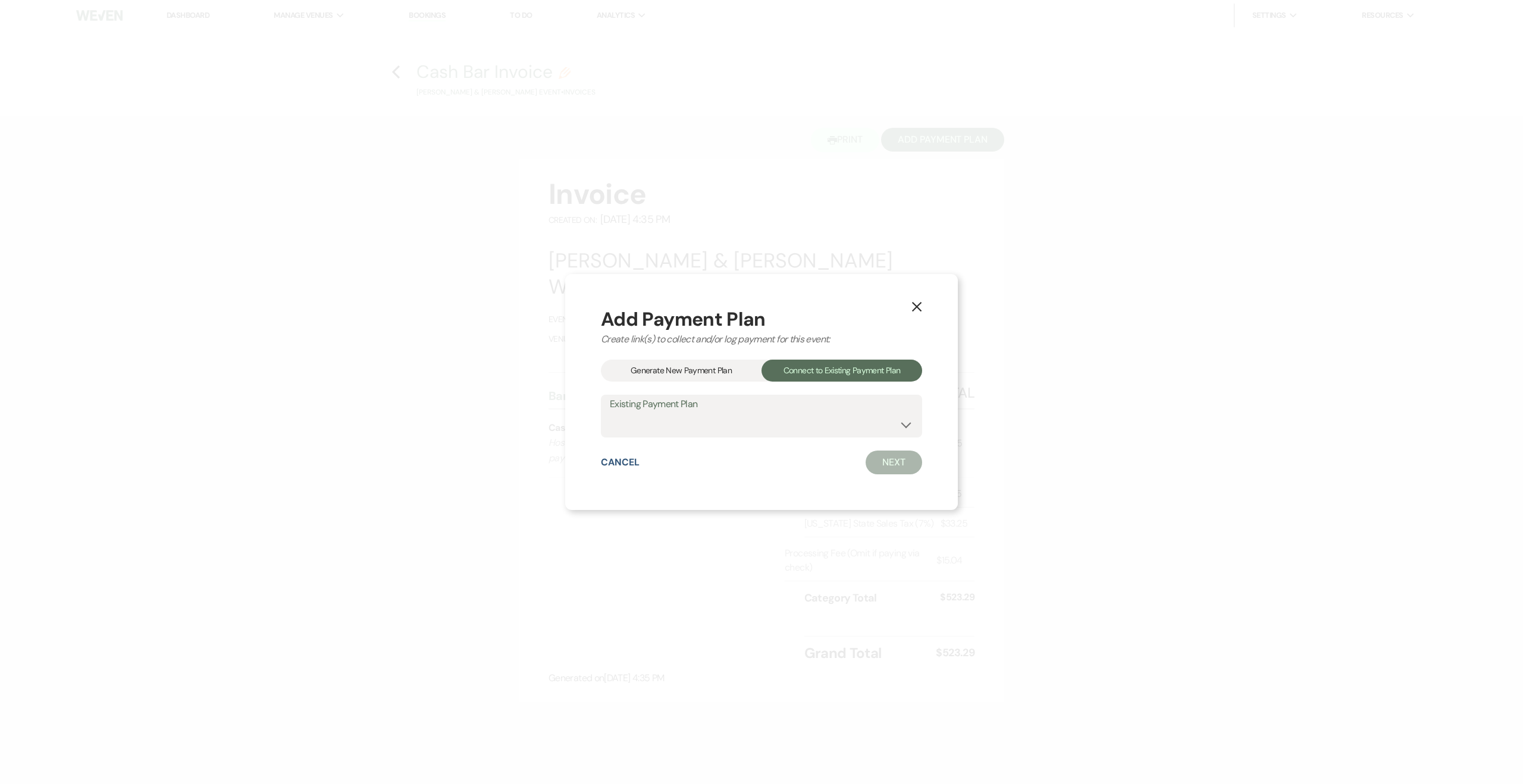
click at [701, 372] on div "Generate New Payment Plan" at bounding box center [681, 371] width 161 height 22
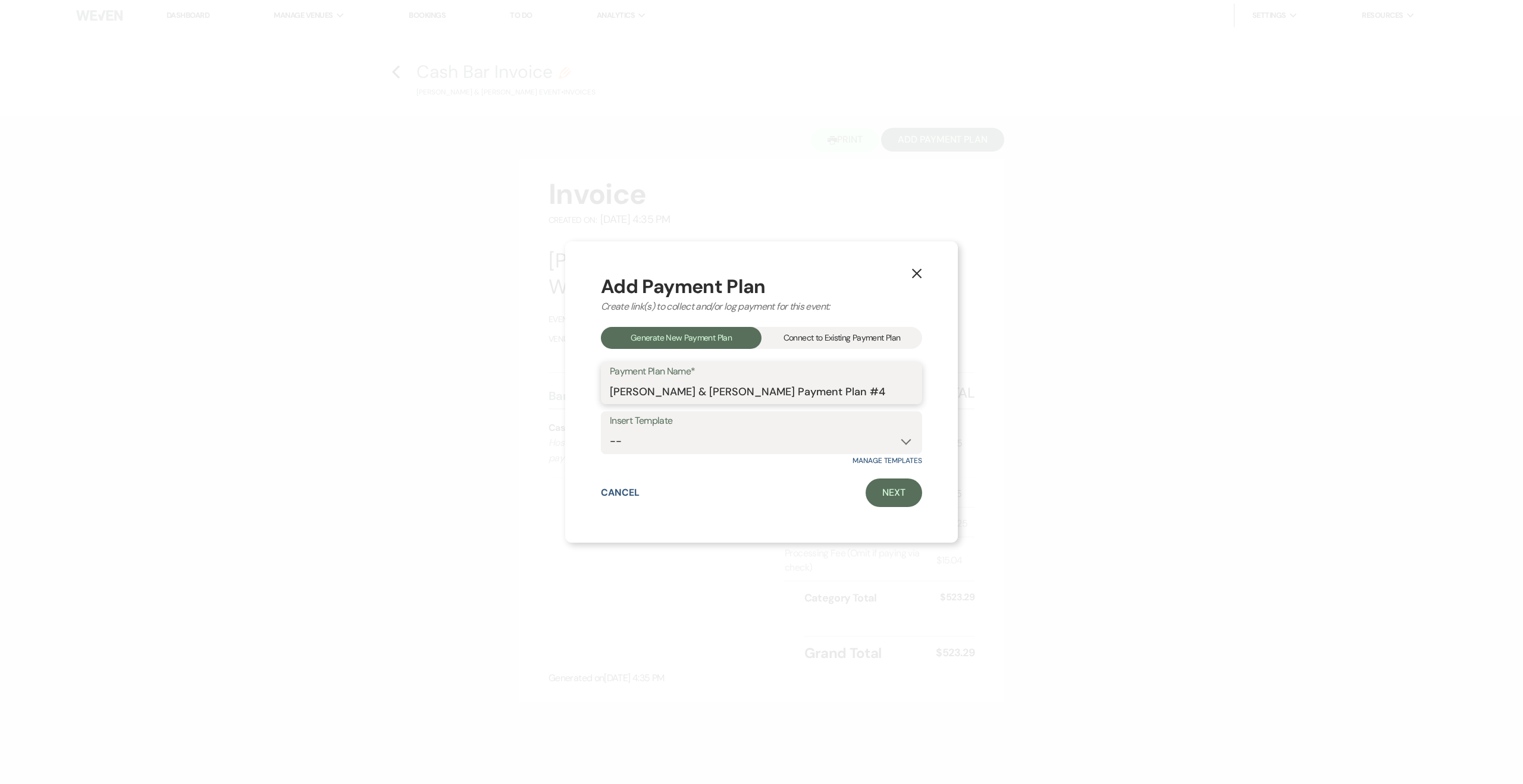
click at [778, 396] on input "Macie McMichael & Will Nestel's Payment Plan #4" at bounding box center [761, 392] width 303 height 23
type input "Bar Payment"
click at [902, 499] on link "Next" at bounding box center [894, 492] width 57 height 29
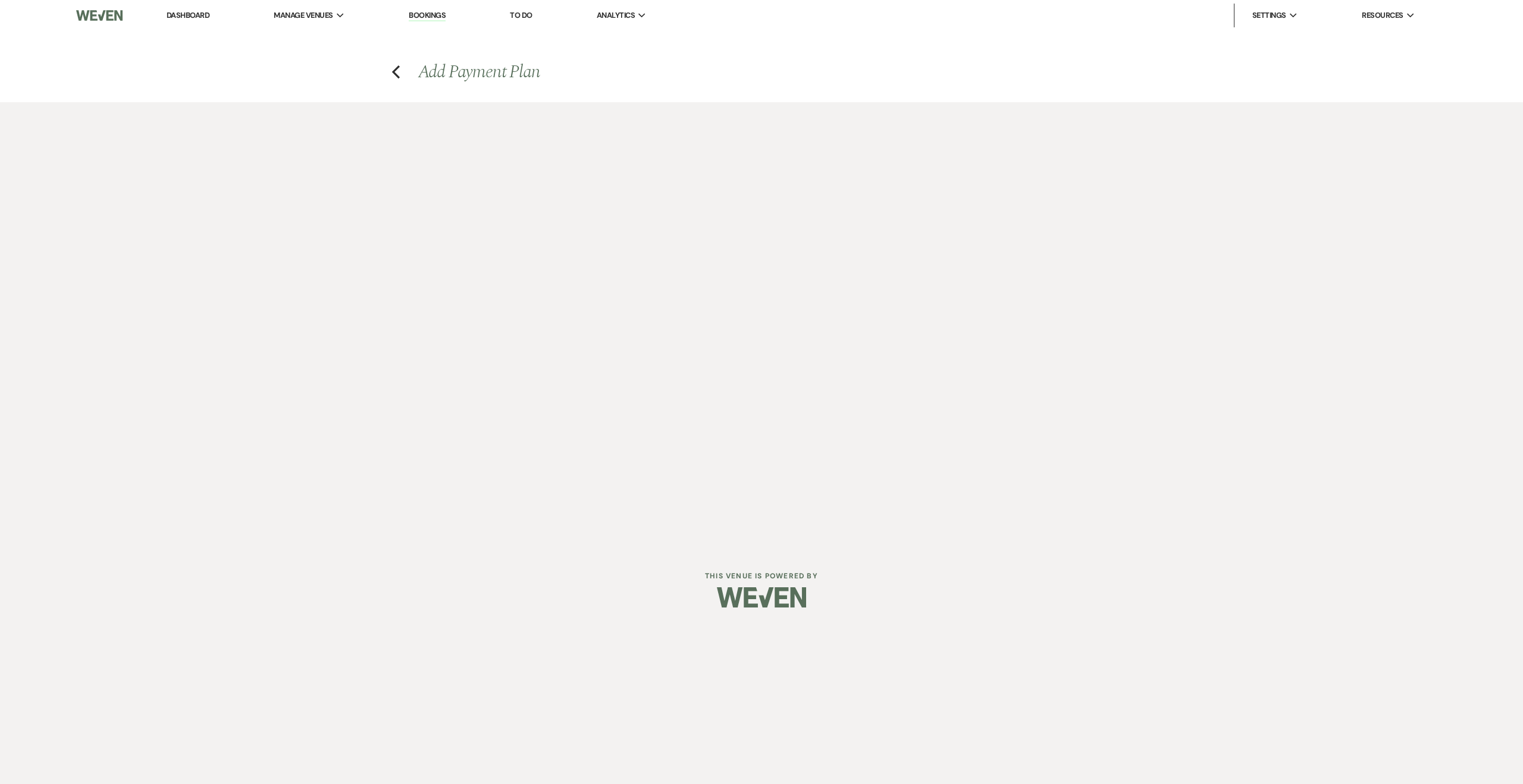
select select "28944"
select select "2"
select select "percentage"
select select "true"
select select "client"
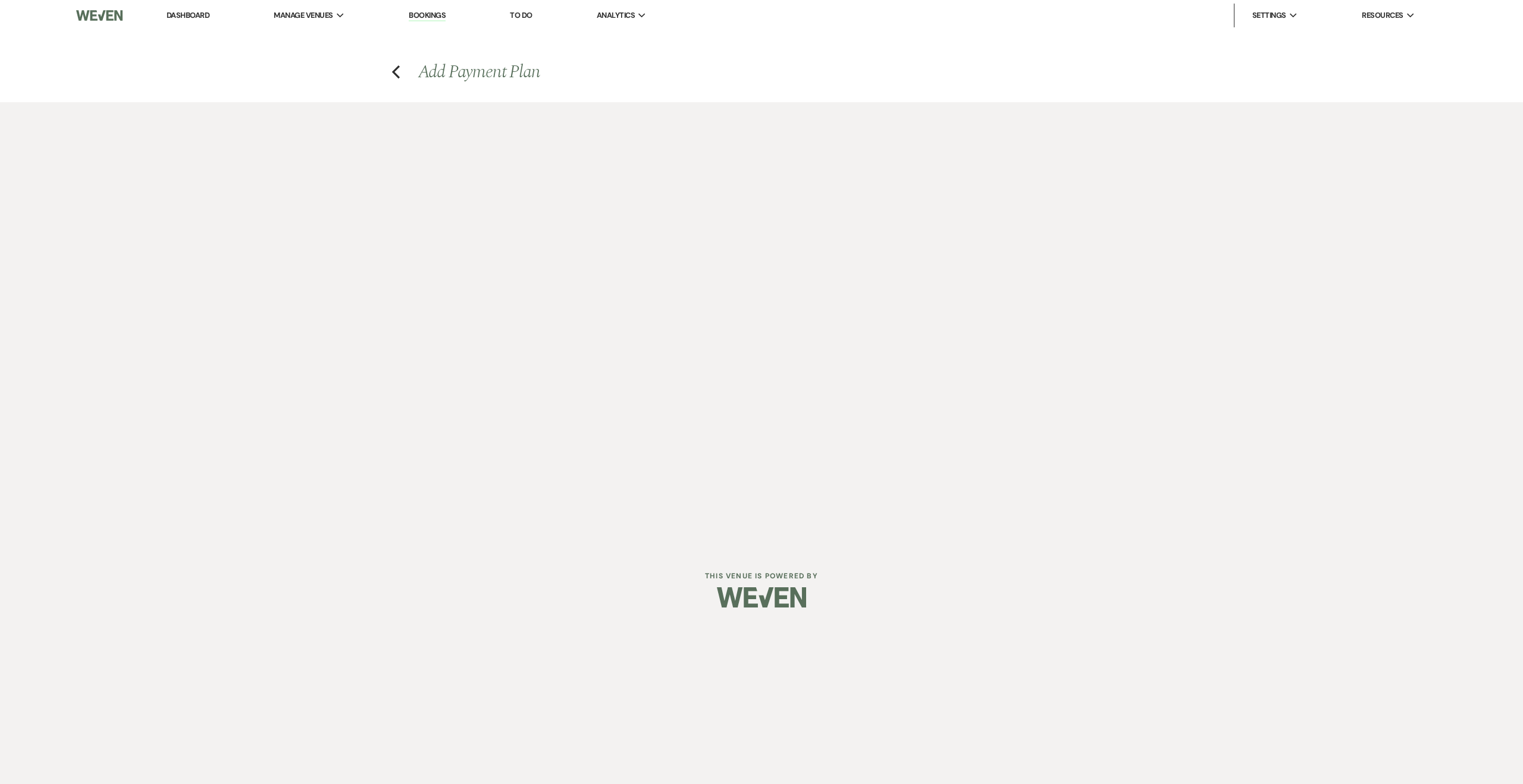
select select "weeks"
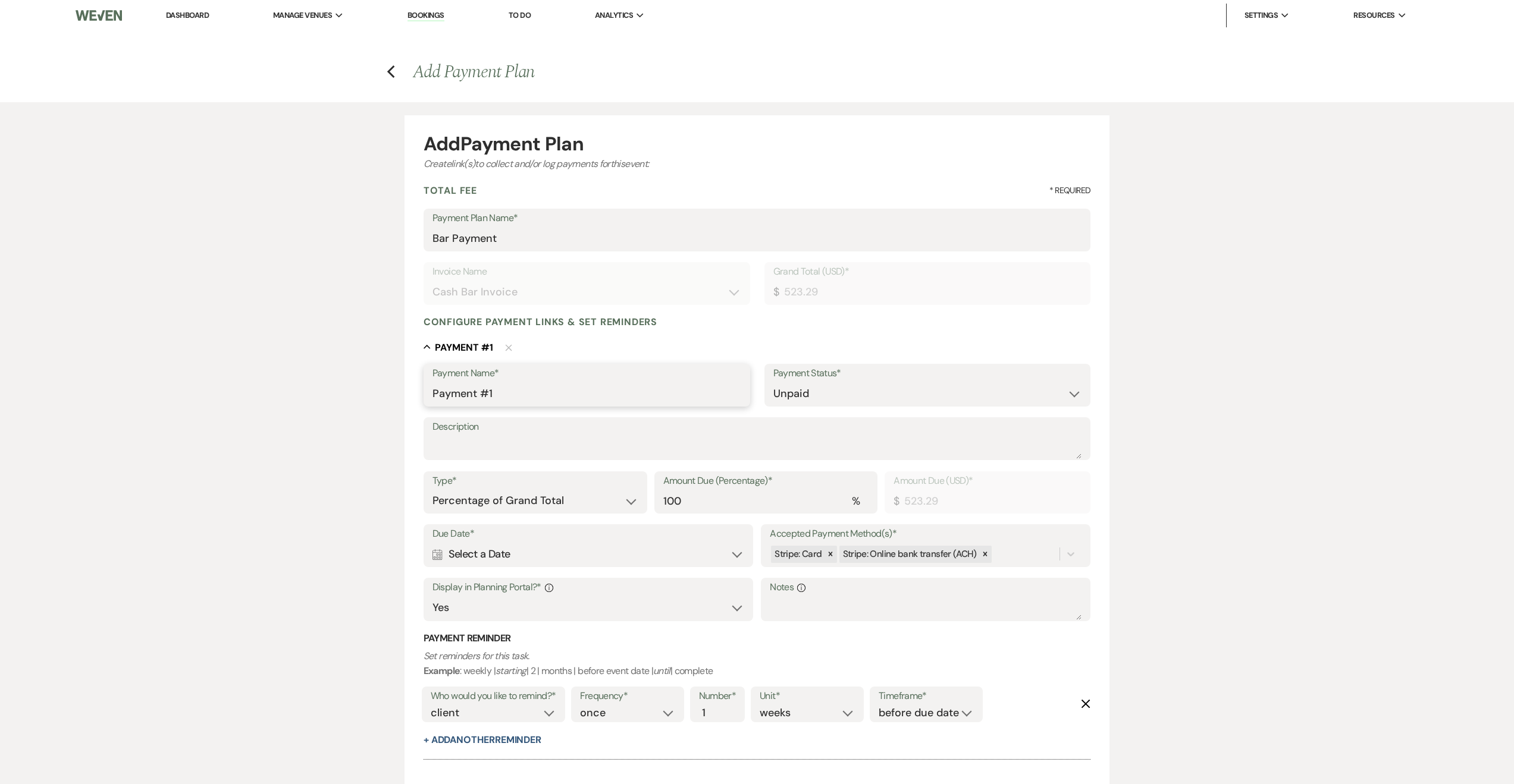
click at [509, 395] on input "Payment #1" at bounding box center [587, 394] width 309 height 23
click at [509, 394] on input "Payment #1" at bounding box center [587, 394] width 309 height 23
type input "Full Payment for Cash Bar"
click at [590, 444] on textarea "Description" at bounding box center [757, 447] width 650 height 24
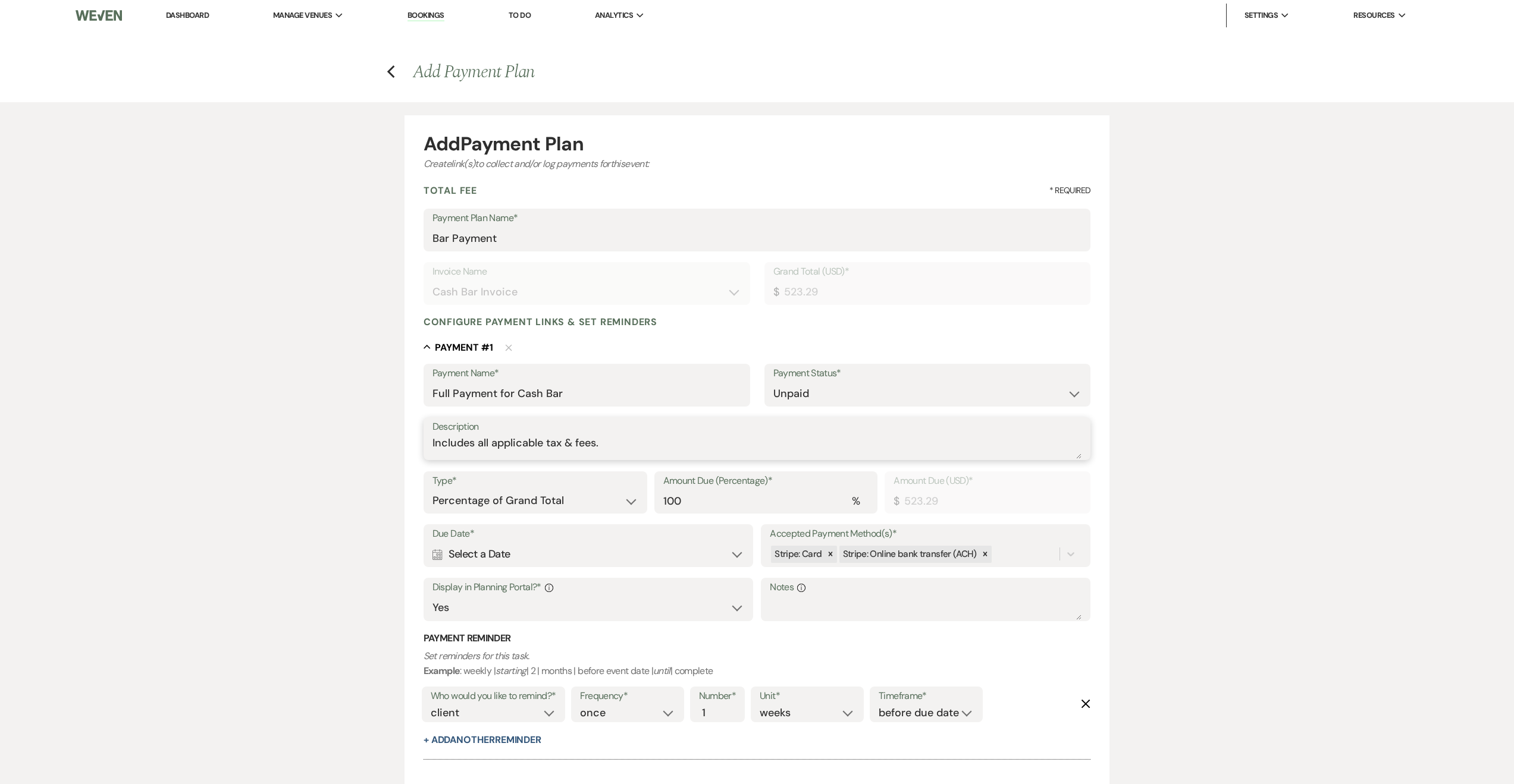
type textarea "Includes all applicable tax & fees."
click at [598, 556] on div "Calendar Select a Date Expand" at bounding box center [588, 555] width 312 height 23
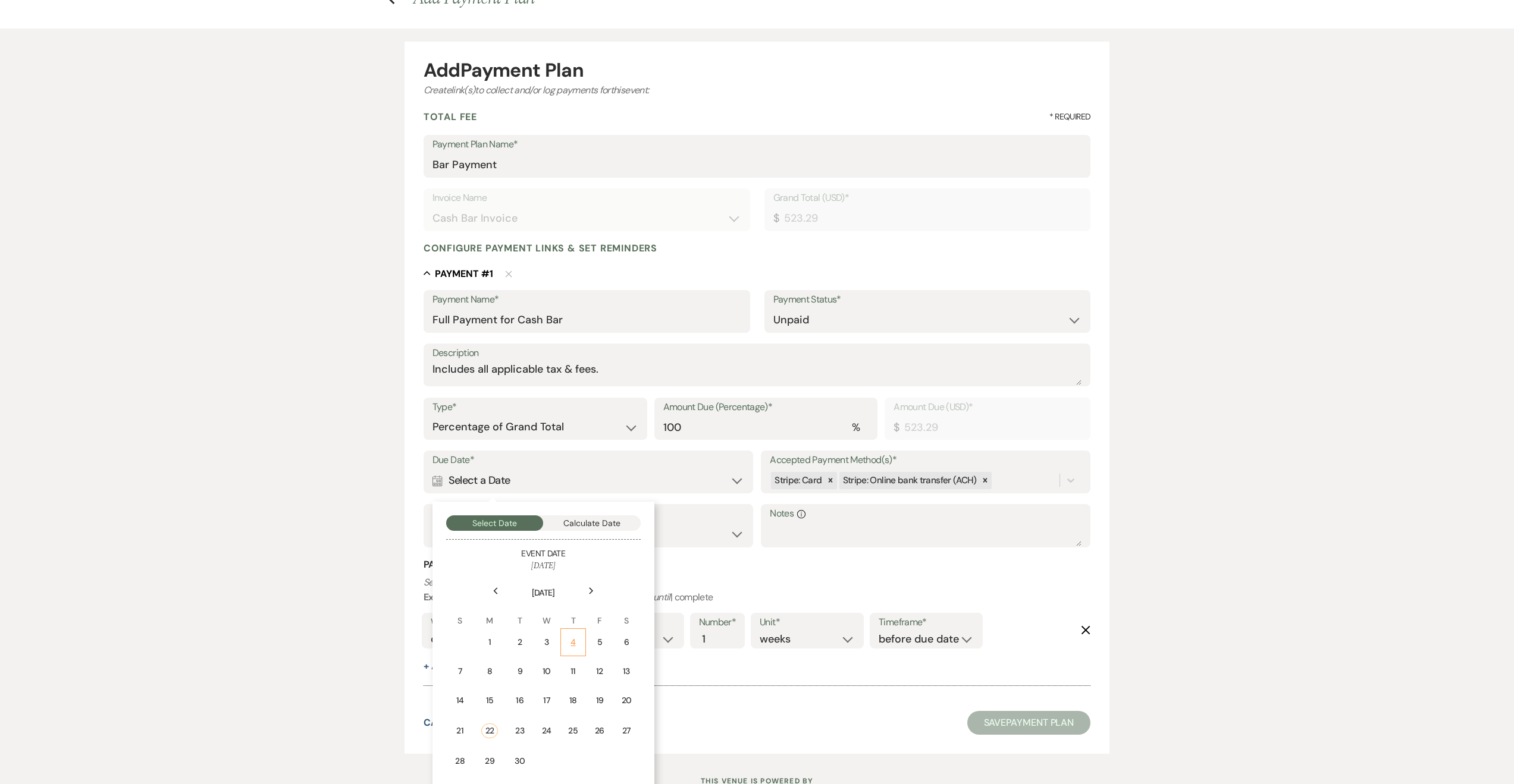
scroll to position [123, 0]
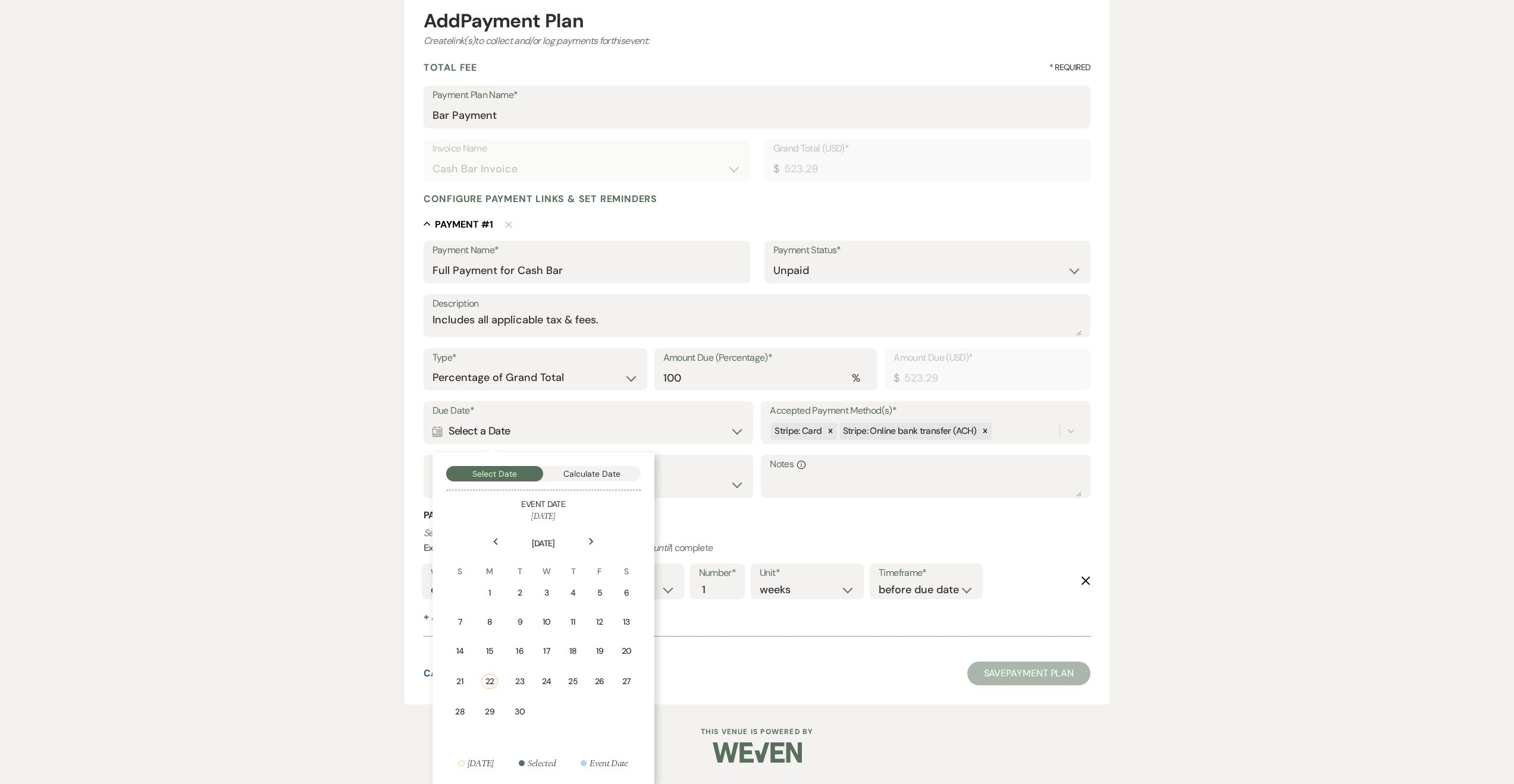
click at [595, 541] on div "Next" at bounding box center [591, 541] width 19 height 19
click at [599, 589] on div "3" at bounding box center [595, 594] width 10 height 12
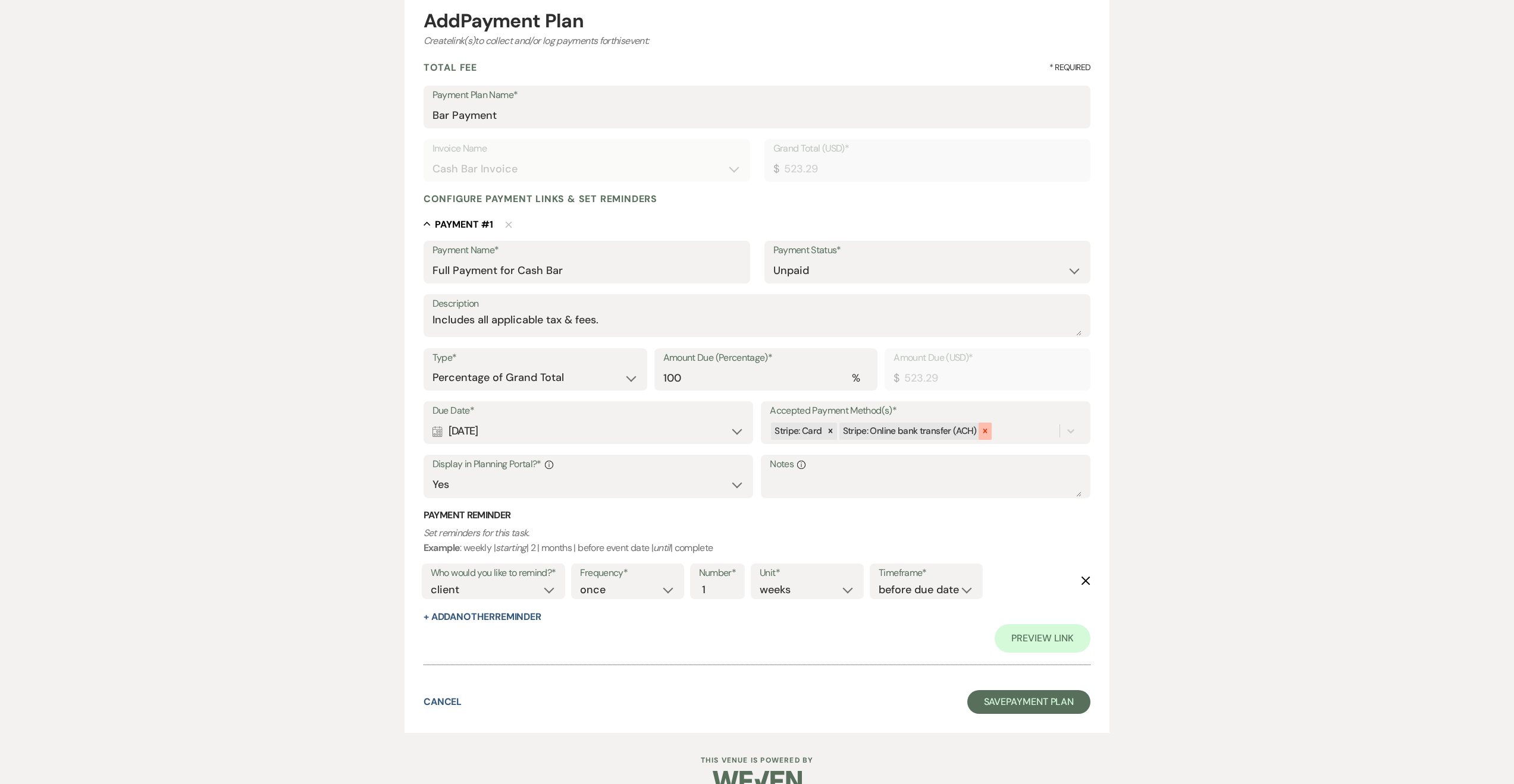
click at [983, 431] on icon at bounding box center [985, 431] width 4 height 4
click at [902, 430] on div "Stripe: Card" at bounding box center [915, 431] width 290 height 21
click at [788, 570] on span "Check" at bounding box center [790, 572] width 26 height 12
select select "daily"
click at [582, 582] on select "once daily weekly monthly" at bounding box center [628, 590] width 95 height 16
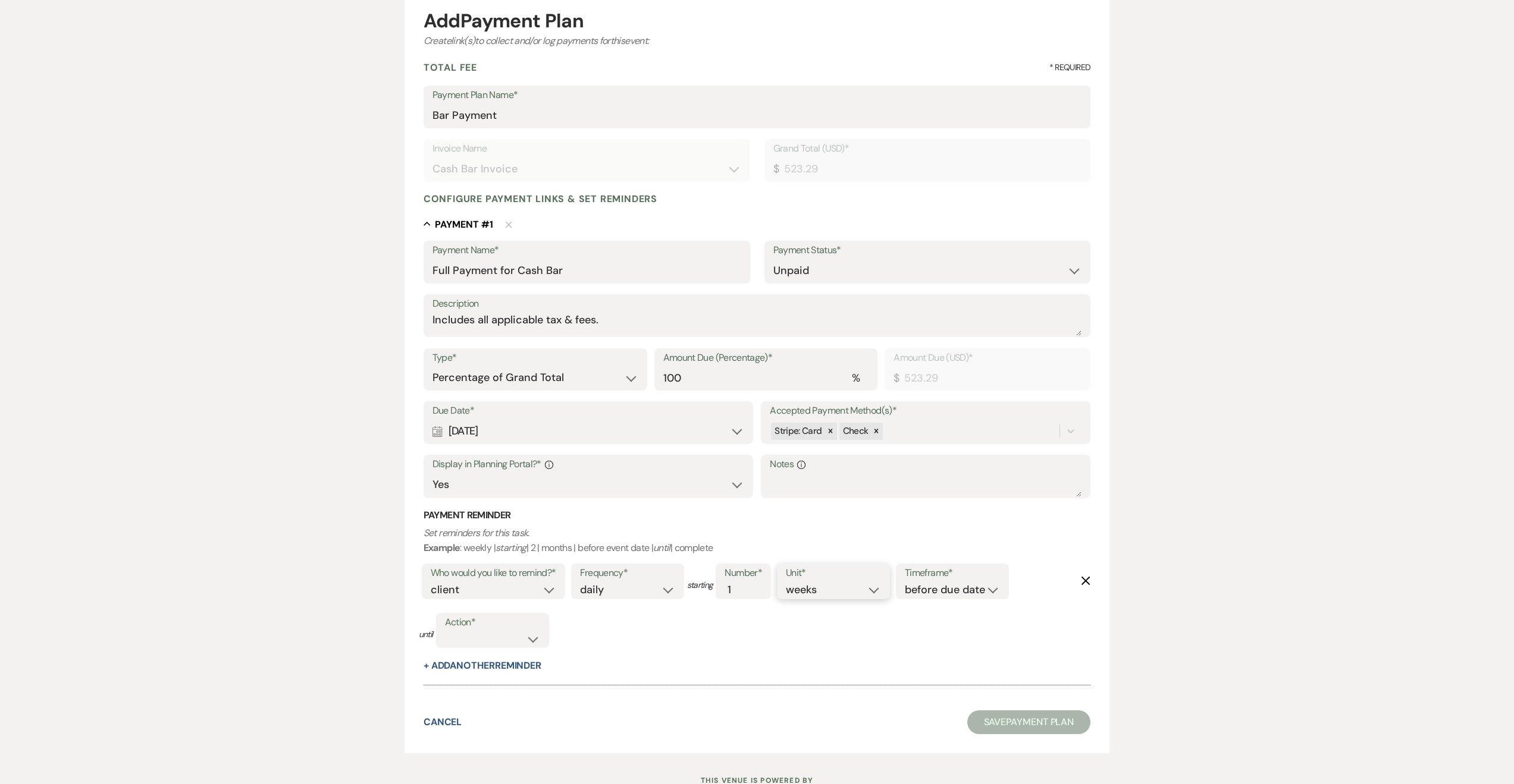
select select "days"
click at [788, 582] on select "days weeks months" at bounding box center [833, 590] width 95 height 16
drag, startPoint x: 925, startPoint y: 590, endPoint x: 505, endPoint y: 644, distance: 423.5
click at [505, 644] on div "Who would you like to remind?* client venue both Frequency* once daily weekly m…" at bounding box center [750, 610] width 663 height 99
select select "complete"
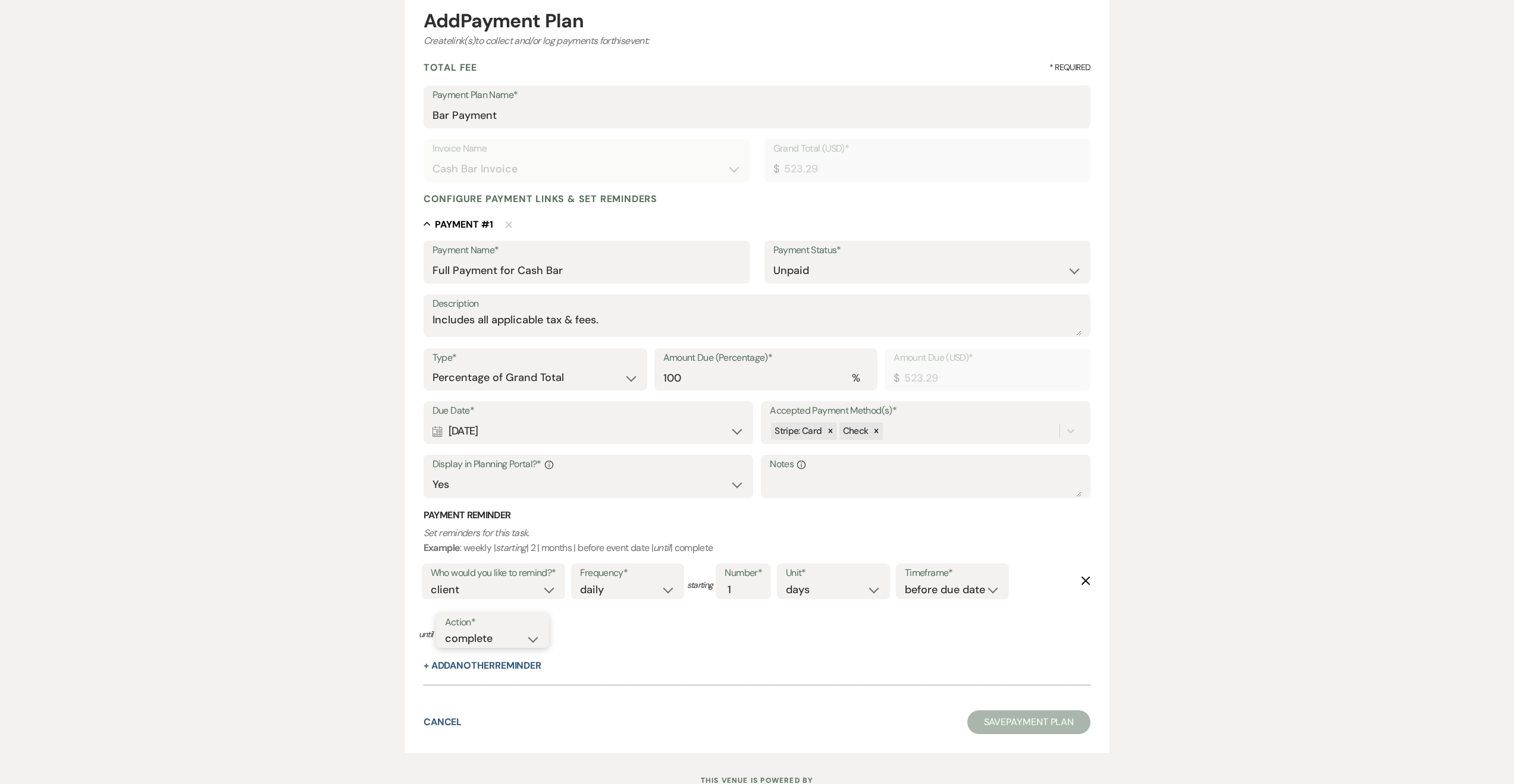
click at [445, 631] on select "complete due date custom date" at bounding box center [493, 639] width 95 height 16
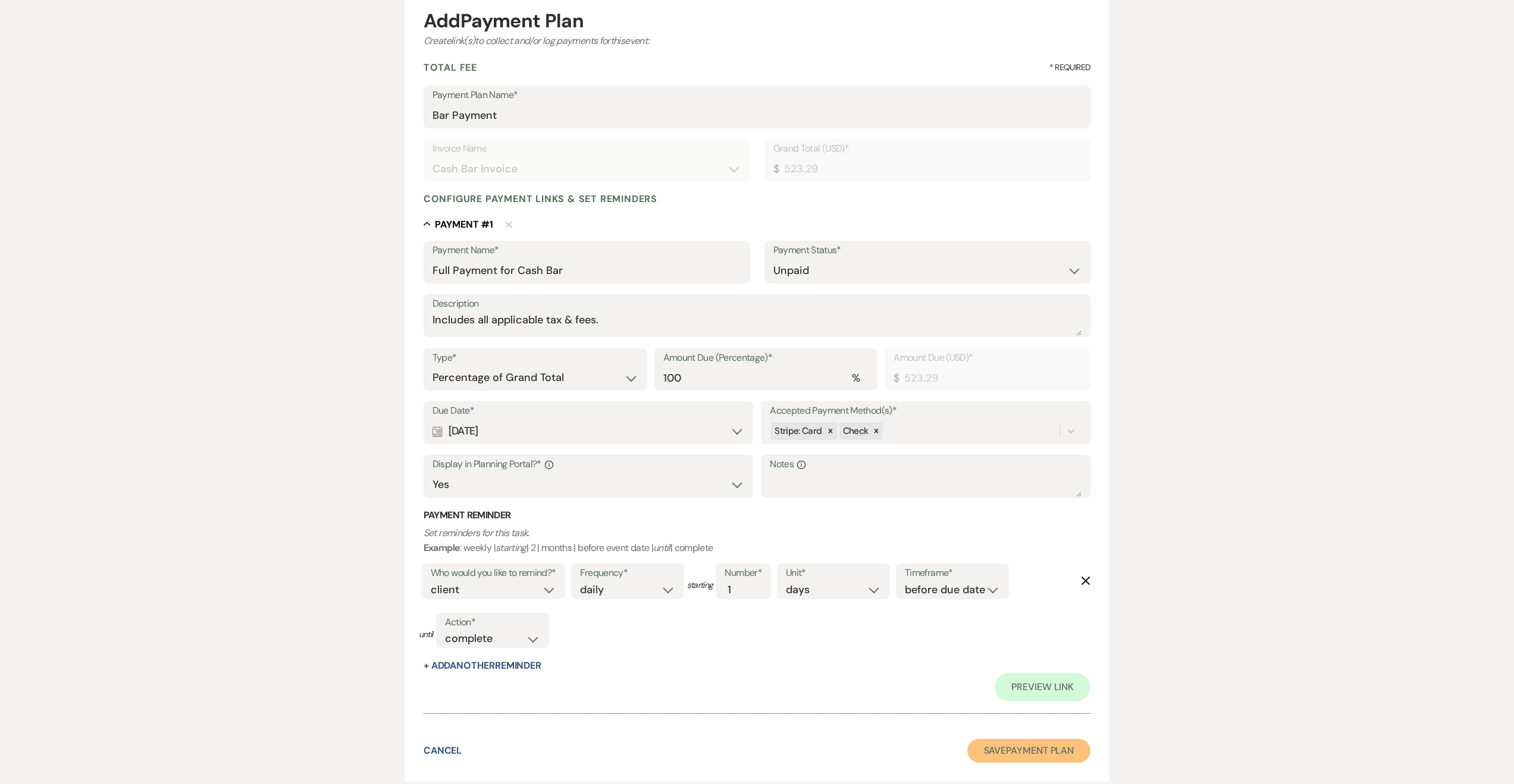
click at [1023, 750] on button "Save Payment Plan" at bounding box center [1029, 750] width 124 height 24
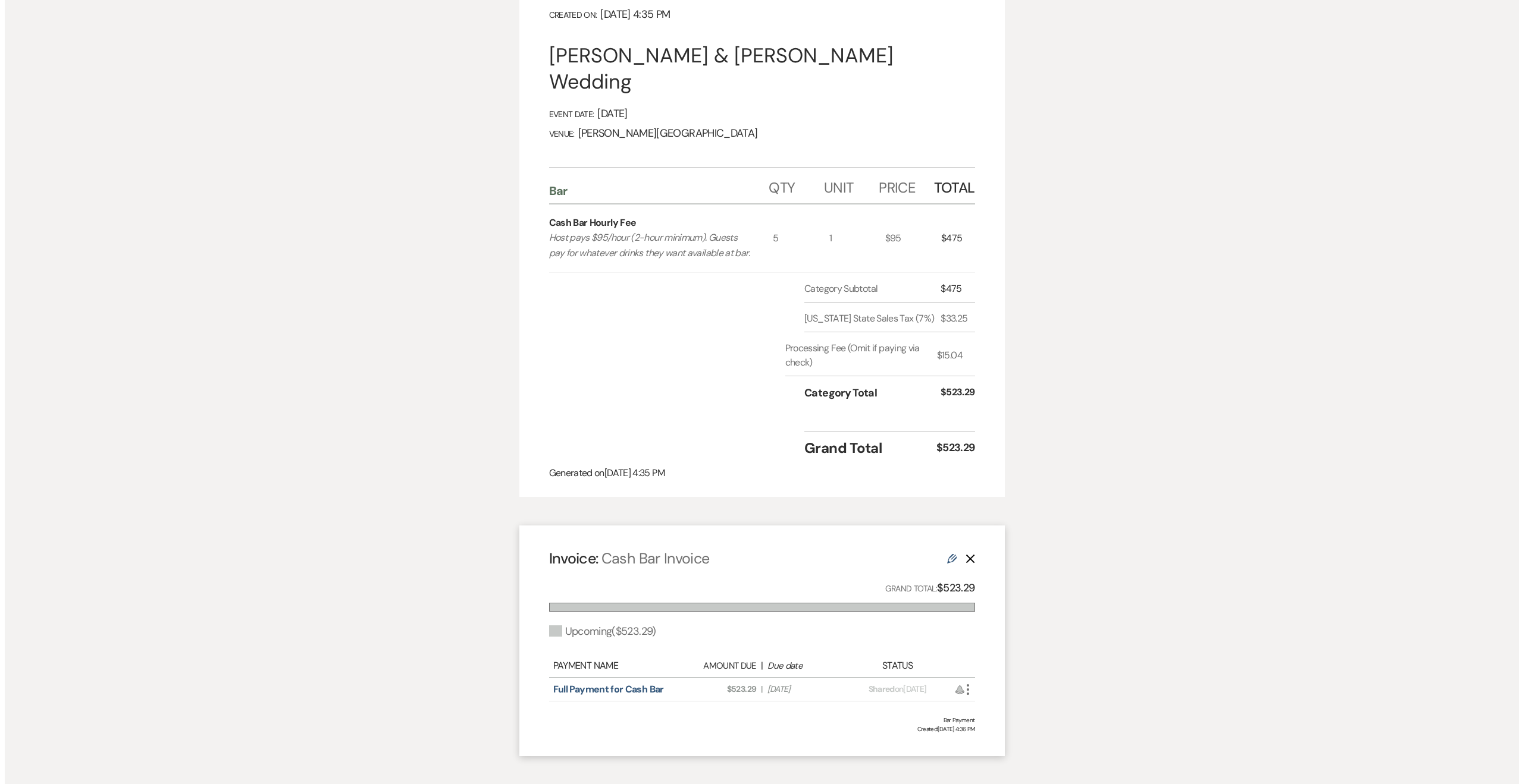
scroll to position [292, 0]
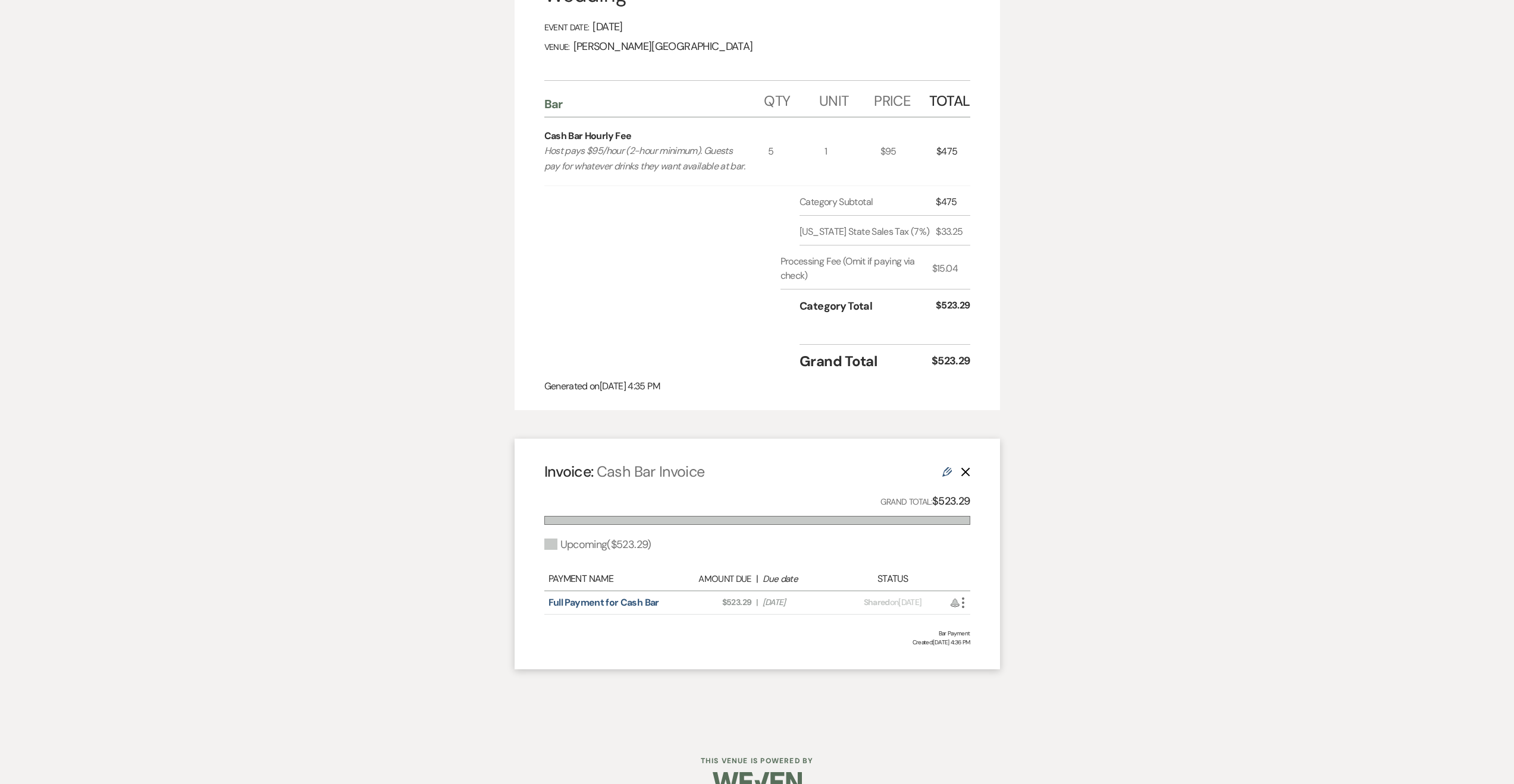
click at [966, 595] on icon "More" at bounding box center [963, 602] width 14 height 14
click at [988, 617] on button "Attach File Attach to Message" at bounding box center [1016, 627] width 120 height 20
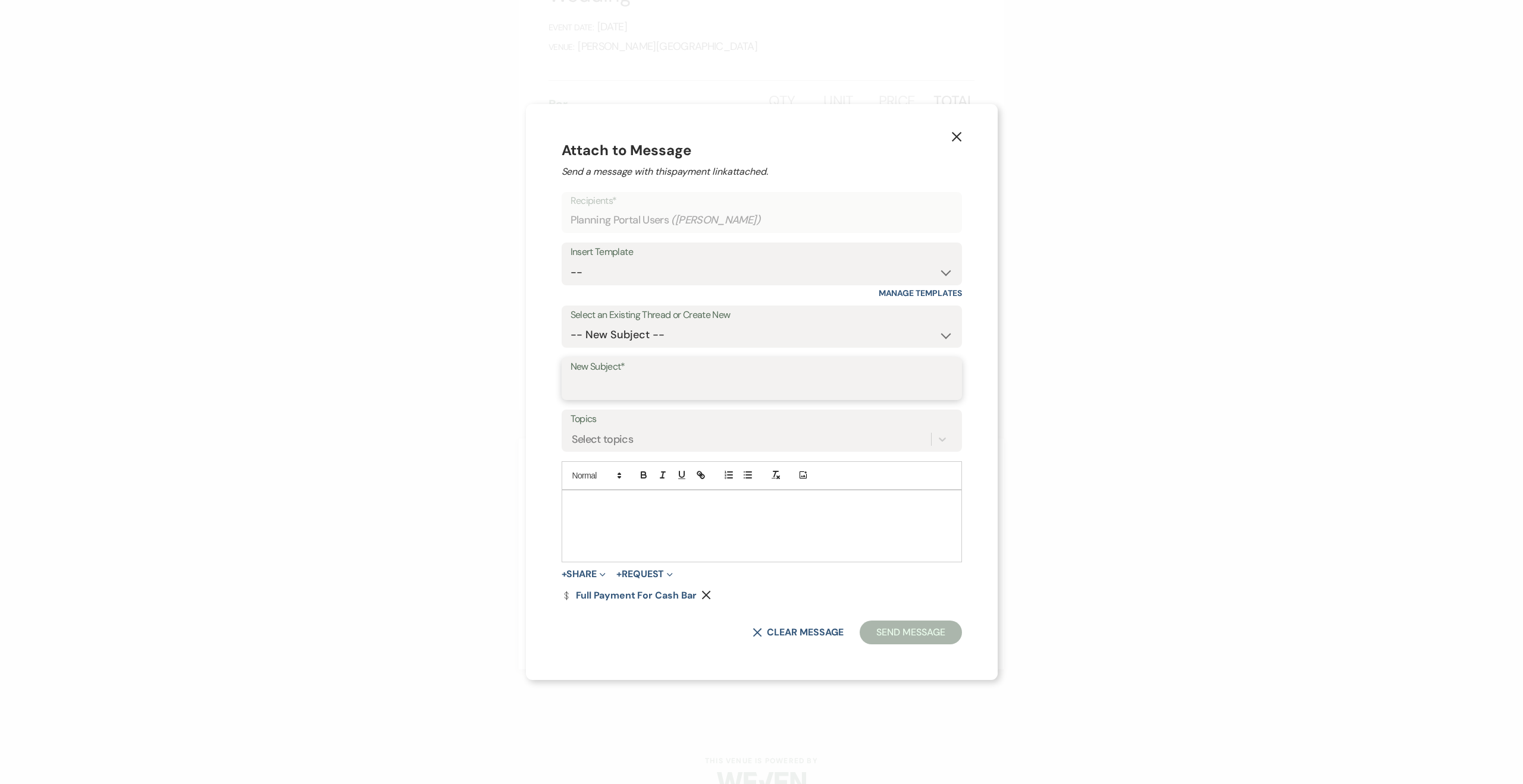
click at [667, 393] on input "New Subject*" at bounding box center [762, 387] width 383 height 23
type input "Cash Bar Invoice"
click at [665, 521] on div at bounding box center [762, 526] width 399 height 71
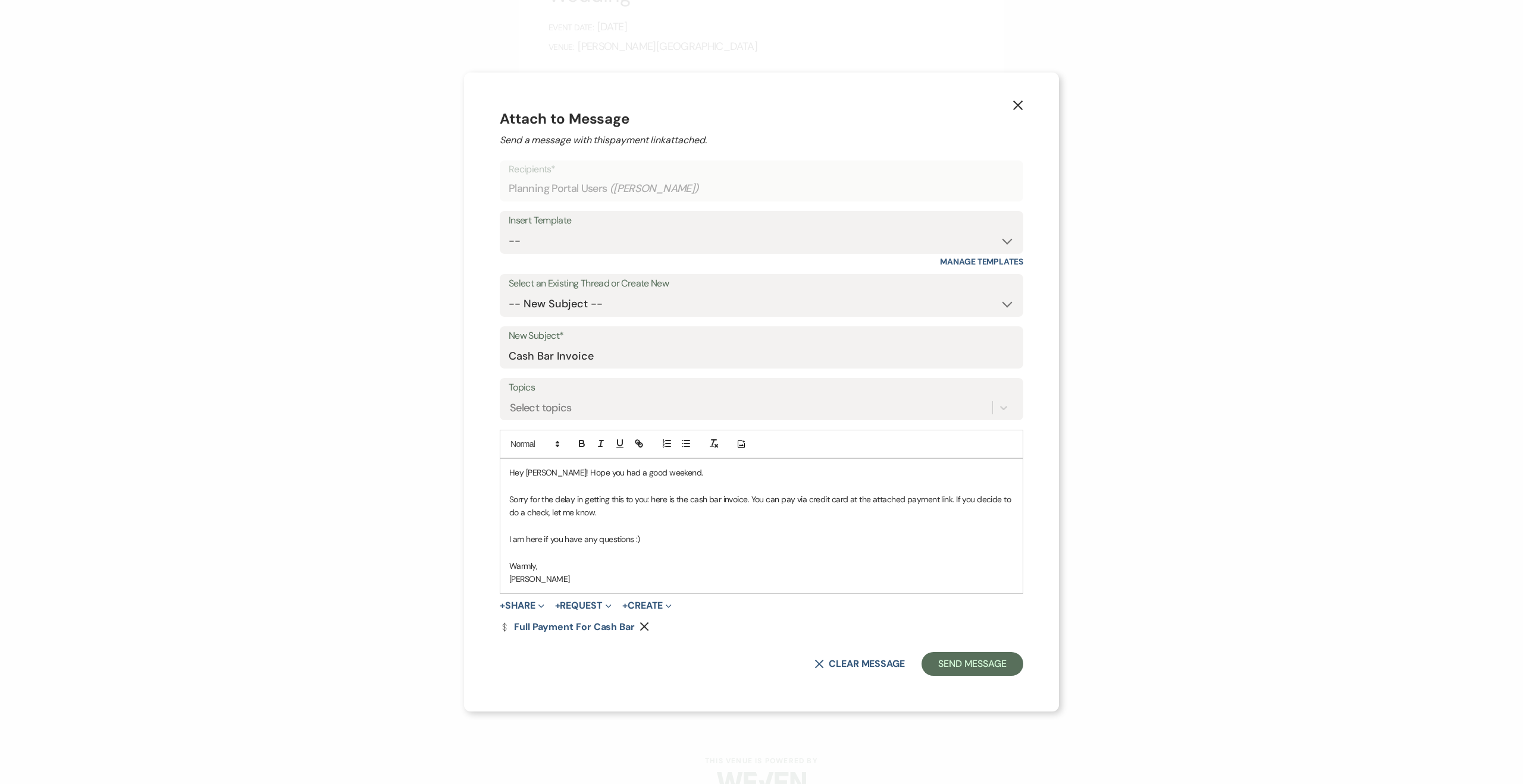
click at [577, 597] on form "Recipients* Planning Portal Users ( Macie McMichael ) Insert Template -- Contra…" at bounding box center [762, 418] width 524 height 515
click at [521, 607] on button "+ Share Expand" at bounding box center [522, 606] width 45 height 10
click at [554, 629] on span "Doc Upload Documents" at bounding box center [548, 629] width 68 height 12
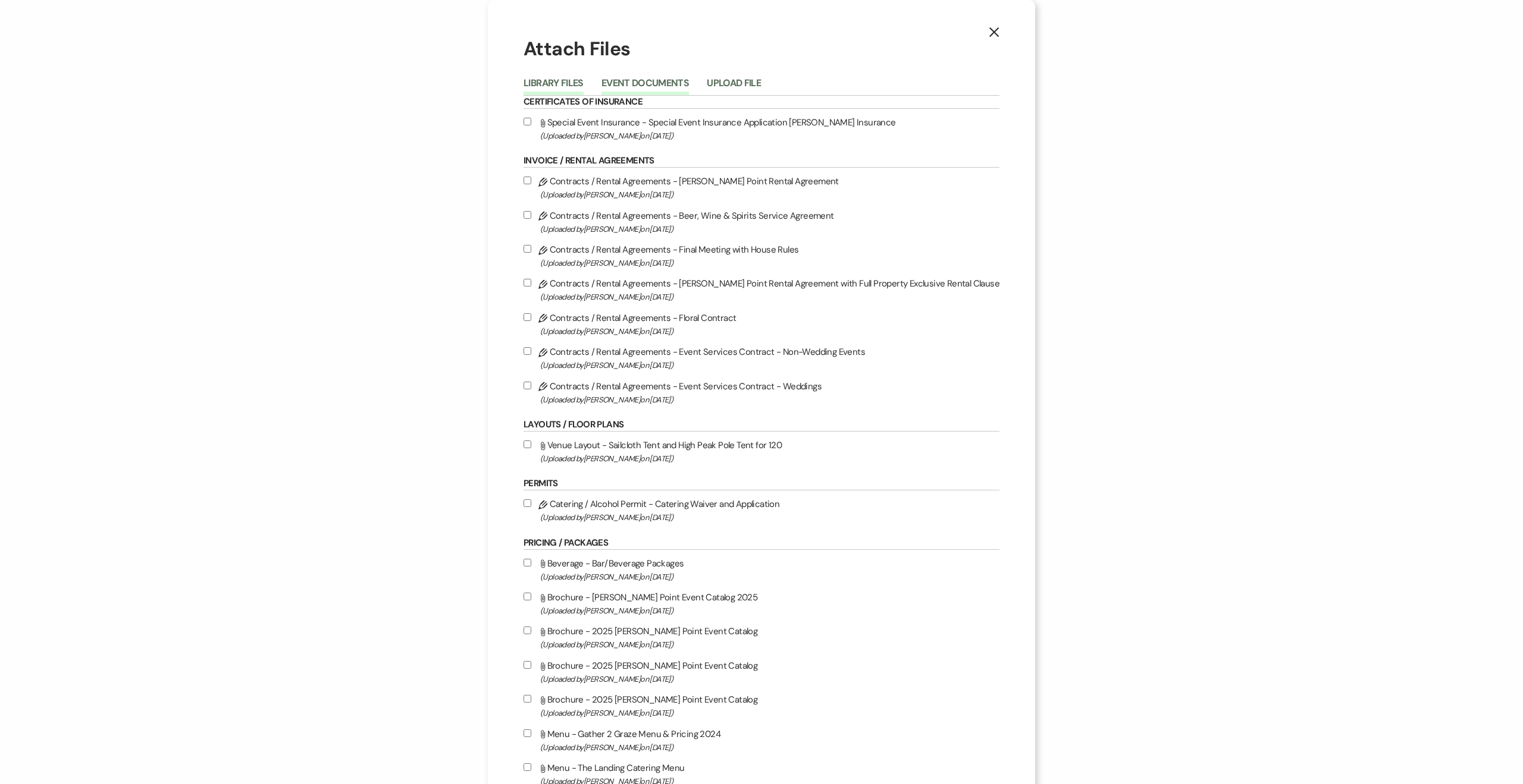
click at [653, 88] on button "Event Documents" at bounding box center [645, 87] width 87 height 16
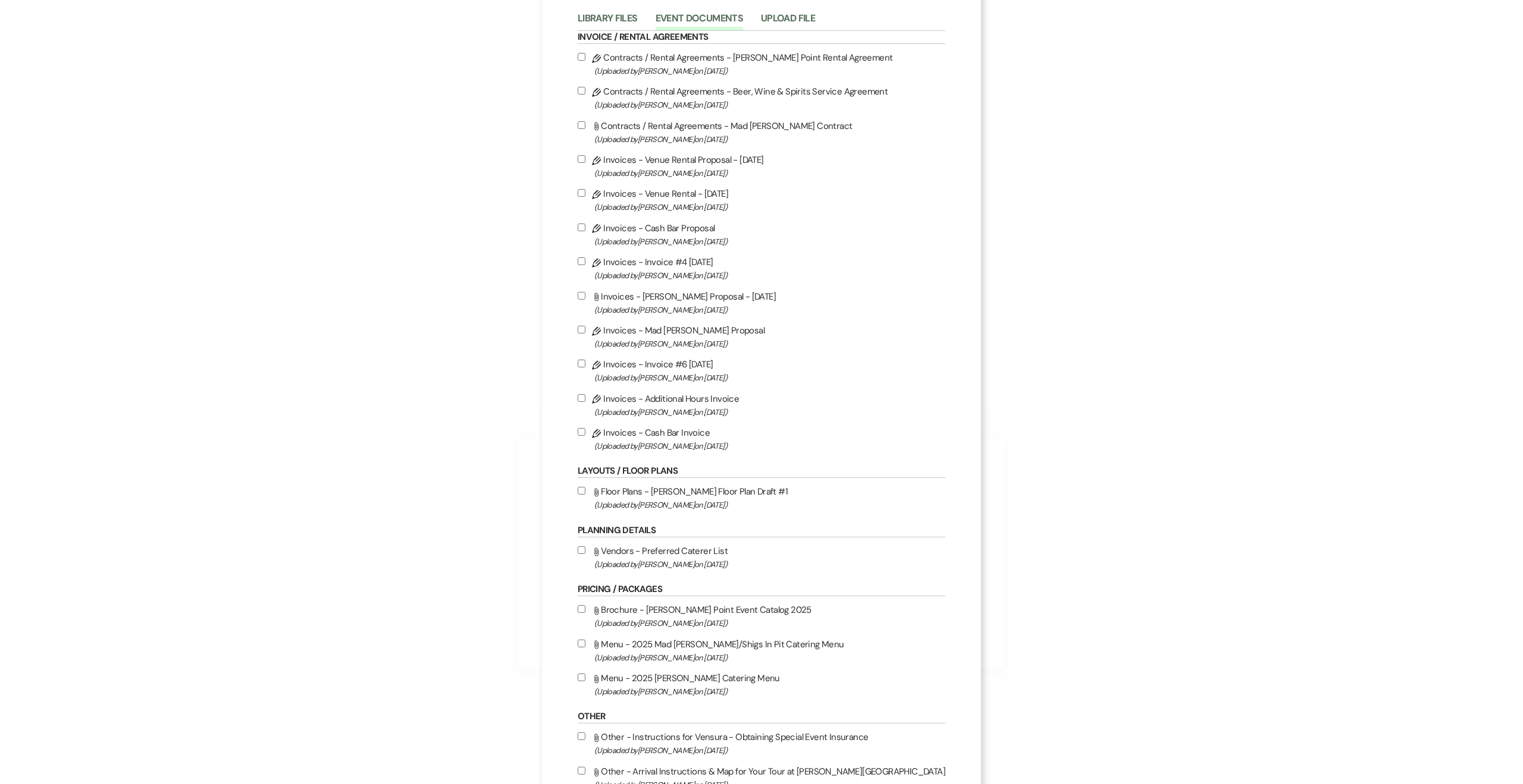
scroll to position [71, 0]
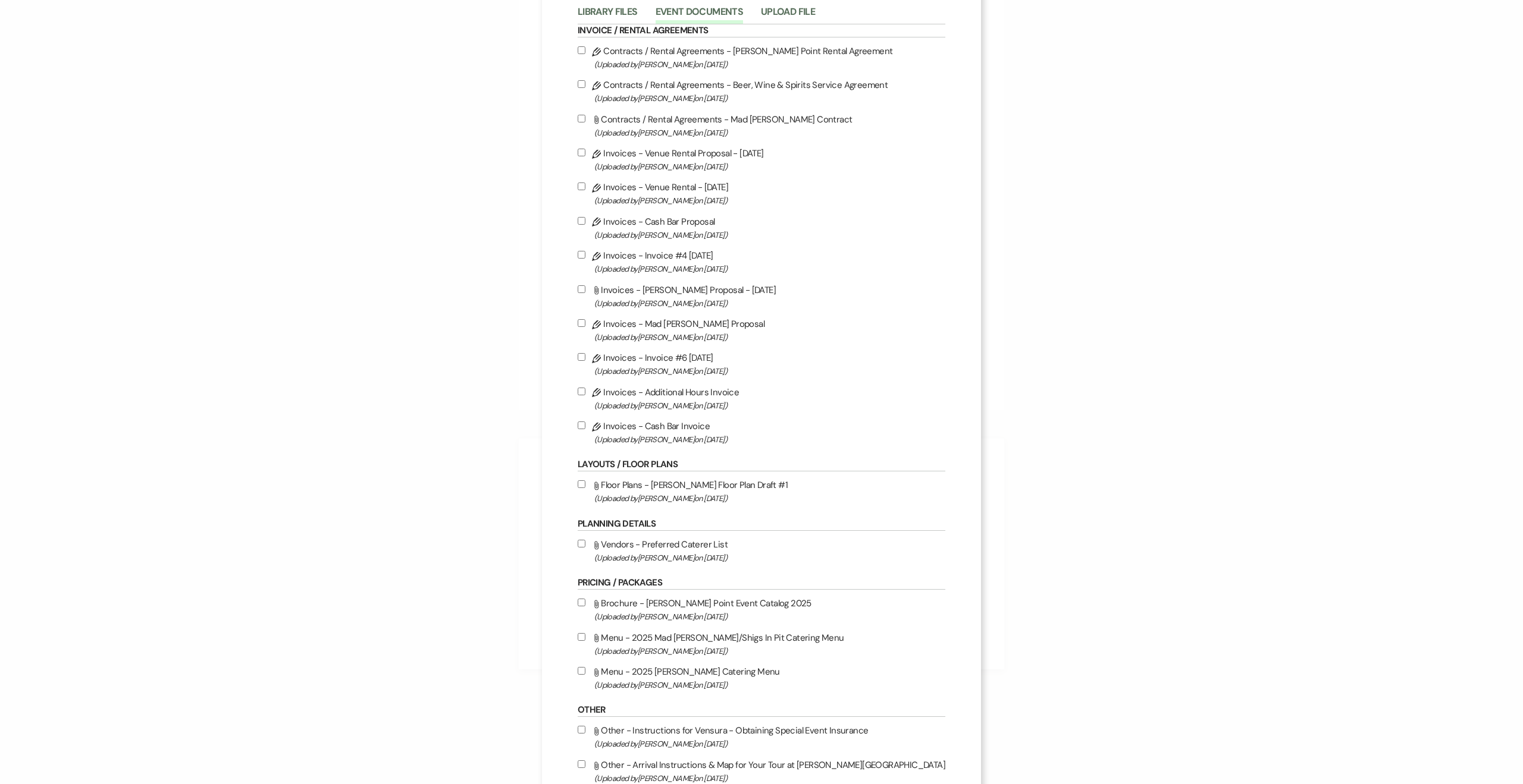
click at [684, 424] on label "Pencil Invoices - Cash Bar Invoice (Uploaded by Natalie Shields on Sep 22nd, 20…" at bounding box center [761, 433] width 367 height 28
click at [585, 424] on input "Pencil Invoices - Cash Bar Invoice (Uploaded by Natalie Shields on Sep 22nd, 20…" at bounding box center [581, 425] width 8 height 8
checkbox input "true"
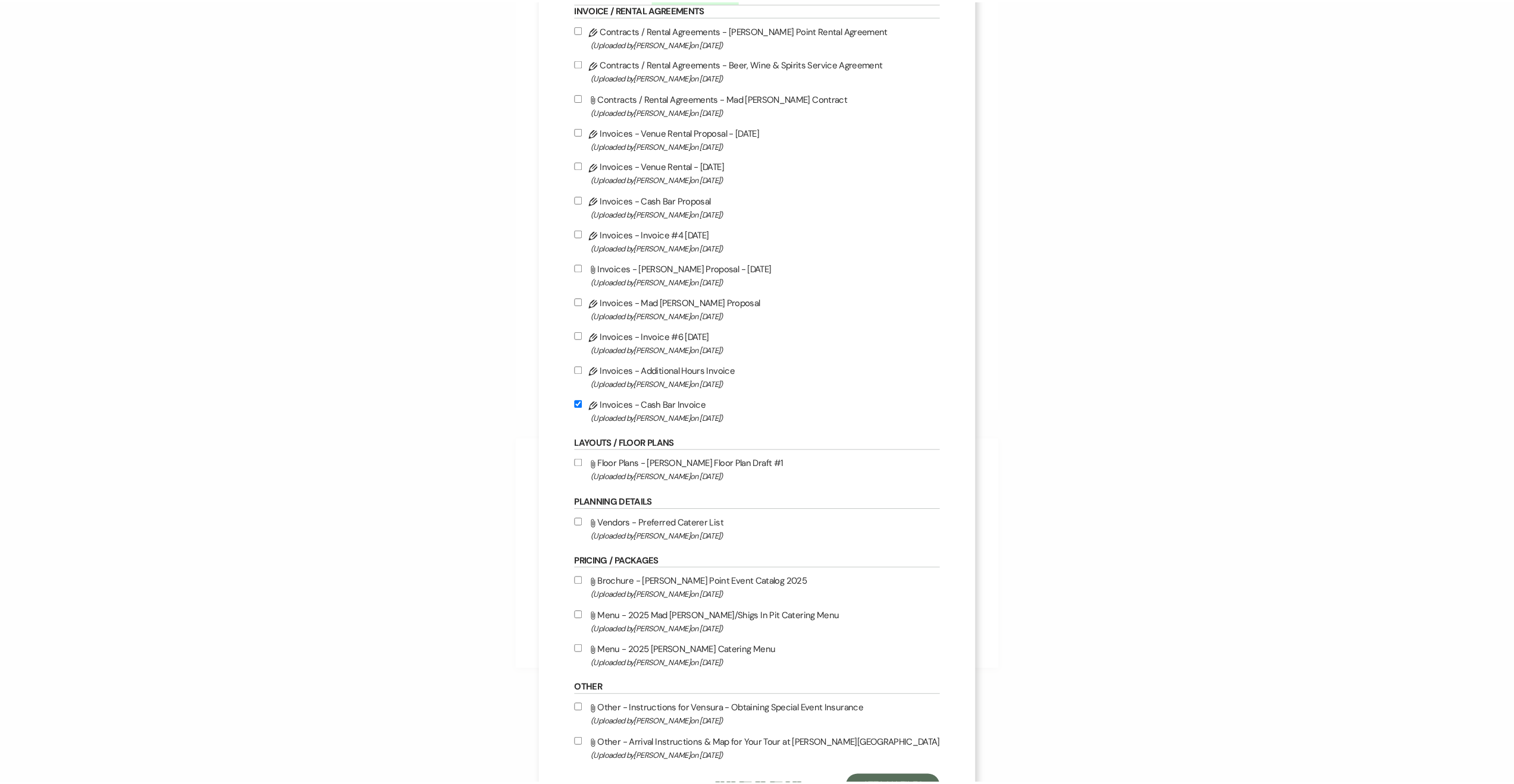
scroll to position [144, 0]
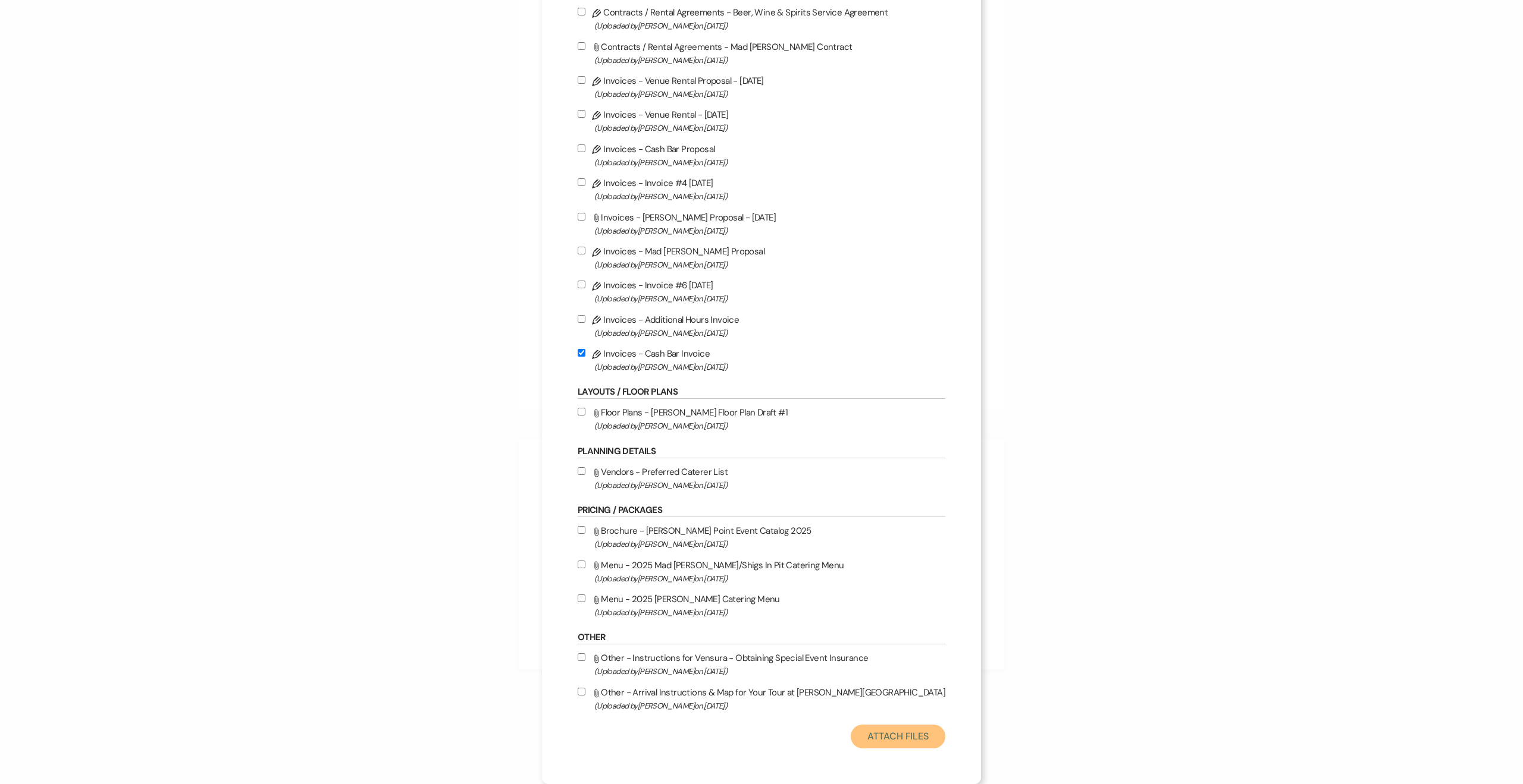
click at [875, 735] on button "Attach Files" at bounding box center [898, 736] width 95 height 24
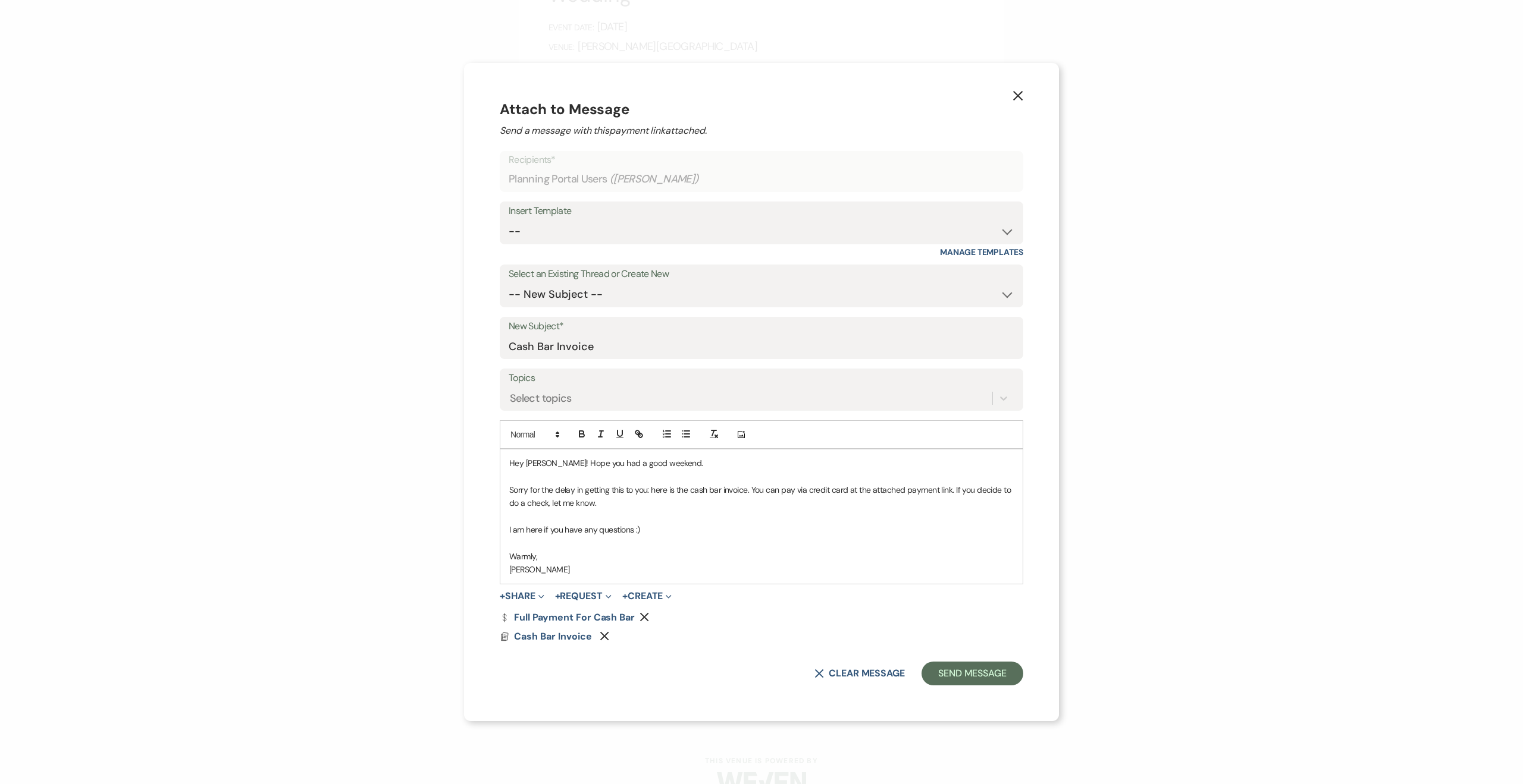
click at [513, 504] on p "Sorry for the delay in getting this to you: here is the cash bar invoice. You c…" at bounding box center [761, 497] width 504 height 27
click at [653, 536] on div "Hey Macie! Hope you had a good weekend. Sorry for the delay in getting this to …" at bounding box center [762, 517] width 523 height 134
click at [656, 531] on p "I am here if you have any questions :)" at bounding box center [761, 530] width 504 height 13
click at [965, 668] on button "Send Message" at bounding box center [972, 674] width 102 height 24
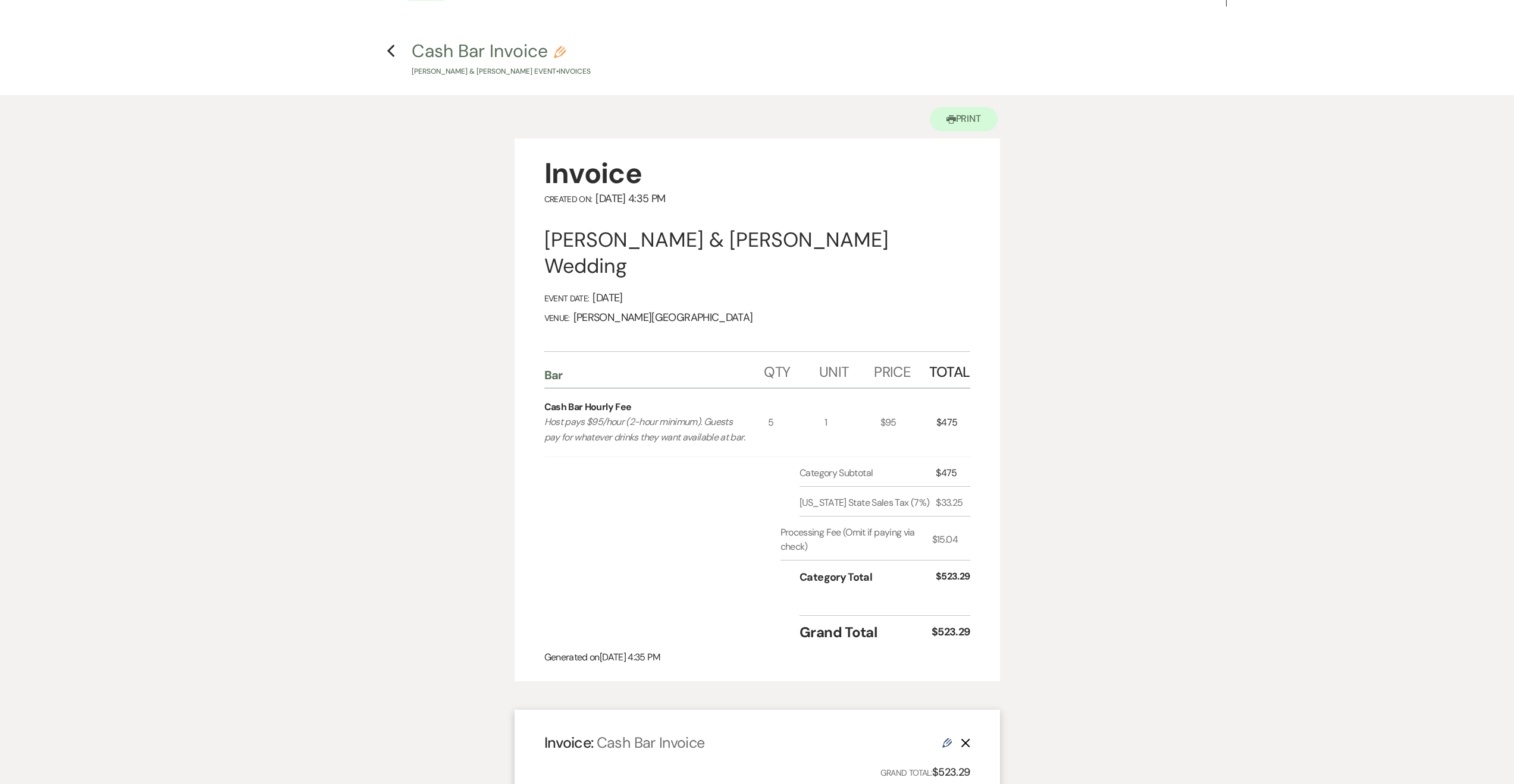
scroll to position [0, 0]
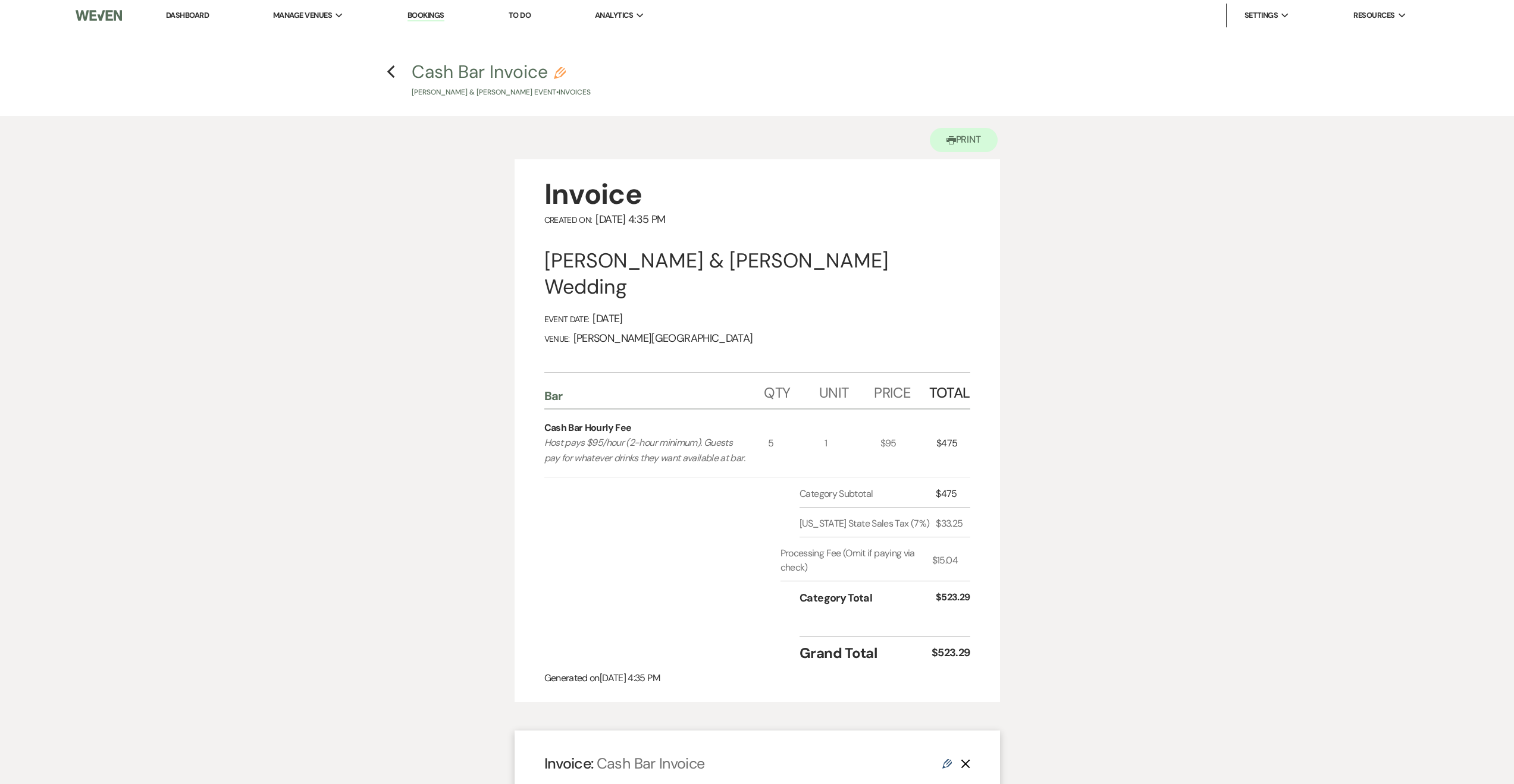
click at [429, 9] on li "Bookings" at bounding box center [426, 15] width 49 height 24
click at [432, 12] on link "Bookings" at bounding box center [426, 16] width 37 height 12
